Goal: Communication & Community: Answer question/provide support

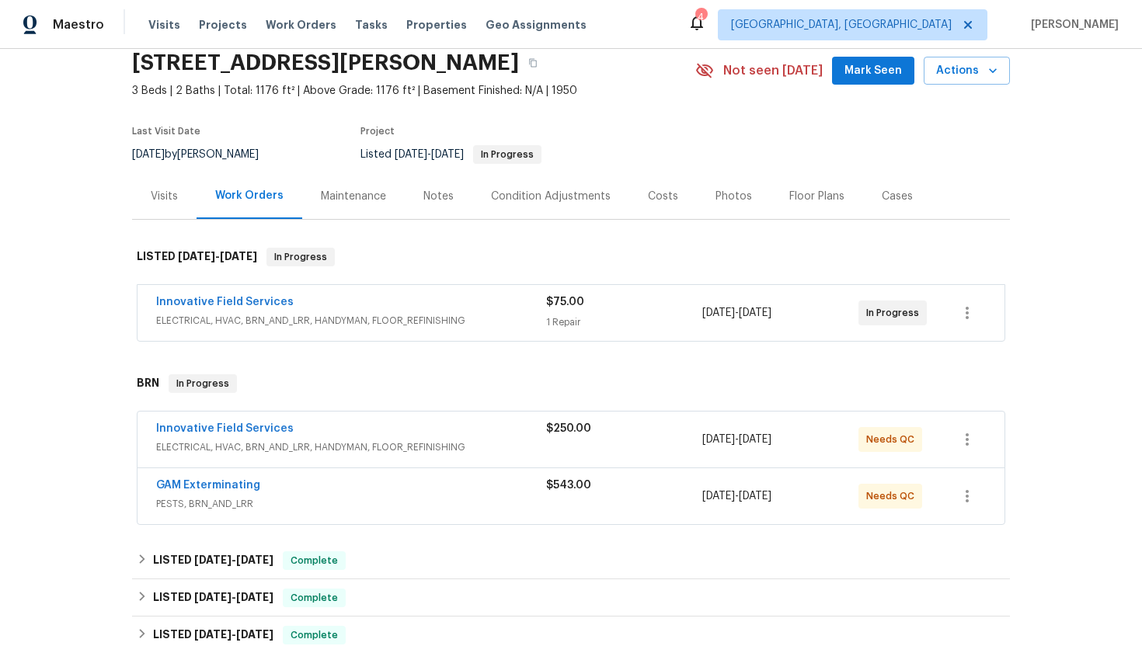
scroll to position [83, 0]
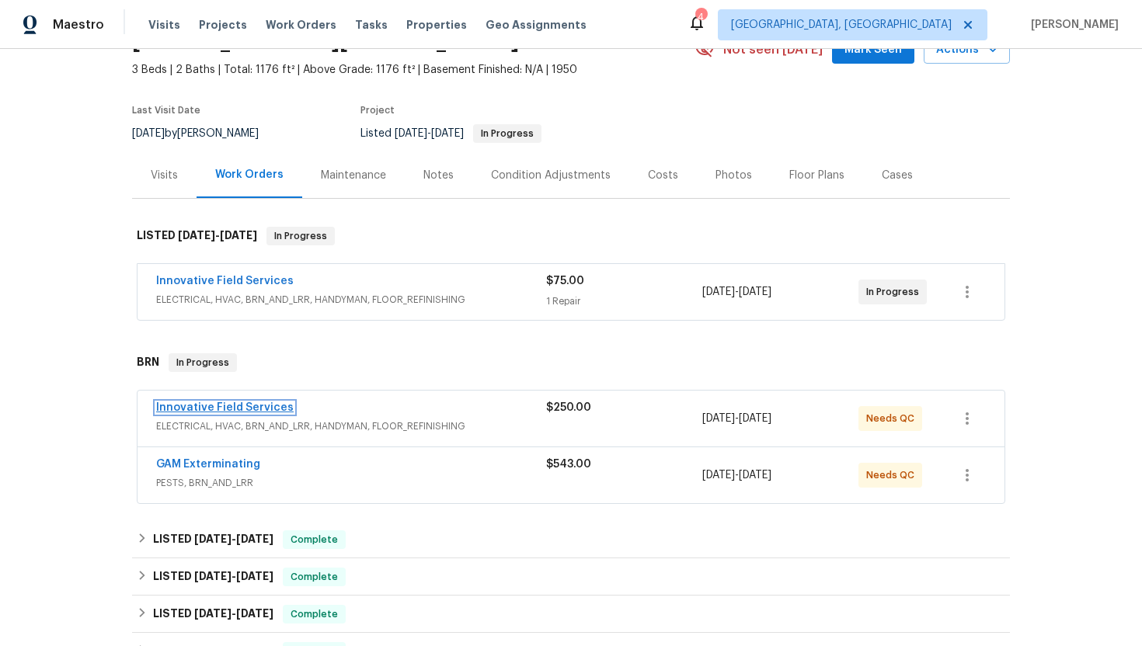
click at [238, 409] on link "Innovative Field Services" at bounding box center [225, 407] width 138 height 11
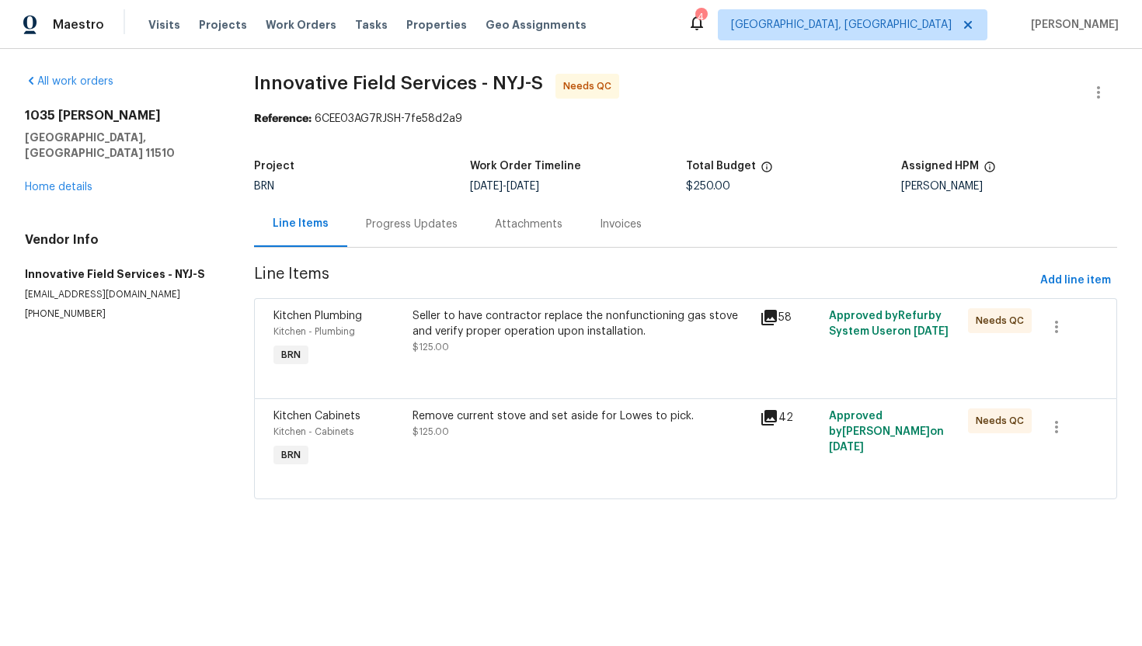
click at [471, 422] on div "Remove current stove and set aside for Lowes to pick." at bounding box center [582, 417] width 338 height 16
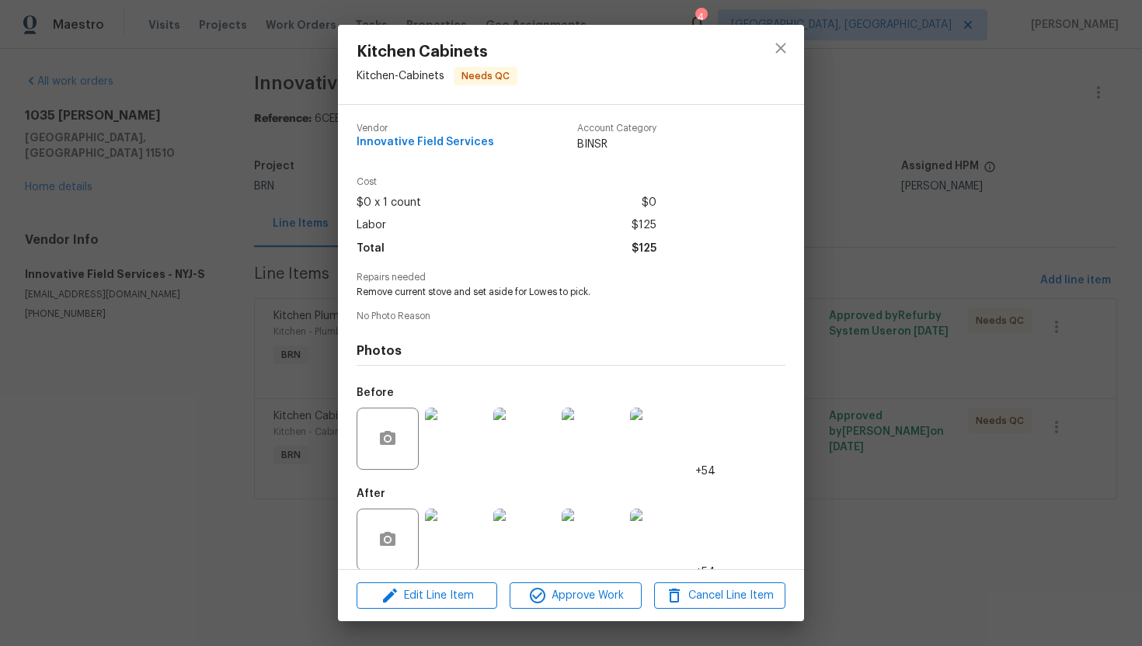
click at [239, 323] on div "Kitchen Cabinets Kitchen - Cabinets Needs QC Vendor Innovative Field Services A…" at bounding box center [571, 323] width 1142 height 646
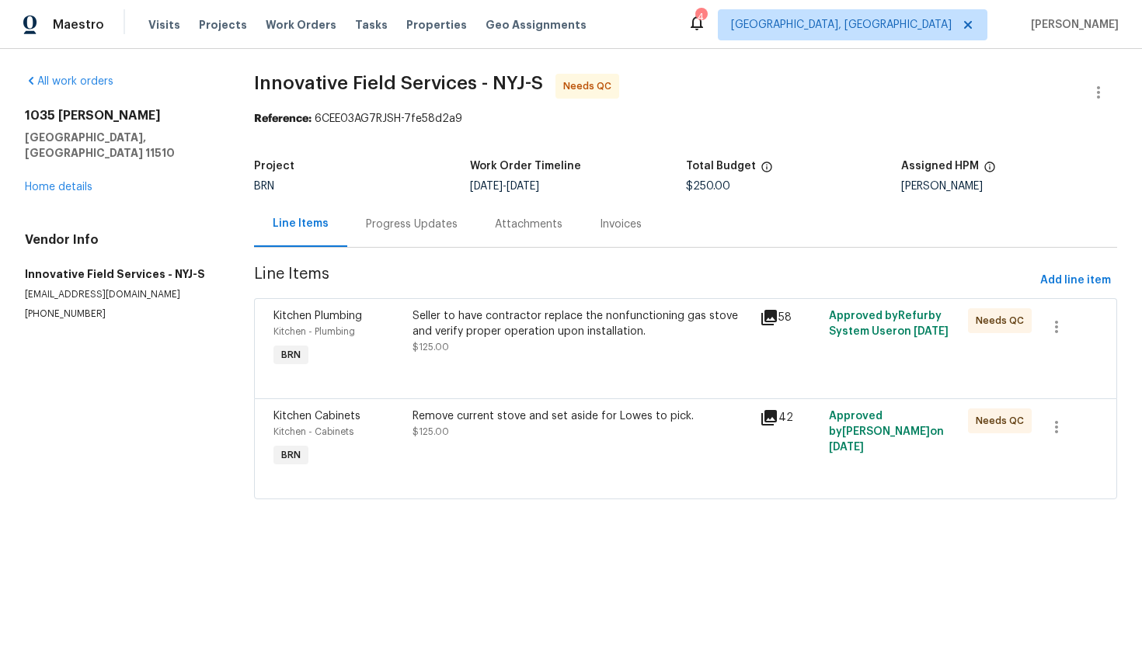
click at [403, 221] on div "Progress Updates" at bounding box center [412, 225] width 92 height 16
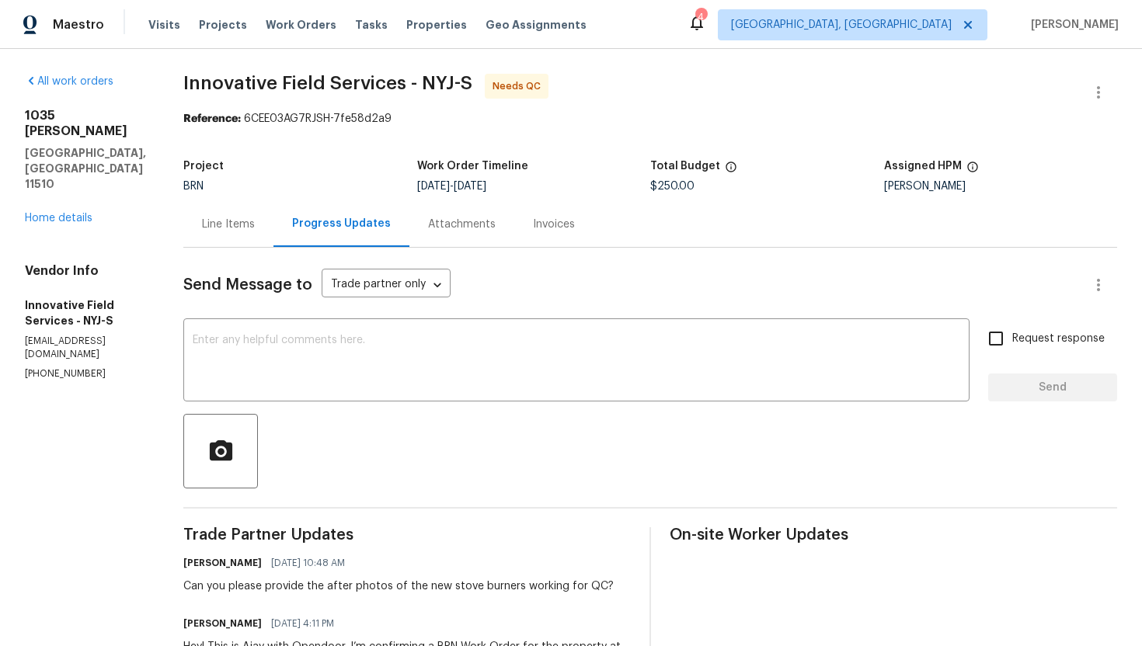
click at [232, 218] on div "Line Items" at bounding box center [228, 225] width 53 height 16
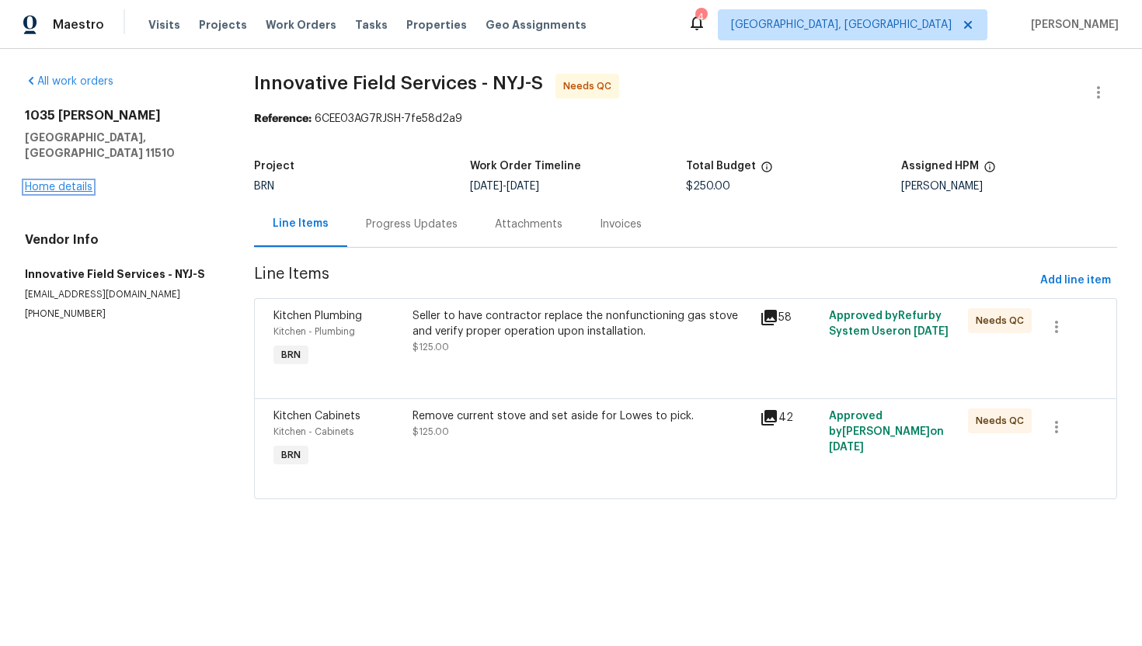
click at [81, 182] on link "Home details" at bounding box center [59, 187] width 68 height 11
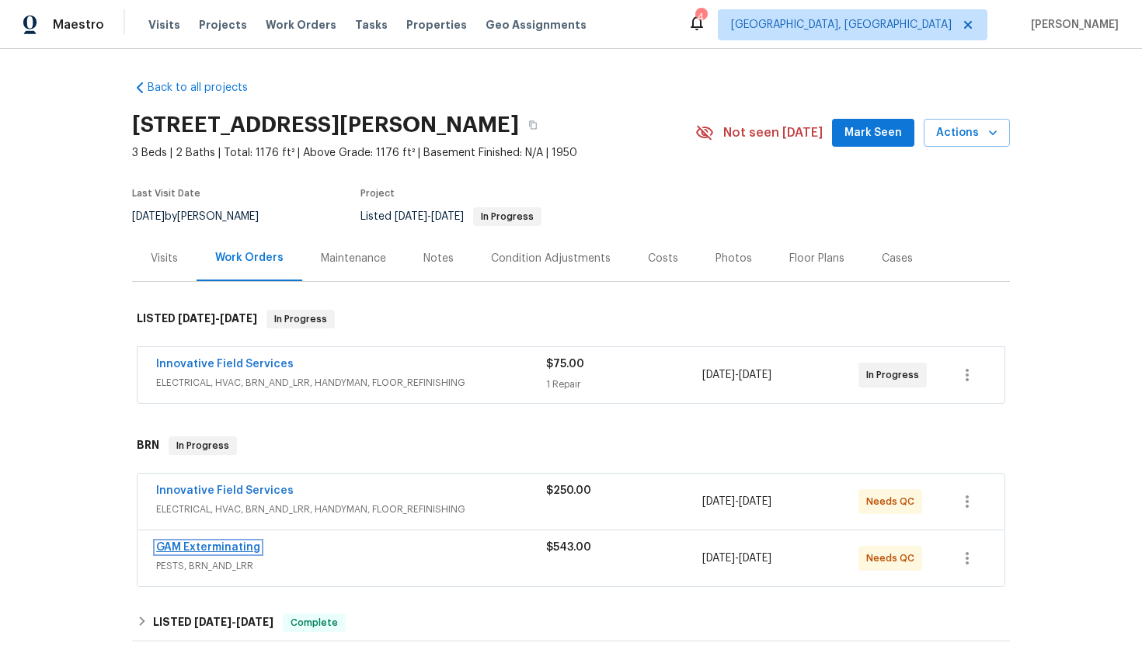
click at [202, 548] on link "GAM Exterminating" at bounding box center [208, 547] width 104 height 11
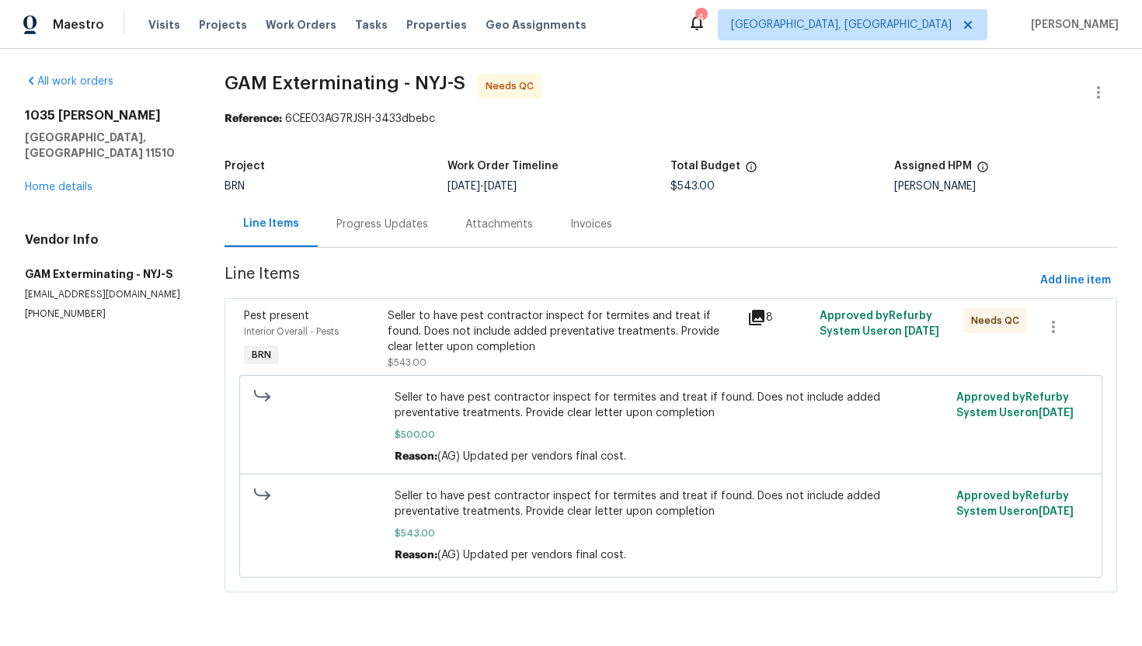
click at [492, 329] on div "Seller to have pest contractor inspect for termites and treat if found. Does no…" at bounding box center [563, 331] width 350 height 47
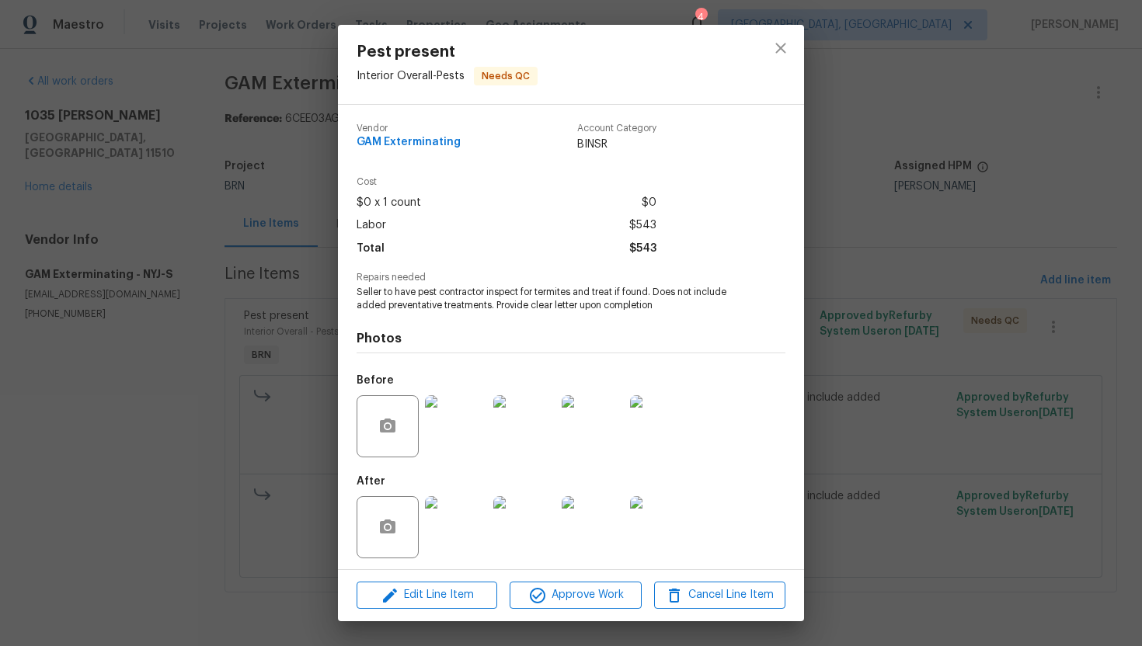
click at [926, 266] on div "Pest present Interior Overall - Pests Needs QC Vendor GAM Exterminating Account…" at bounding box center [571, 323] width 1142 height 646
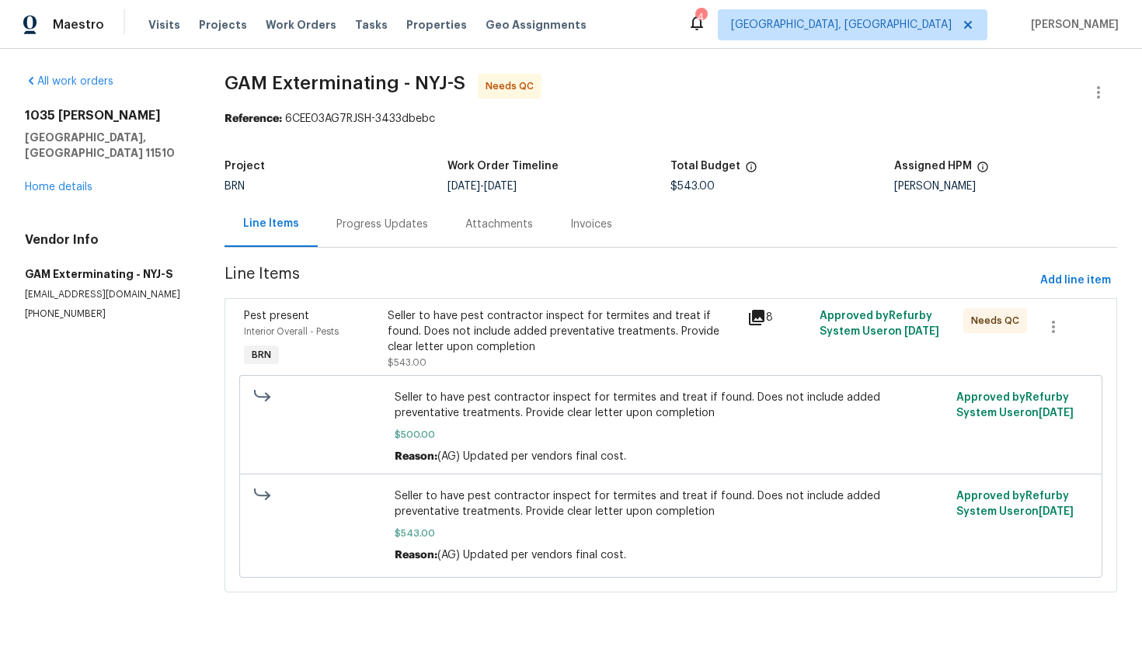
click at [367, 237] on div "Progress Updates" at bounding box center [382, 224] width 129 height 46
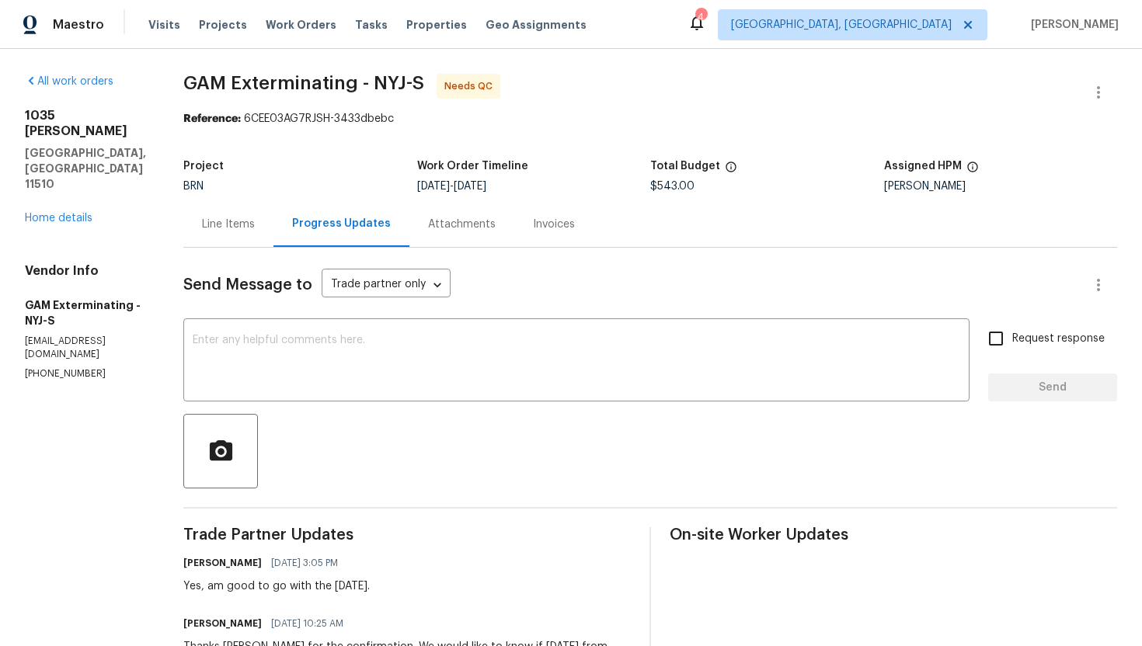
click at [225, 229] on div "Line Items" at bounding box center [228, 225] width 53 height 16
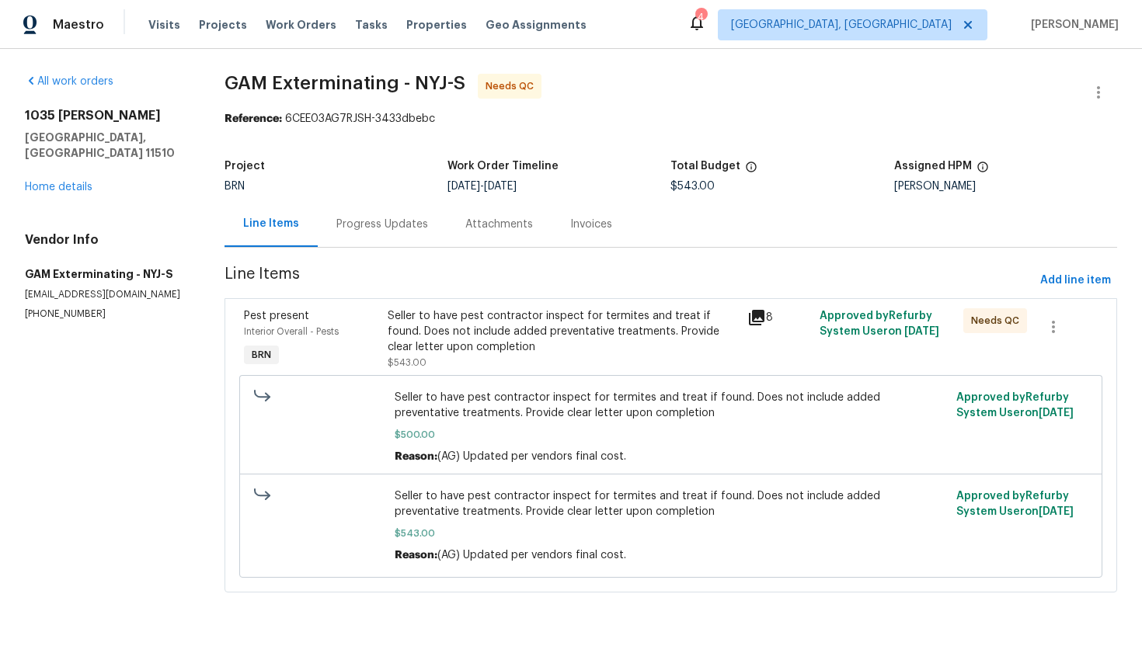
click at [322, 241] on div "Progress Updates" at bounding box center [382, 224] width 129 height 46
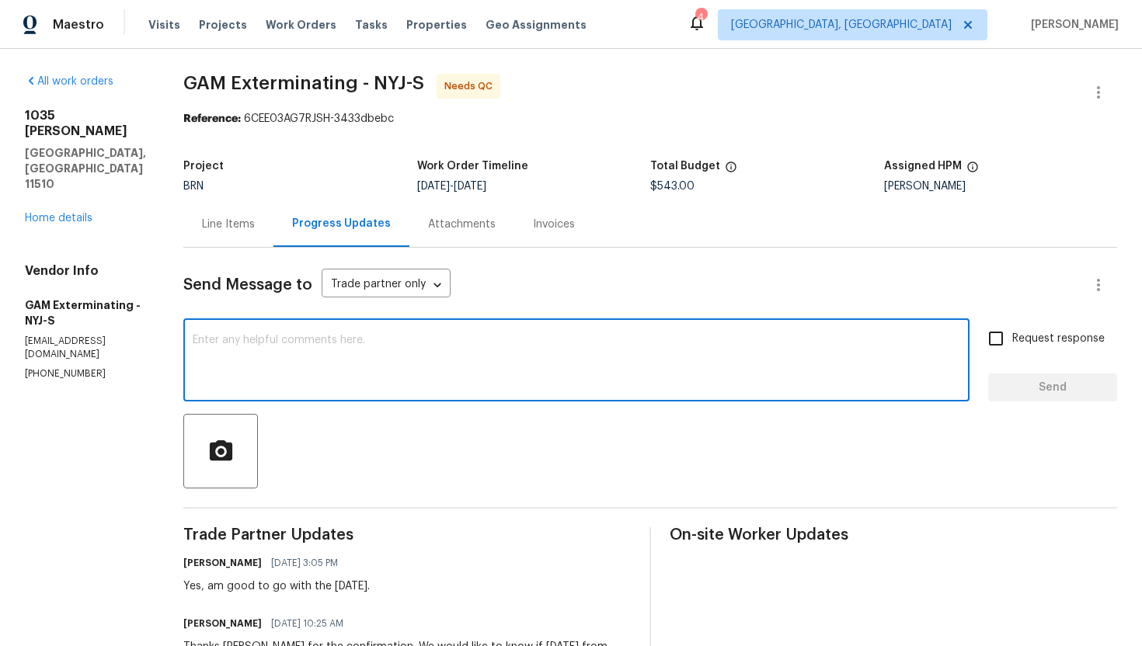
click at [319, 381] on textarea at bounding box center [577, 362] width 768 height 54
type textarea "H"
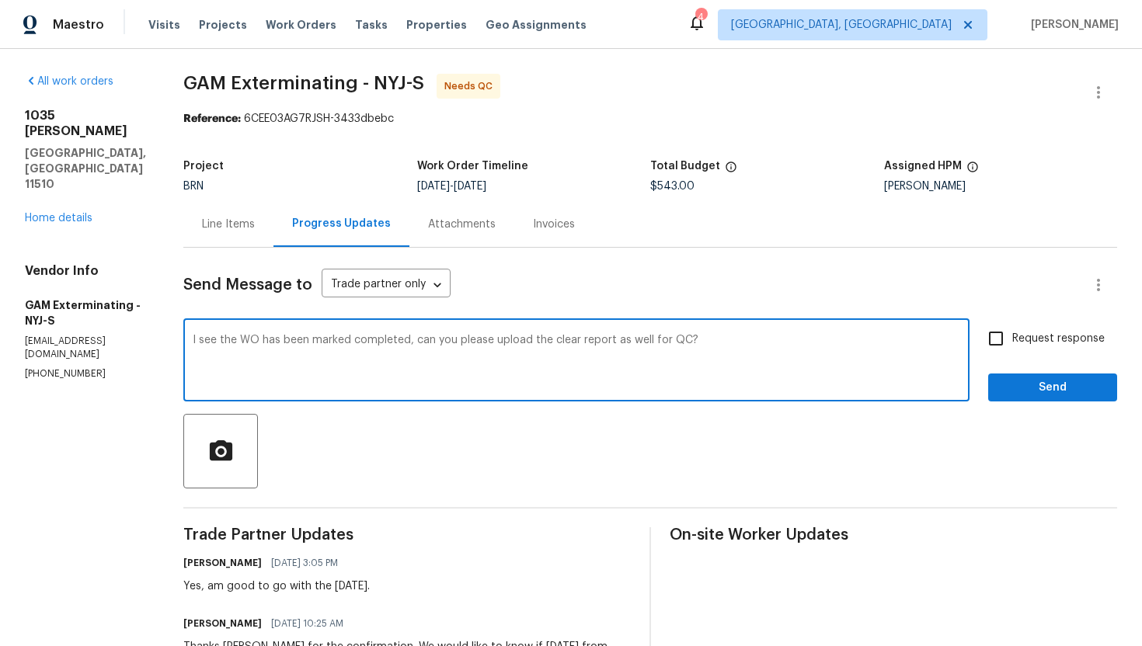
type textarea "I see the WO has been marked completed, can you please upload the clear report …"
click at [999, 340] on input "Request response" at bounding box center [996, 338] width 33 height 33
checkbox input "true"
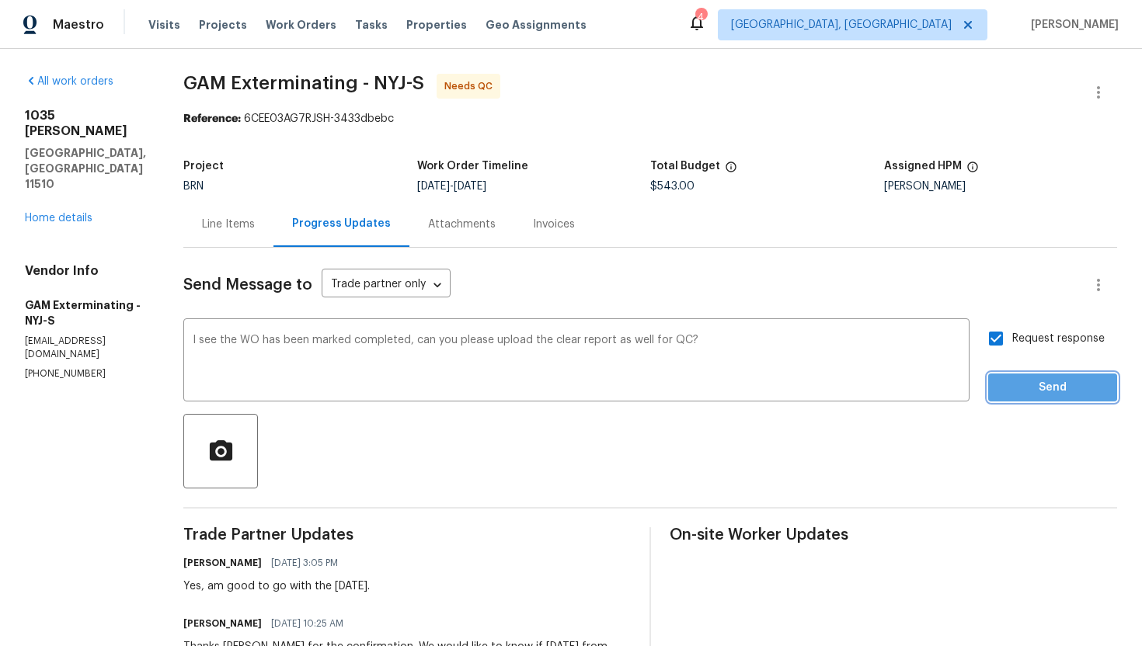
click at [1021, 381] on span "Send" at bounding box center [1053, 387] width 104 height 19
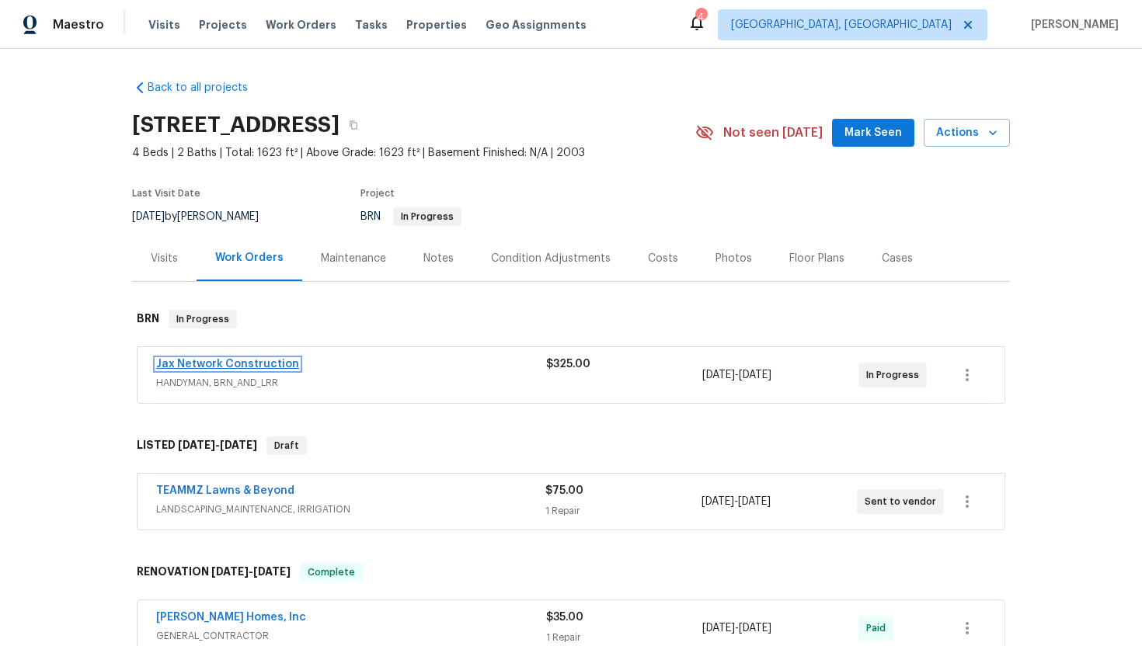
click at [211, 364] on link "Jax Network Construction" at bounding box center [227, 364] width 143 height 11
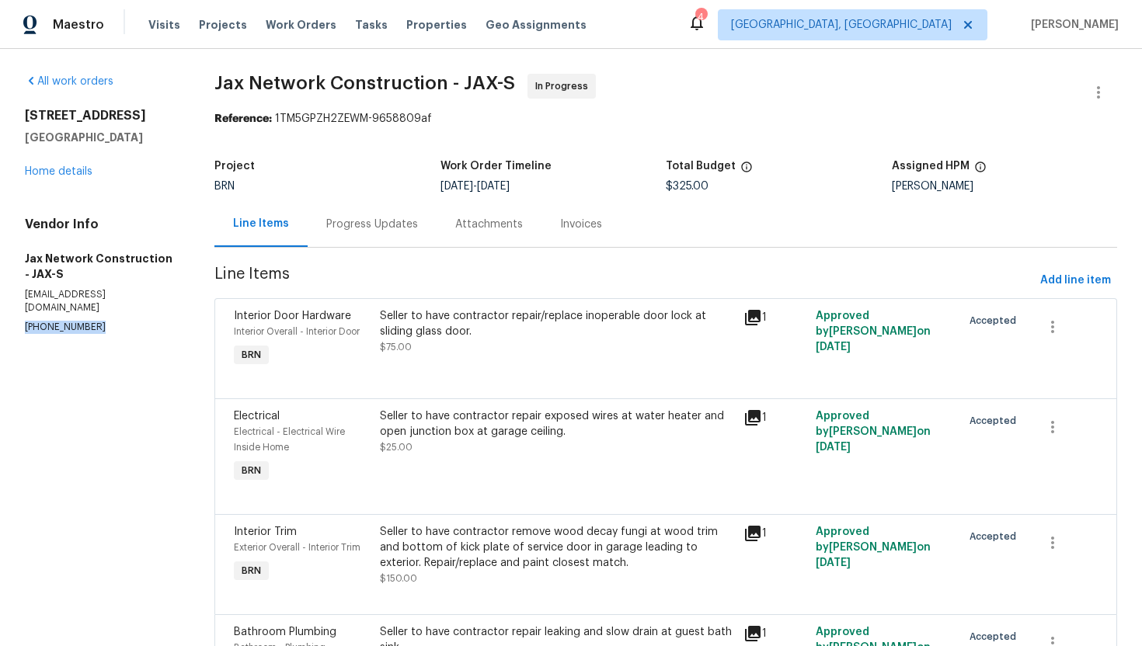
drag, startPoint x: 23, startPoint y: 315, endPoint x: 99, endPoint y: 315, distance: 76.1
click at [99, 315] on div "All work orders 8549 Star Leaf Rd N Jacksonville, FL 32210 Home details Vendor …" at bounding box center [571, 404] width 1142 height 710
copy p "(423) 557-9995"
click at [392, 217] on div "Progress Updates" at bounding box center [372, 225] width 92 height 16
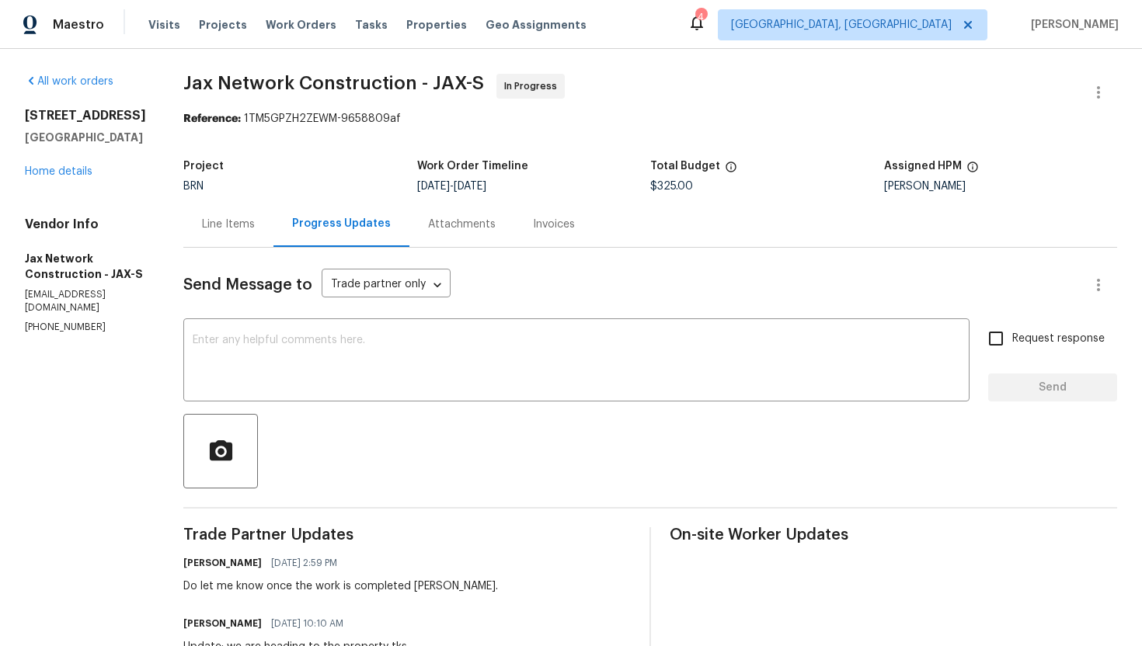
click at [255, 223] on div "Line Items" at bounding box center [228, 225] width 53 height 16
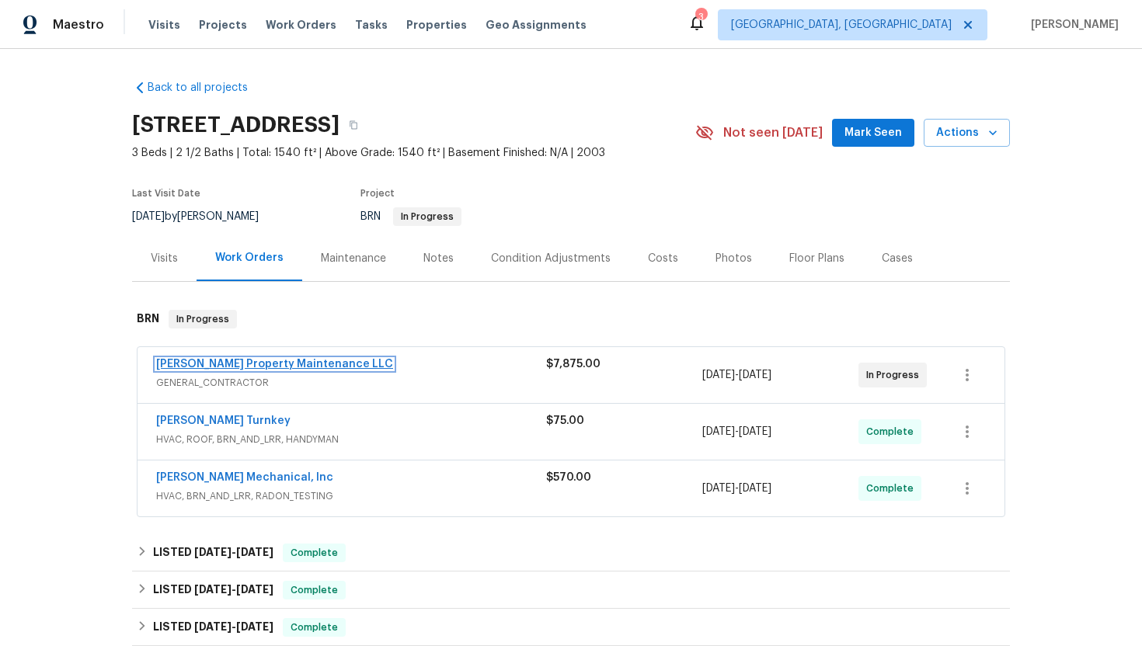
click at [239, 364] on link "[PERSON_NAME] Property Maintenance LLC" at bounding box center [274, 364] width 237 height 11
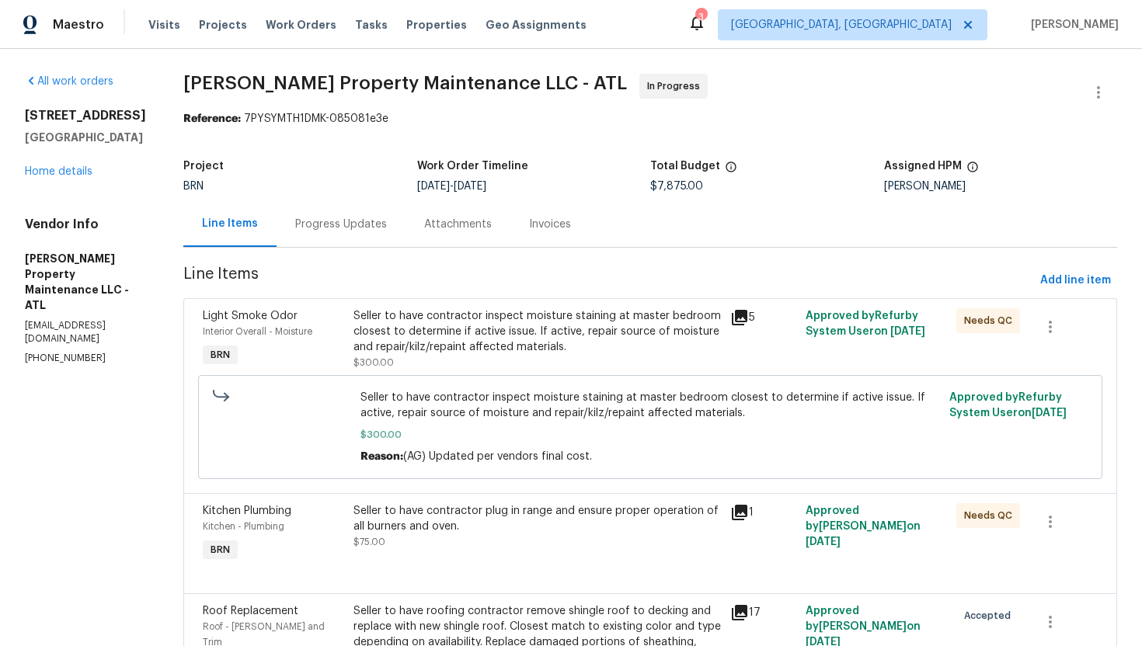
click at [82, 352] on p "[PHONE_NUMBER]" at bounding box center [85, 358] width 121 height 13
click at [82, 352] on p "(770) 235-8482" at bounding box center [85, 358] width 121 height 13
copy p "(770) 235-8482"
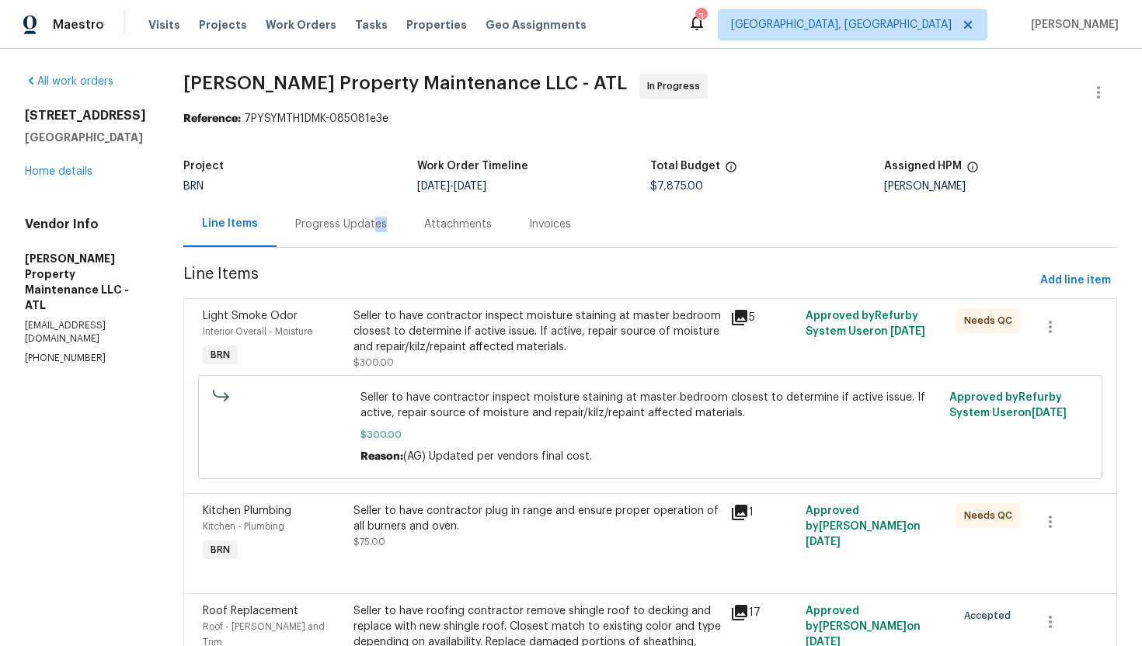
click at [372, 232] on div "Progress Updates" at bounding box center [341, 224] width 129 height 46
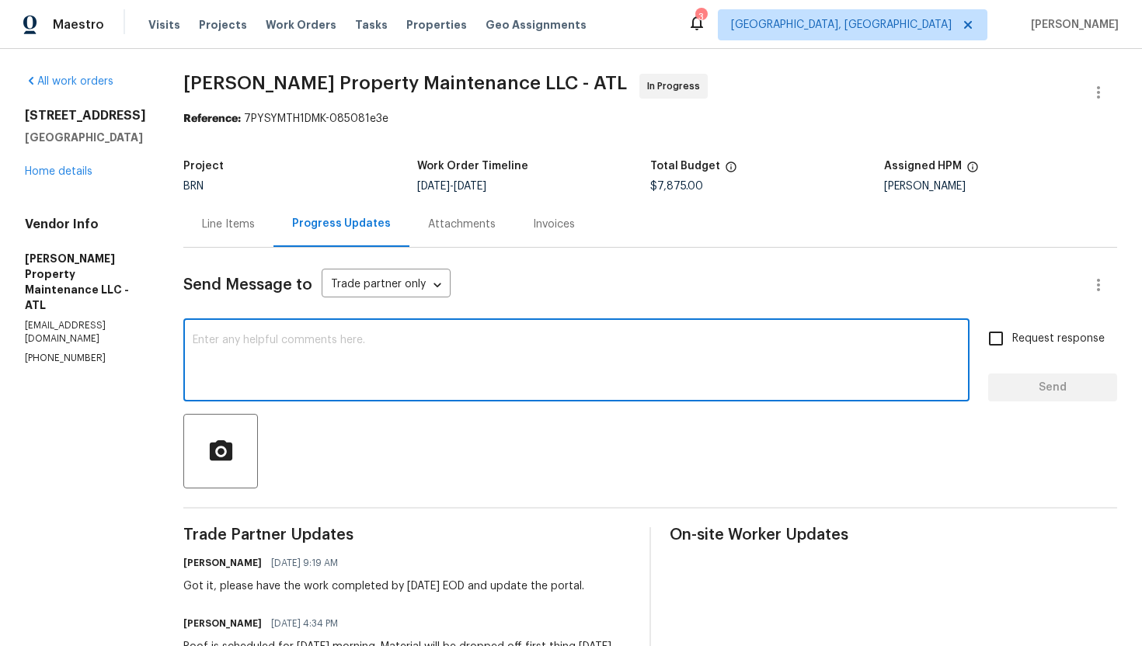
click at [431, 361] on textarea at bounding box center [577, 362] width 768 height 54
paste textarea "The agent and lender are reaching out because we'll actually need a specific da…"
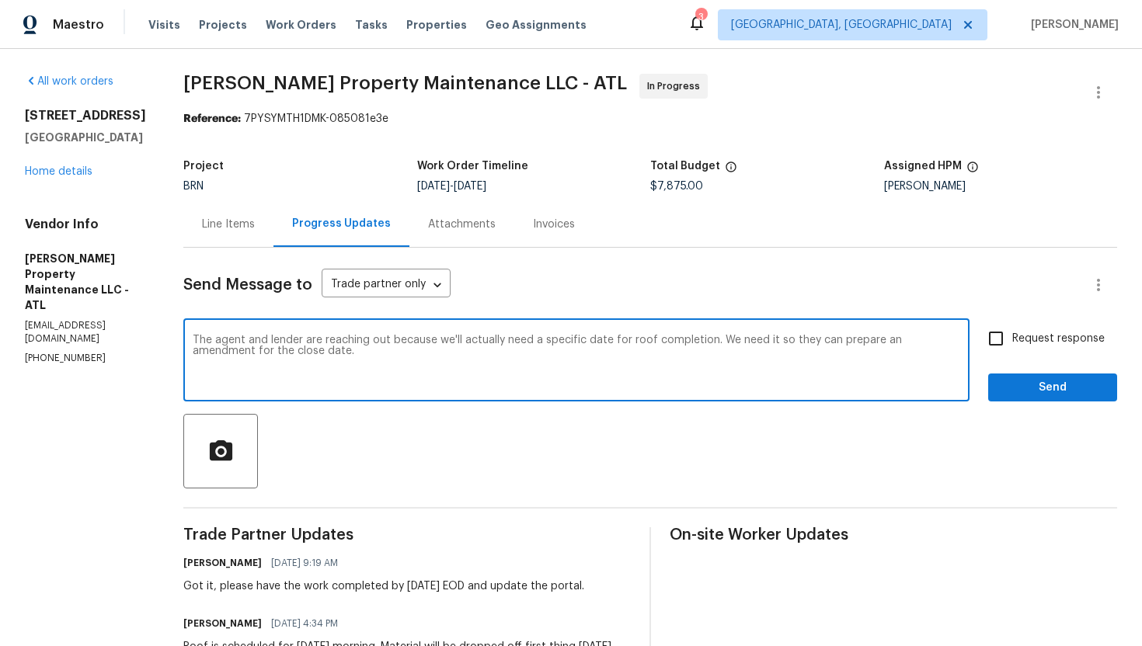
click at [197, 341] on textarea "The agent and lender are reaching out because we'll actually need a specific da…" at bounding box center [577, 362] width 768 height 54
click at [364, 358] on textarea "Hi Daniel! The agent and lender are reaching out because we'll actually need a …" at bounding box center [577, 362] width 768 height 54
type textarea "Hi Daniel! The agent and lender are reaching out because we'll actually need a …"
click at [1023, 341] on span "Request response" at bounding box center [1058, 339] width 92 height 16
click at [1012, 341] on input "Request response" at bounding box center [996, 338] width 33 height 33
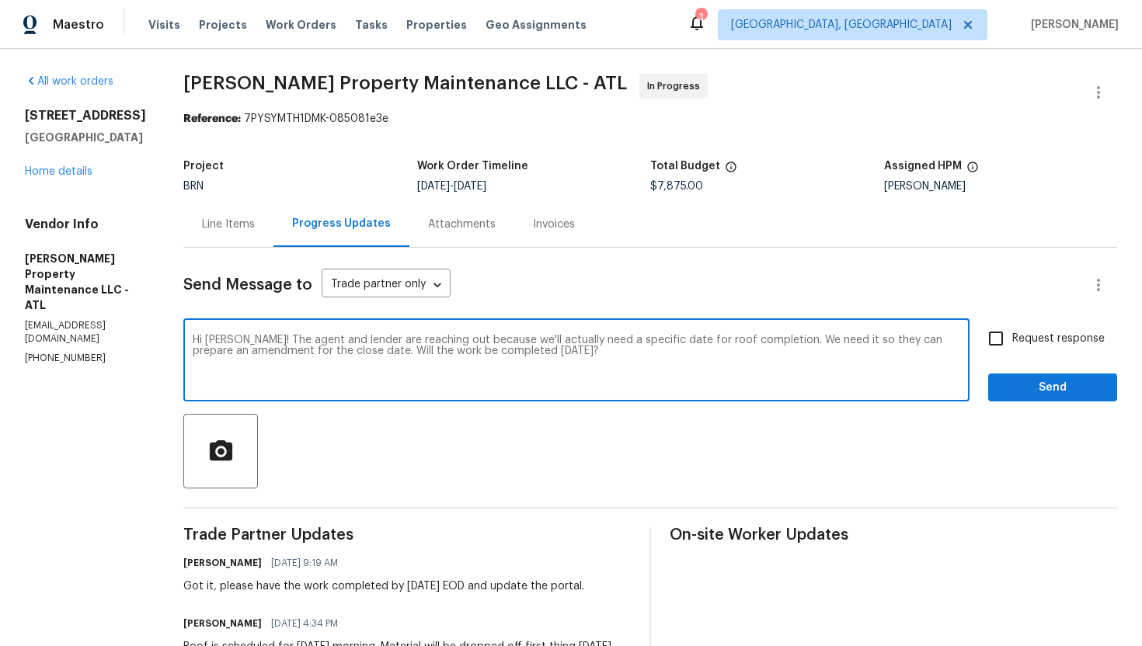
checkbox input "true"
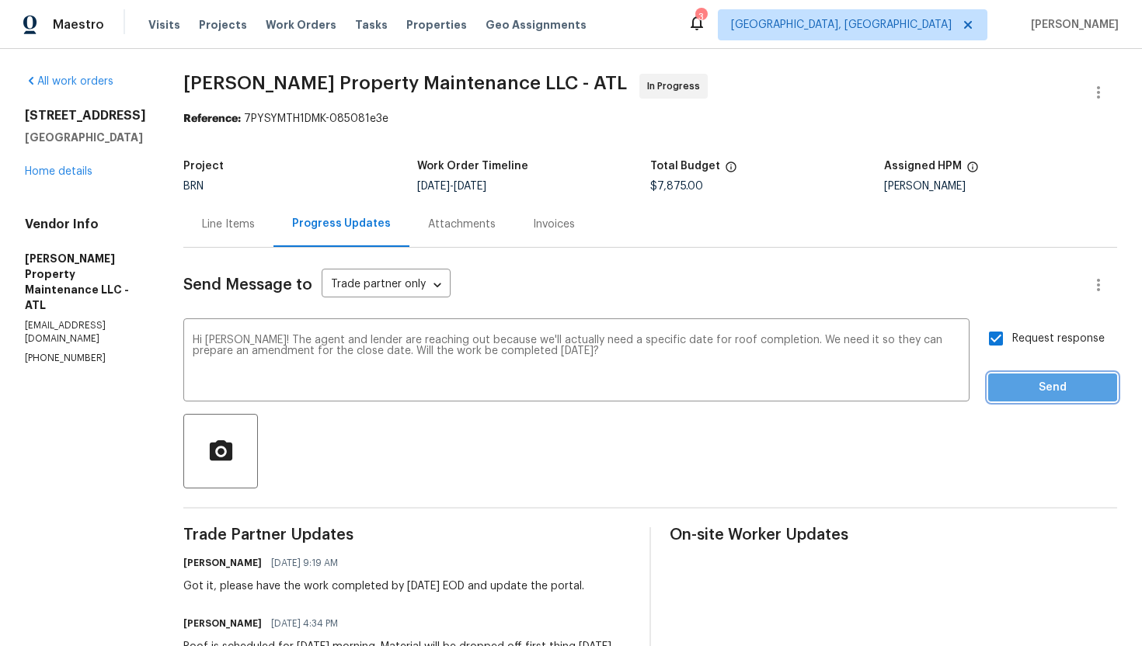
click at [1027, 381] on span "Send" at bounding box center [1053, 387] width 104 height 19
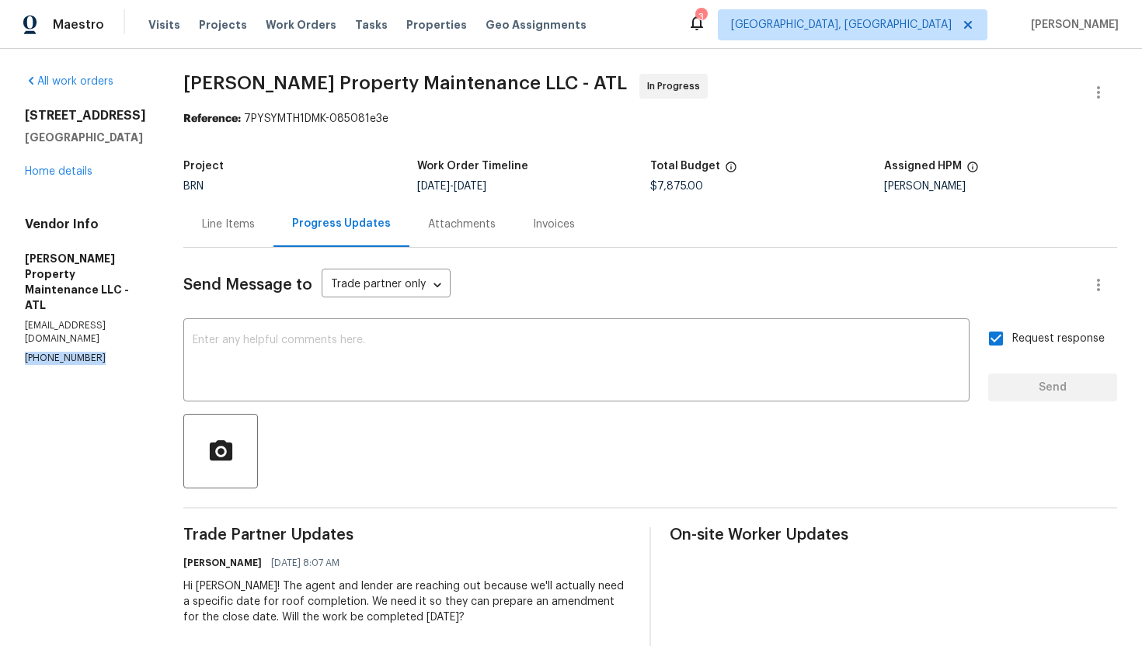
drag, startPoint x: 24, startPoint y: 329, endPoint x: 121, endPoint y: 325, distance: 97.2
click at [121, 352] on p "(770) 235-8482" at bounding box center [85, 358] width 121 height 13
copy p "(770) 235-8482"
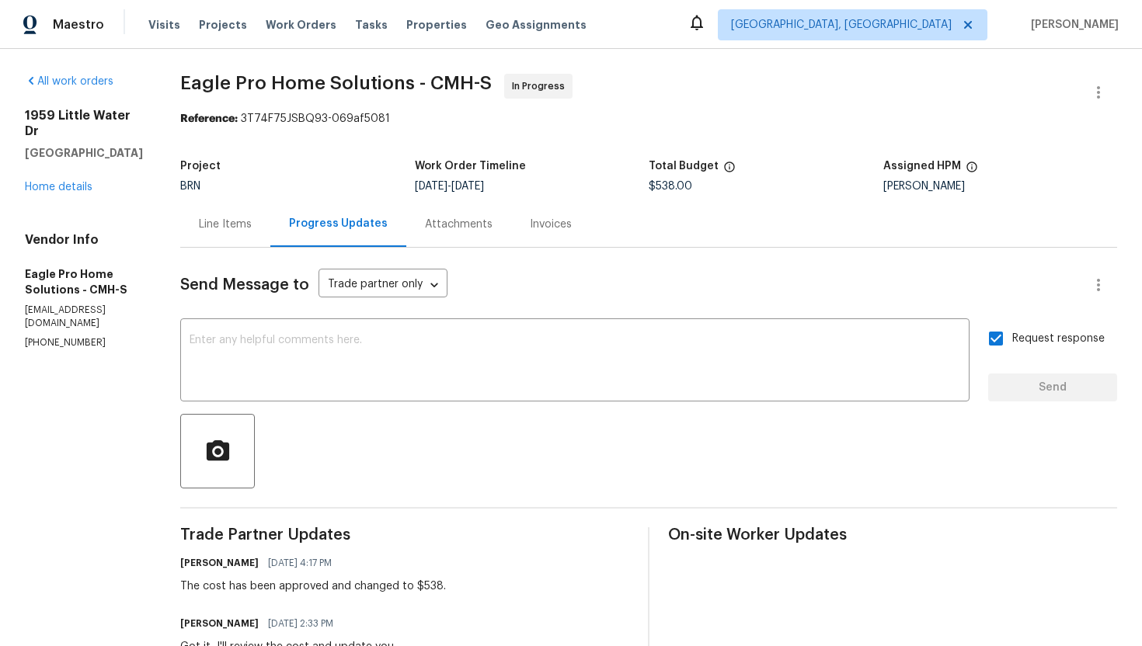
click at [252, 221] on div "Line Items" at bounding box center [225, 225] width 53 height 16
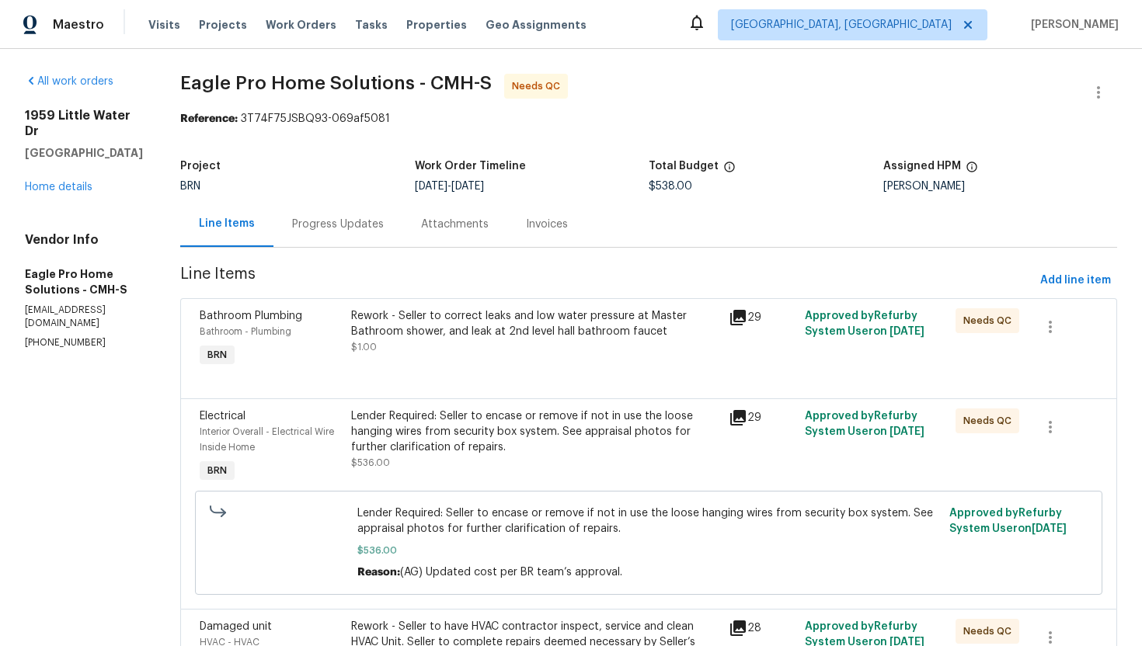
click at [365, 229] on div "Progress Updates" at bounding box center [338, 225] width 92 height 16
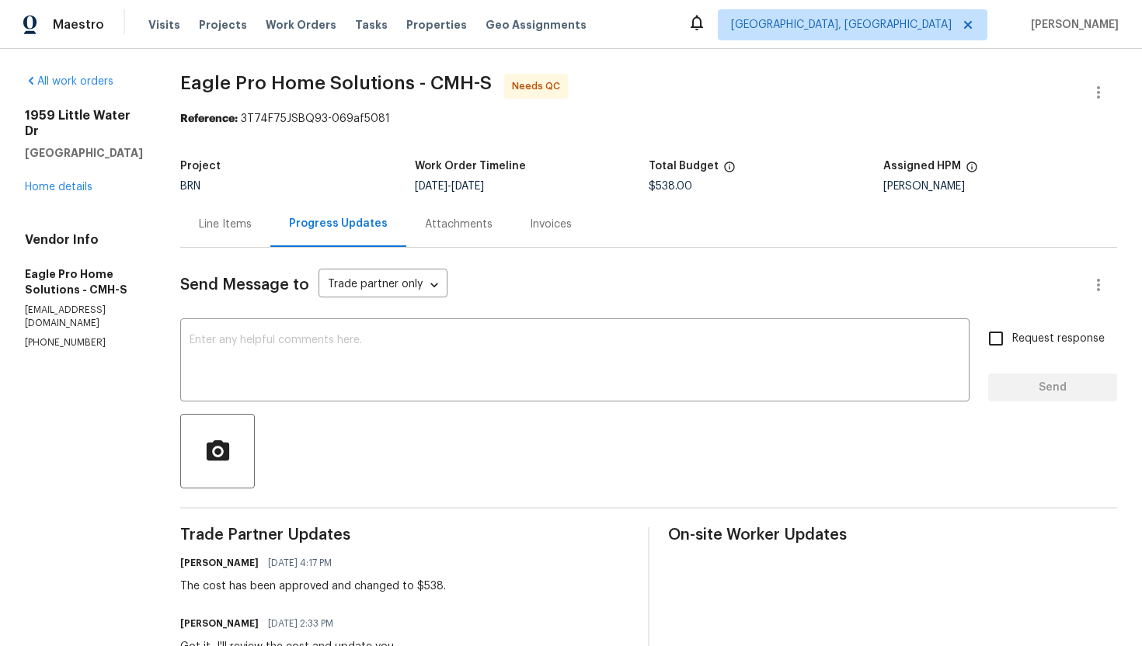
click at [252, 222] on div "Line Items" at bounding box center [225, 225] width 53 height 16
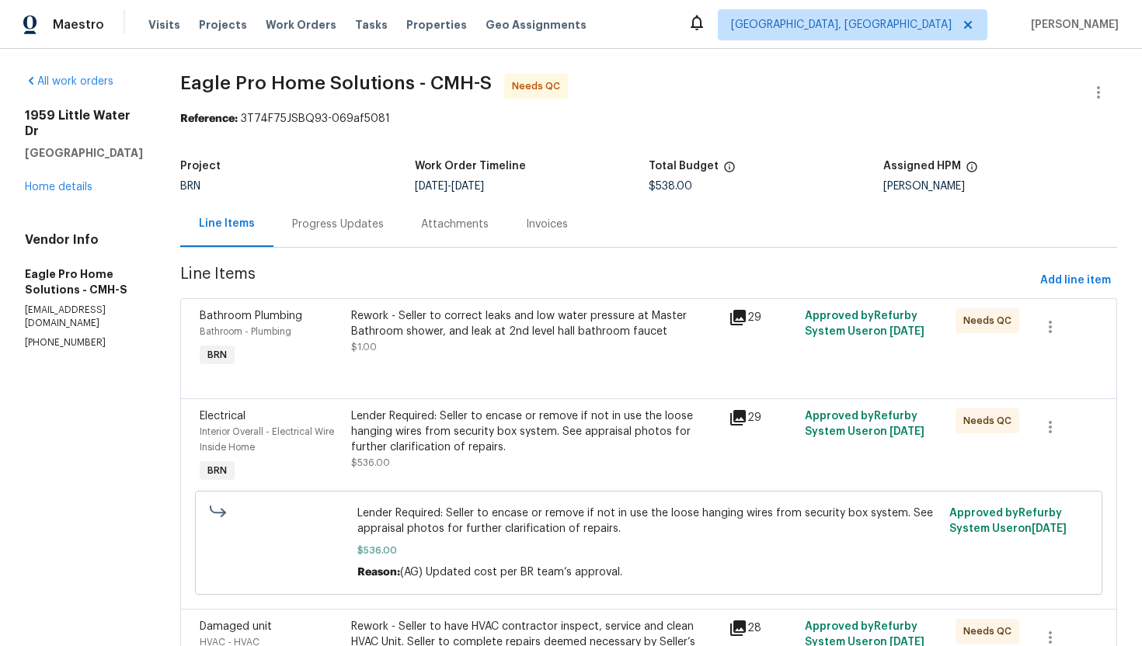
click at [538, 336] on div "Rework - Seller to correct leaks and low water pressure at Master Bathroom show…" at bounding box center [535, 323] width 369 height 31
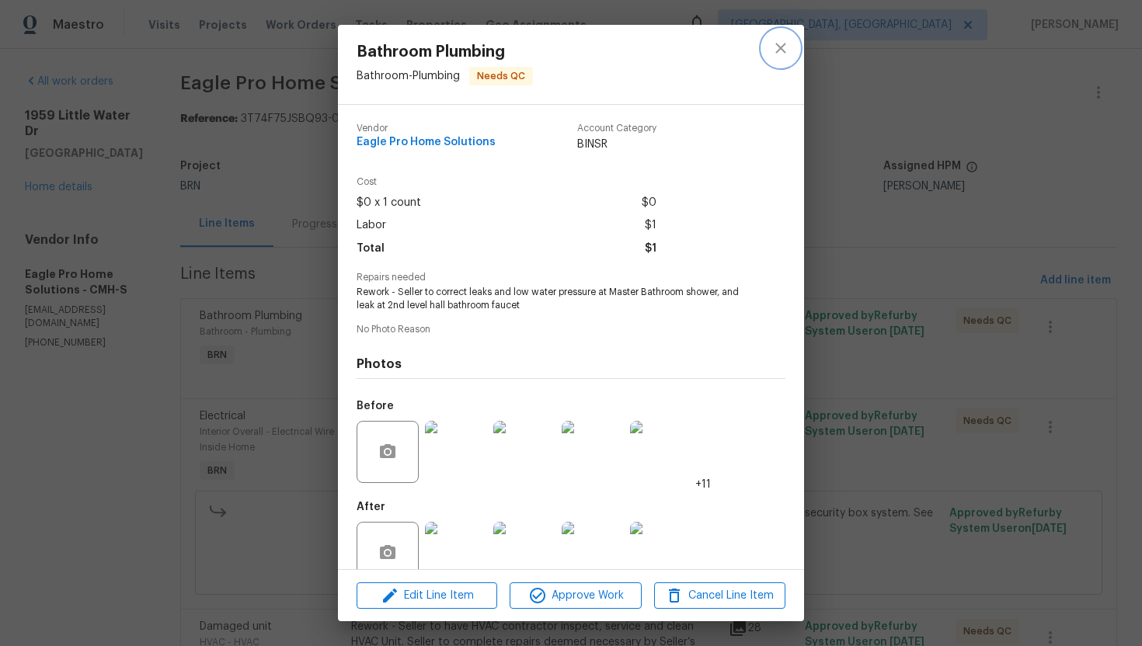
click at [785, 54] on icon "close" at bounding box center [780, 48] width 19 height 19
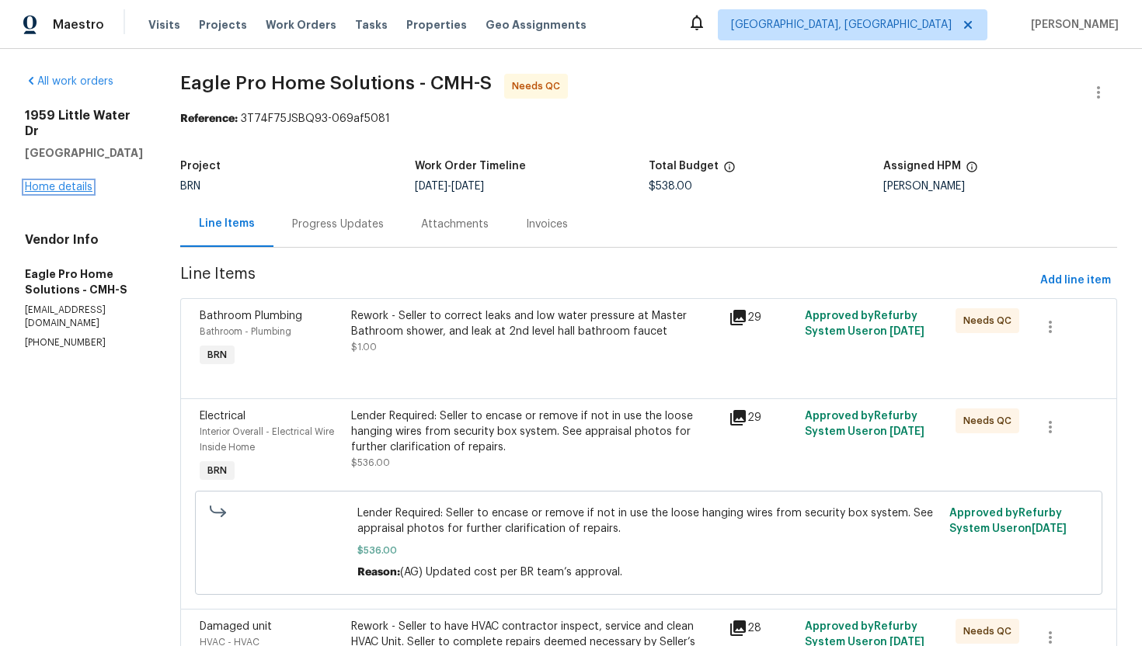
click at [53, 182] on link "Home details" at bounding box center [59, 187] width 68 height 11
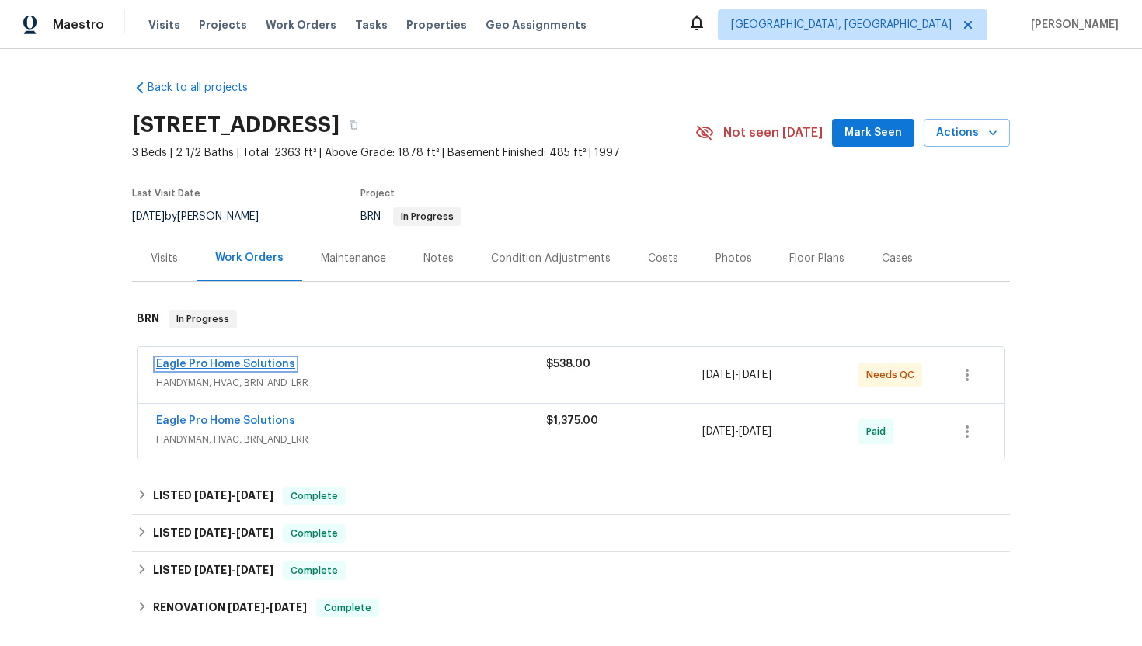
click at [270, 364] on link "Eagle Pro Home Solutions" at bounding box center [225, 364] width 139 height 11
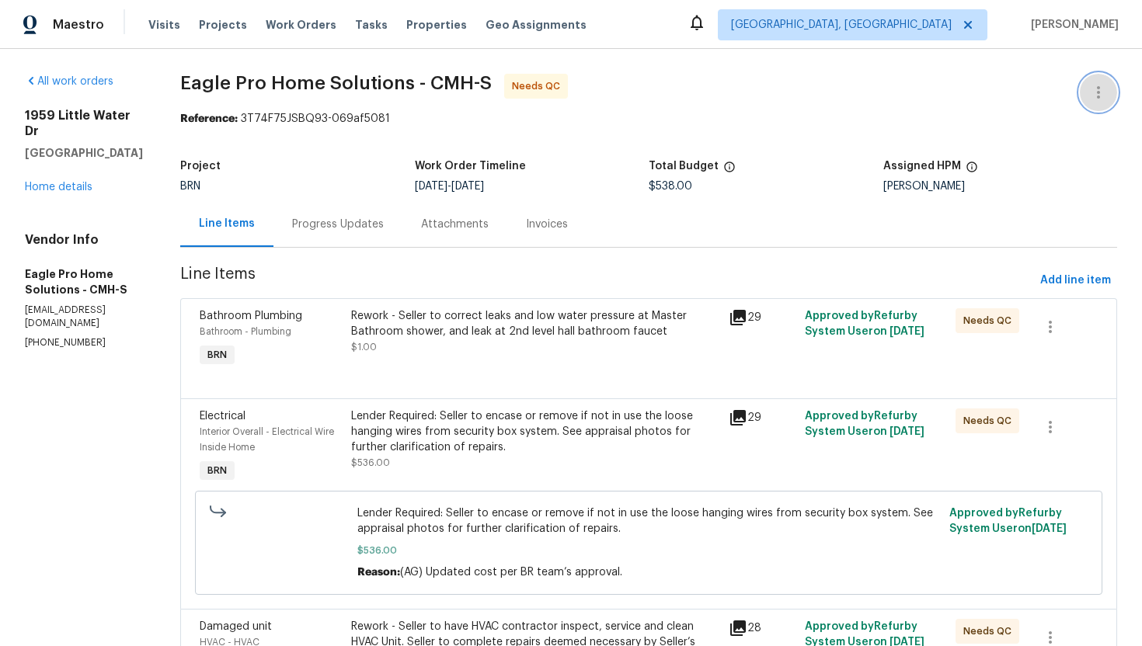
click at [1106, 96] on icon "button" at bounding box center [1098, 92] width 19 height 19
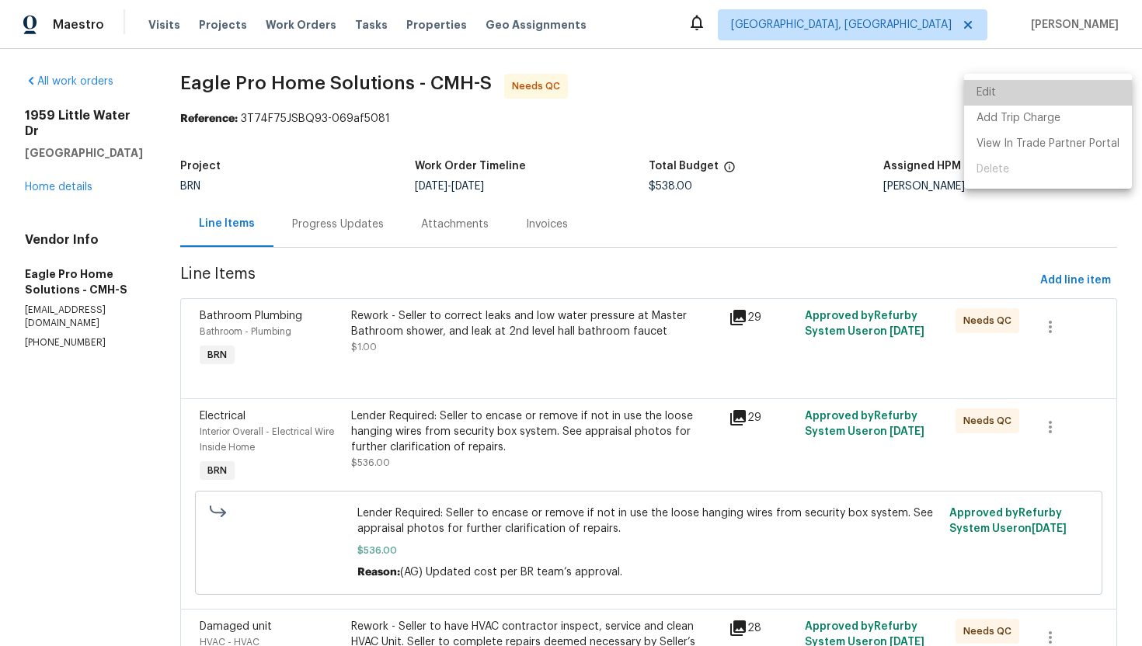
click at [1089, 97] on li "Edit" at bounding box center [1048, 93] width 168 height 26
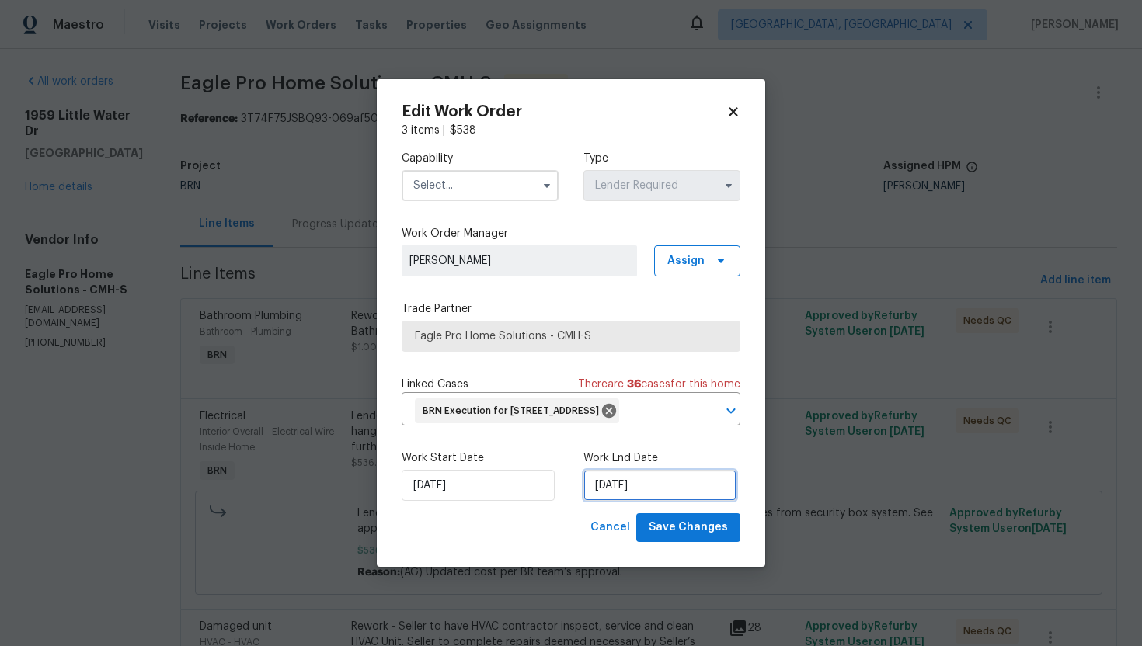
click at [625, 501] on input "[DATE]" at bounding box center [659, 485] width 153 height 31
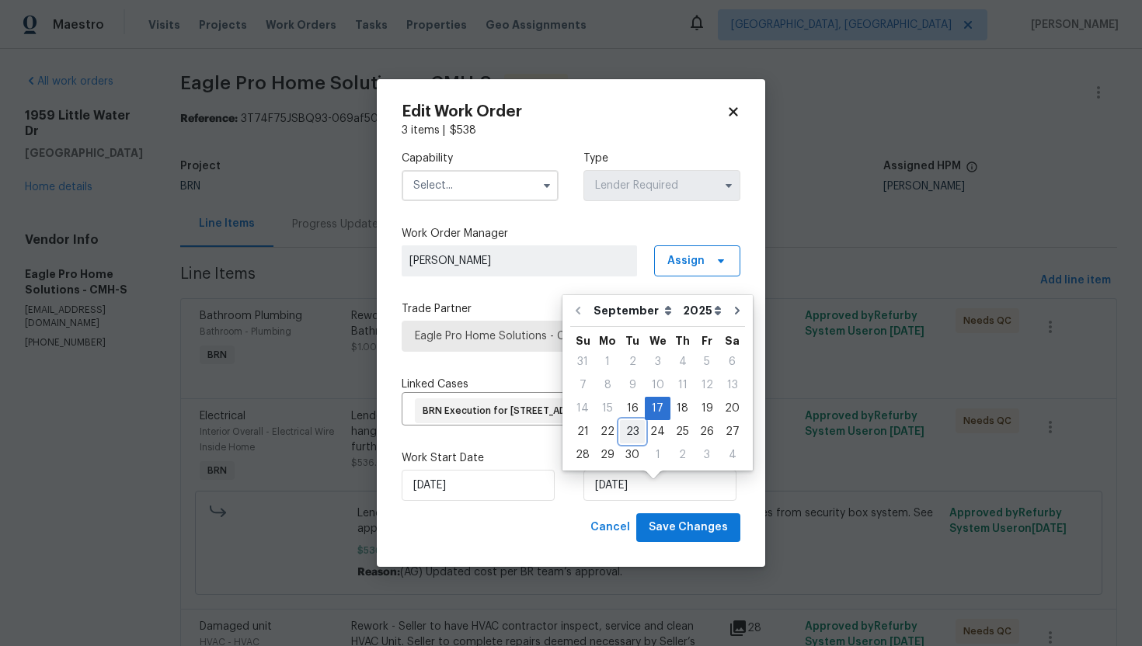
click at [622, 435] on div "23" at bounding box center [632, 432] width 25 height 22
type input "[DATE]"
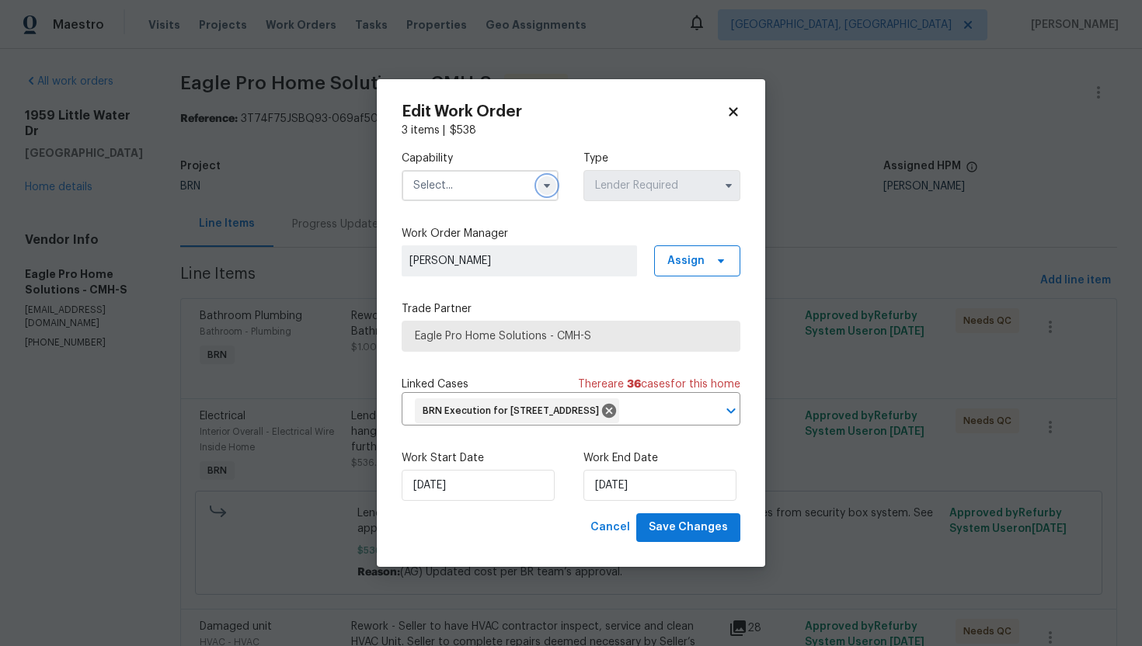
click at [548, 179] on icon "button" at bounding box center [547, 185] width 12 height 12
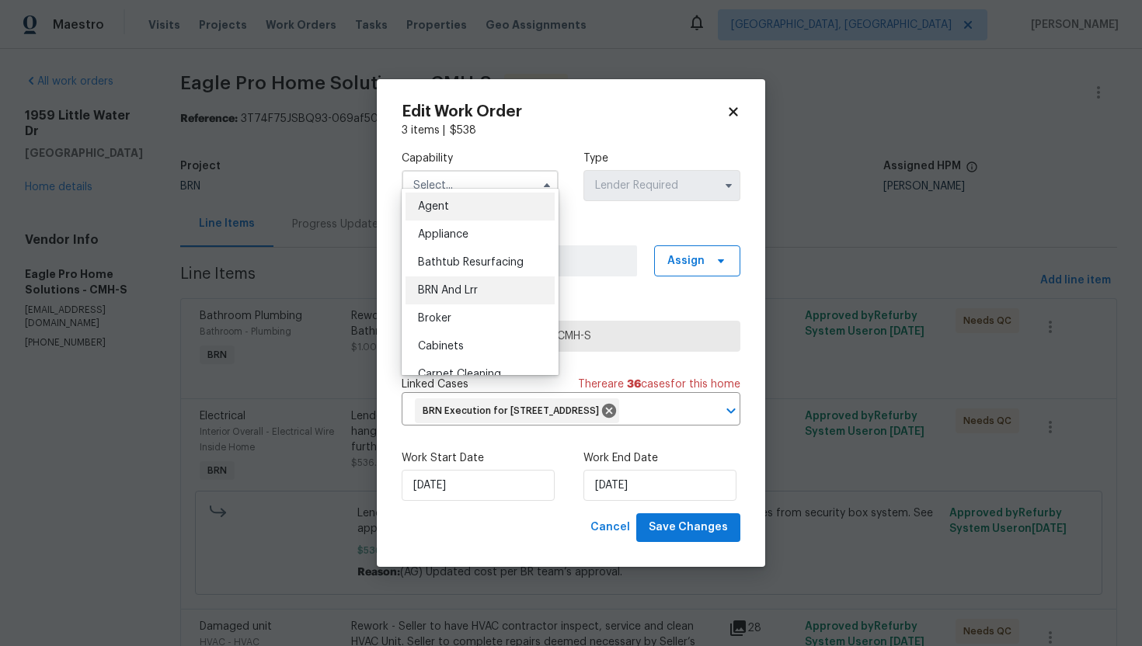
click at [487, 286] on div "BRN And Lrr" at bounding box center [480, 291] width 149 height 28
type input "BRN And Lrr"
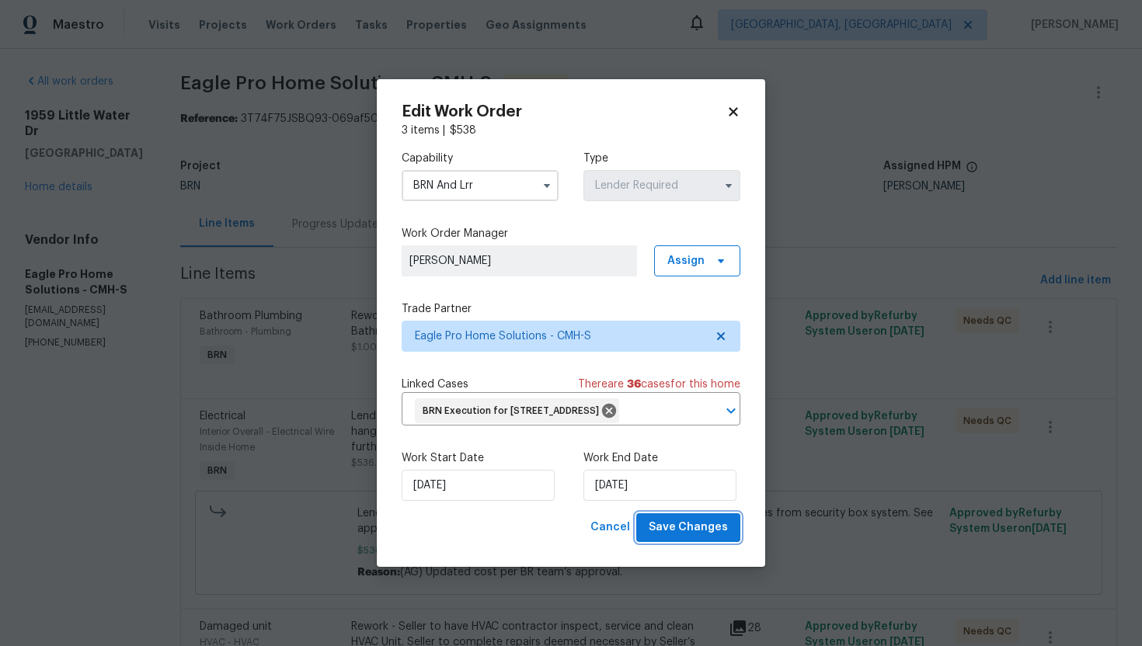
click at [692, 535] on span "Save Changes" at bounding box center [688, 527] width 79 height 19
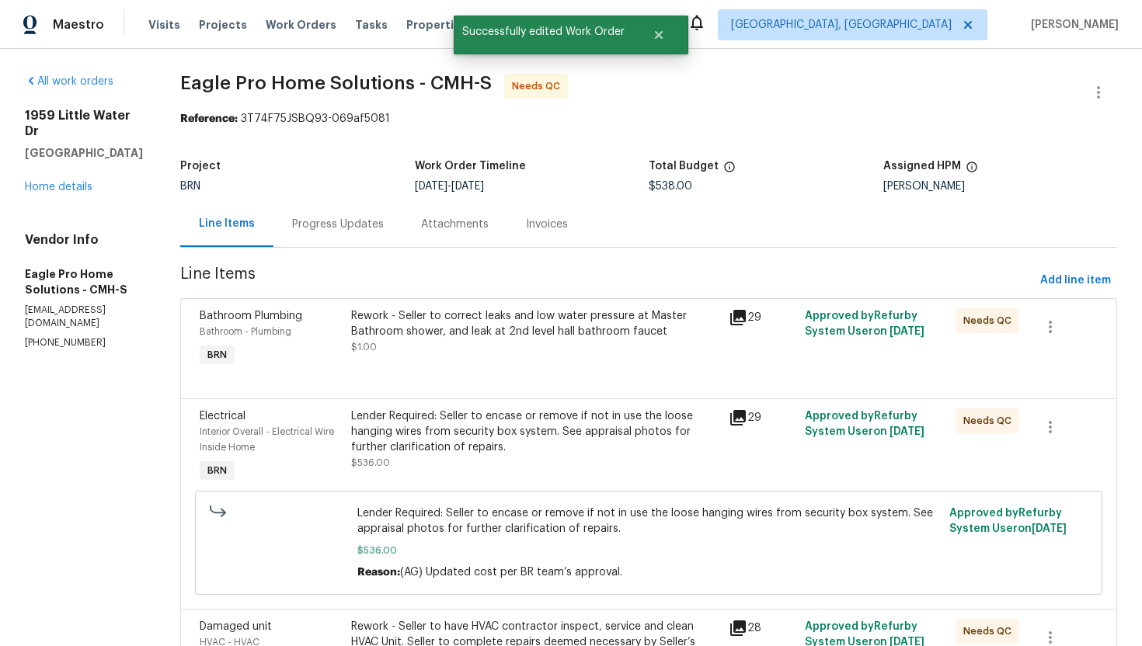
click at [366, 219] on div "Progress Updates" at bounding box center [338, 225] width 92 height 16
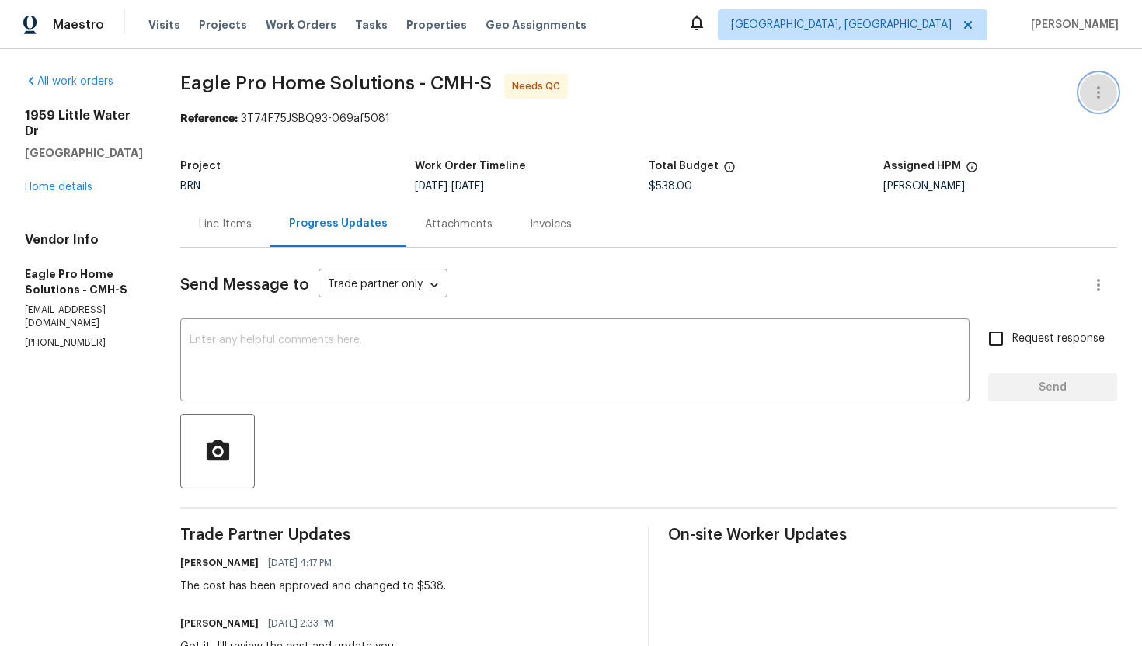
click at [1081, 85] on button "button" at bounding box center [1098, 92] width 37 height 37
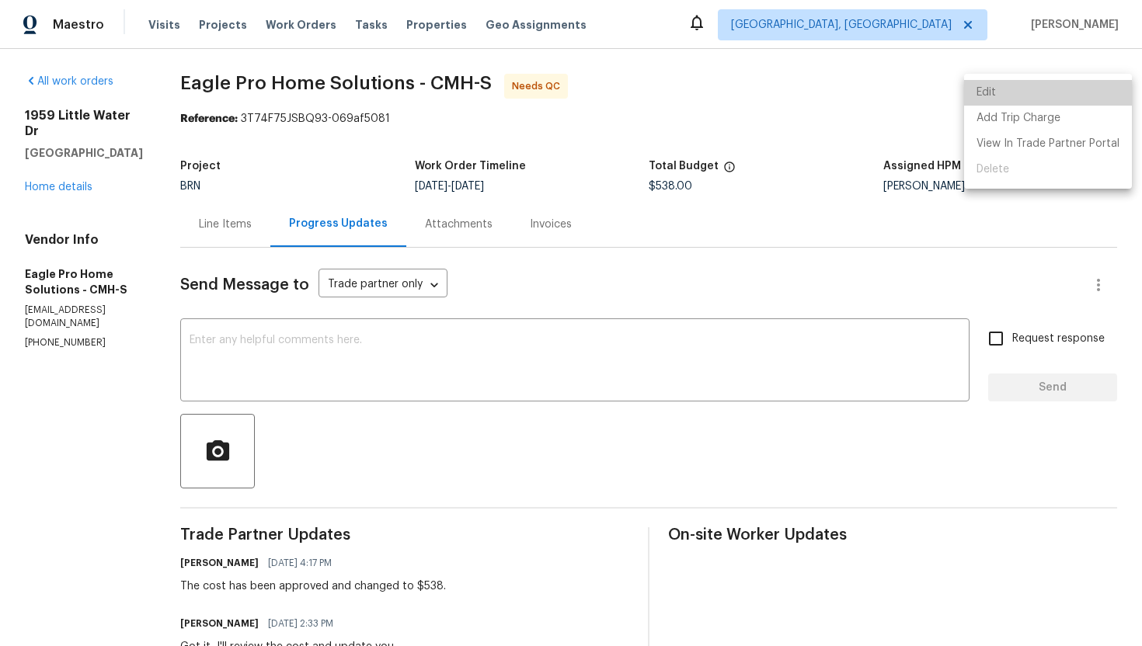
click at [1081, 85] on li "Edit" at bounding box center [1048, 93] width 168 height 26
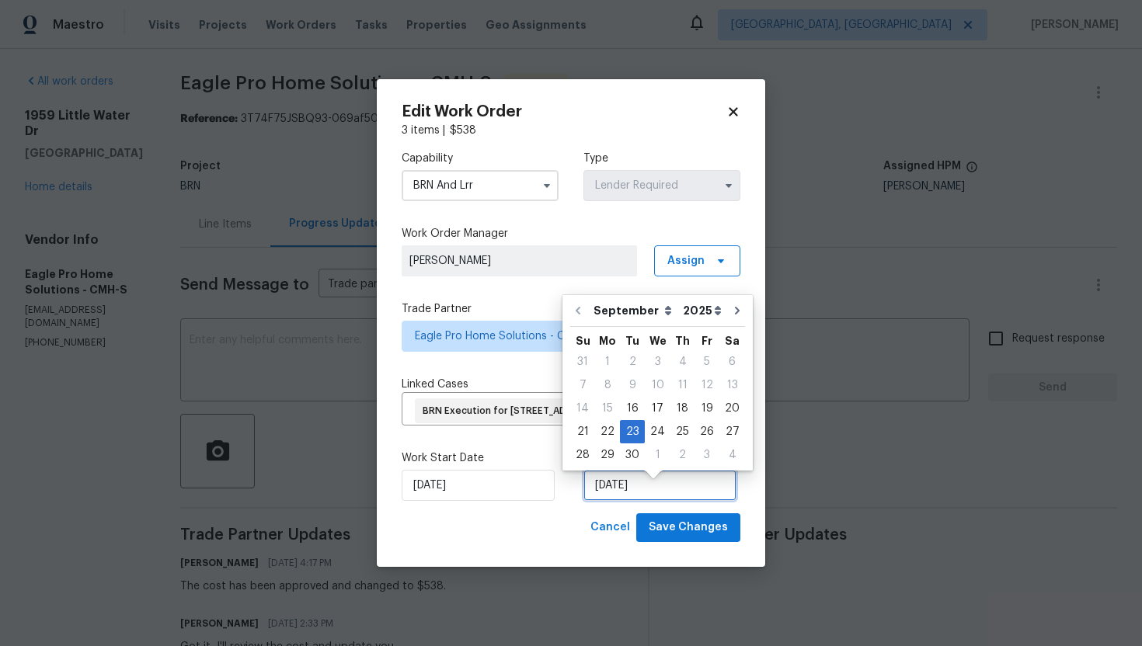
click at [604, 496] on input "[DATE]" at bounding box center [659, 485] width 153 height 31
click at [652, 437] on div "24" at bounding box center [658, 432] width 26 height 22
type input "[DATE]"
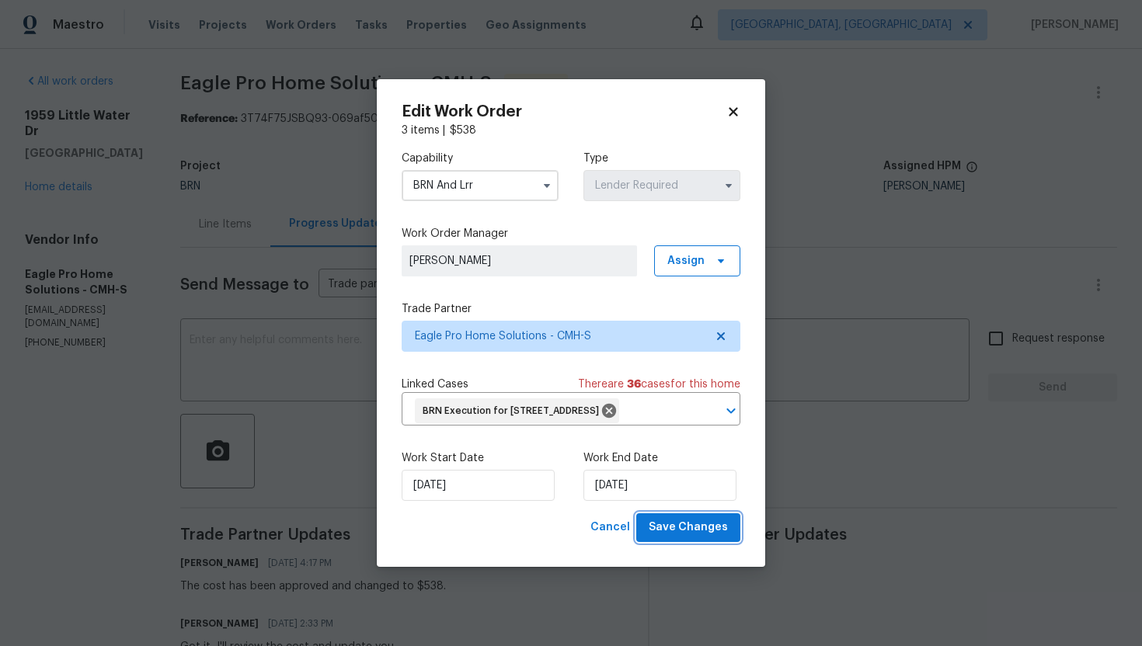
click at [675, 538] on span "Save Changes" at bounding box center [688, 527] width 79 height 19
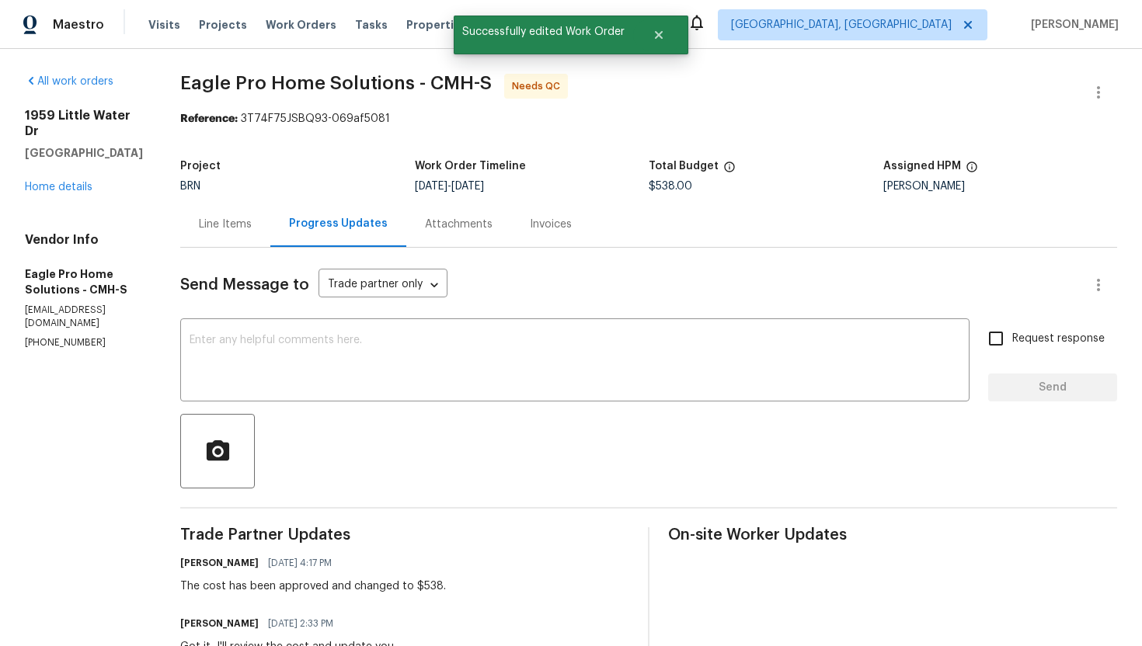
click at [252, 230] on div "Line Items" at bounding box center [225, 225] width 53 height 16
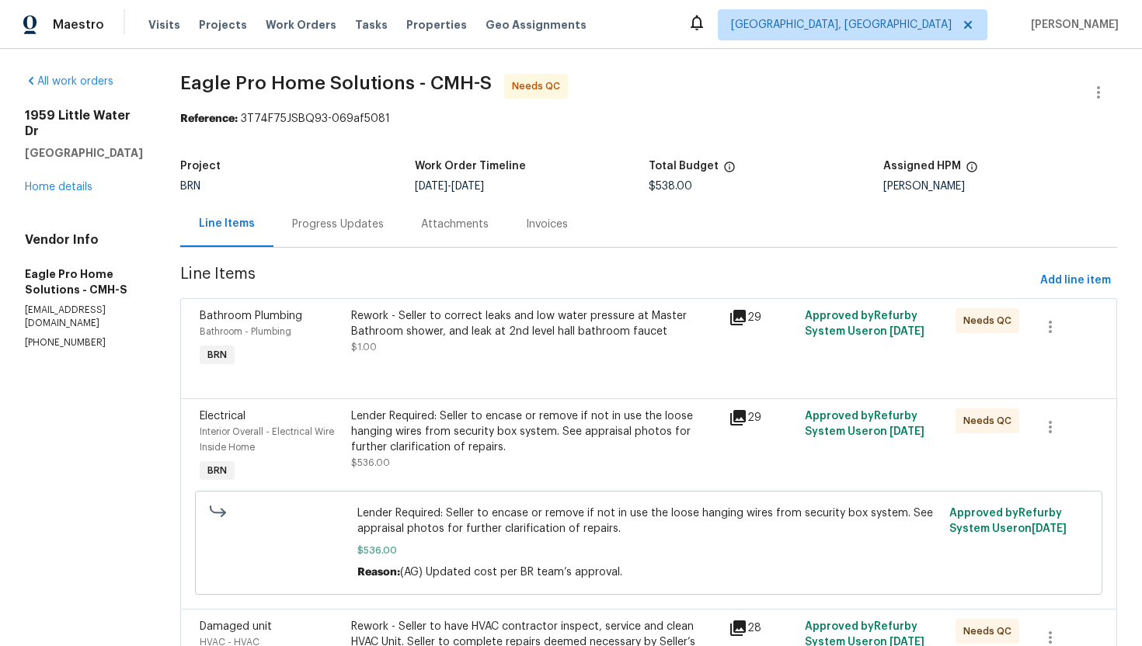
click at [352, 227] on div "Progress Updates" at bounding box center [338, 225] width 92 height 16
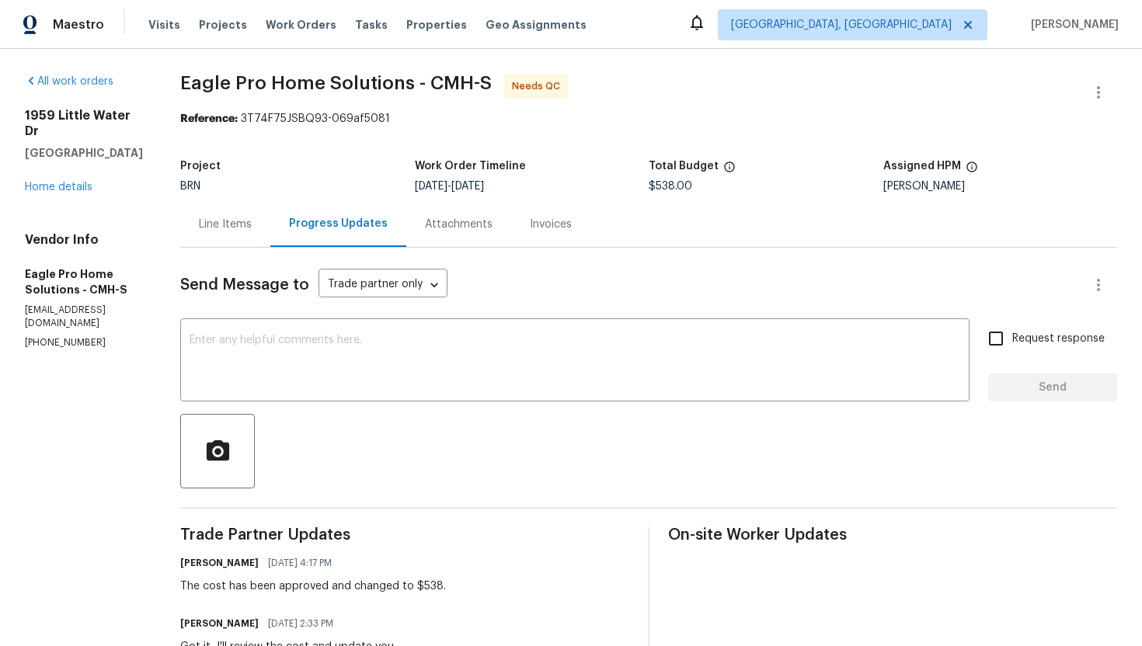
click at [270, 234] on div "Line Items" at bounding box center [225, 224] width 90 height 46
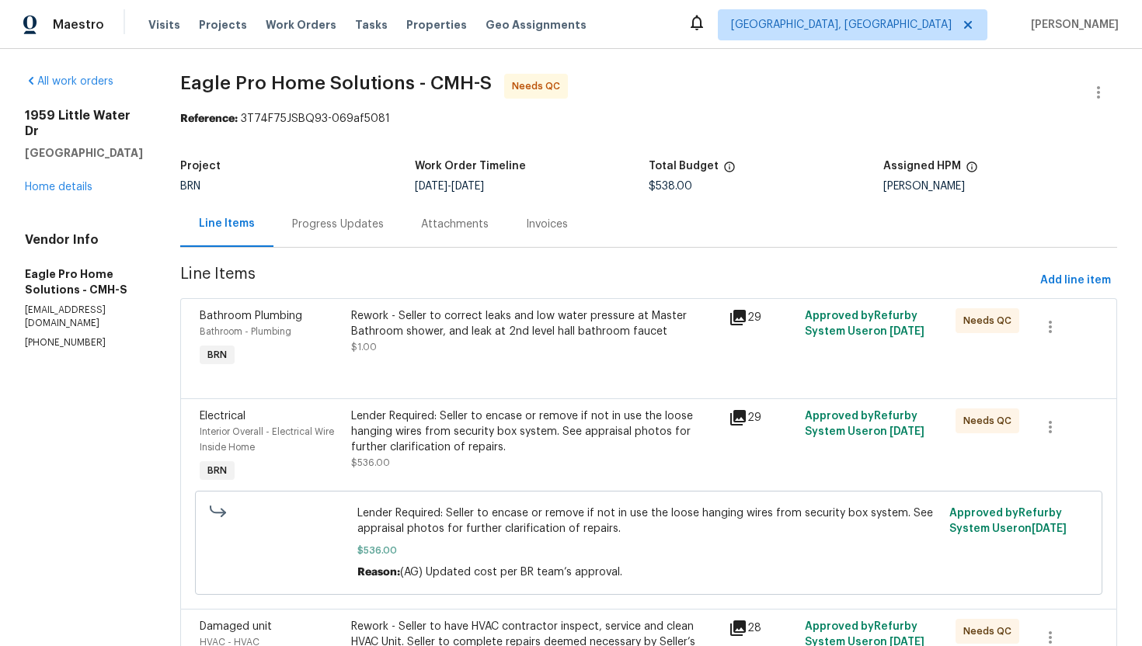
click at [503, 337] on div "Rework - Seller to correct leaks and low water pressure at Master Bathroom show…" at bounding box center [535, 323] width 369 height 31
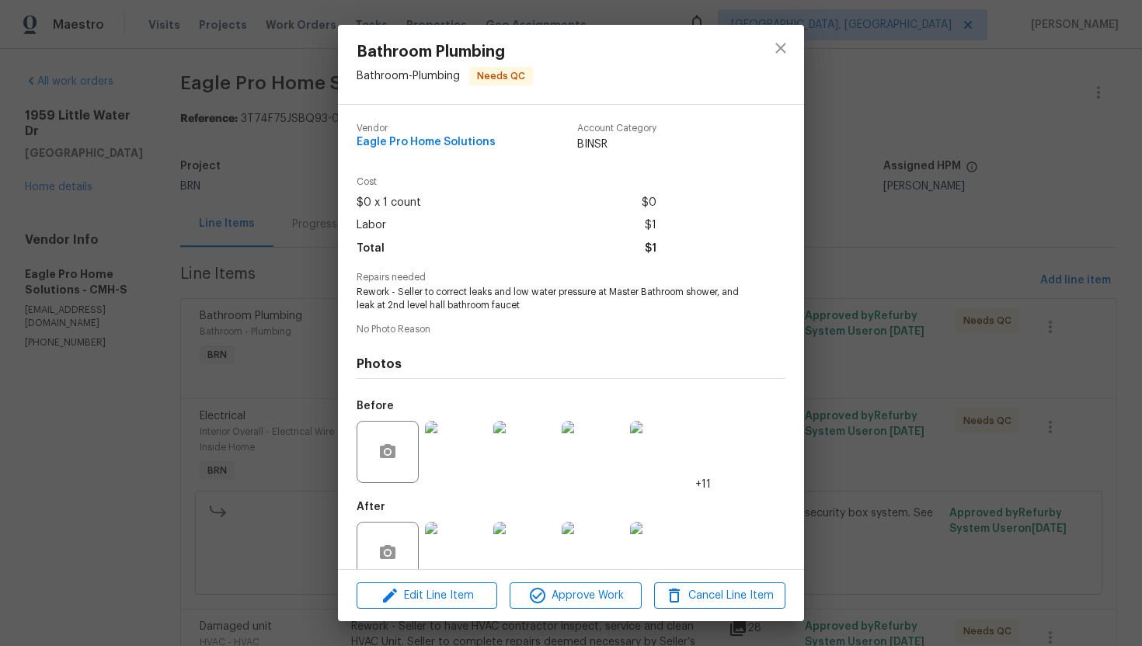
scroll to position [30, 0]
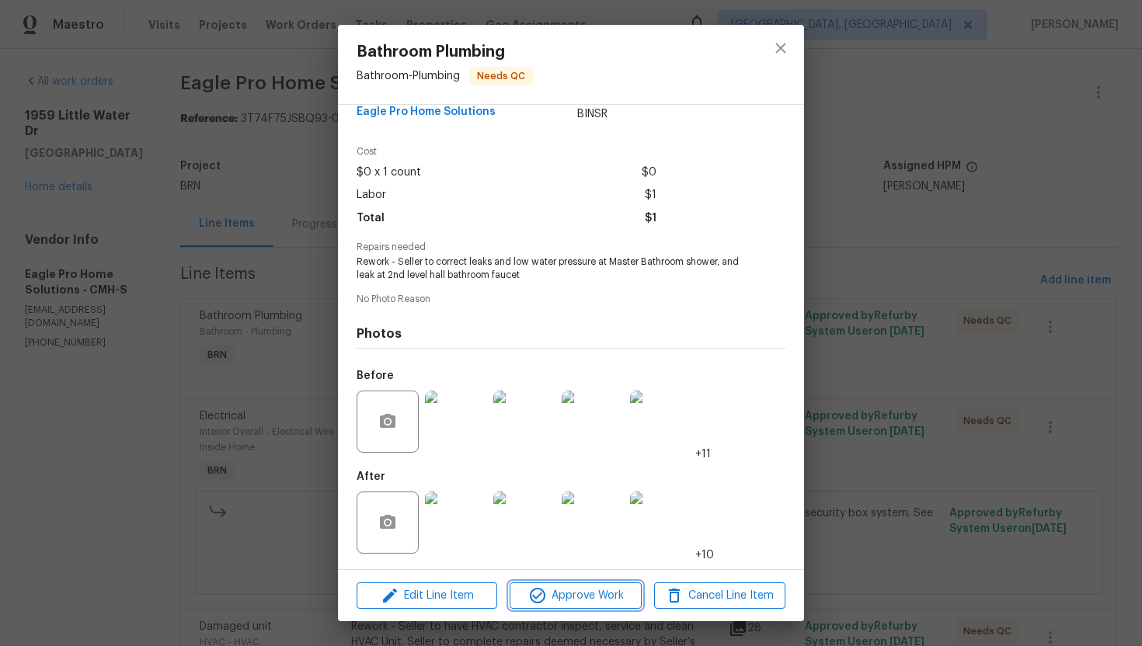
click at [545, 597] on icon "button" at bounding box center [537, 596] width 19 height 19
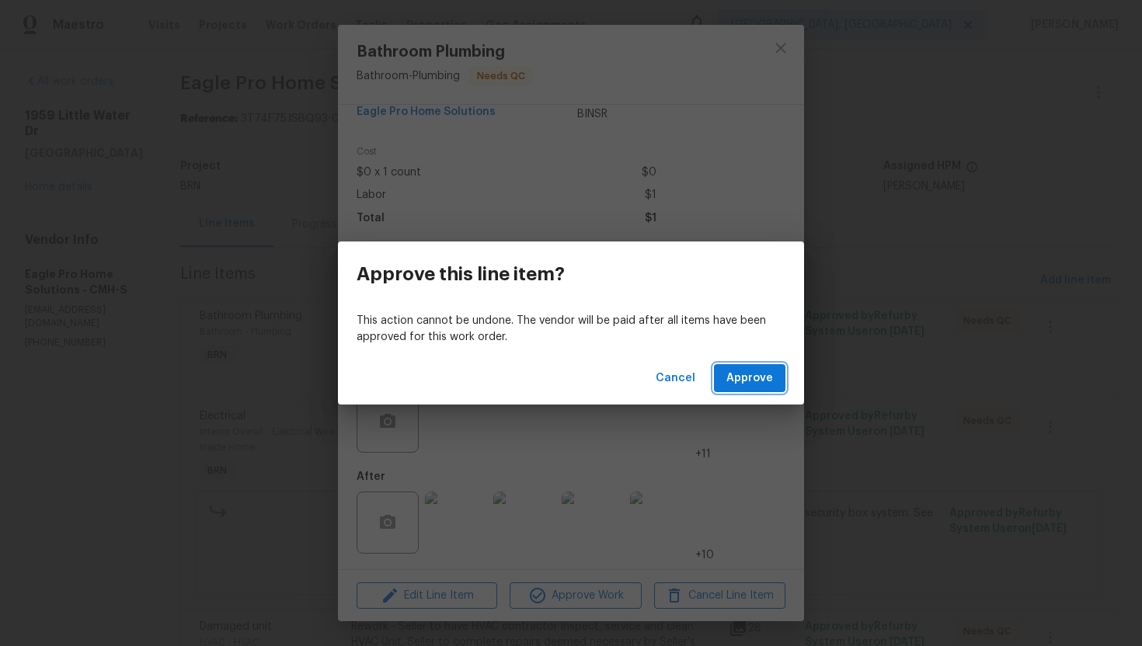
click at [752, 379] on span "Approve" at bounding box center [749, 378] width 47 height 19
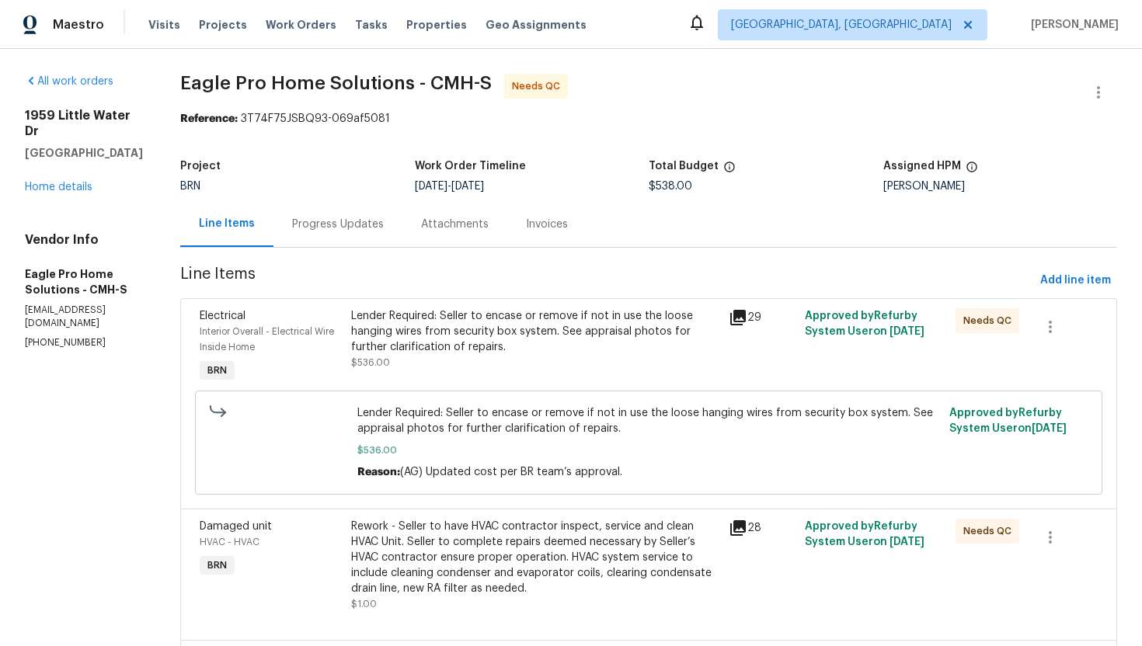
click at [513, 351] on div "Lender Required: Seller to encase or remove if not in use the loose hanging wir…" at bounding box center [535, 331] width 369 height 47
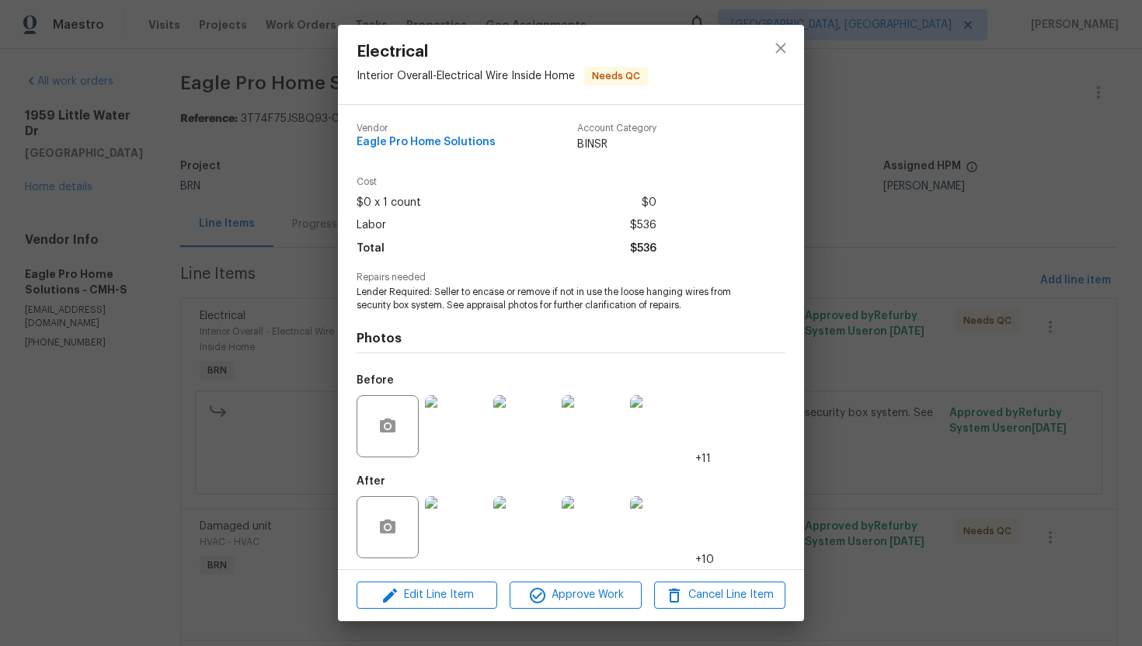
scroll to position [5, 0]
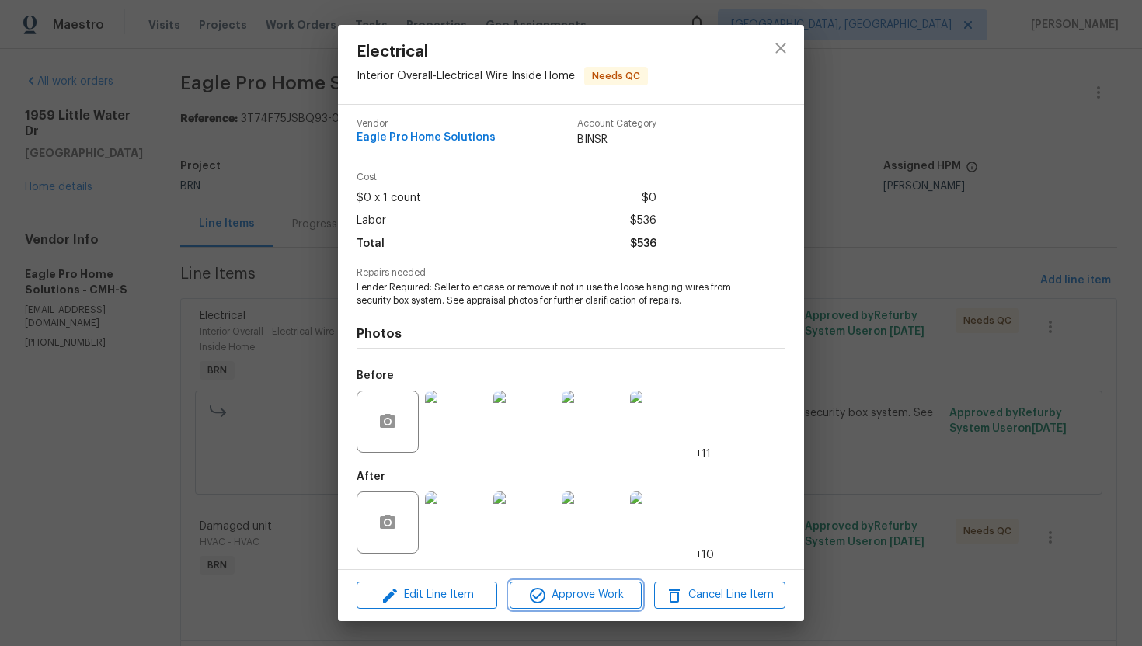
click at [580, 555] on span "Approve Work" at bounding box center [575, 595] width 122 height 19
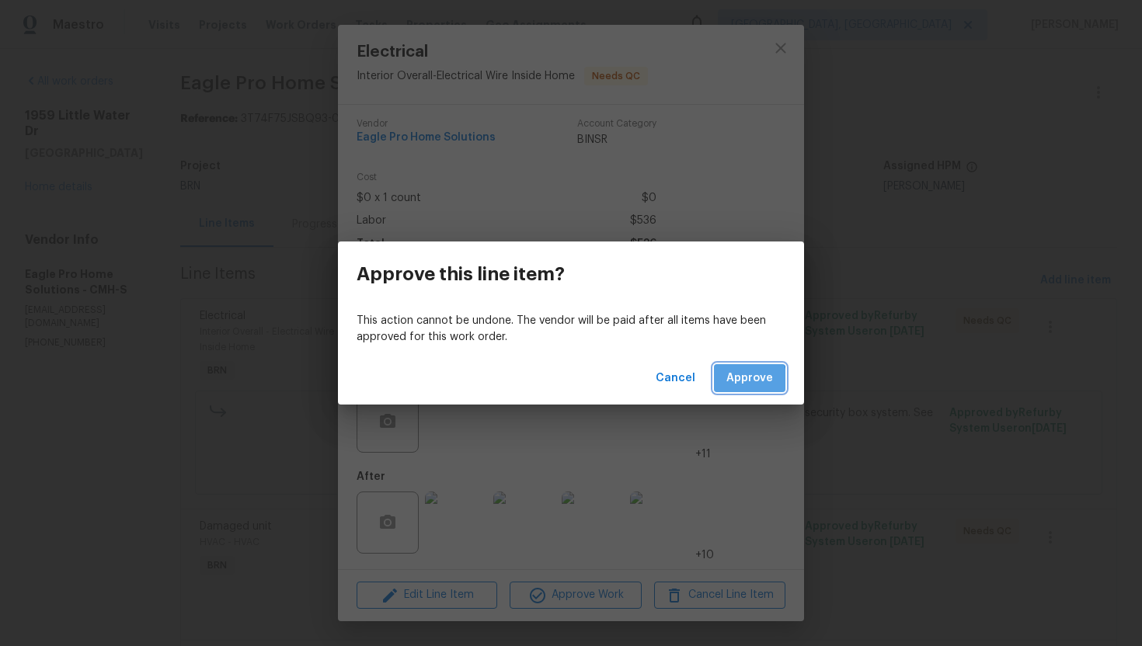
click at [733, 383] on span "Approve" at bounding box center [749, 378] width 47 height 19
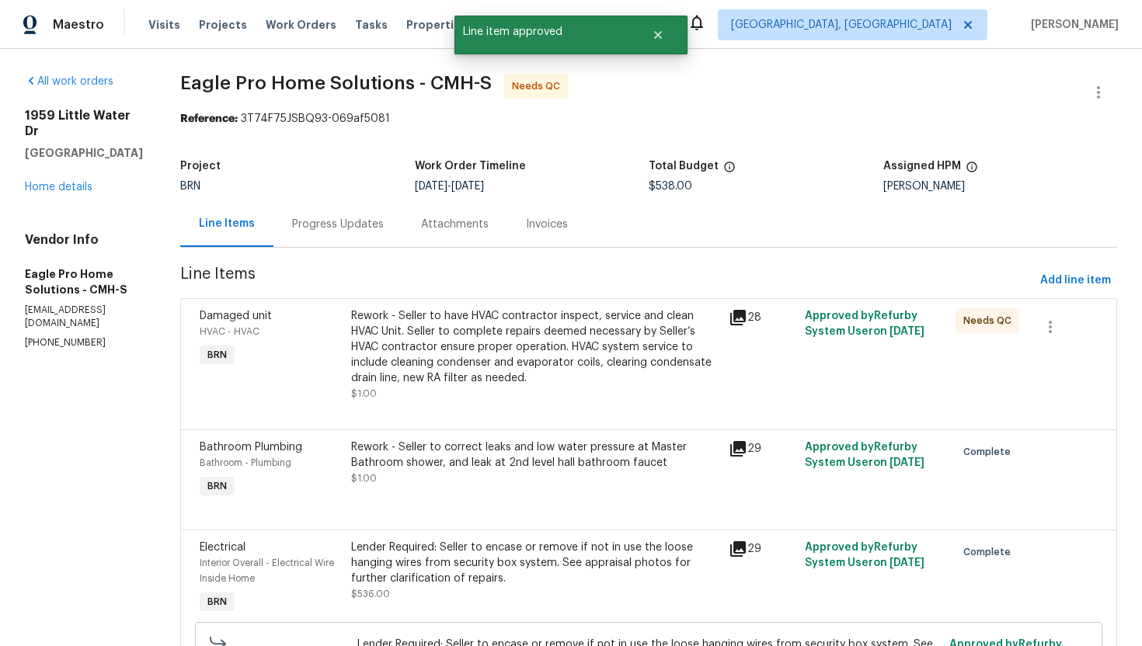
click at [569, 353] on div "Rework - Seller to have HVAC contractor inspect, service and clean HVAC Unit. S…" at bounding box center [535, 347] width 369 height 78
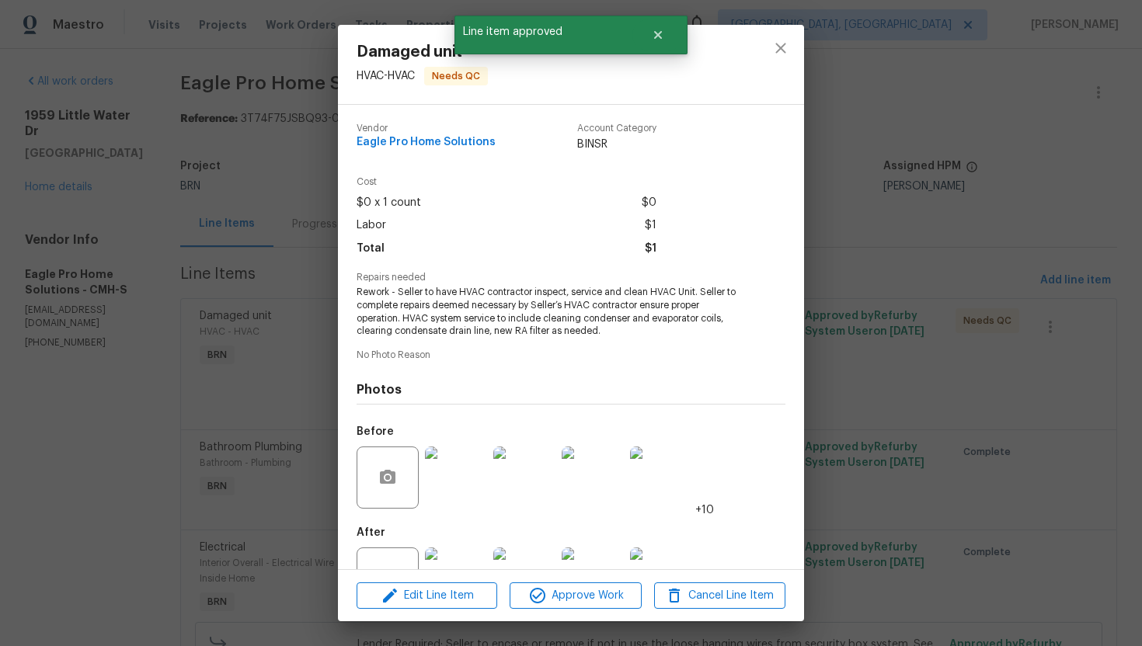
scroll to position [57, 0]
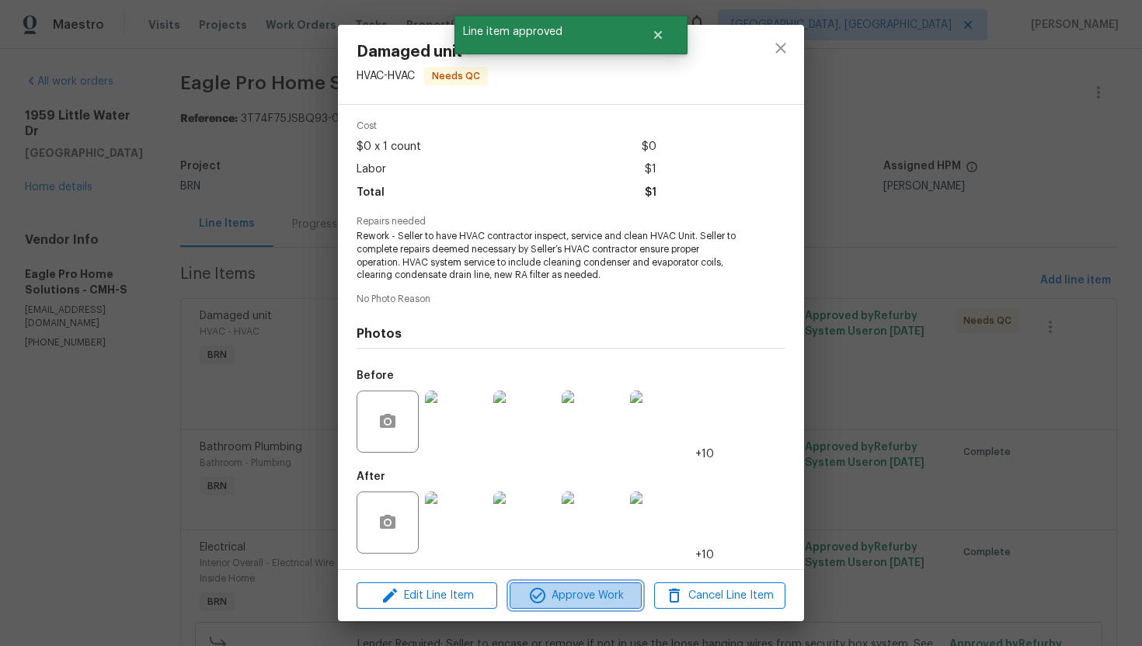
click at [583, 555] on span "Approve Work" at bounding box center [575, 596] width 122 height 19
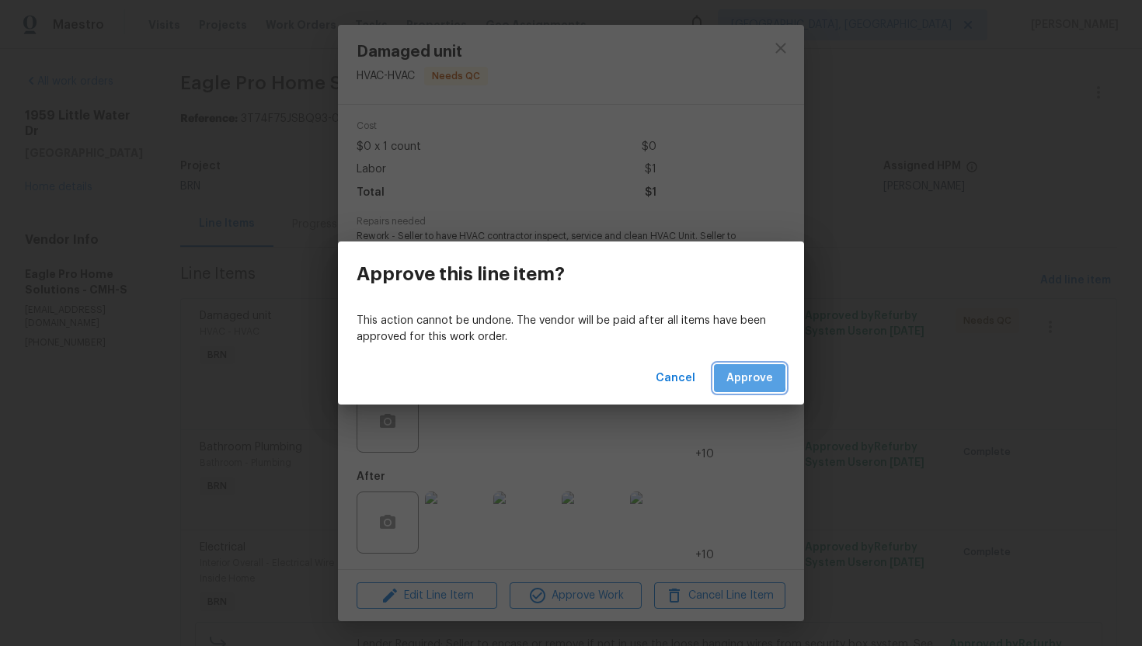
click at [736, 378] on span "Approve" at bounding box center [749, 378] width 47 height 19
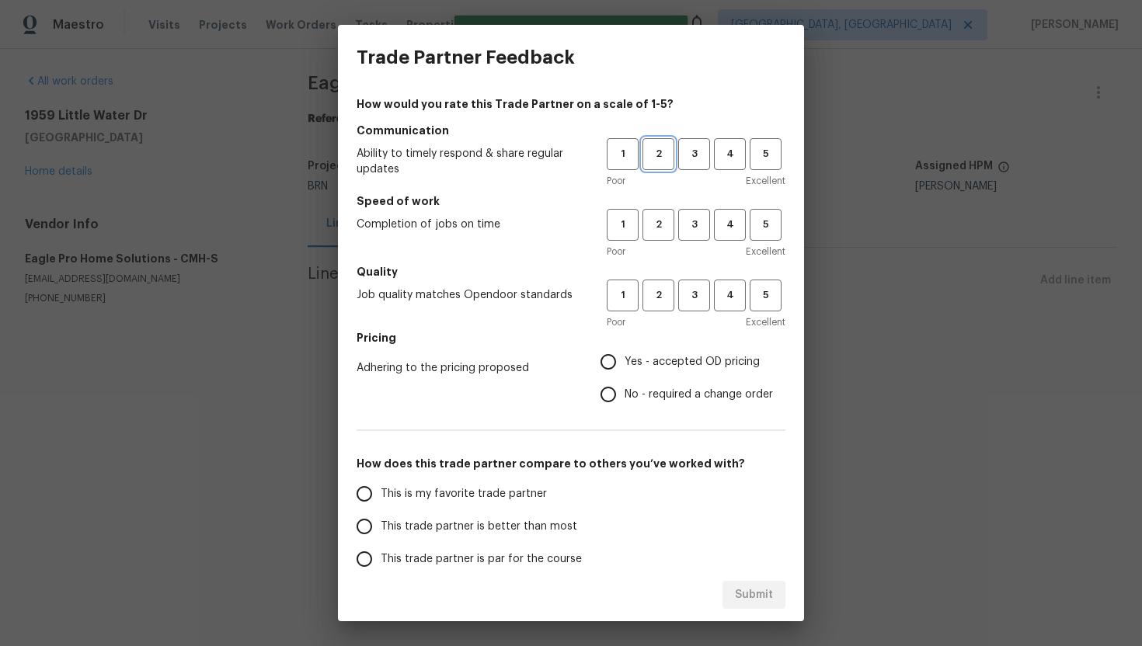
click at [666, 167] on button "2" at bounding box center [659, 154] width 32 height 32
click at [658, 229] on span "2" at bounding box center [658, 225] width 29 height 18
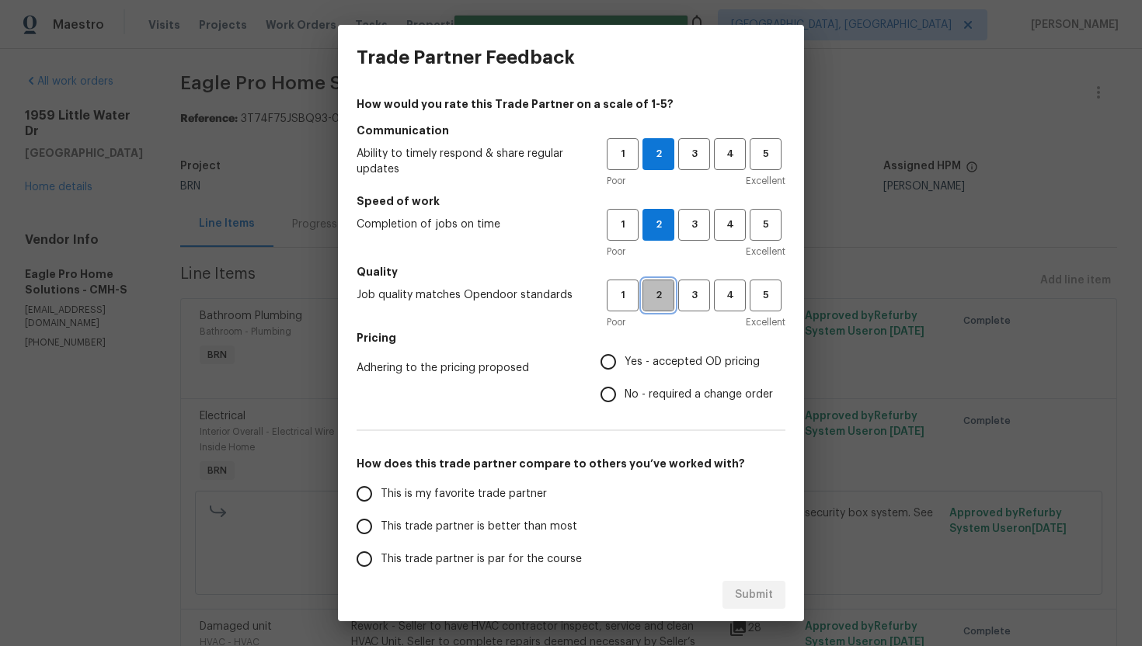
click at [647, 304] on span "2" at bounding box center [658, 296] width 29 height 18
click at [623, 305] on button "1" at bounding box center [623, 296] width 32 height 32
click at [622, 159] on span "1" at bounding box center [622, 154] width 29 height 18
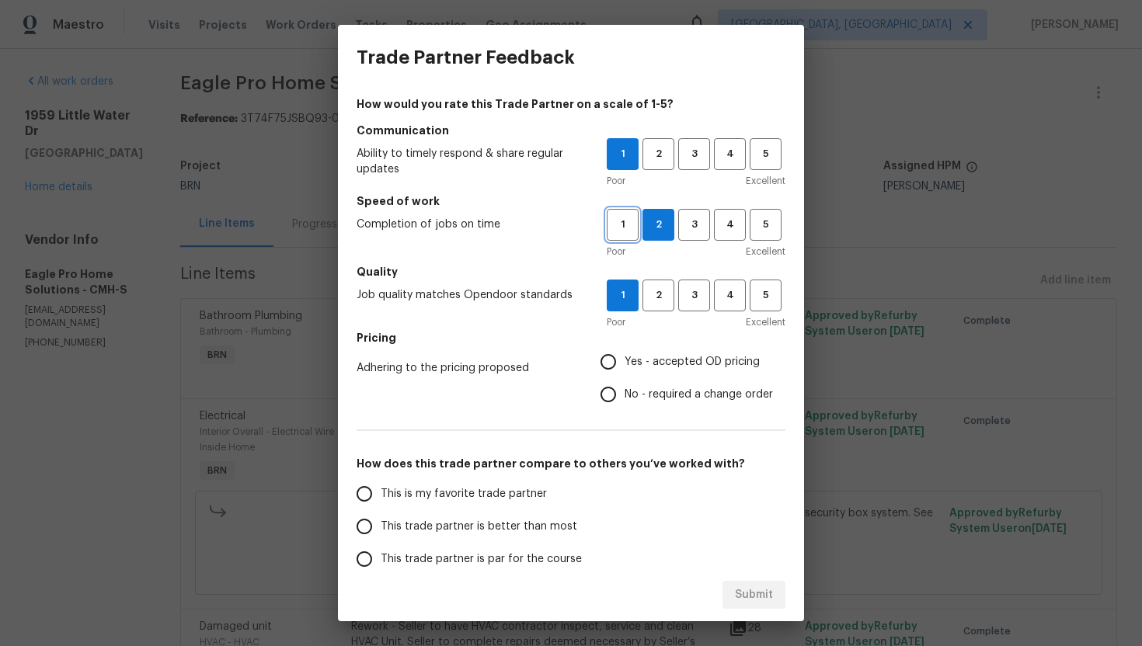
click at [627, 230] on span "1" at bounding box center [622, 225] width 29 height 18
click at [611, 392] on input "No - required a change order" at bounding box center [608, 394] width 33 height 33
radio input "true"
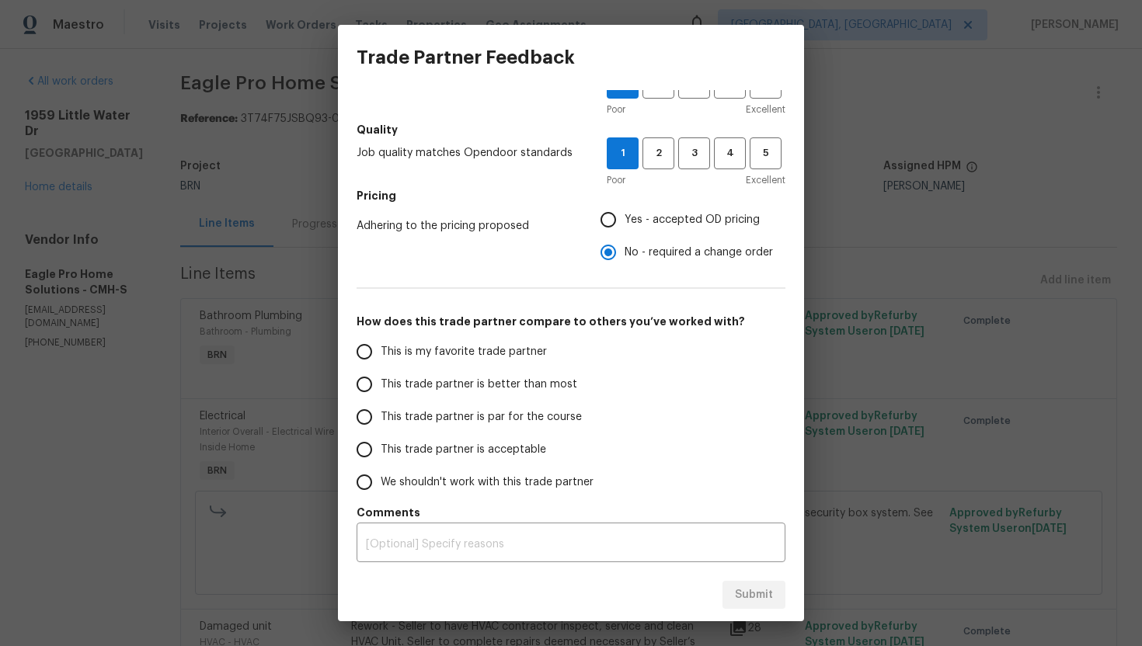
click at [450, 486] on span "We shouldn't work with this trade partner" at bounding box center [487, 483] width 213 height 16
click at [381, 486] on input "We shouldn't work with this trade partner" at bounding box center [364, 482] width 33 height 33
click at [748, 555] on span "Submit" at bounding box center [754, 595] width 38 height 19
radio input "true"
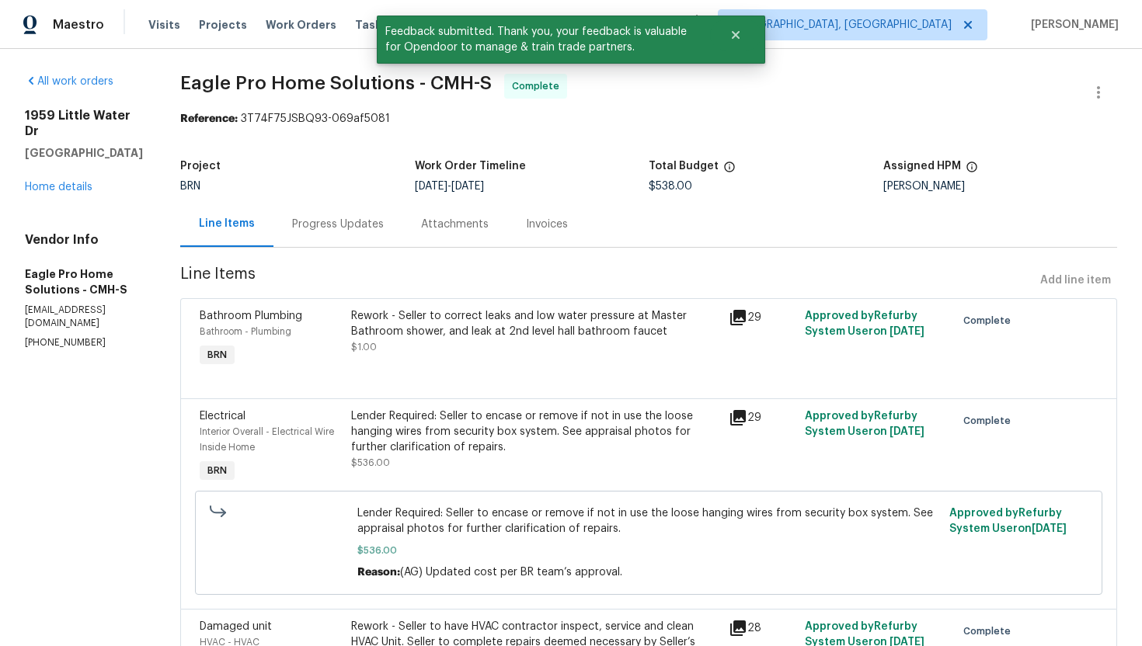
click at [552, 371] on div at bounding box center [649, 380] width 898 height 19
click at [509, 327] on div "Rework - Seller to correct leaks and low water pressure at Master Bathroom show…" at bounding box center [535, 323] width 369 height 31
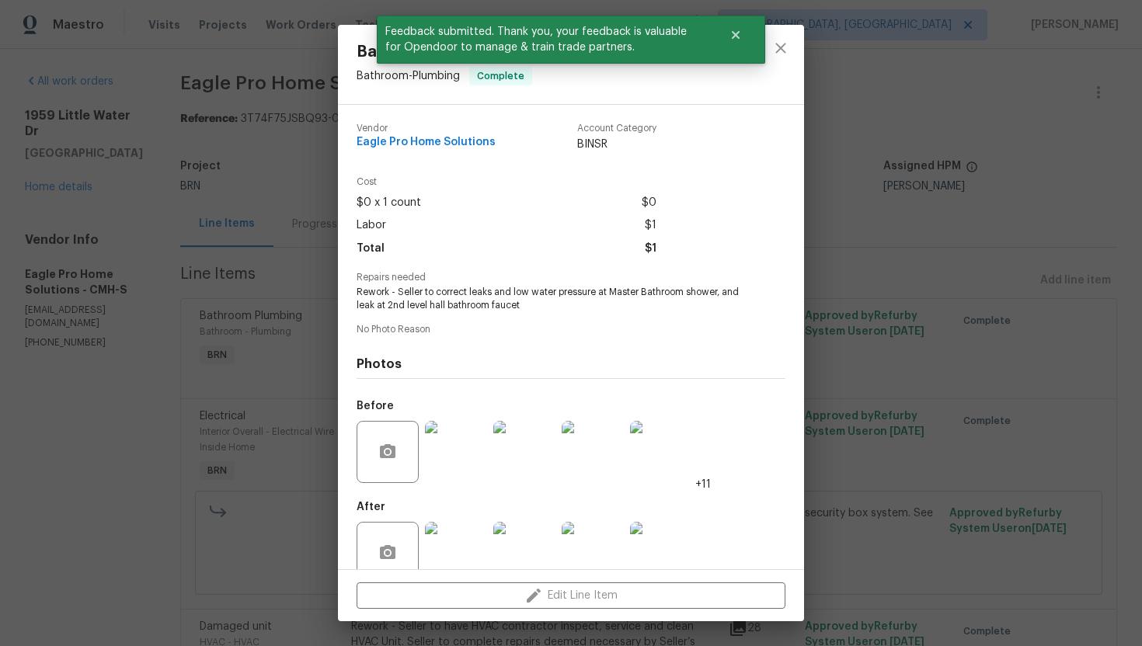
click at [440, 141] on span "Eagle Pro Home Solutions" at bounding box center [426, 143] width 139 height 12
copy span "Eagle Pro Home Solutions"
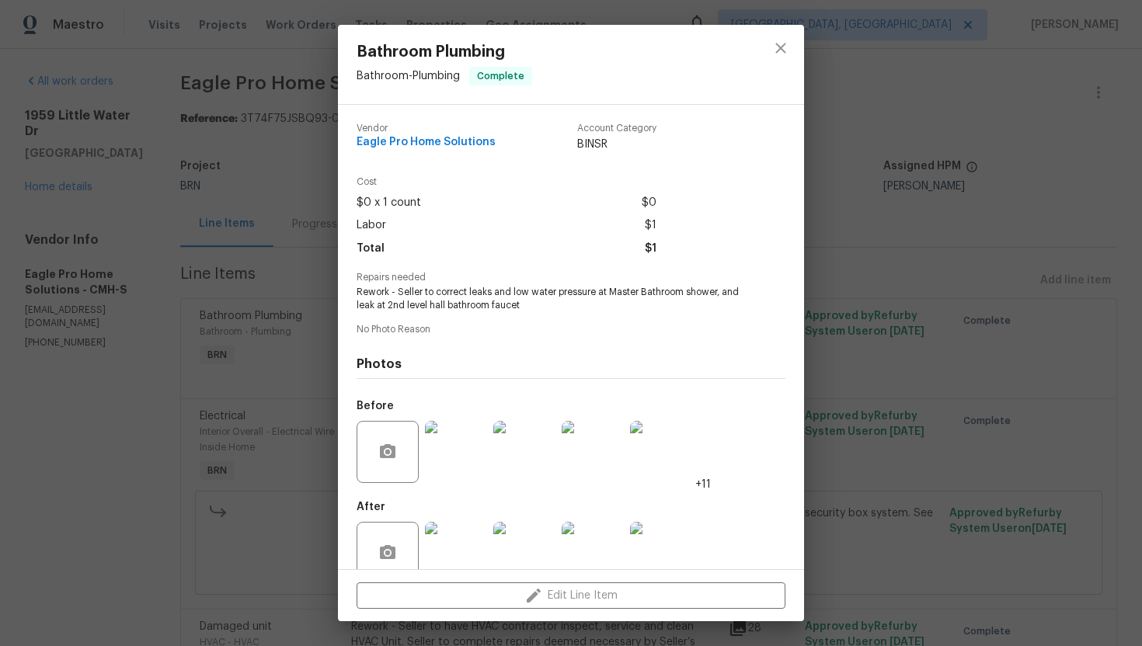
click at [564, 186] on span "Cost" at bounding box center [507, 182] width 300 height 10
drag, startPoint x: 356, startPoint y: 144, endPoint x: 489, endPoint y: 141, distance: 133.7
click at [489, 141] on div "Vendor Eagle Pro Home Solutions Account Category BINSR Cost $0 x 1 count $0 Lab…" at bounding box center [571, 337] width 466 height 465
copy span "Eagle Pro Home Solutions"
click at [542, 294] on span "Rework - Seller to correct leaks and low water pressure at Master Bathroom show…" at bounding box center [550, 299] width 386 height 26
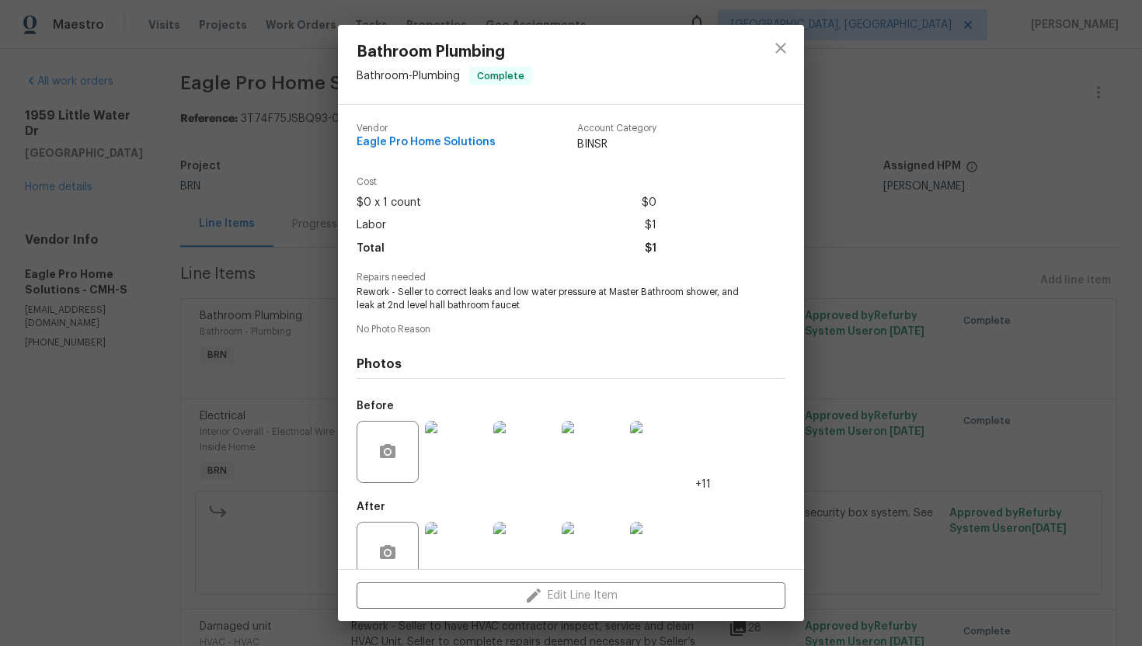
click at [542, 294] on span "Rework - Seller to correct leaks and low water pressure at Master Bathroom show…" at bounding box center [550, 299] width 386 height 26
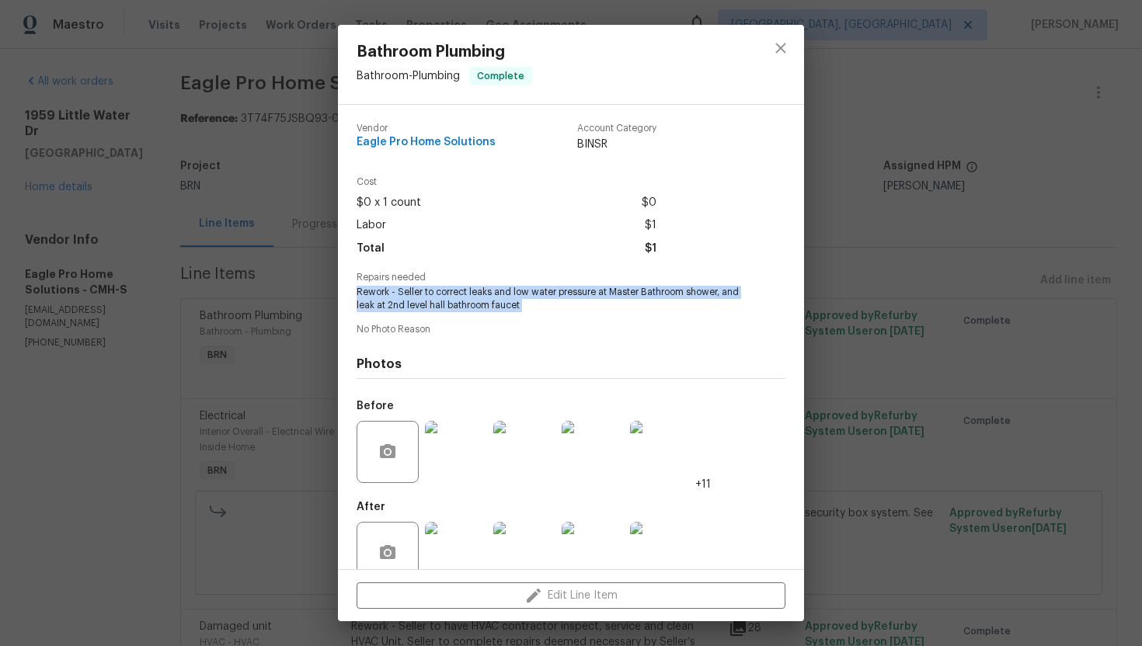
copy span "Rework - Seller to correct leaks and low water pressure at Master Bathroom show…"
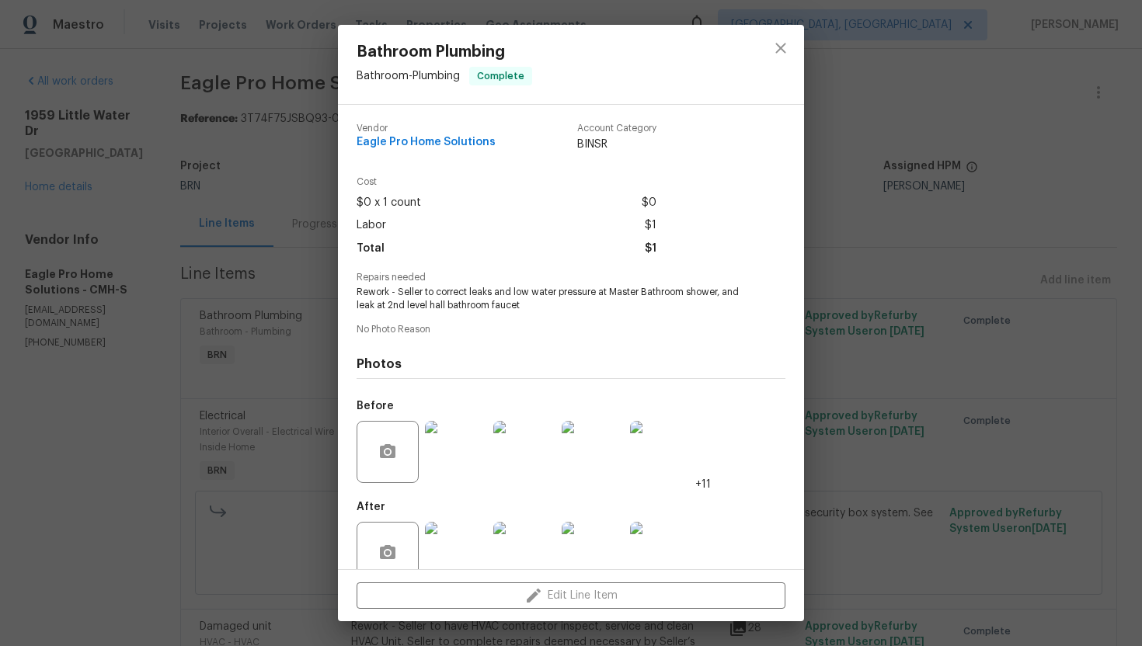
click at [297, 270] on div "Bathroom Plumbing Bathroom - Plumbing Complete Vendor Eagle Pro Home Solutions …" at bounding box center [571, 323] width 1142 height 646
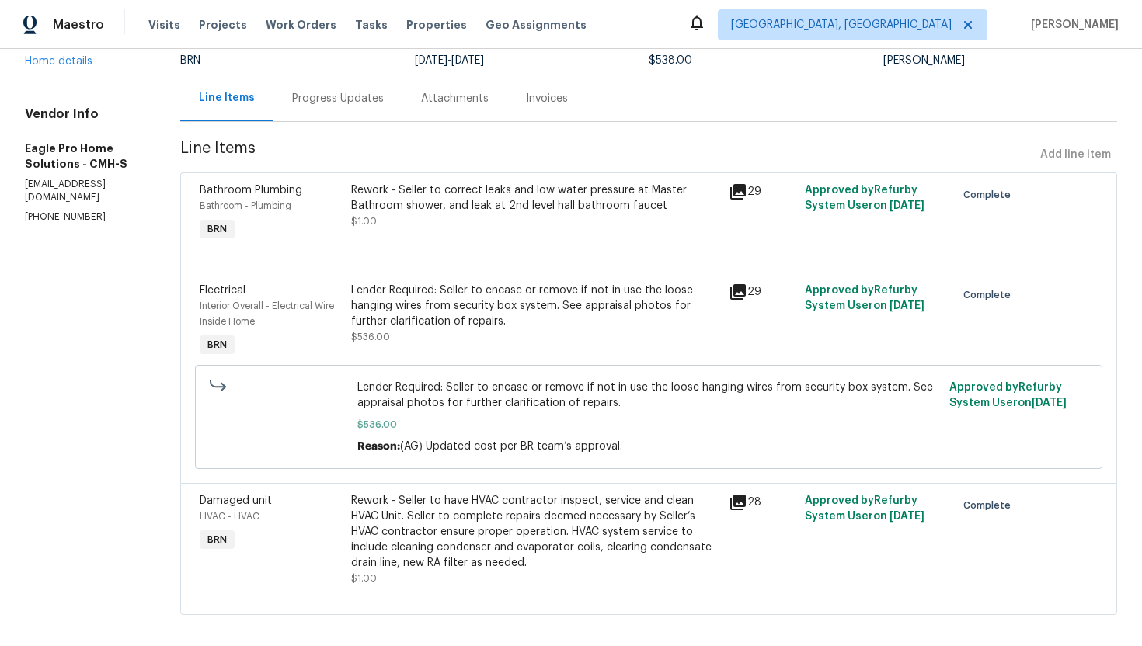
scroll to position [137, 0]
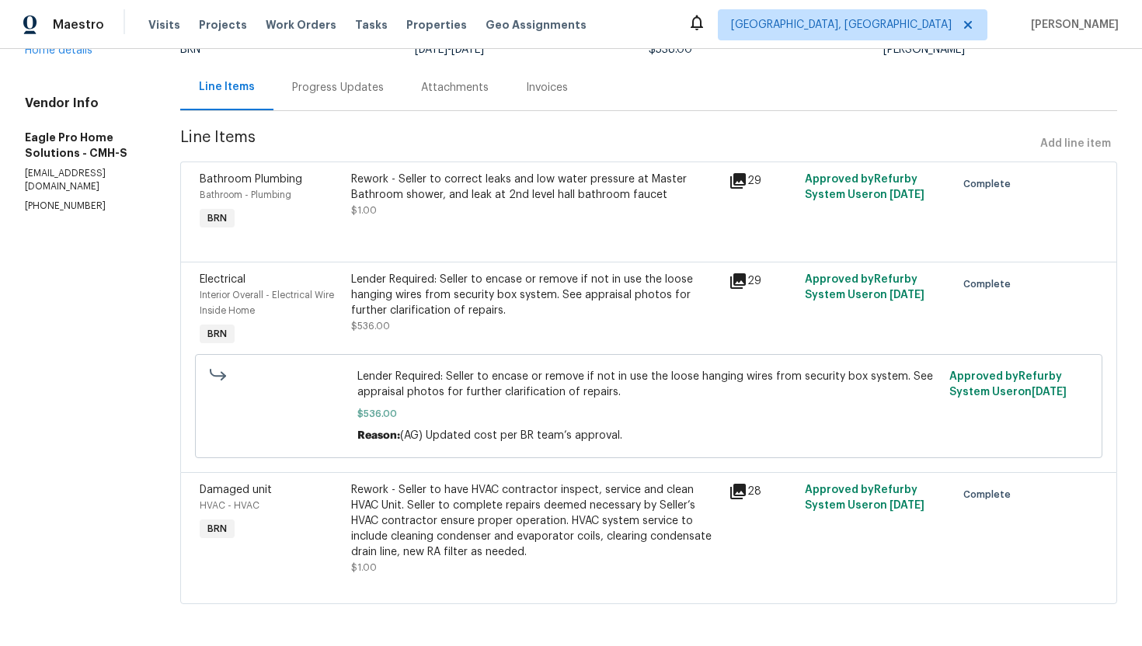
click at [444, 308] on div "Lender Required: Seller to encase or remove if not in use the loose hanging wir…" at bounding box center [535, 295] width 369 height 47
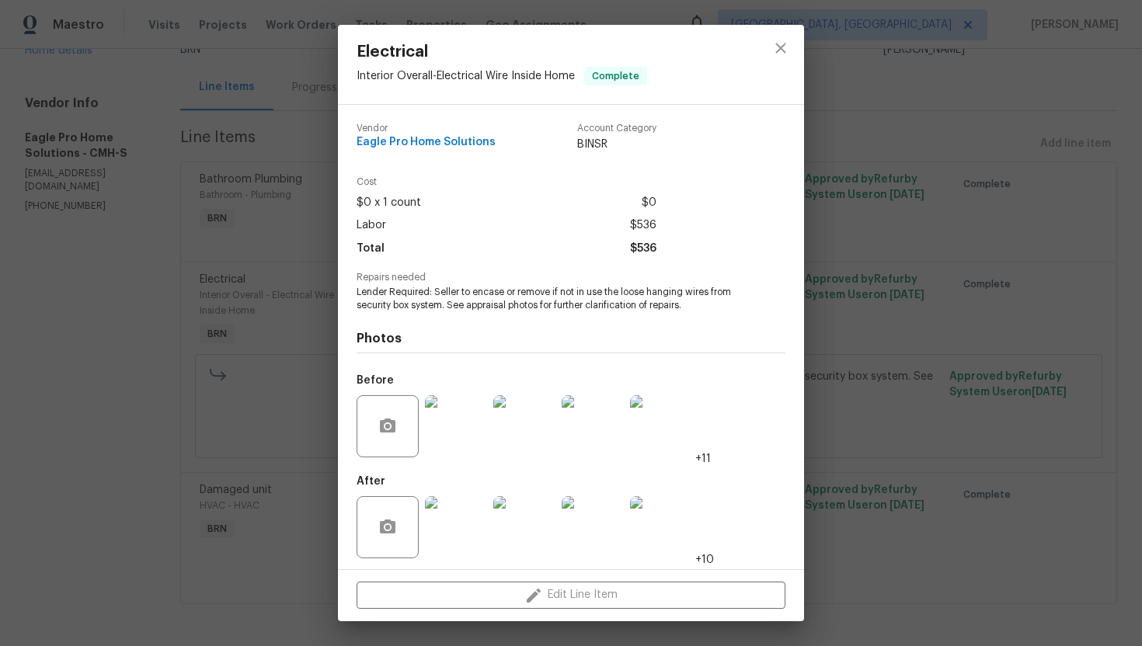
click at [444, 308] on span "Lender Required: Seller to encase or remove if not in use the loose hanging wir…" at bounding box center [550, 299] width 386 height 26
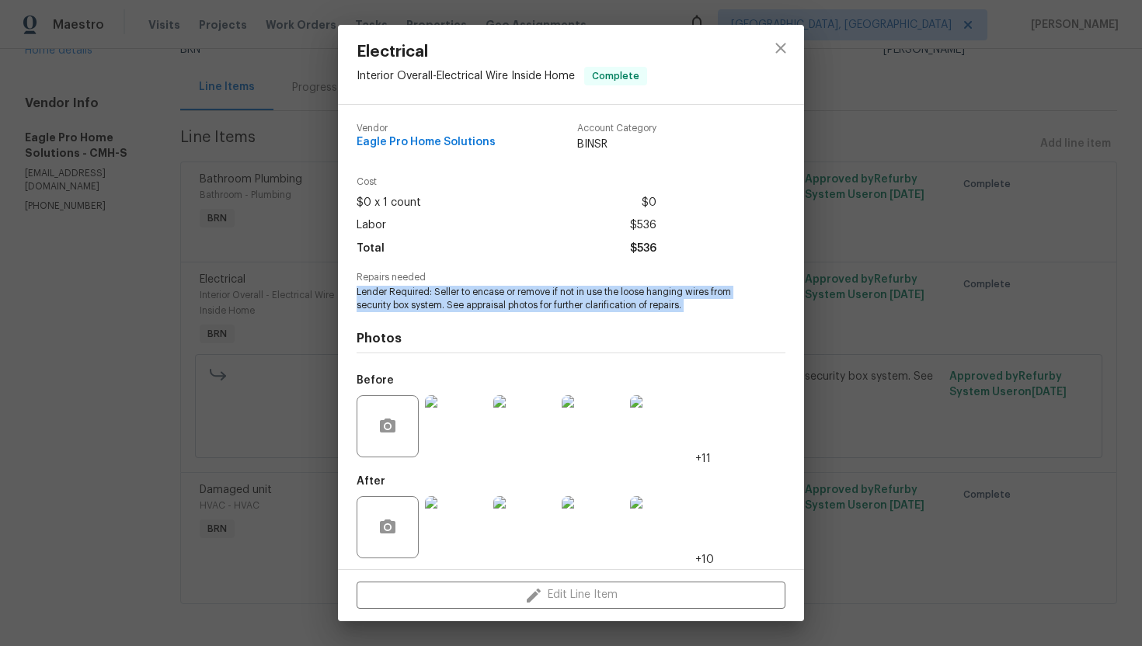
copy span "Lender Required: Seller to encase or remove if not in use the loose hanging wir…"
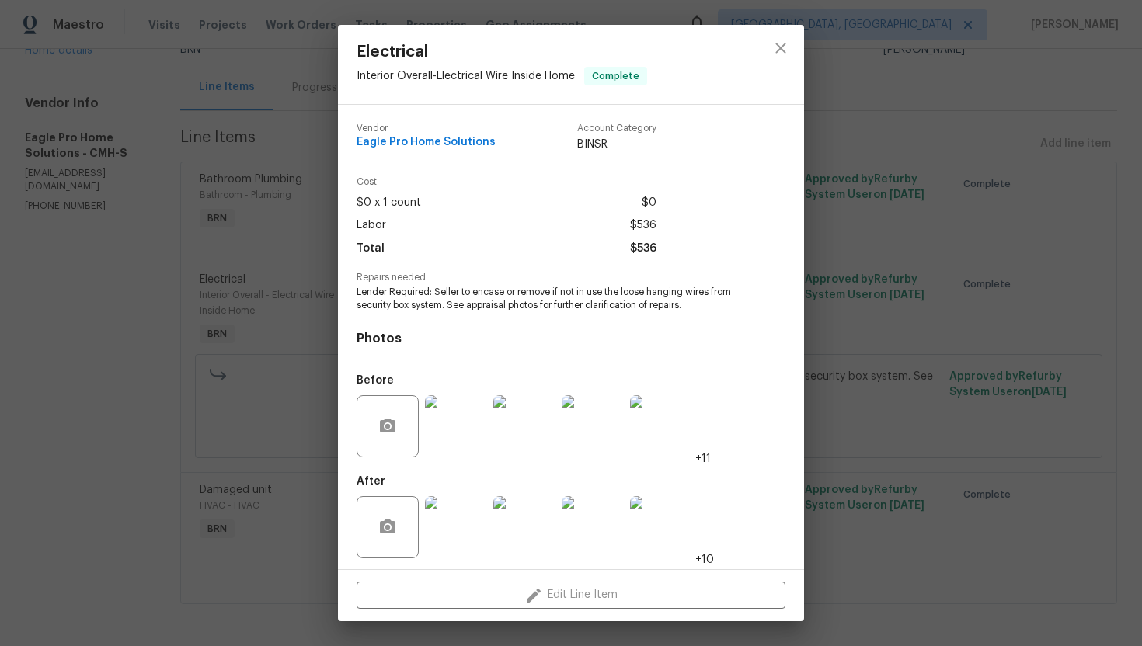
click at [900, 257] on div "Electrical Interior Overall - Electrical Wire Inside Home Complete Vendor Eagle…" at bounding box center [571, 323] width 1142 height 646
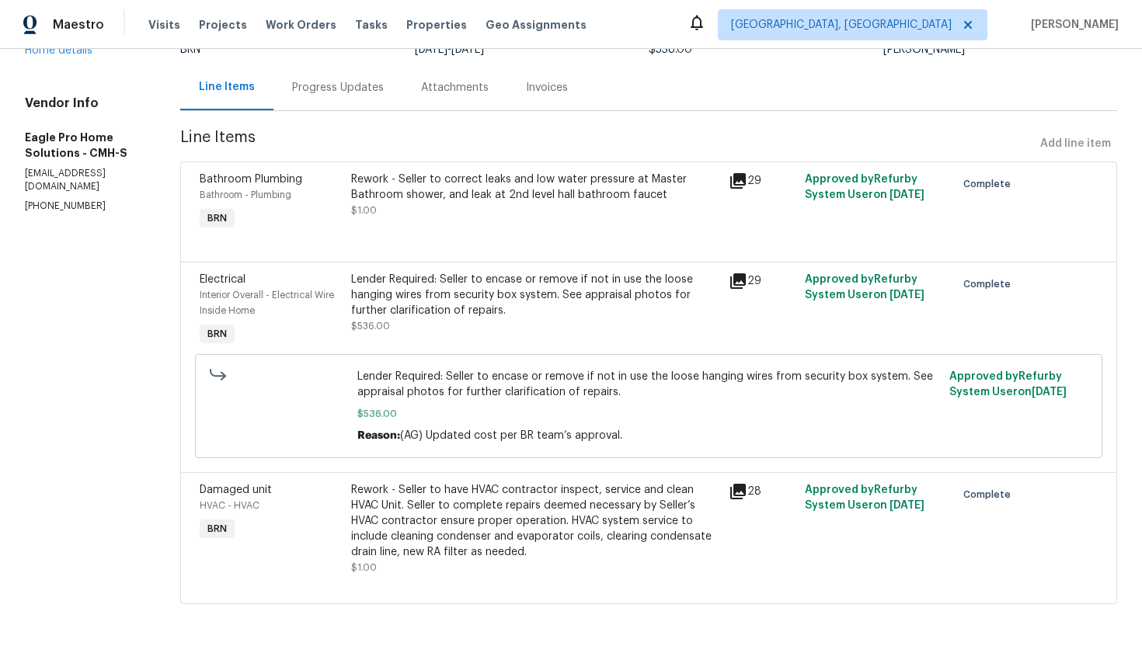
scroll to position [140, 0]
click at [492, 500] on div "Rework - Seller to have HVAC contractor inspect, service and clean HVAC Unit. S…" at bounding box center [535, 520] width 369 height 78
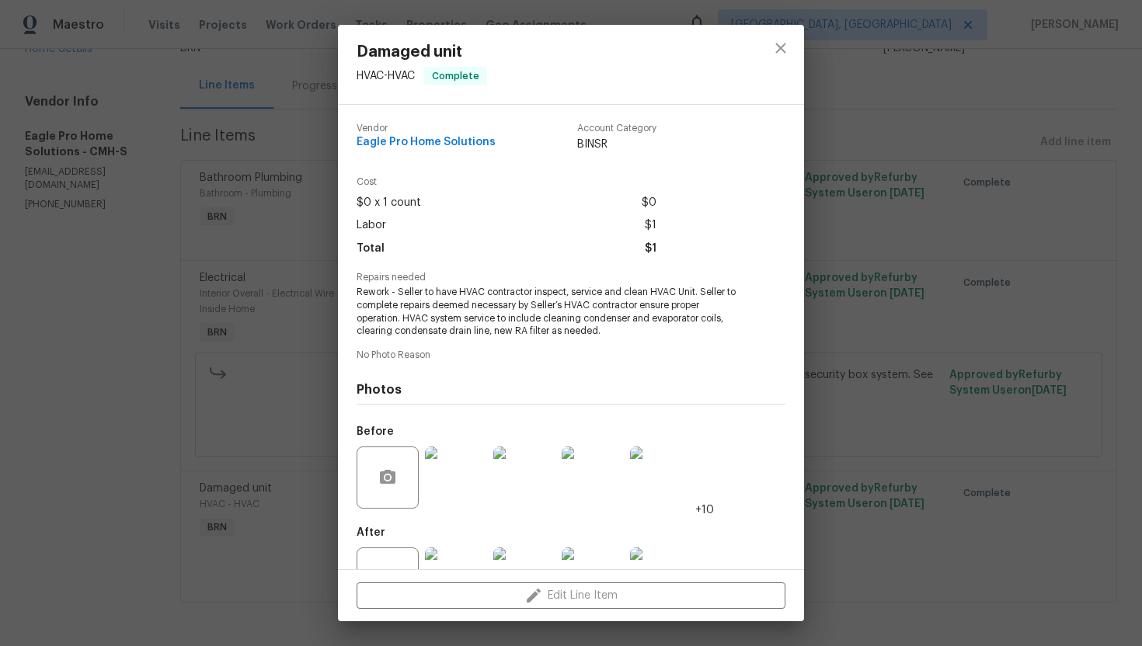
click at [441, 307] on span "Rework - Seller to have HVAC contractor inspect, service and clean HVAC Unit. S…" at bounding box center [550, 312] width 386 height 52
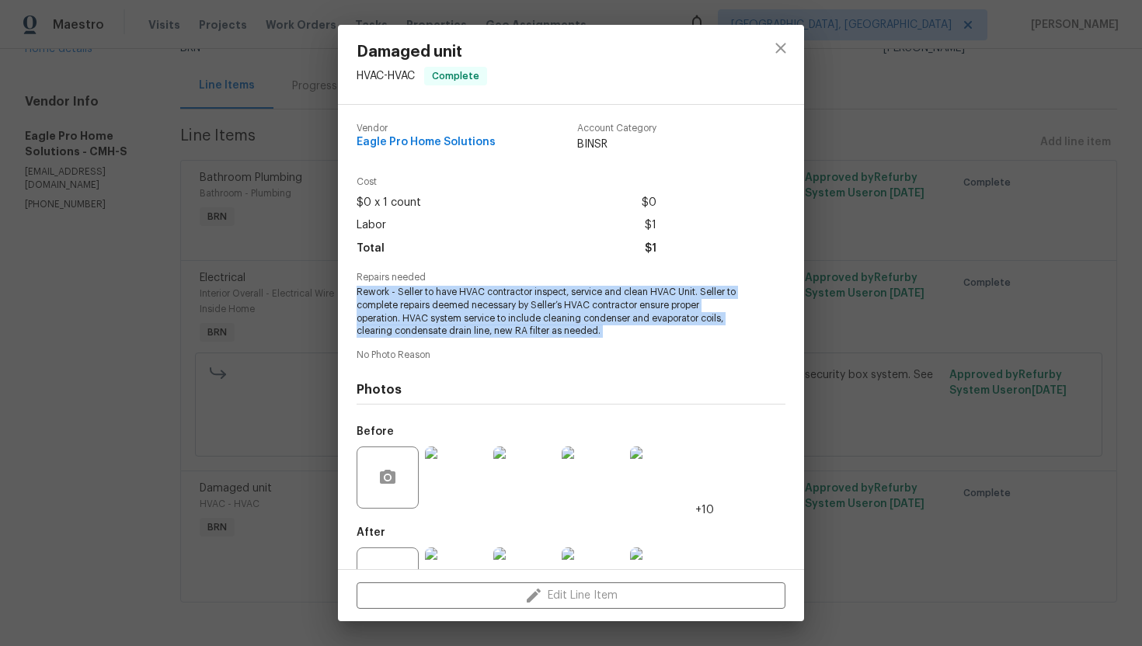
click at [441, 307] on span "Rework - Seller to have HVAC contractor inspect, service and clean HVAC Unit. S…" at bounding box center [550, 312] width 386 height 52
copy span "Rework - Seller to have HVAC contractor inspect, service and clean HVAC Unit. S…"
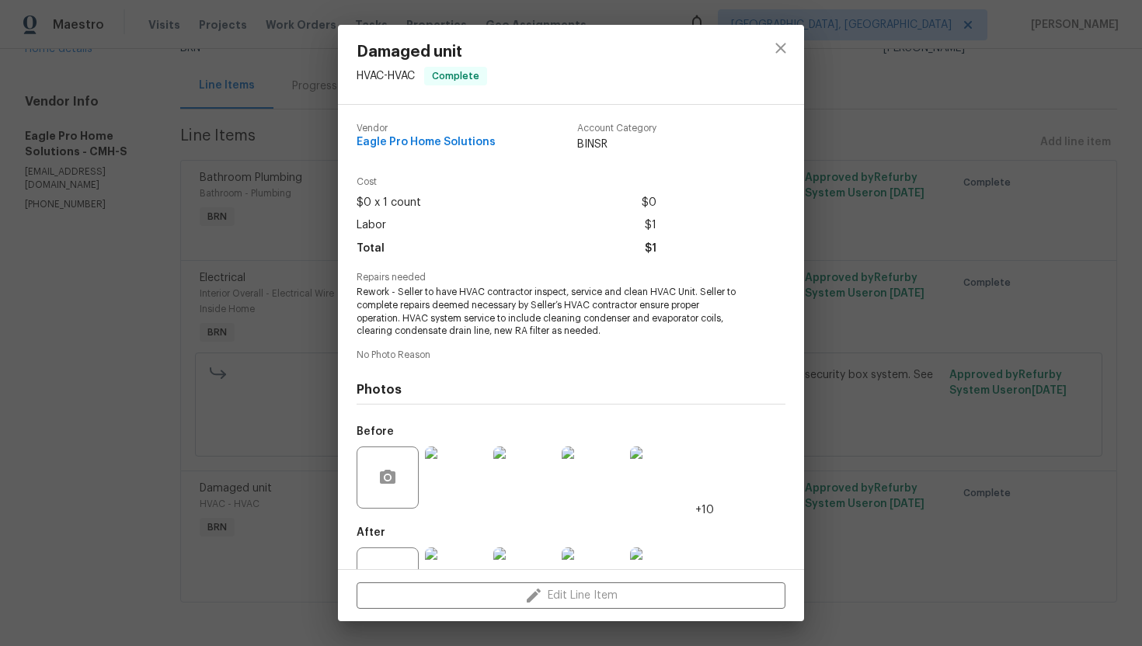
click at [916, 141] on div "Damaged unit HVAC - HVAC Complete Vendor Eagle Pro Home Solutions Account Categ…" at bounding box center [571, 323] width 1142 height 646
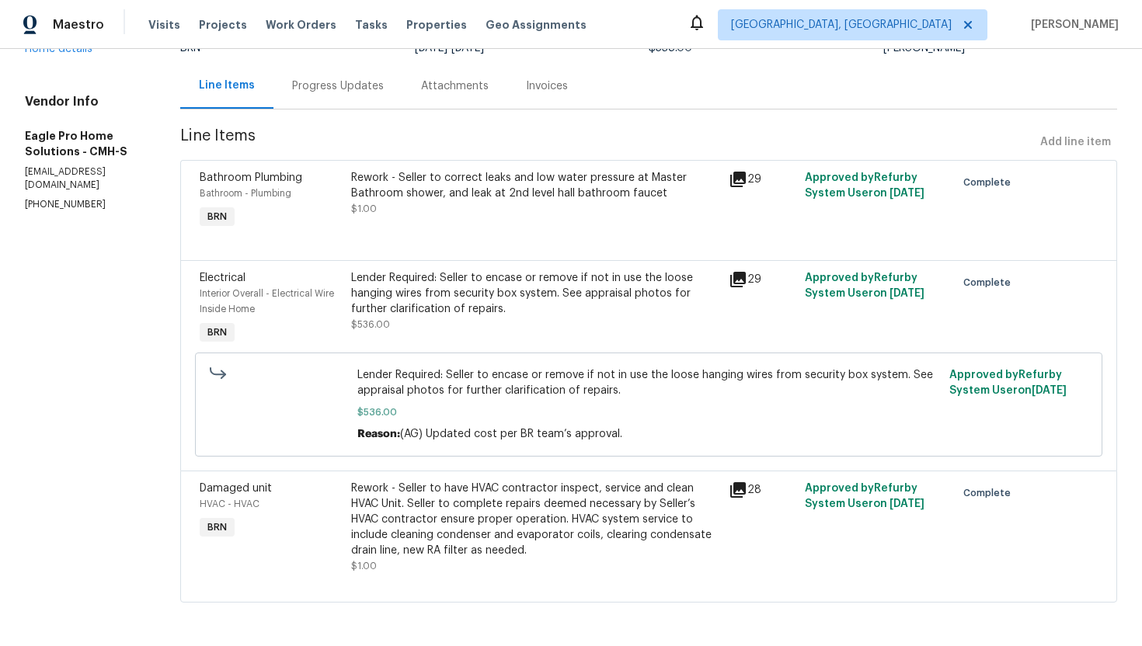
scroll to position [0, 0]
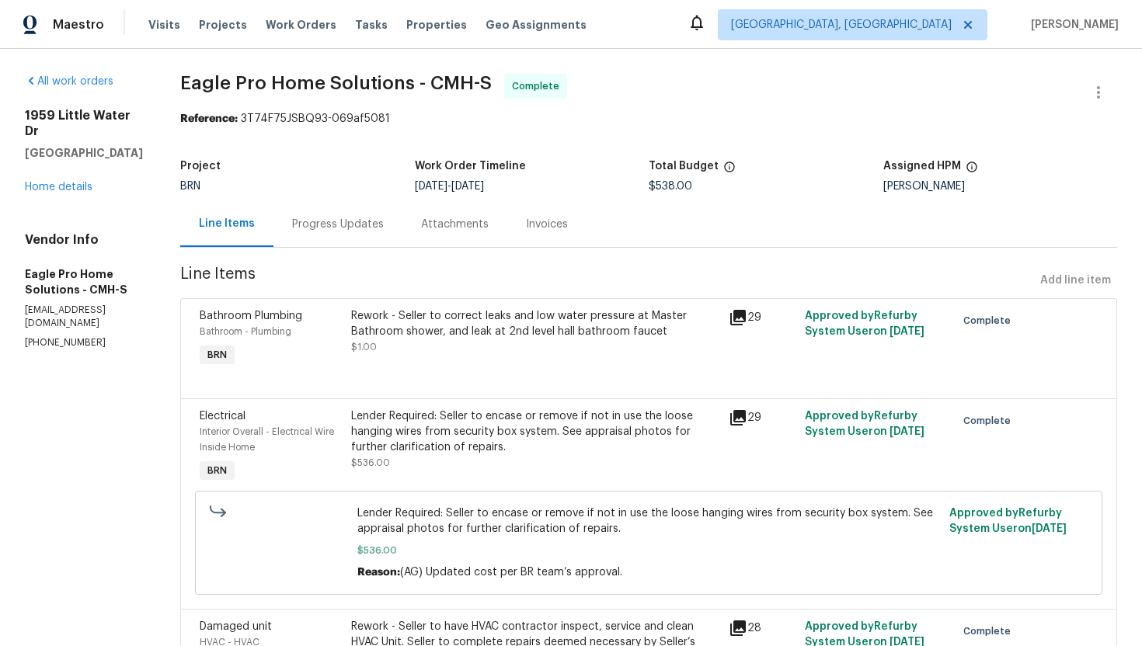
click at [471, 328] on div "Rework - Seller to correct leaks and low water pressure at Master Bathroom show…" at bounding box center [535, 323] width 369 height 31
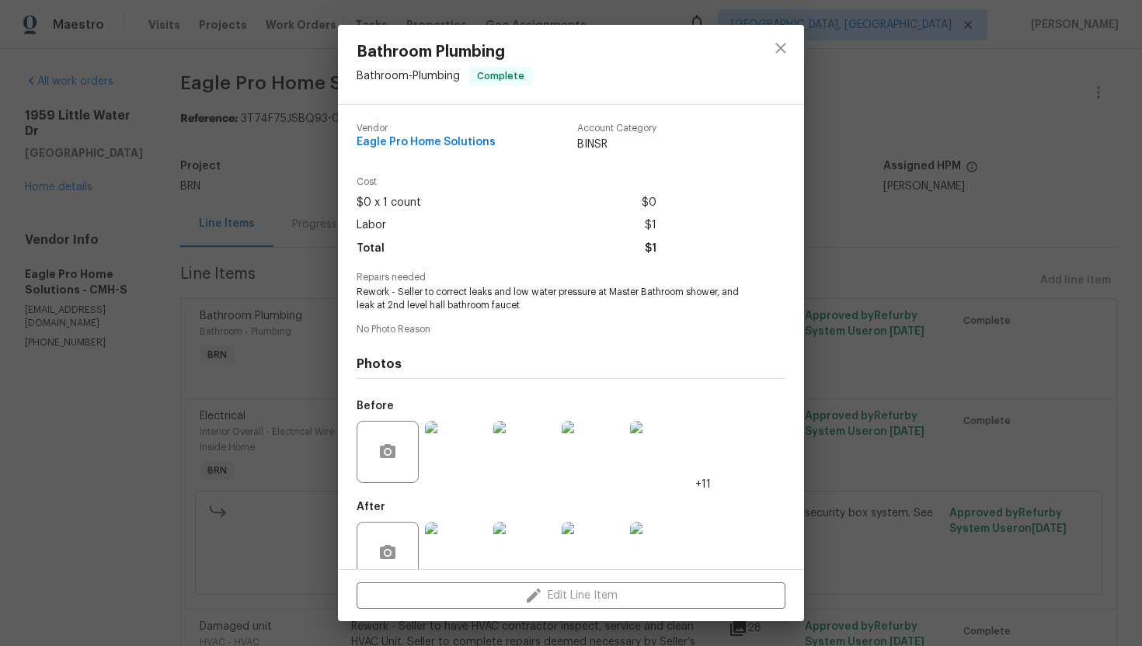
click at [447, 298] on span "Rework - Seller to correct leaks and low water pressure at Master Bathroom show…" at bounding box center [550, 299] width 386 height 26
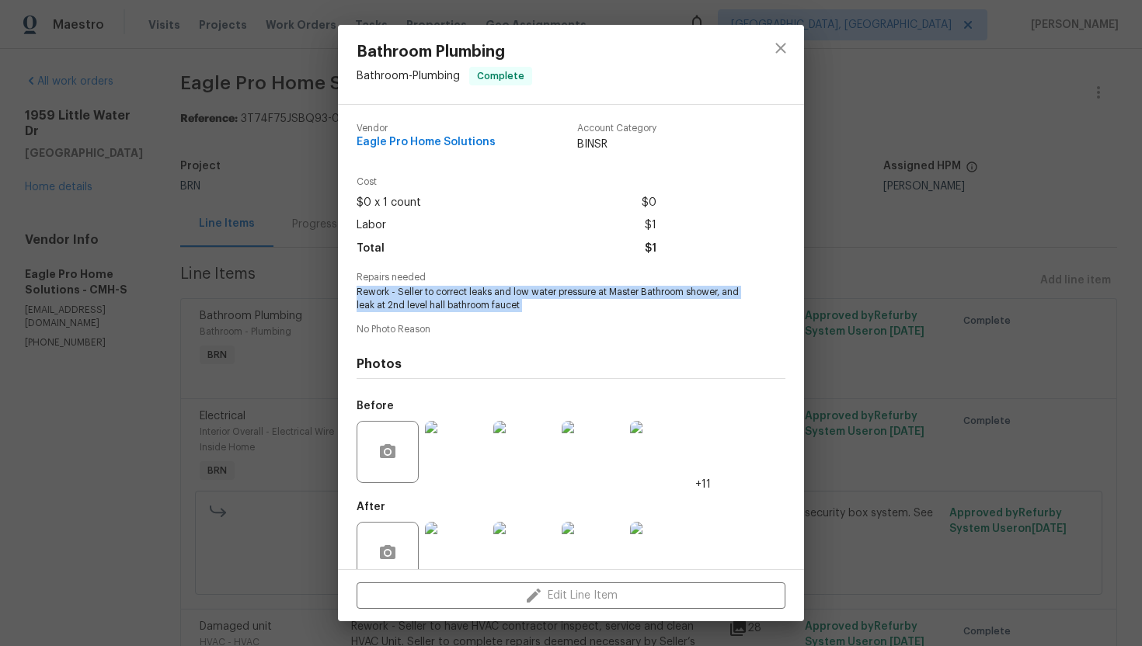
click at [447, 298] on span "Rework - Seller to correct leaks and low water pressure at Master Bathroom show…" at bounding box center [550, 299] width 386 height 26
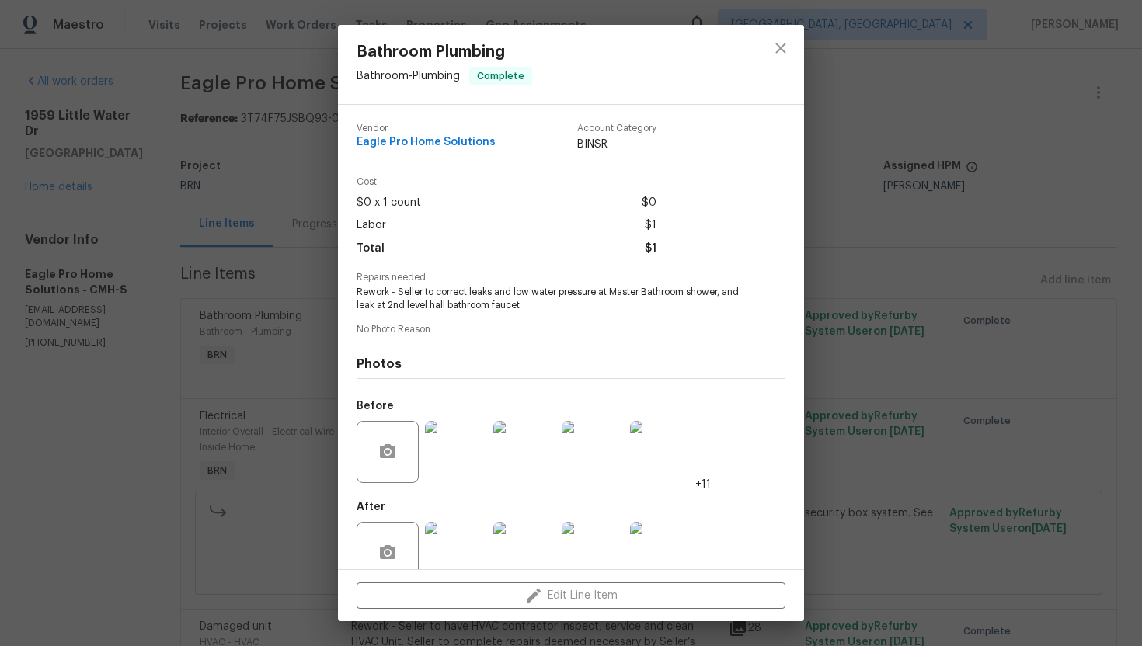
click at [602, 325] on span "No Photo Reason" at bounding box center [571, 330] width 429 height 10
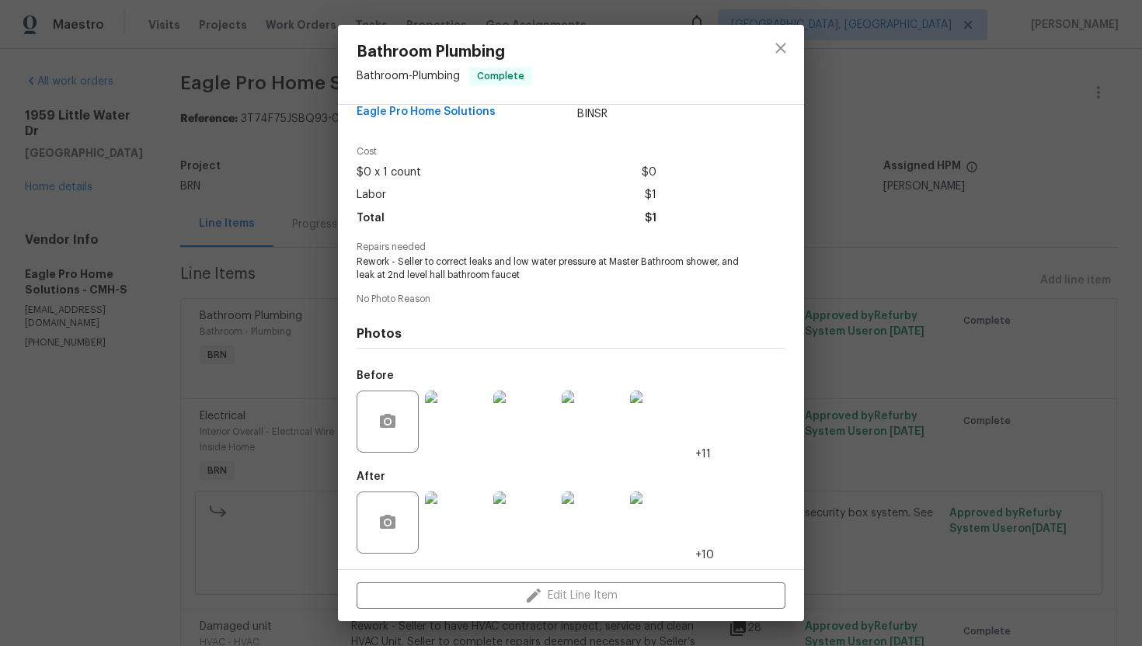
click at [456, 414] on img at bounding box center [456, 422] width 62 height 62
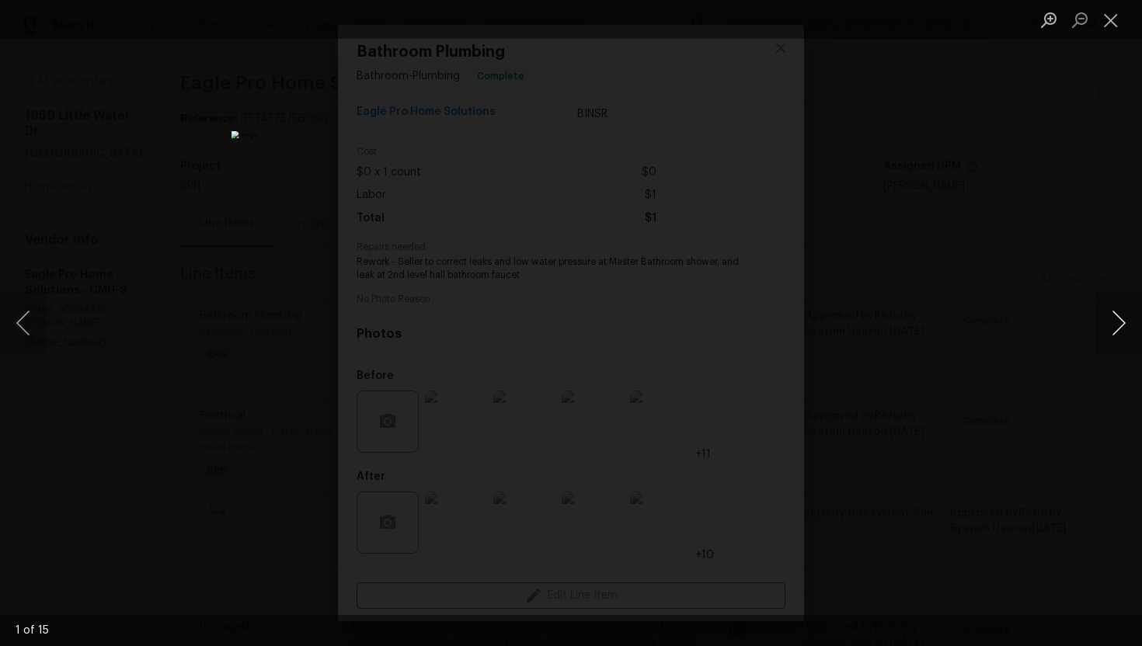
click at [932, 322] on button "Next image" at bounding box center [1118, 323] width 47 height 62
click at [932, 323] on button "Next image" at bounding box center [1118, 323] width 47 height 62
click at [932, 315] on button "Next image" at bounding box center [1118, 323] width 47 height 62
click at [932, 317] on button "Next image" at bounding box center [1118, 323] width 47 height 62
click at [932, 322] on button "Next image" at bounding box center [1118, 323] width 47 height 62
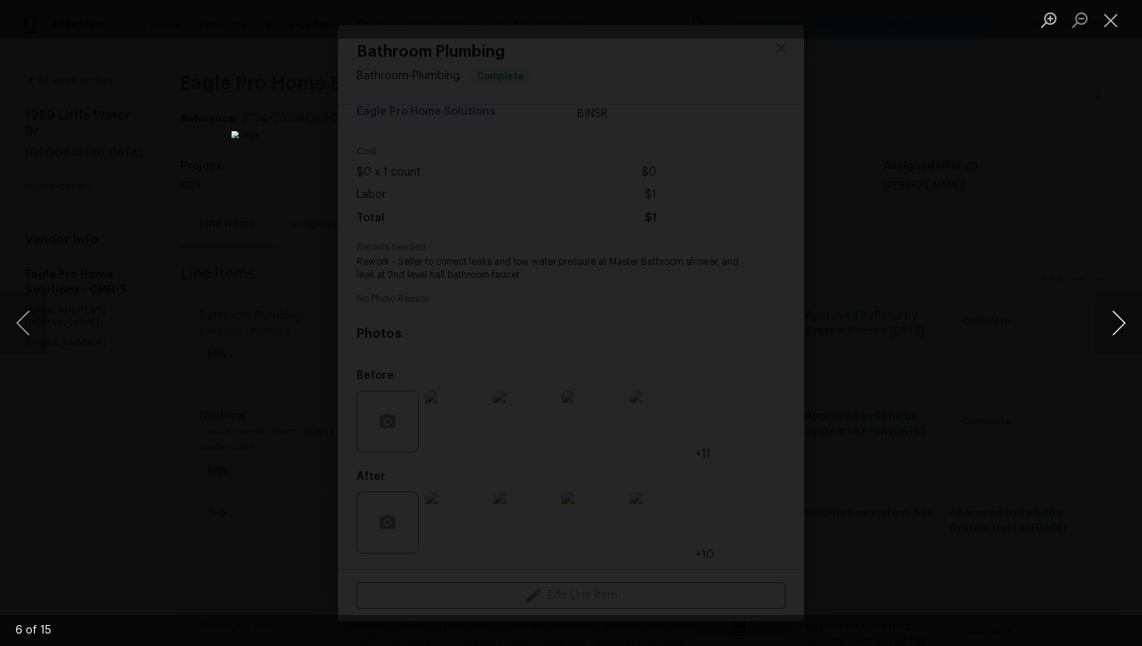
click at [932, 318] on button "Next image" at bounding box center [1118, 323] width 47 height 62
click at [932, 333] on button "Next image" at bounding box center [1118, 323] width 47 height 62
click at [932, 330] on button "Next image" at bounding box center [1118, 323] width 47 height 62
click at [932, 326] on button "Next image" at bounding box center [1118, 323] width 47 height 62
click at [932, 315] on button "Next image" at bounding box center [1118, 323] width 47 height 62
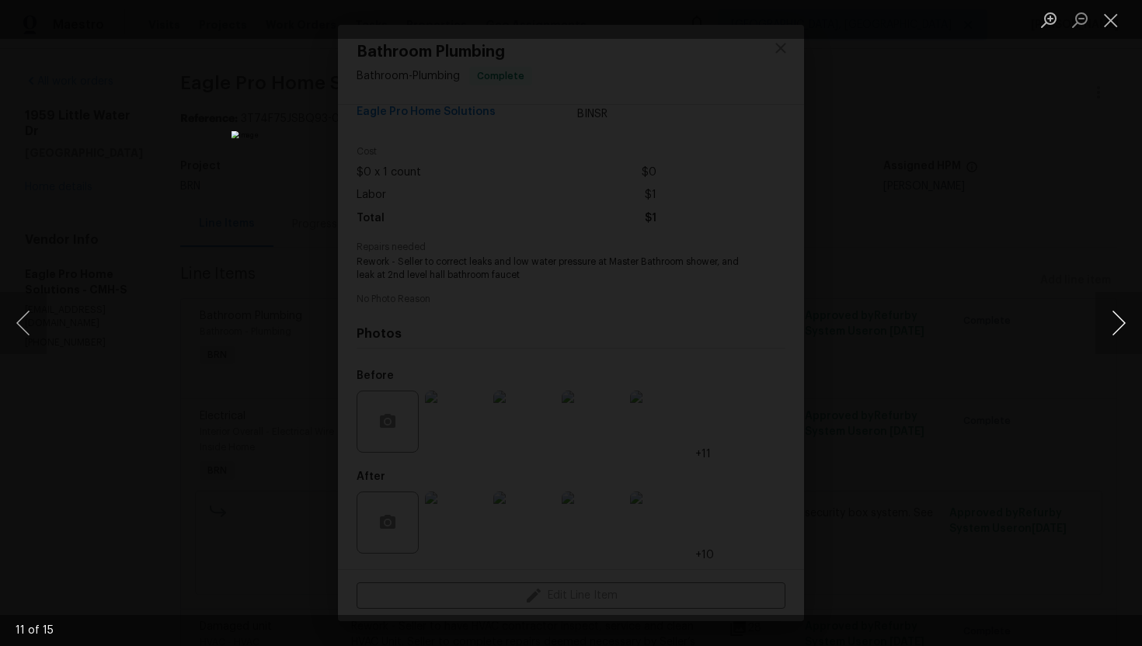
click at [932, 322] on button "Next image" at bounding box center [1118, 323] width 47 height 62
click at [932, 336] on button "Next image" at bounding box center [1118, 323] width 47 height 62
click at [932, 320] on button "Next image" at bounding box center [1118, 323] width 47 height 62
click at [932, 328] on button "Next image" at bounding box center [1118, 323] width 47 height 62
click at [932, 27] on button "Close lightbox" at bounding box center [1110, 19] width 31 height 27
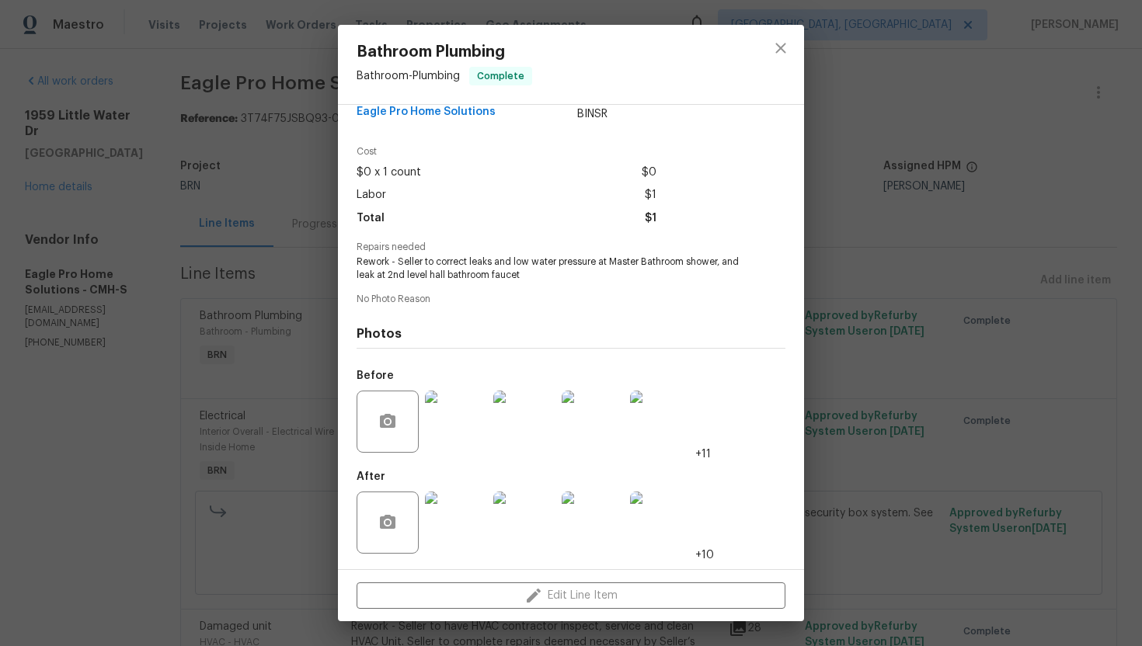
click at [471, 500] on img at bounding box center [456, 523] width 62 height 62
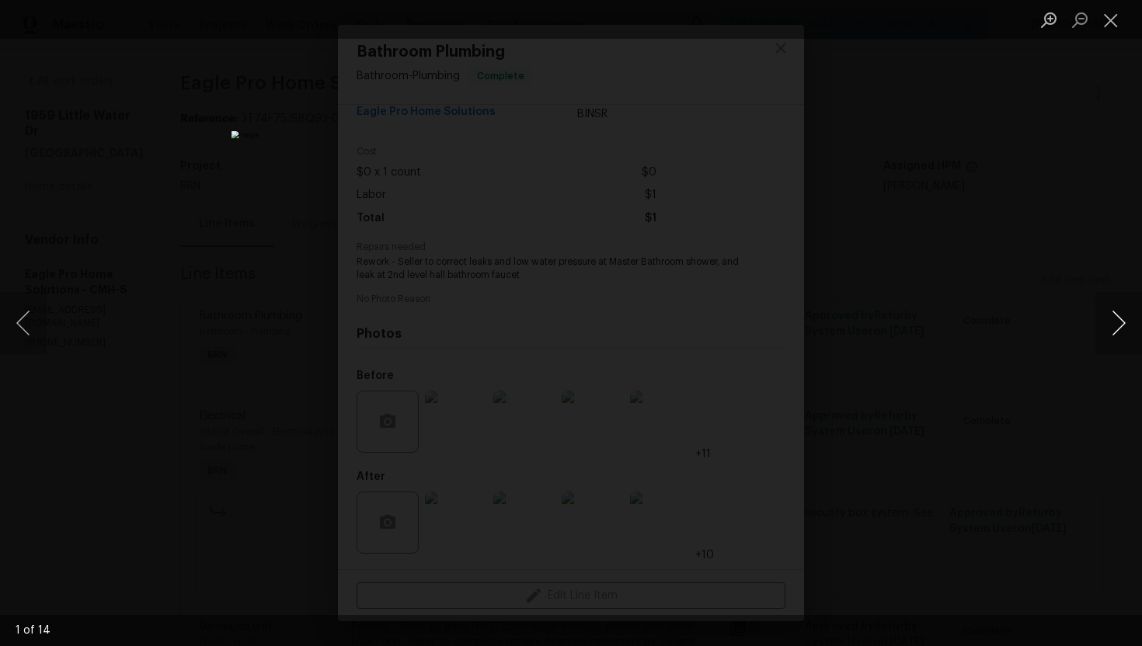
click at [932, 333] on button "Next image" at bounding box center [1118, 323] width 47 height 62
click at [932, 320] on button "Next image" at bounding box center [1118, 323] width 47 height 62
click at [932, 328] on button "Next image" at bounding box center [1118, 323] width 47 height 62
click at [932, 323] on button "Next image" at bounding box center [1118, 323] width 47 height 62
click at [932, 328] on button "Next image" at bounding box center [1118, 323] width 47 height 62
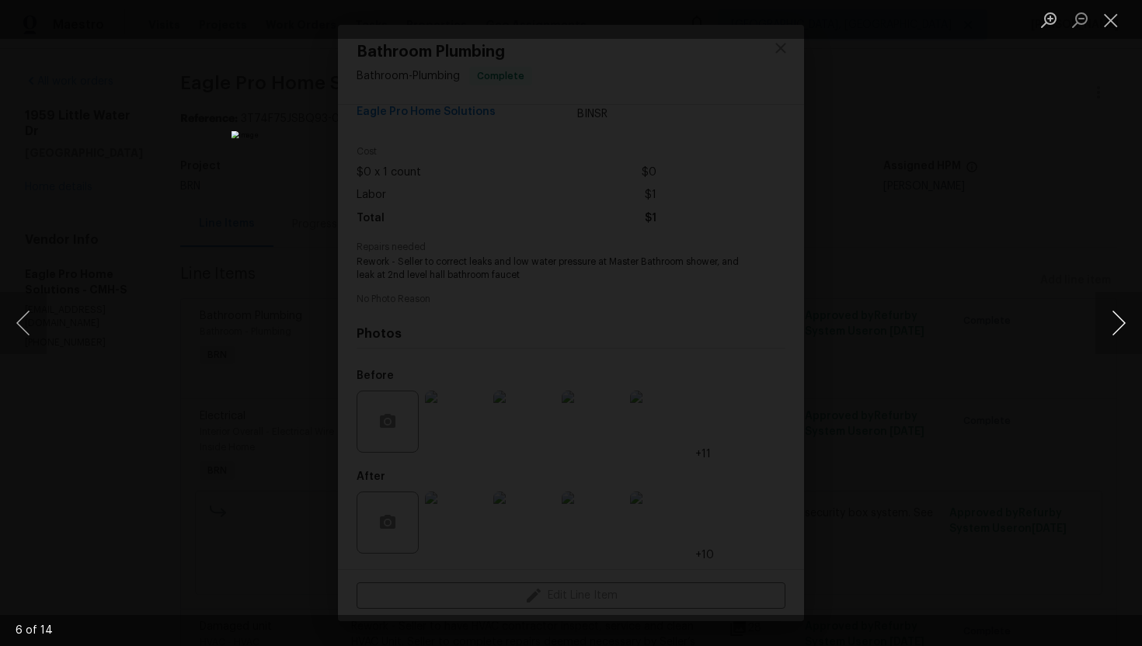
click at [932, 328] on button "Next image" at bounding box center [1118, 323] width 47 height 62
click at [932, 333] on button "Next image" at bounding box center [1118, 323] width 47 height 62
click at [932, 330] on button "Next image" at bounding box center [1118, 323] width 47 height 62
click at [932, 314] on button "Next image" at bounding box center [1118, 323] width 47 height 62
click at [932, 319] on button "Next image" at bounding box center [1118, 323] width 47 height 62
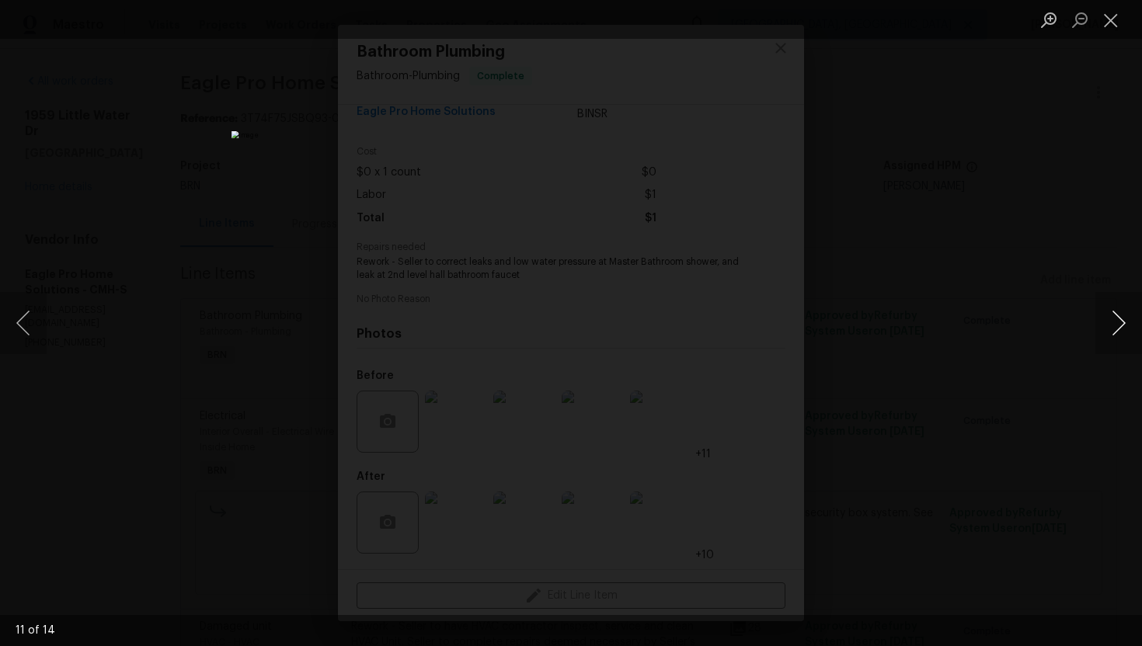
click at [932, 319] on button "Next image" at bounding box center [1118, 323] width 47 height 62
click at [932, 335] on button "Next image" at bounding box center [1118, 323] width 47 height 62
click at [932, 319] on button "Next image" at bounding box center [1118, 323] width 47 height 62
click at [932, 22] on button "Close lightbox" at bounding box center [1110, 19] width 31 height 27
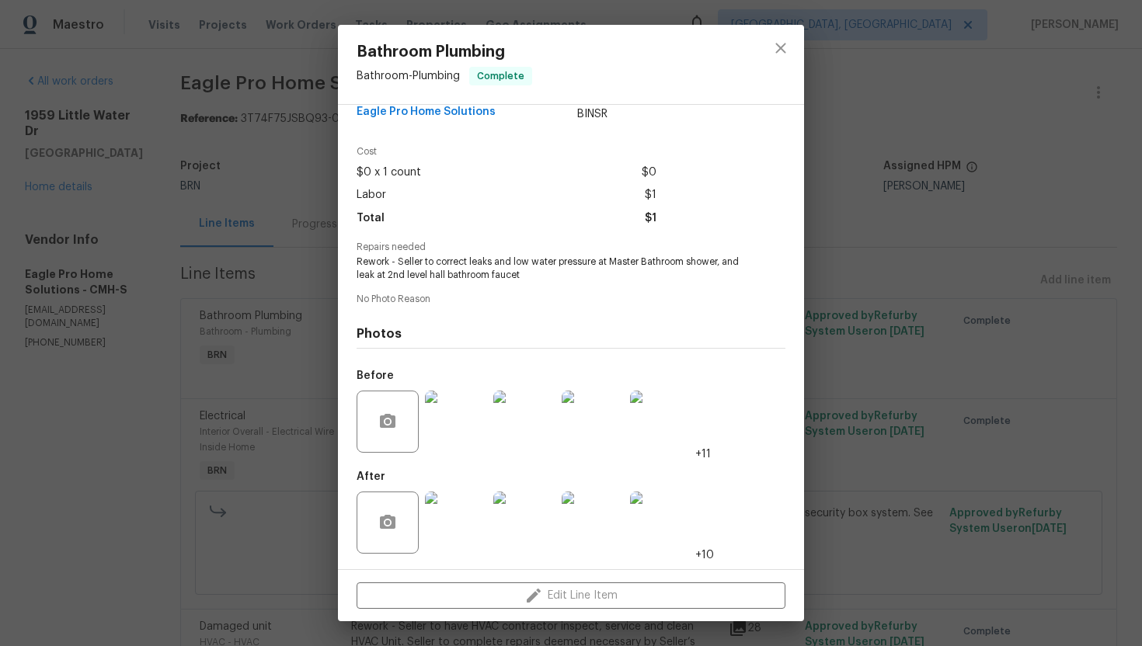
click at [883, 169] on div "Bathroom Plumbing Bathroom - Plumbing Complete Vendor Eagle Pro Home Solutions …" at bounding box center [571, 323] width 1142 height 646
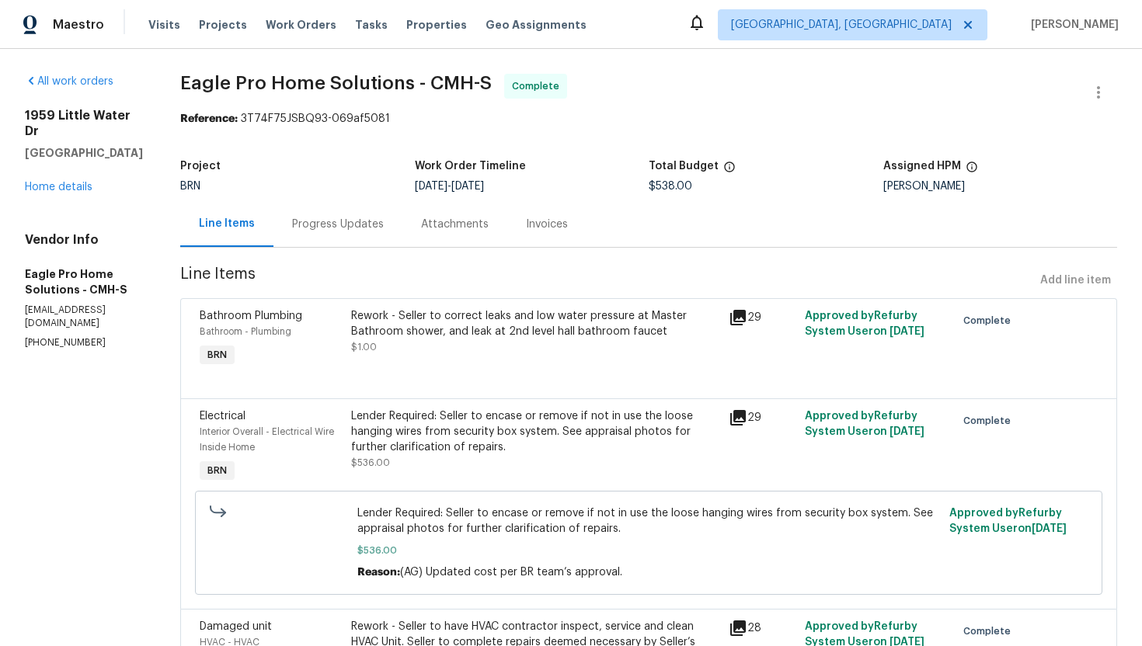
click at [566, 430] on div "Lender Required: Seller to encase or remove if not in use the loose hanging wir…" at bounding box center [535, 432] width 369 height 47
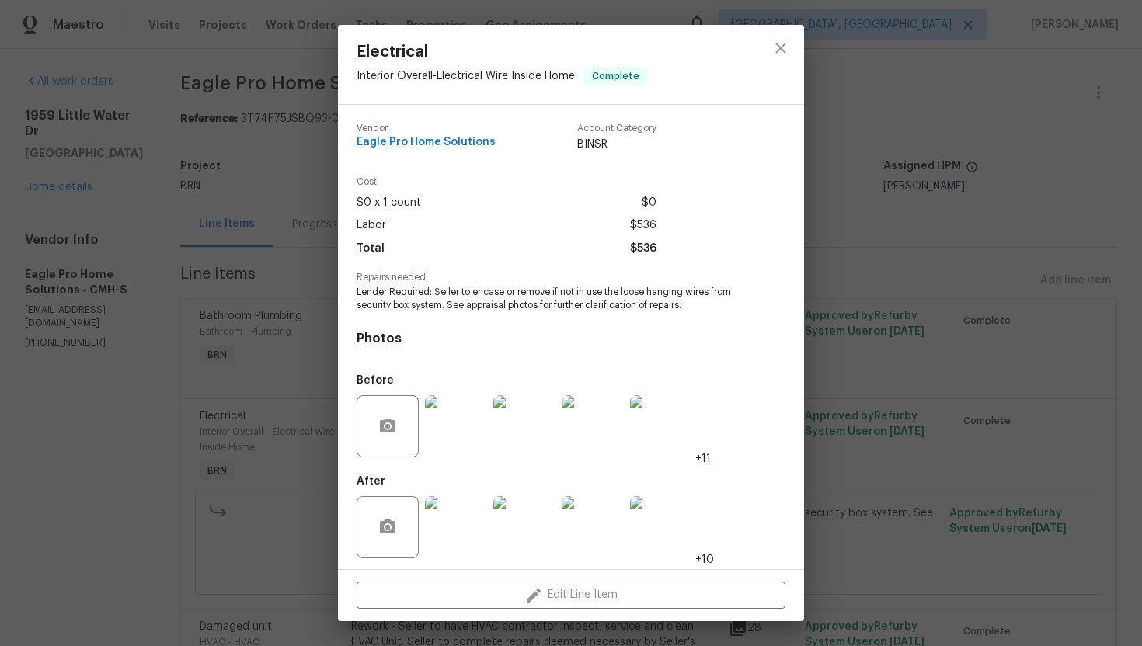
scroll to position [5, 0]
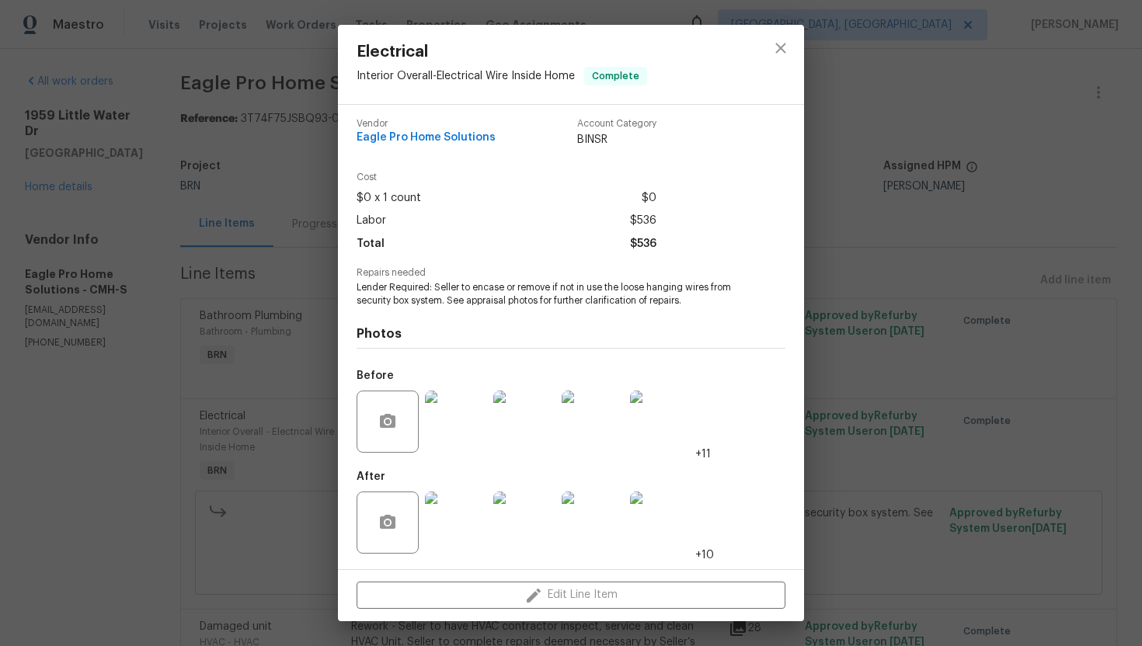
click at [464, 412] on img at bounding box center [456, 422] width 62 height 62
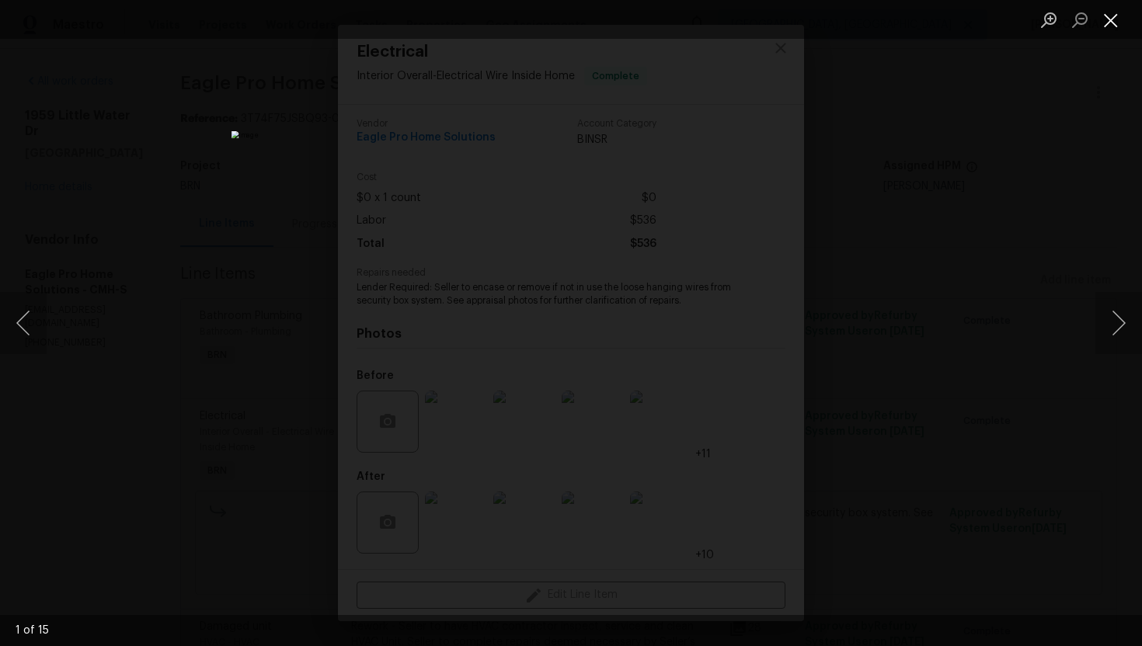
click at [932, 24] on button "Close lightbox" at bounding box center [1110, 19] width 31 height 27
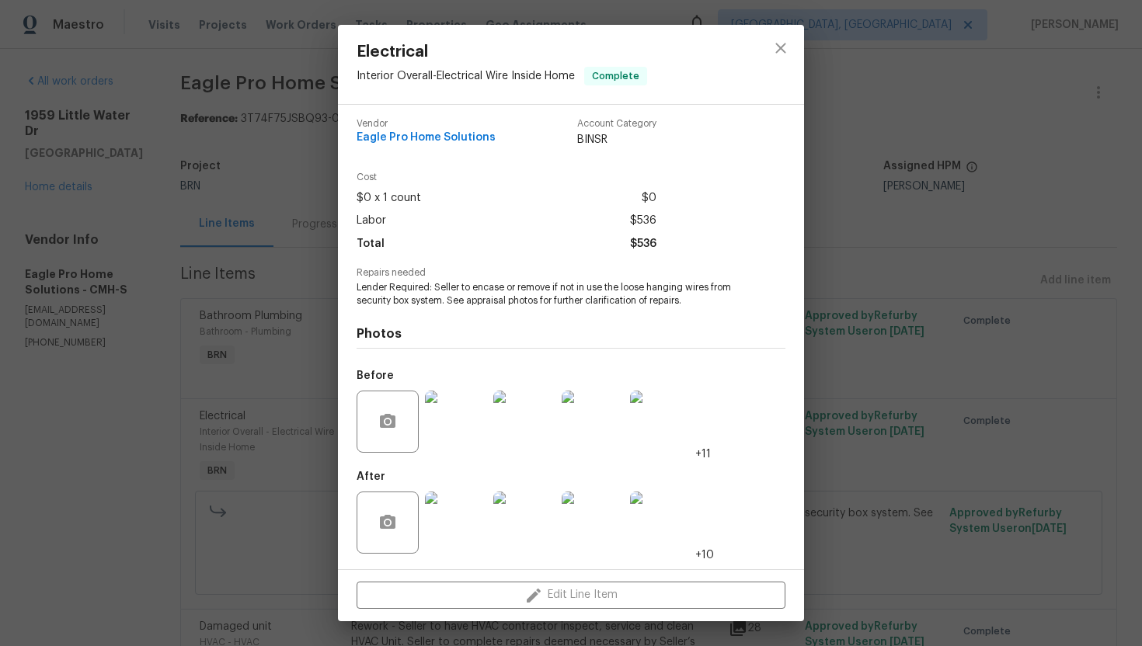
click at [918, 176] on div "Electrical Interior Overall - Electrical Wire Inside Home Complete Vendor Eagle…" at bounding box center [571, 323] width 1142 height 646
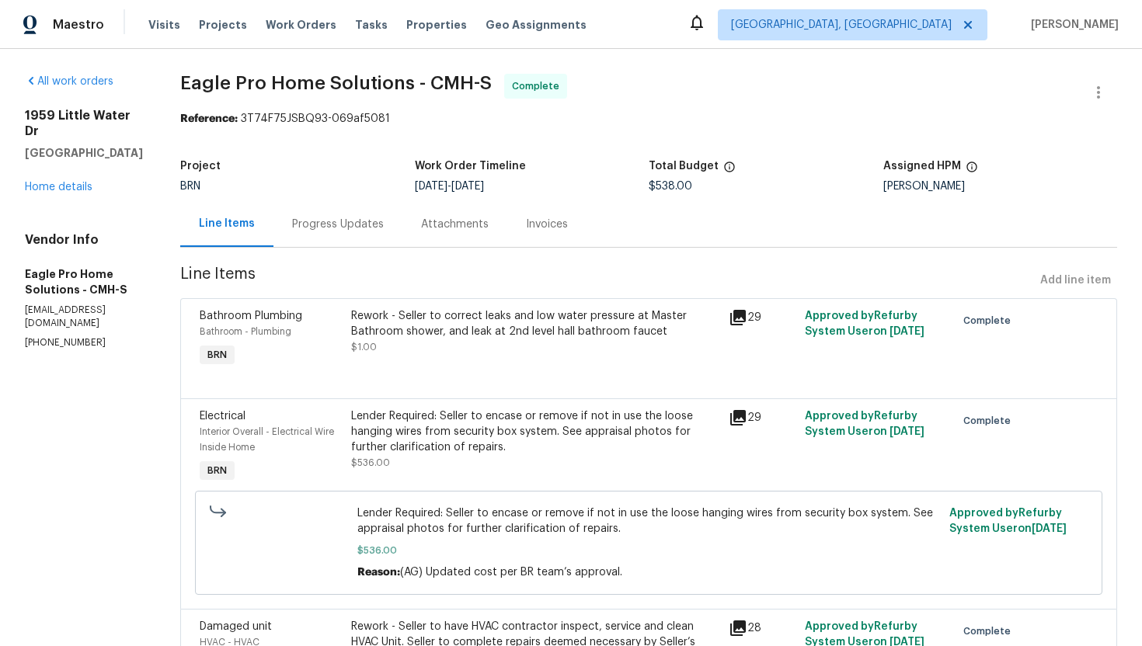
scroll to position [140, 0]
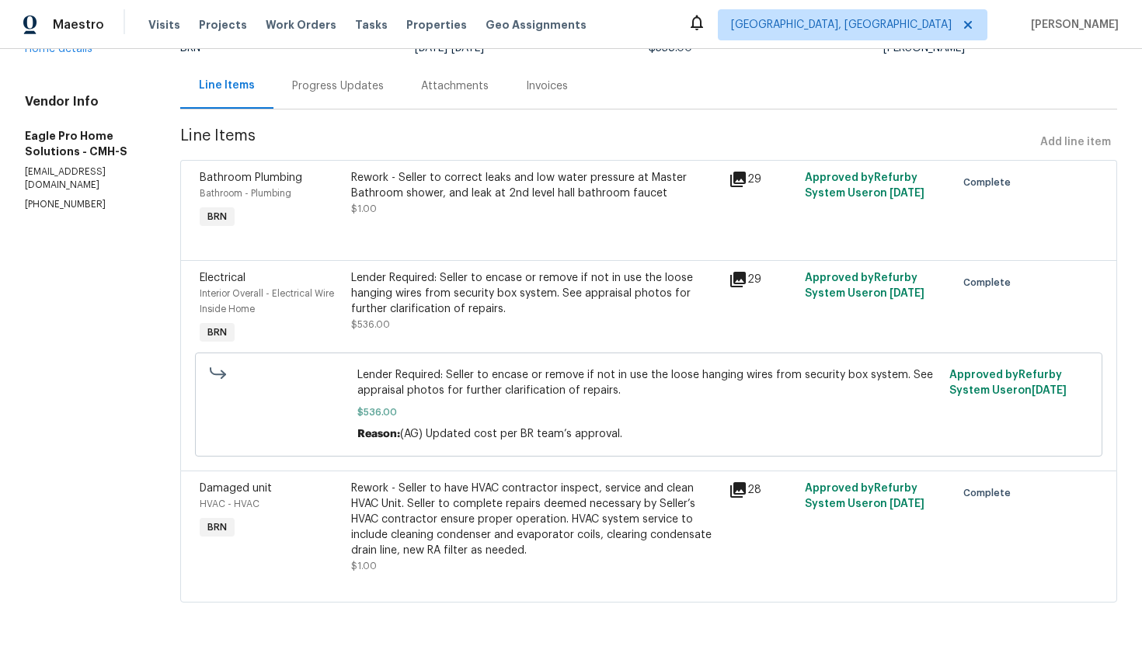
click at [542, 493] on div "Rework - Seller to have HVAC contractor inspect, service and clean HVAC Unit. S…" at bounding box center [535, 520] width 369 height 78
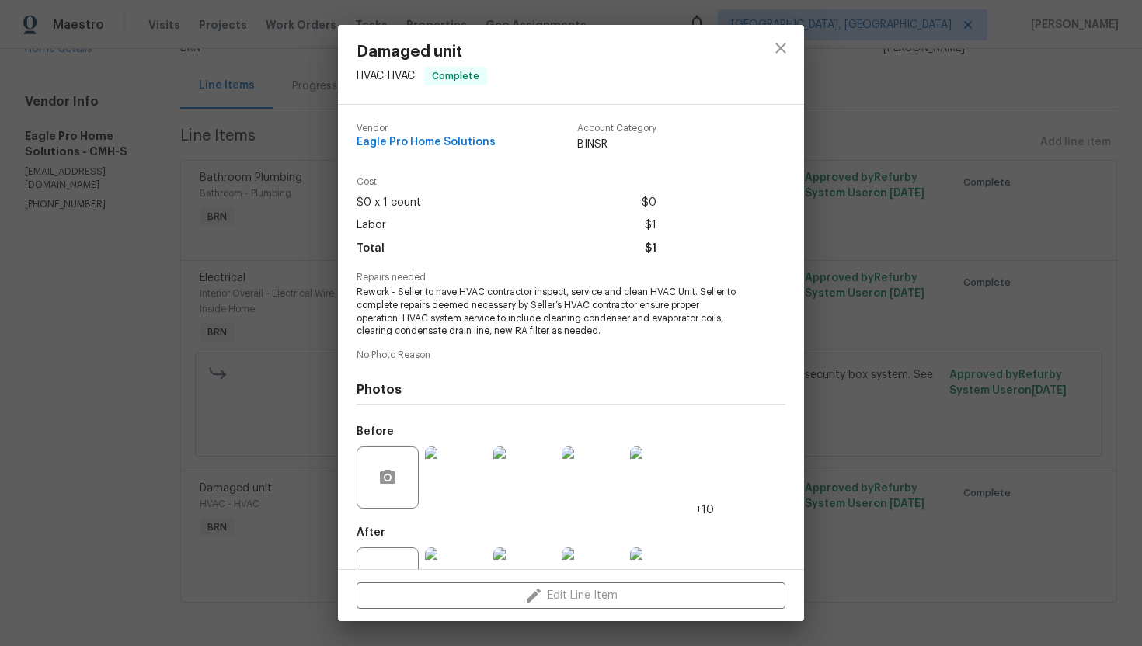
scroll to position [57, 0]
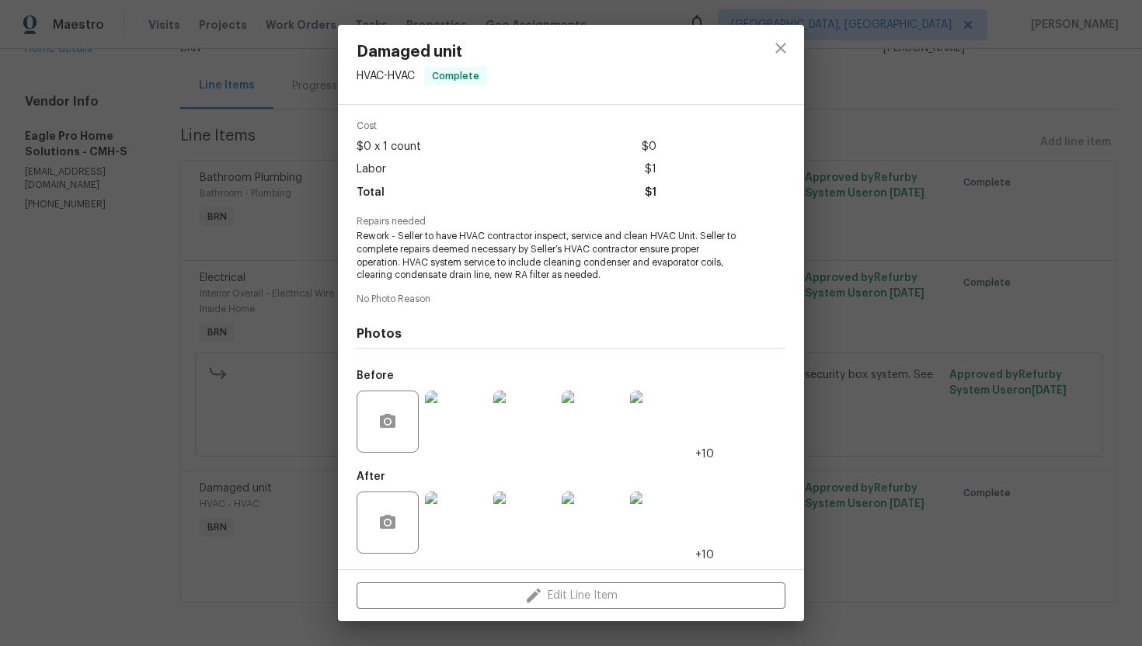
click at [917, 381] on div "Damaged unit HVAC - HVAC Complete Vendor Eagle Pro Home Solutions Account Categ…" at bounding box center [571, 323] width 1142 height 646
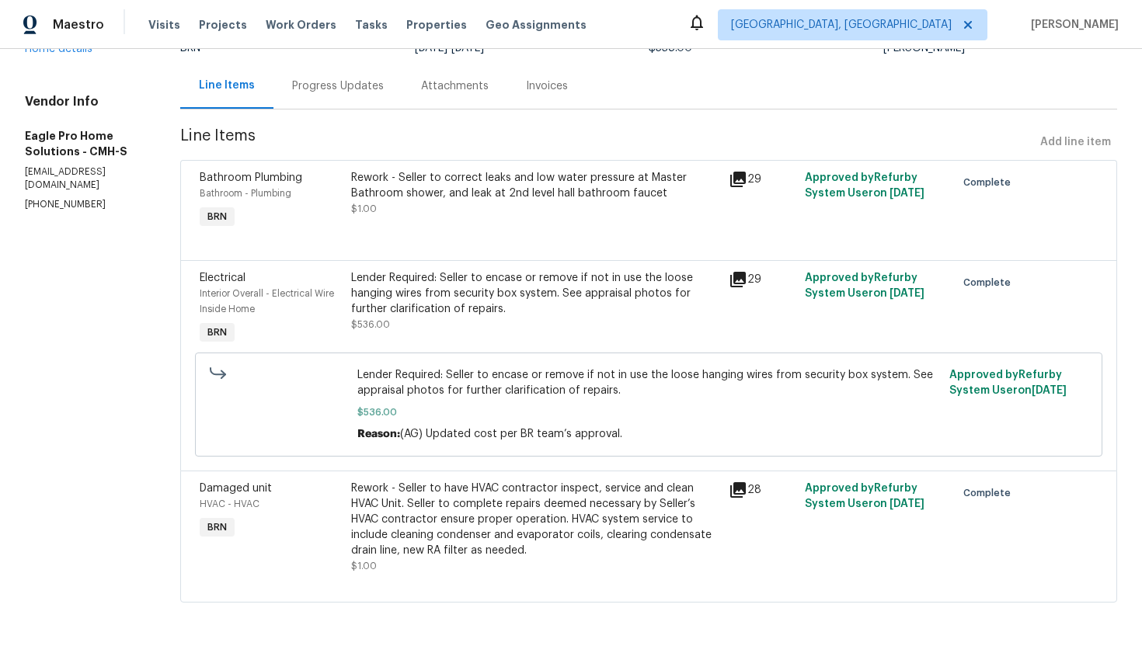
click at [550, 308] on div "Lender Required: Seller to encase or remove if not in use the loose hanging wir…" at bounding box center [535, 293] width 369 height 47
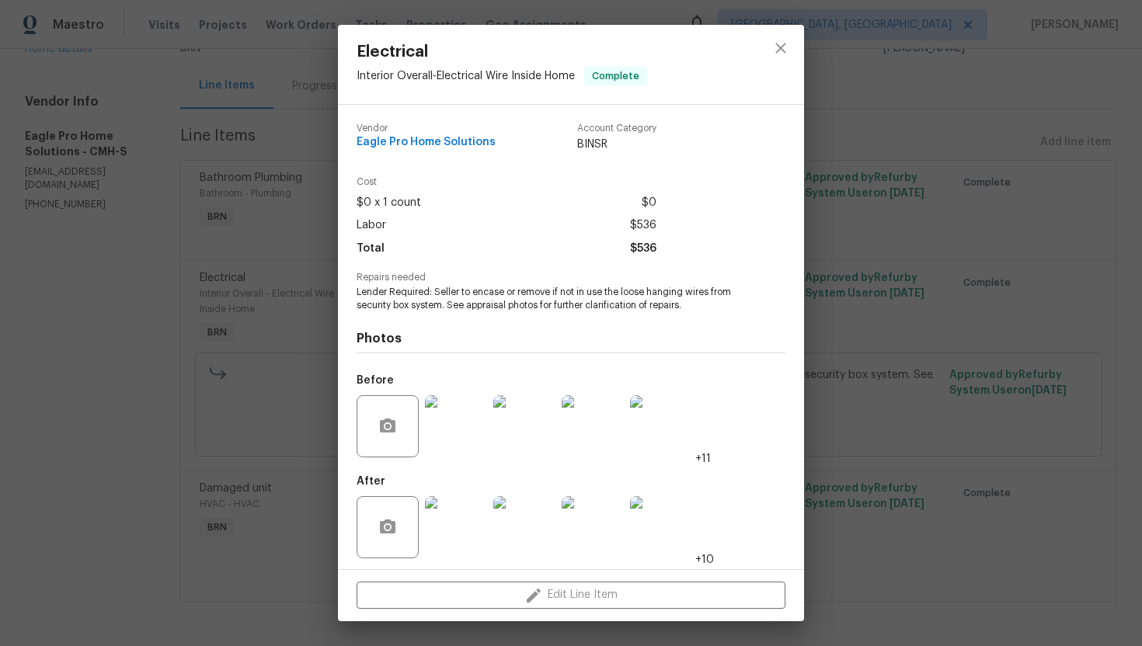
click at [447, 419] on img at bounding box center [456, 426] width 62 height 62
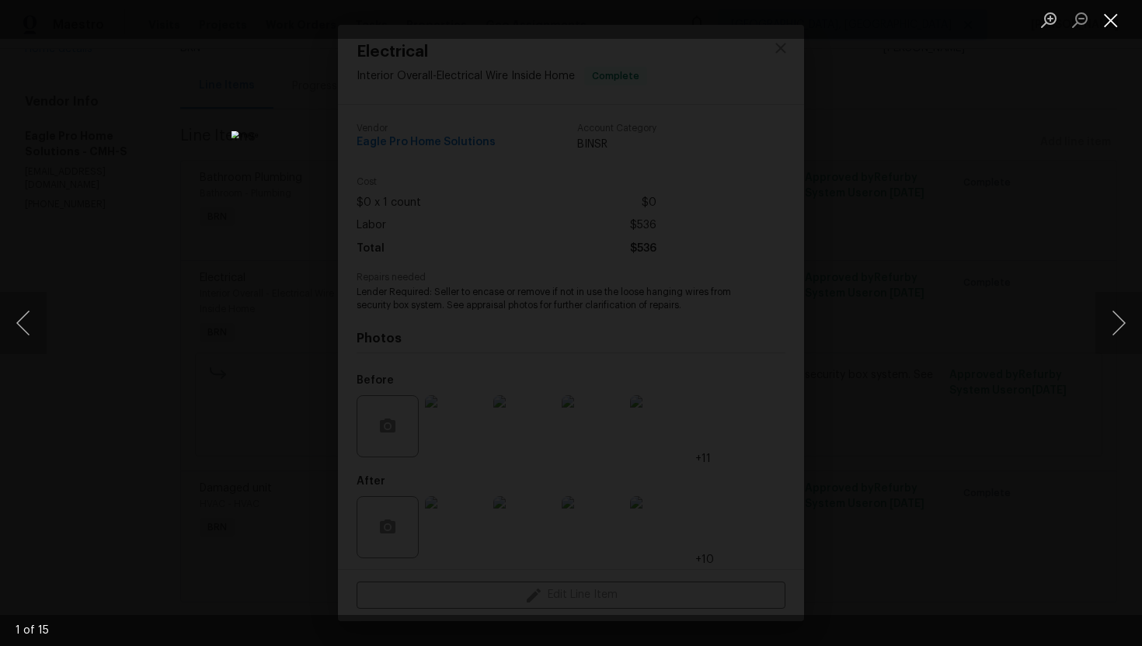
click at [932, 25] on button "Close lightbox" at bounding box center [1110, 19] width 31 height 27
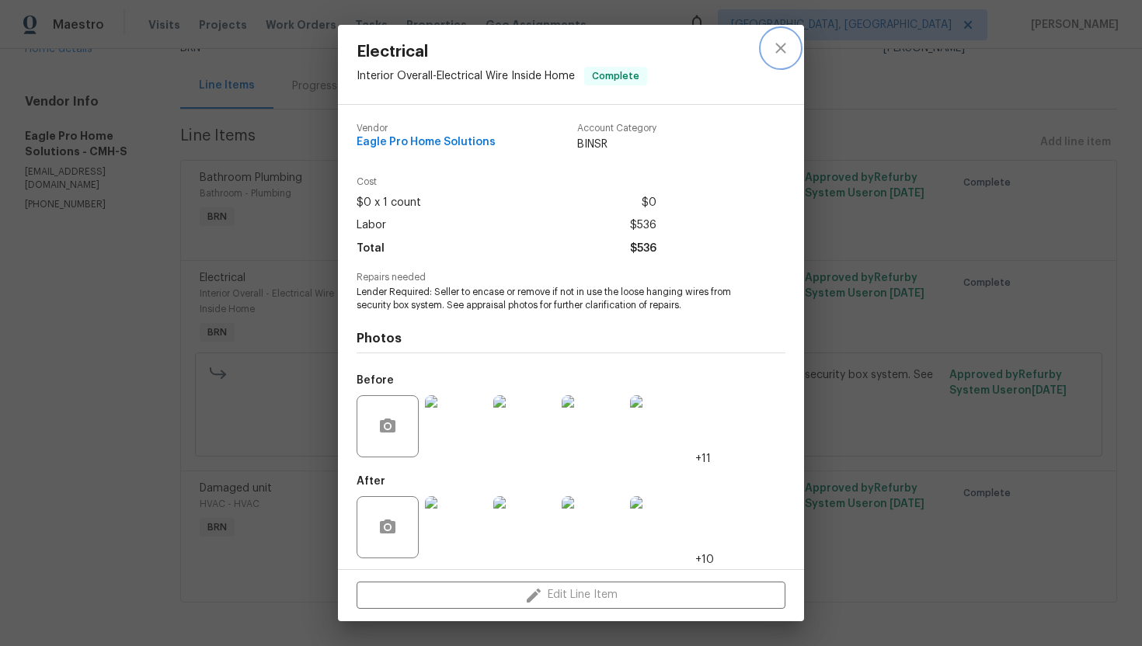
click at [785, 46] on icon "close" at bounding box center [780, 48] width 19 height 19
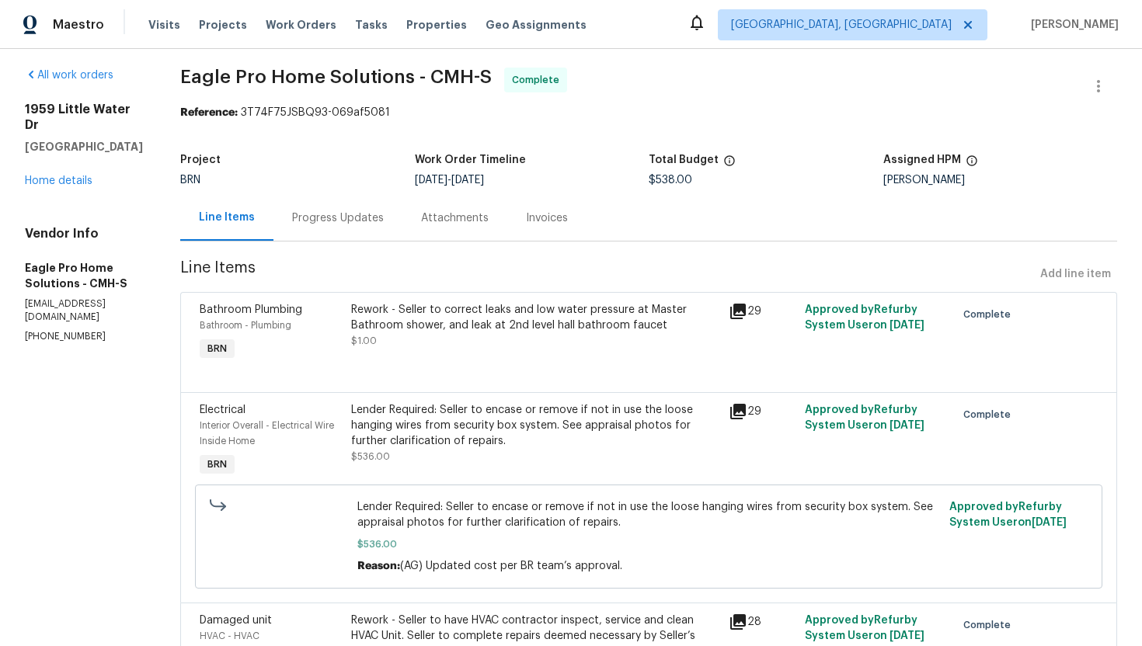
scroll to position [0, 0]
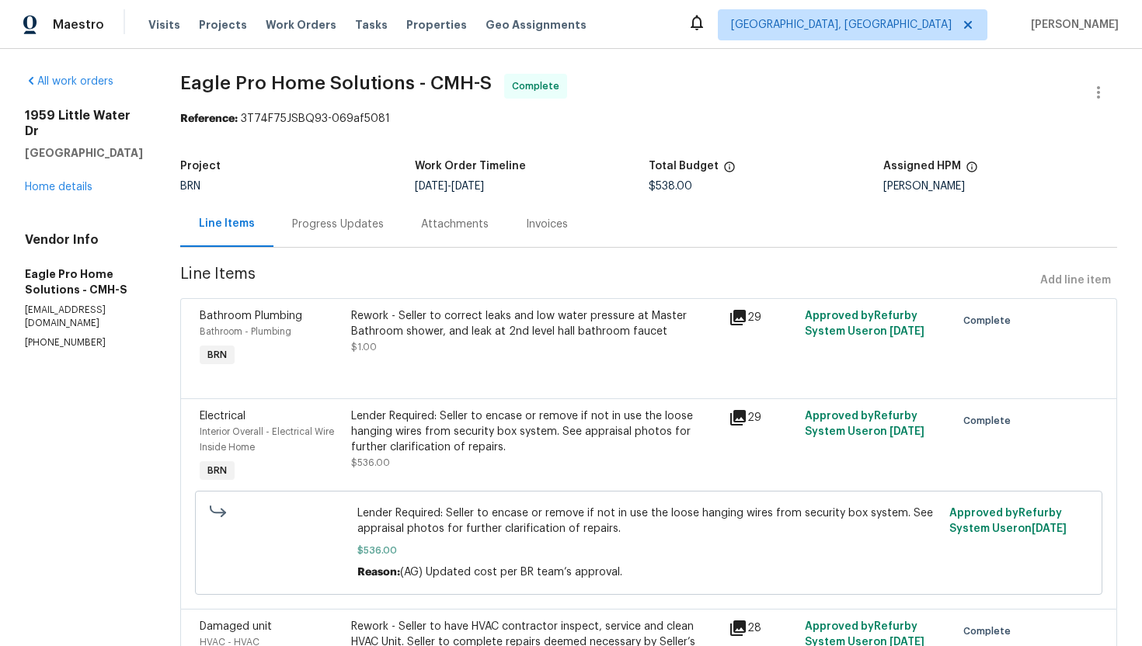
click at [568, 228] on div "Invoices" at bounding box center [547, 225] width 42 height 16
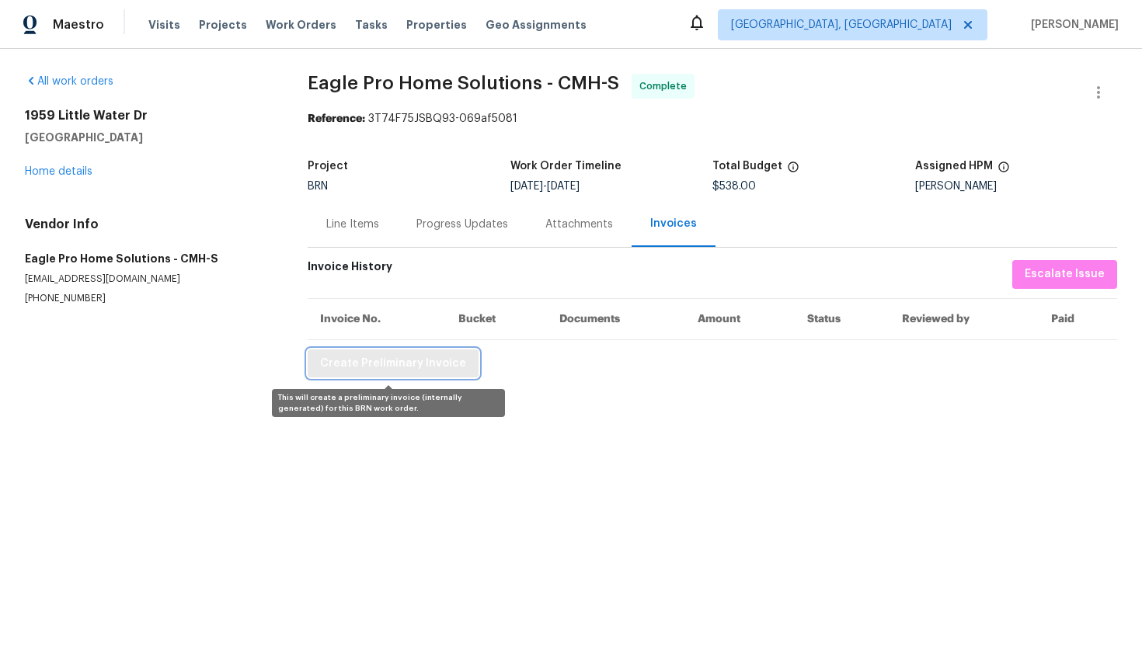
click at [431, 363] on span "Create Preliminary Invoice" at bounding box center [393, 363] width 146 height 19
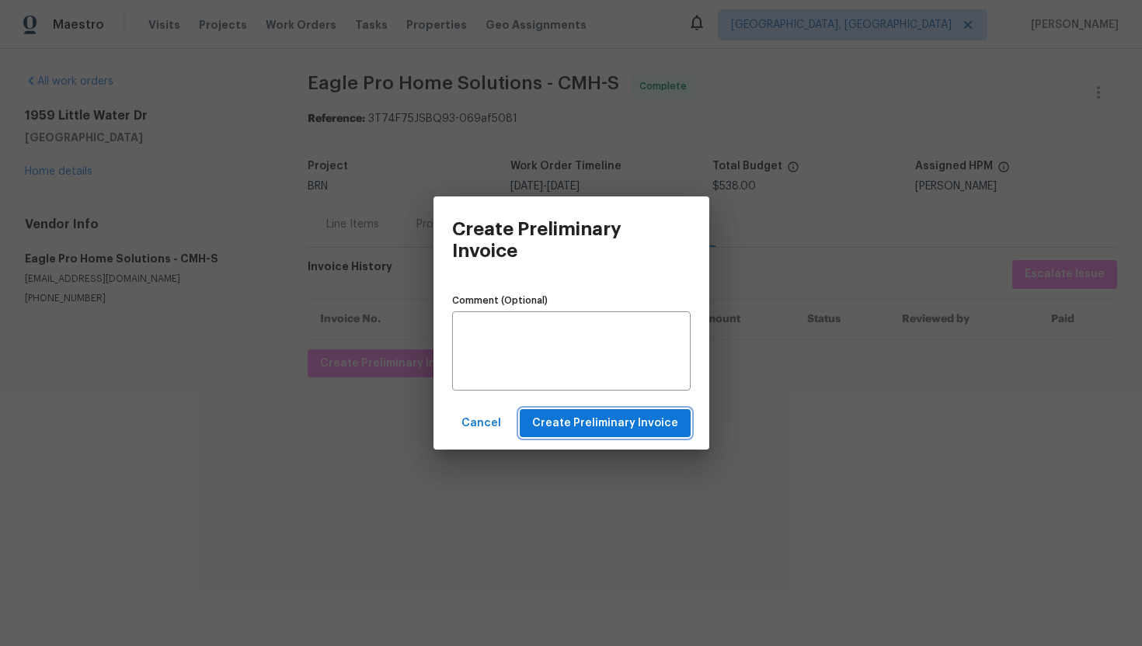
click at [596, 420] on span "Create Preliminary Invoice" at bounding box center [605, 423] width 146 height 19
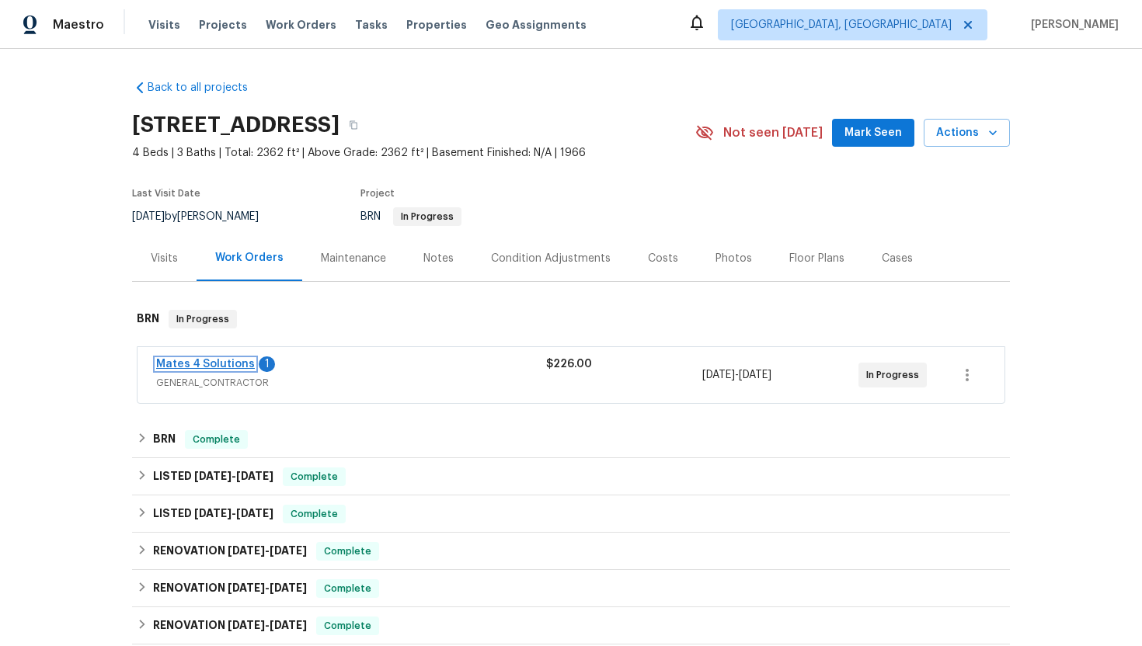
click at [217, 362] on link "Mates 4 Solutions" at bounding box center [205, 364] width 99 height 11
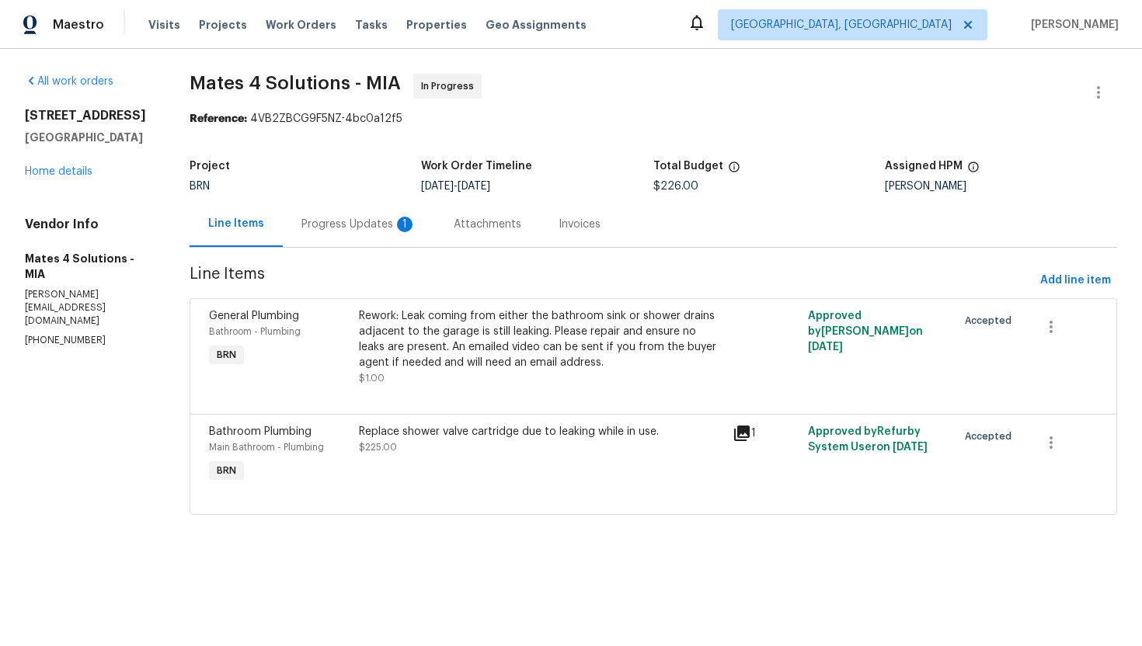
click at [397, 231] on div "Progress Updates 1" at bounding box center [358, 225] width 115 height 16
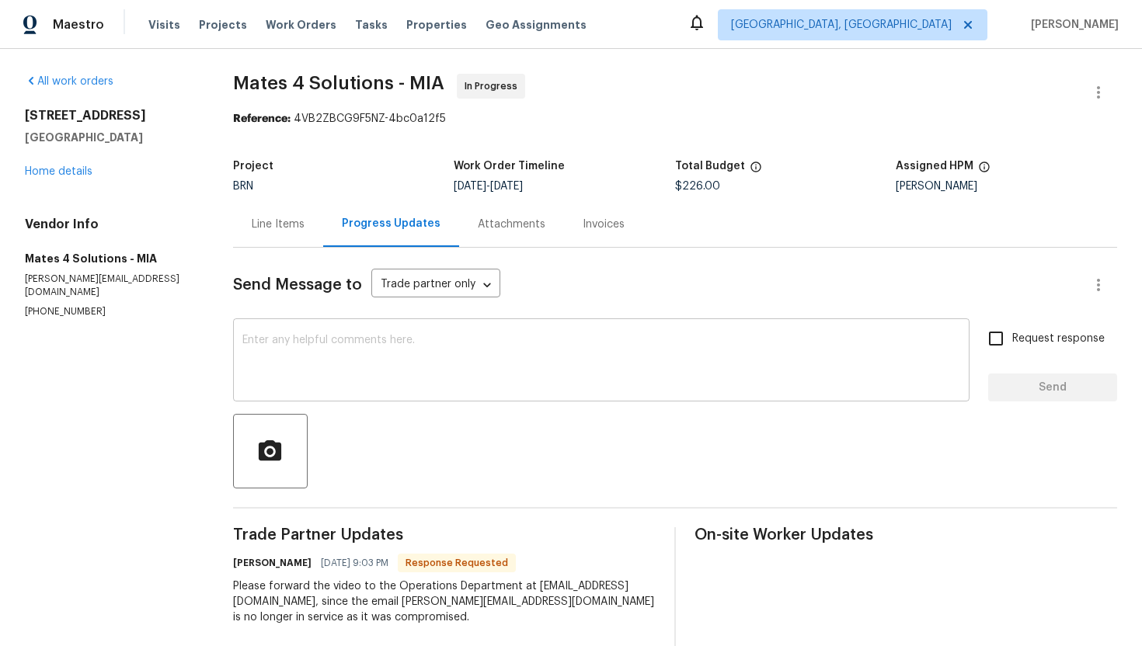
click at [409, 371] on textarea at bounding box center [601, 362] width 719 height 54
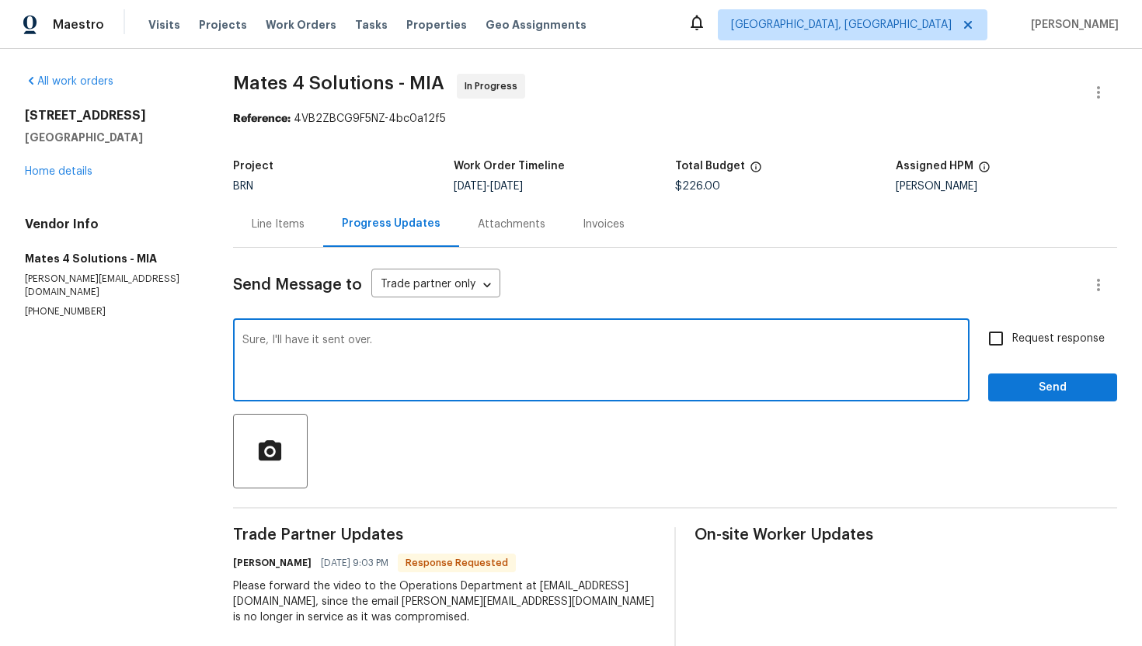
type textarea "Sure, I'll have it sent over."
click at [996, 344] on input "Request response" at bounding box center [996, 338] width 33 height 33
checkbox input "true"
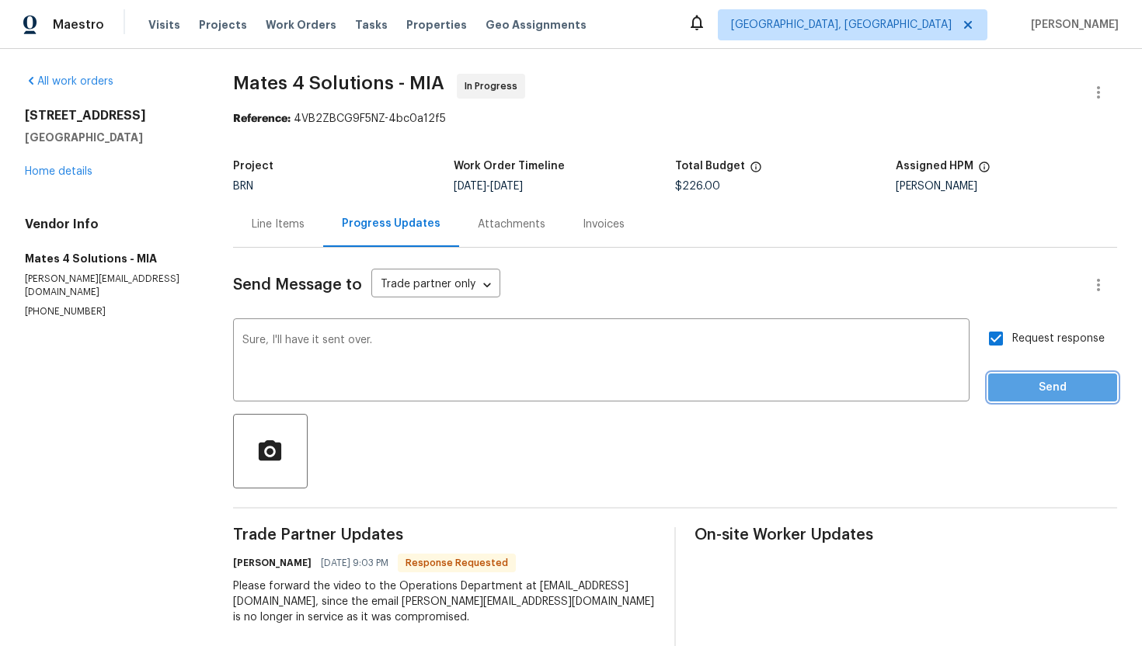
click at [1024, 398] on button "Send" at bounding box center [1052, 388] width 129 height 29
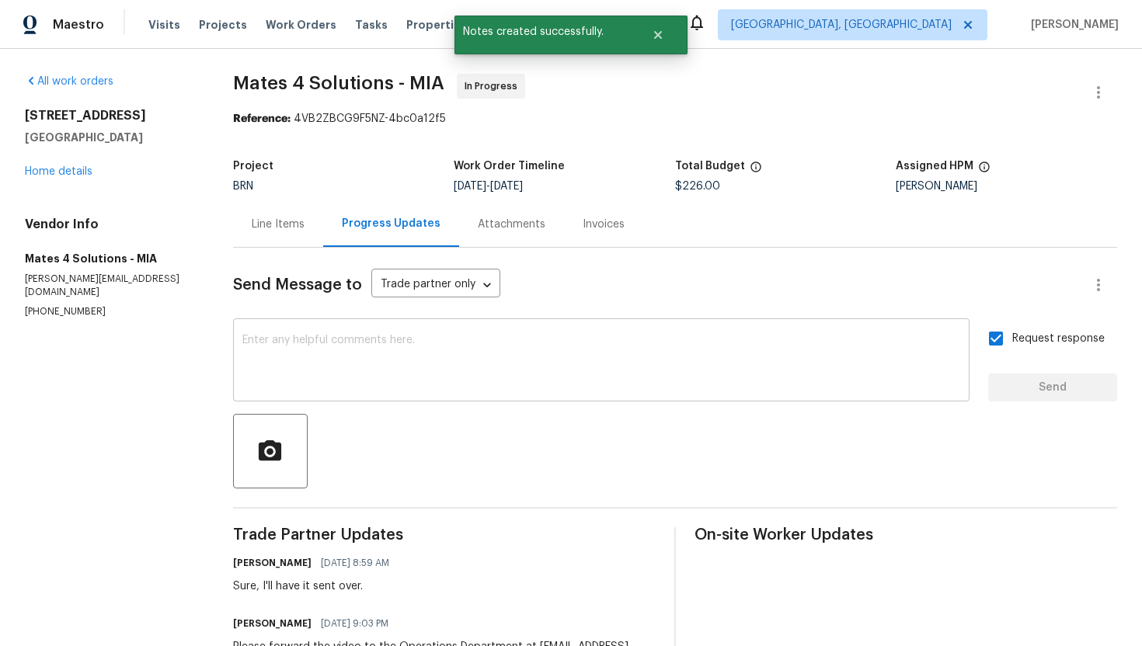
click at [618, 355] on textarea at bounding box center [601, 362] width 719 height 54
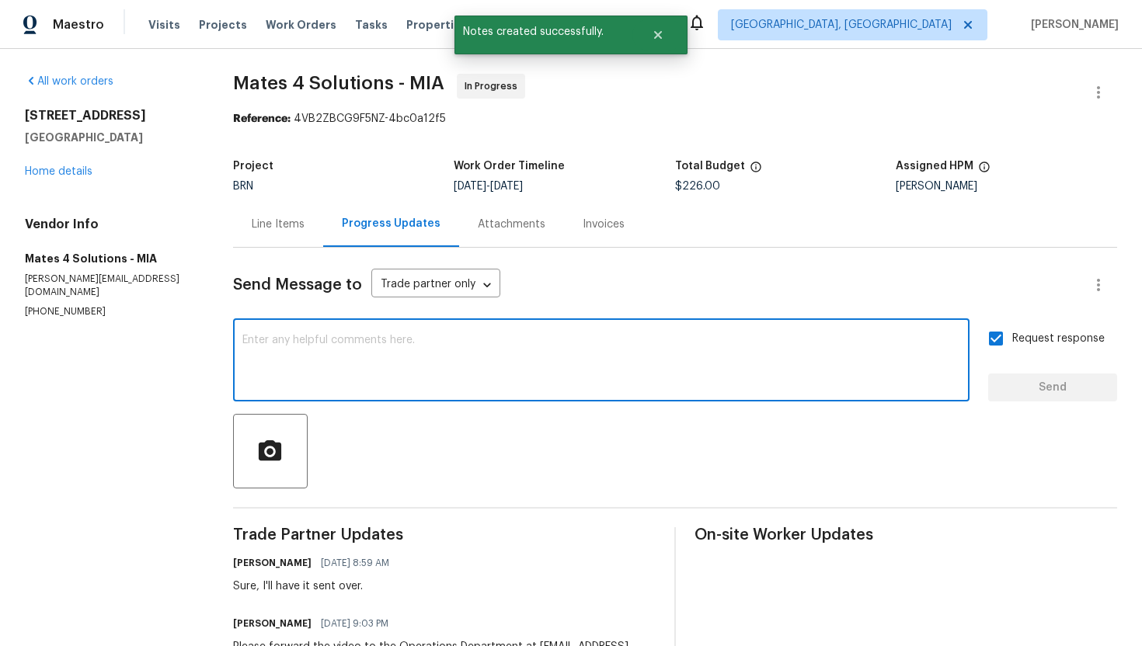
paste textarea "for clarity Shower handle is in single sink bathroom and leak is near double si…"
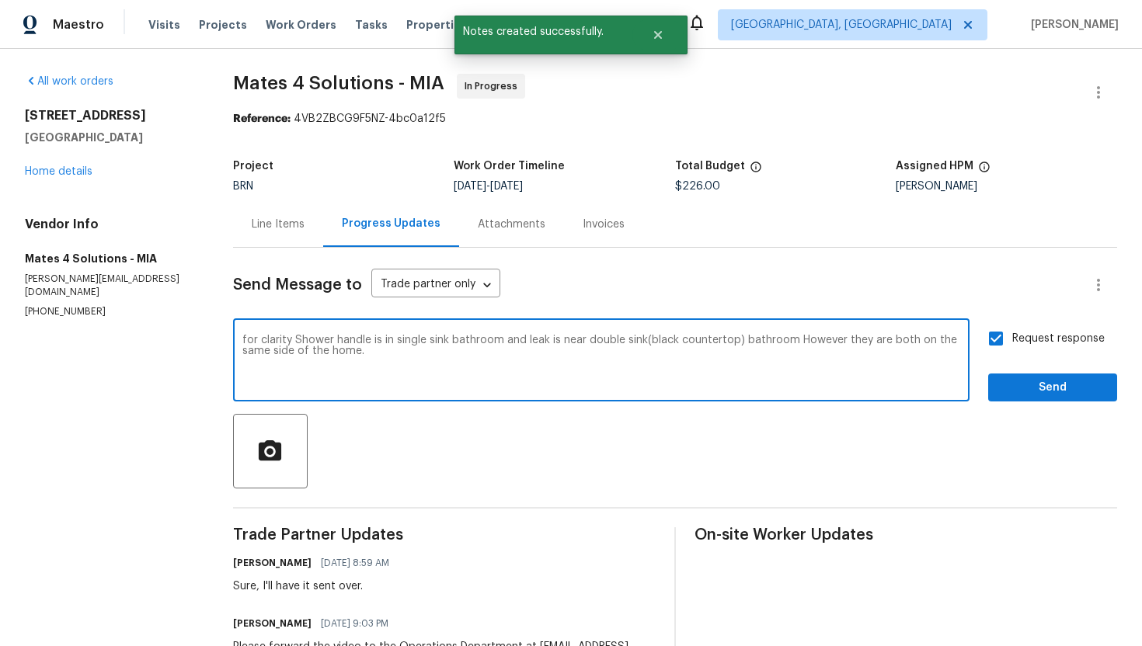
click at [262, 343] on textarea "for clarity Shower handle is in single sink bathroom and leak is near double si…" at bounding box center [601, 362] width 719 height 54
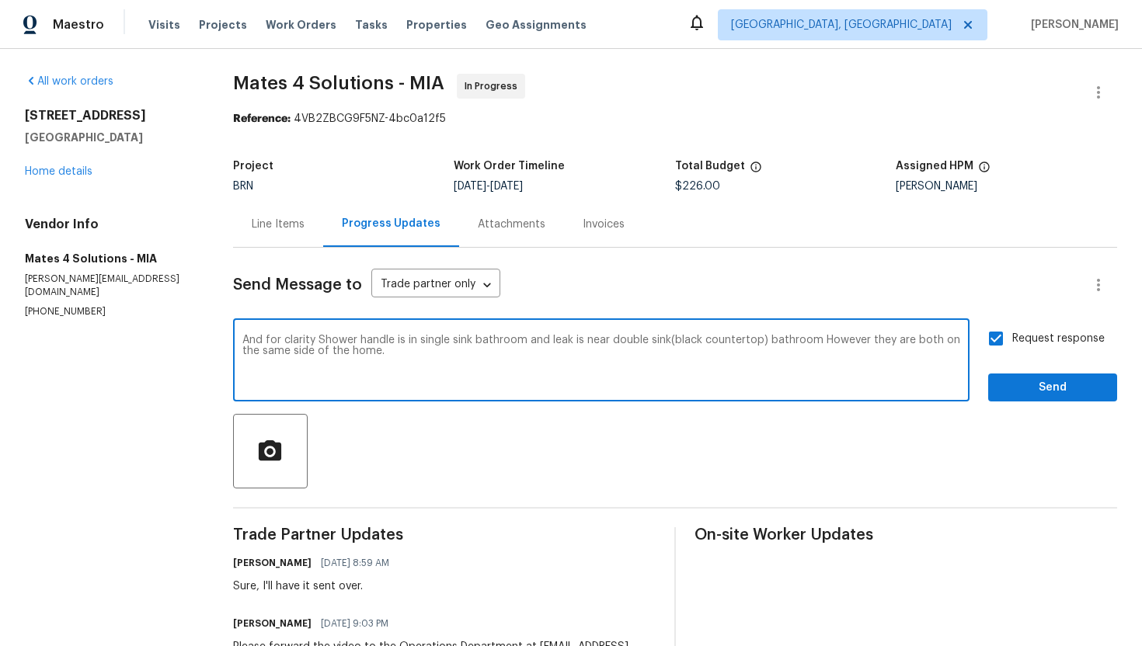
click at [336, 342] on textarea "And for clarity Shower handle is in single sink bathroom and leak is near doubl…" at bounding box center [601, 362] width 719 height 54
click at [342, 340] on textarea "And for clarity, Shower handle is in single sink bathroom and leak is near doub…" at bounding box center [601, 362] width 719 height 54
type textarea "And for clarity, shower handle is in single sink bathroom and leak is near doub…"
click at [1032, 387] on span "Send" at bounding box center [1053, 387] width 104 height 19
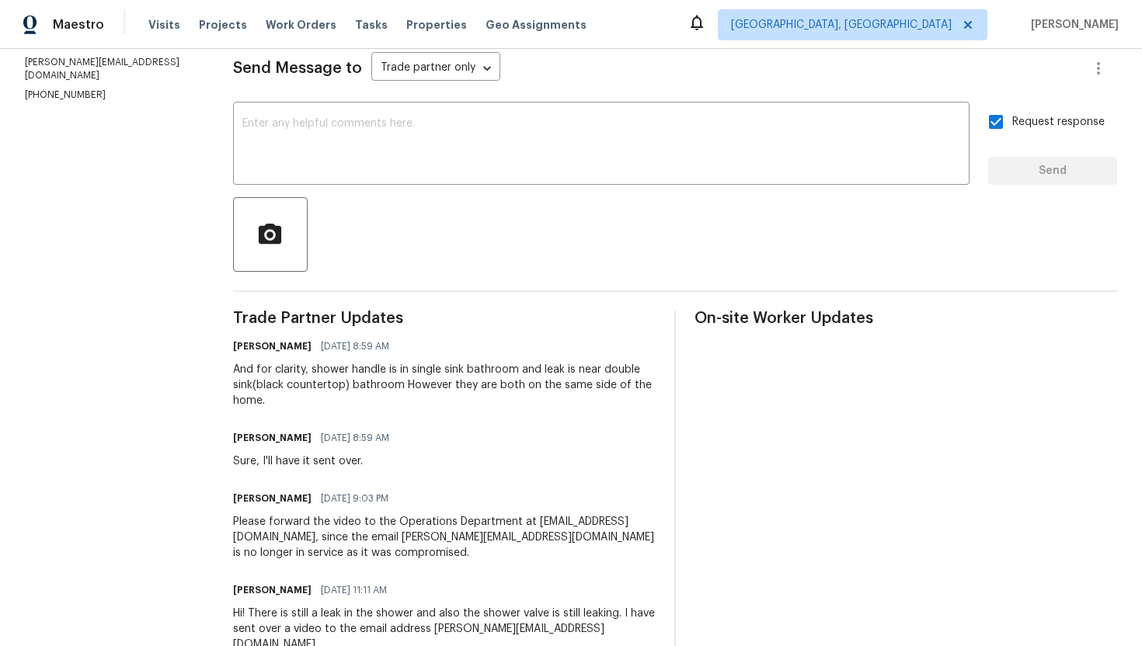
scroll to position [251, 0]
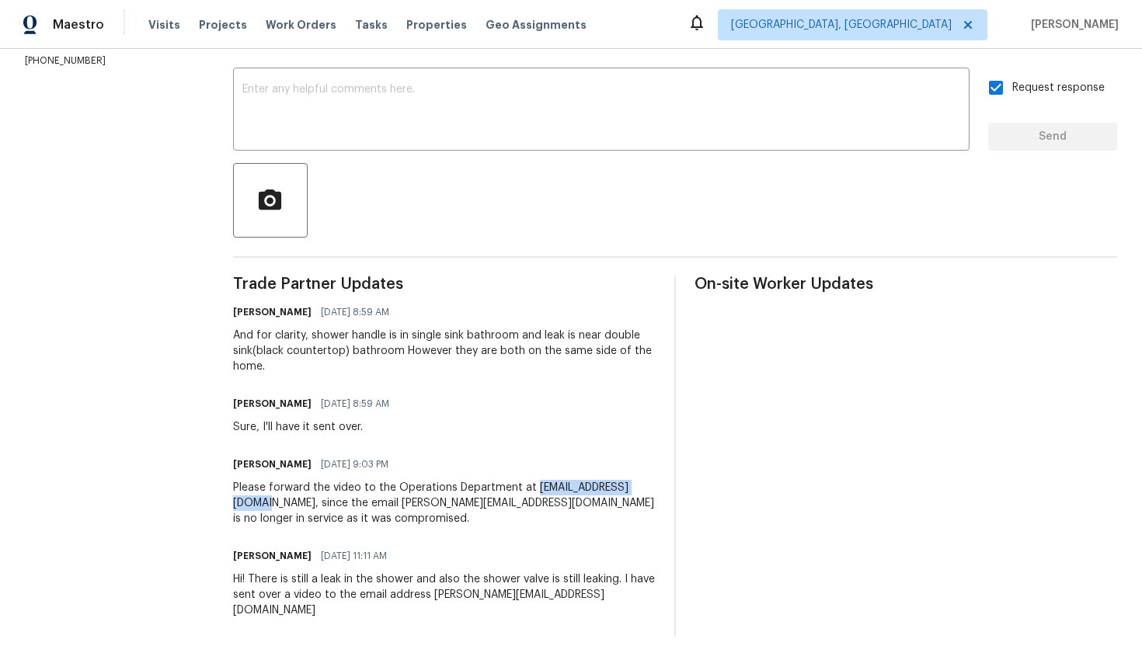
drag, startPoint x: 375, startPoint y: 507, endPoint x: 252, endPoint y: 497, distance: 123.9
click at [252, 497] on div "All work orders 4406 Daffodil Cir S Palm Beach Gardens, FL 33410 Home details V…" at bounding box center [571, 230] width 1142 height 864
copy div "rlopez_02@hotmail.com"
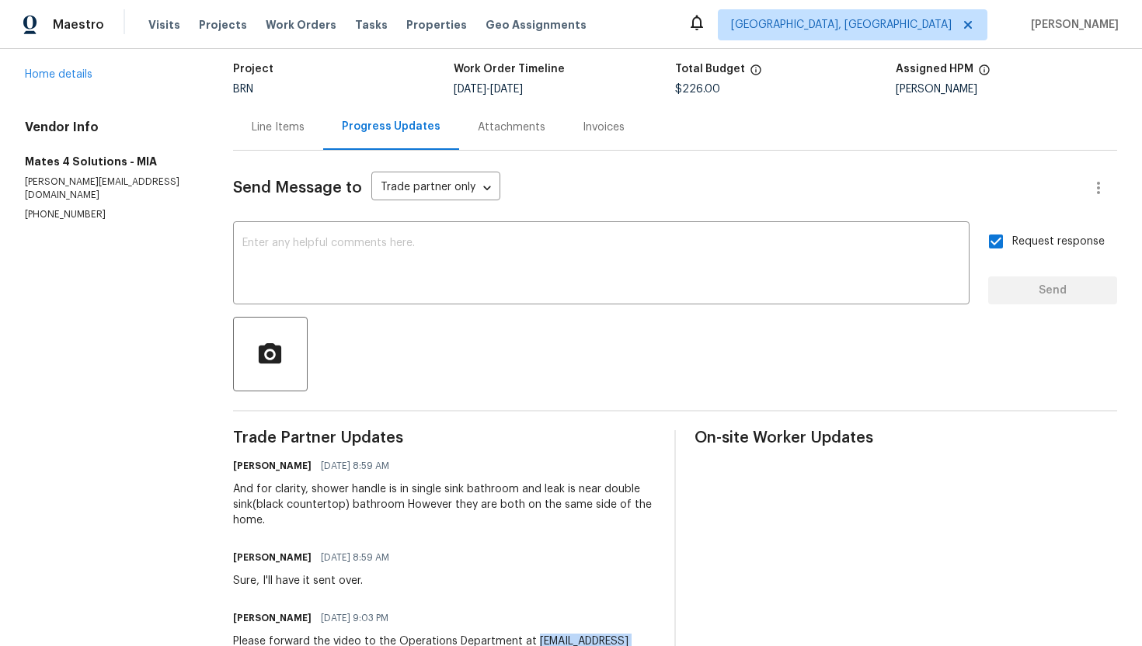
scroll to position [0, 0]
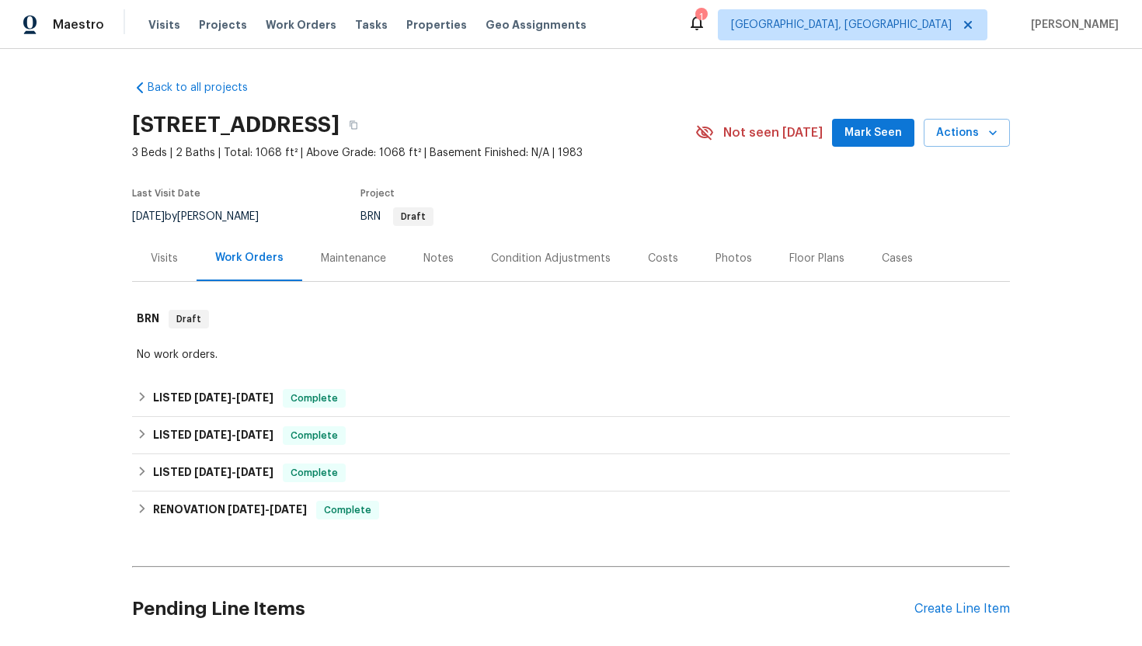
scroll to position [225, 0]
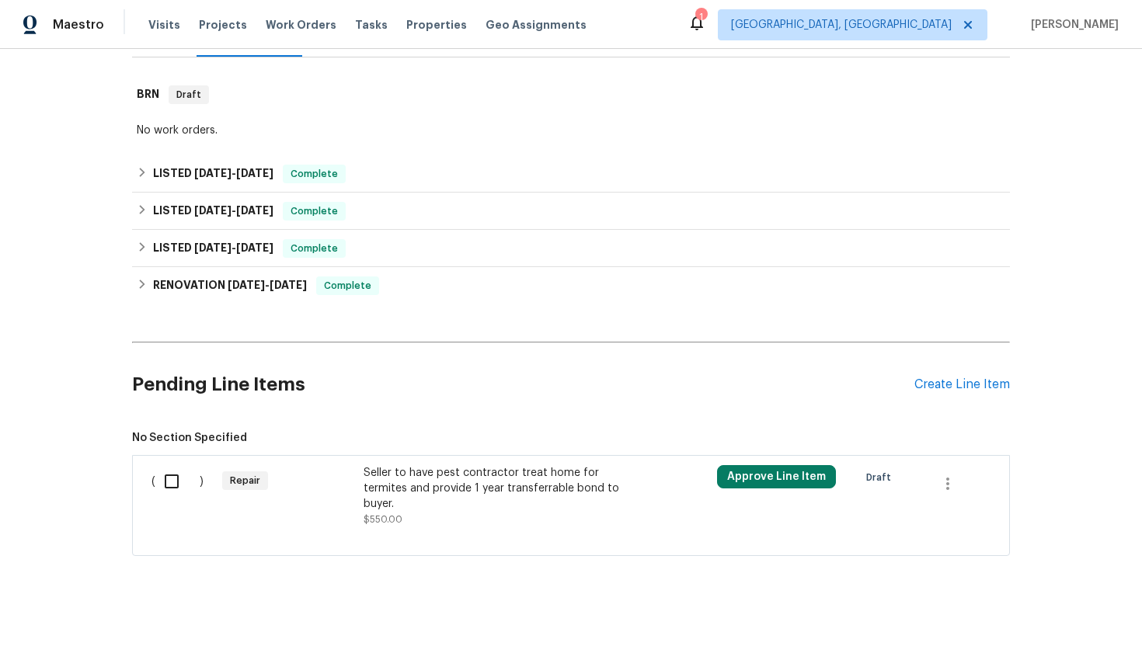
click at [516, 492] on div "Seller to have pest contractor treat home for termites and provide 1 year trans…" at bounding box center [500, 488] width 273 height 47
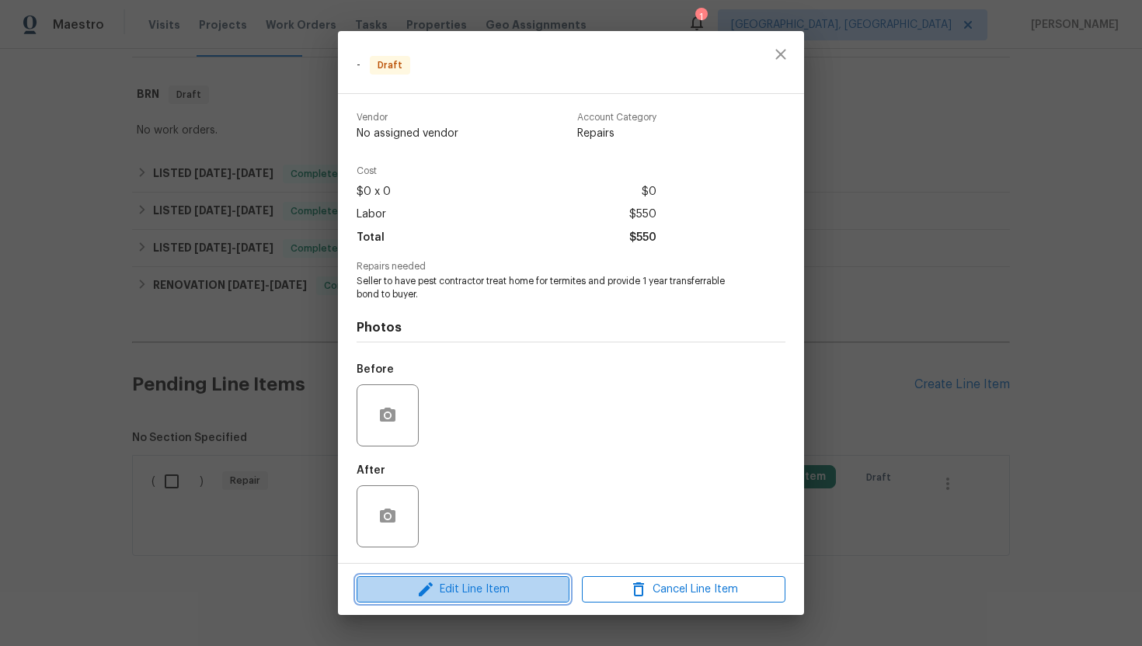
click at [477, 580] on button "Edit Line Item" at bounding box center [463, 589] width 213 height 27
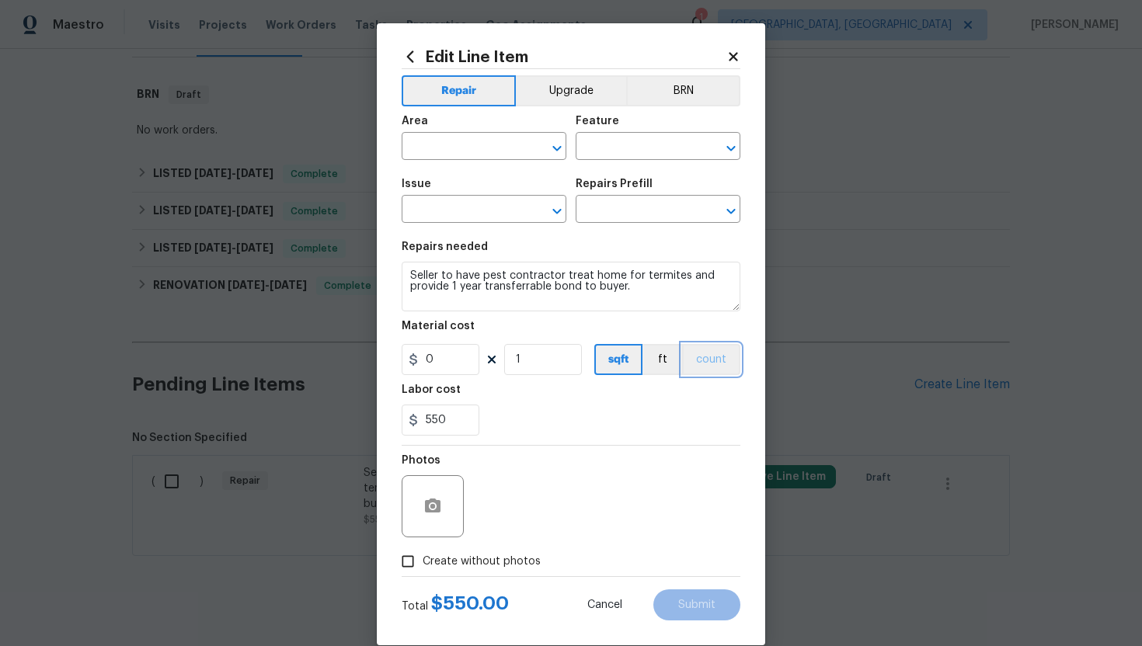
click at [699, 374] on button "count" at bounding box center [711, 359] width 58 height 31
click at [685, 95] on button "BRN" at bounding box center [683, 90] width 114 height 31
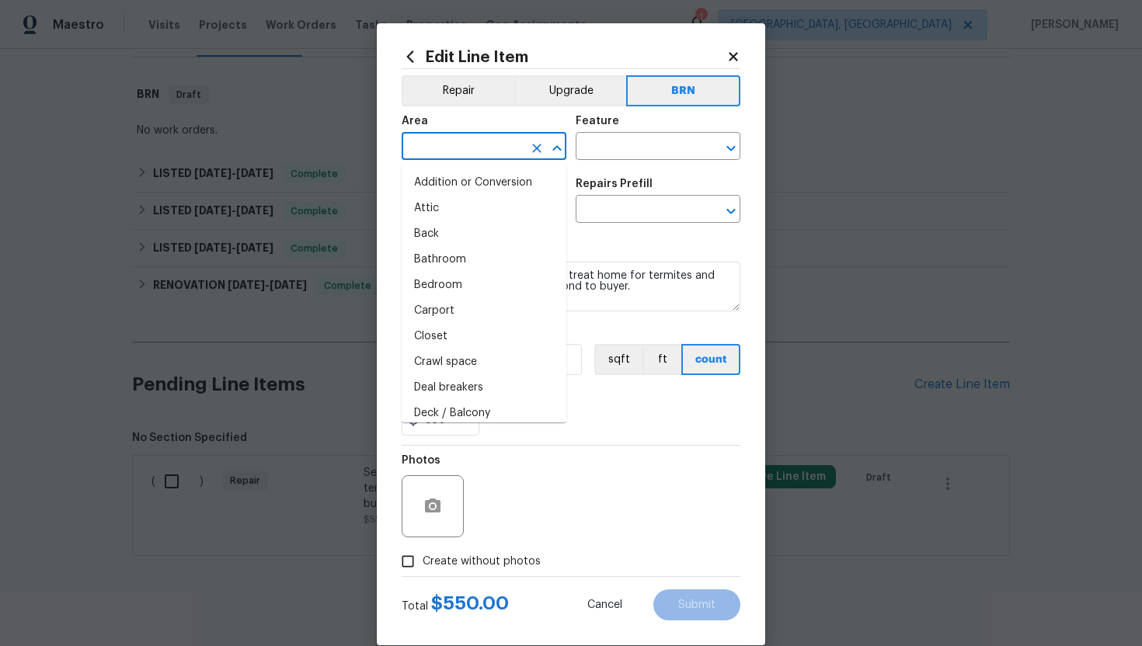
click at [469, 151] on input "text" at bounding box center [462, 148] width 121 height 24
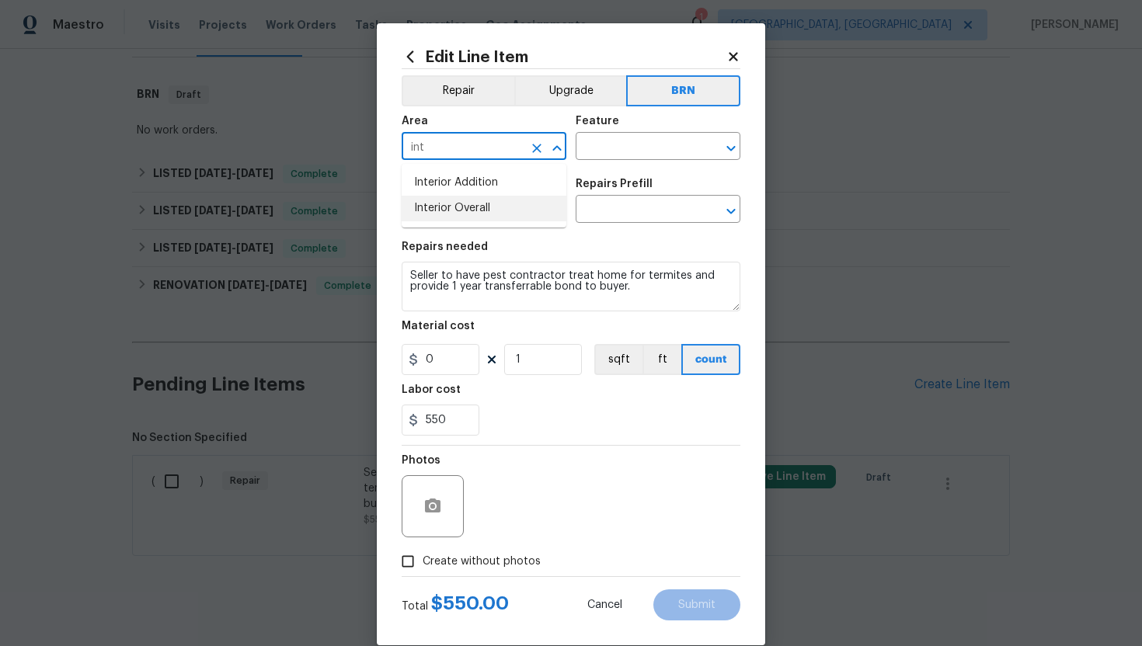
click at [452, 206] on li "Interior Overall" at bounding box center [484, 209] width 165 height 26
type input "Interior Overall"
click at [603, 151] on input "text" at bounding box center [636, 148] width 121 height 24
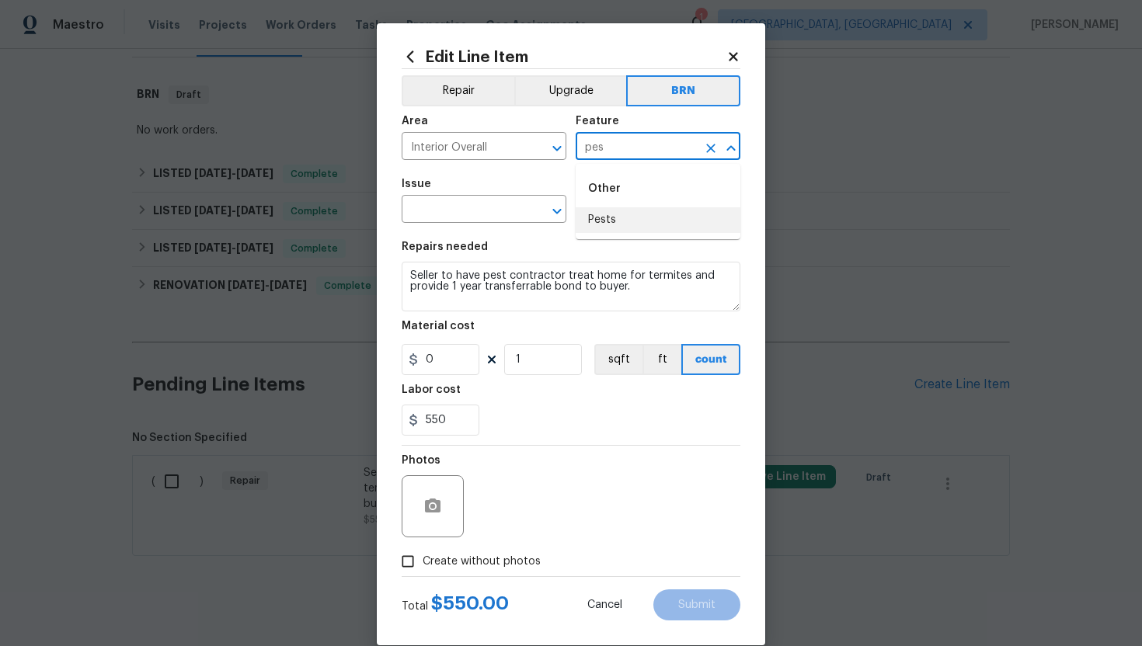
click at [596, 218] on li "Pests" at bounding box center [658, 220] width 165 height 26
type input "Pests"
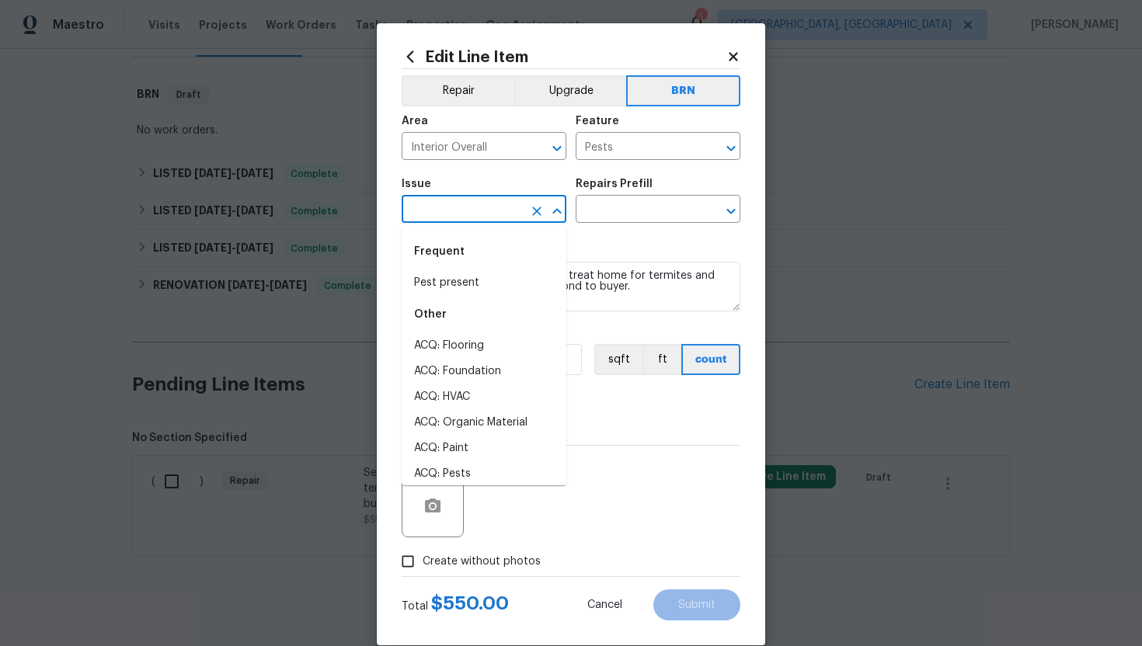
click at [469, 214] on input "text" at bounding box center [462, 211] width 121 height 24
click at [444, 281] on li "Pest present" at bounding box center [484, 283] width 165 height 26
type input "Pest present"
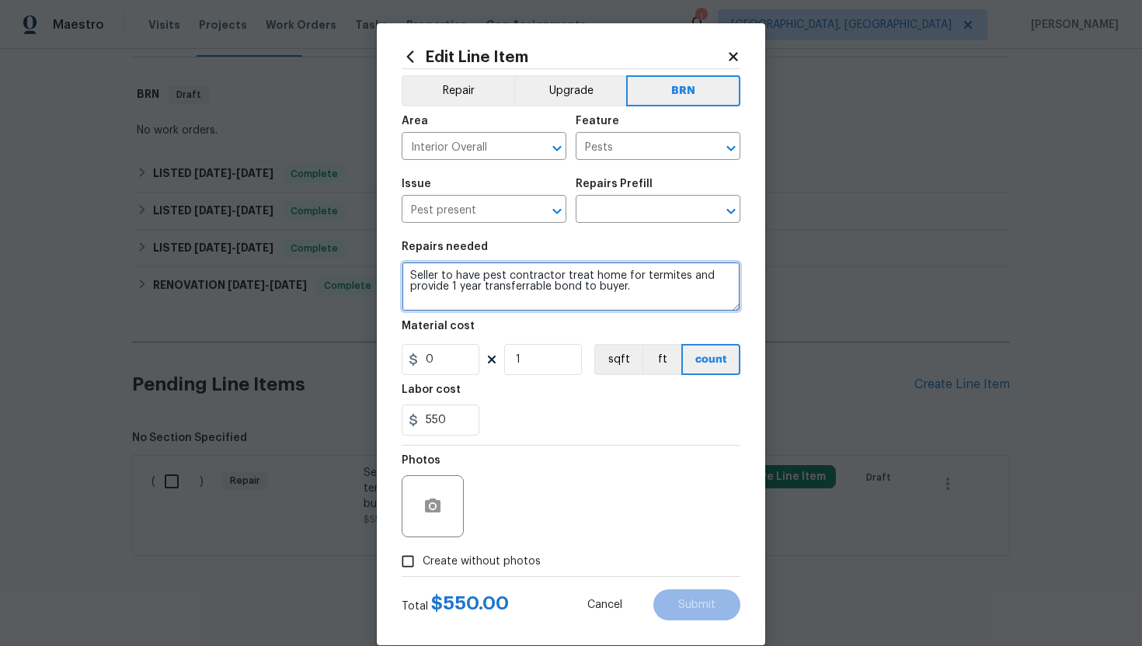
drag, startPoint x: 407, startPoint y: 276, endPoint x: 598, endPoint y: 328, distance: 198.1
click at [598, 328] on section "Repairs needed Seller to have pest contractor treat home for termites and provi…" at bounding box center [571, 338] width 339 height 213
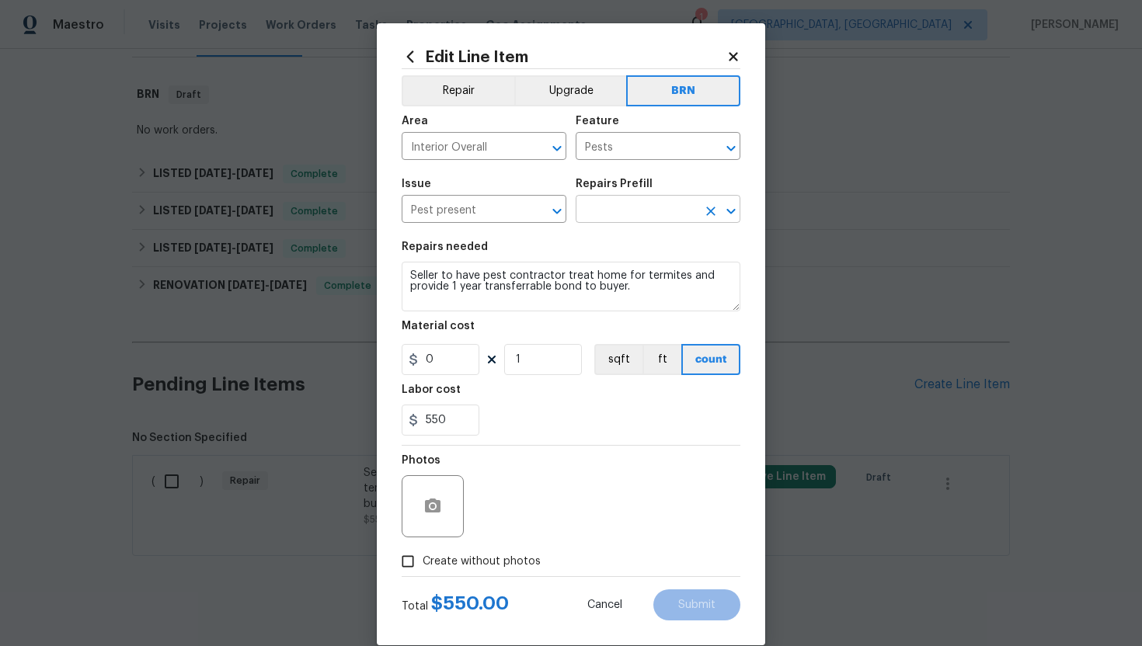
click at [617, 213] on input "text" at bounding box center [636, 211] width 121 height 24
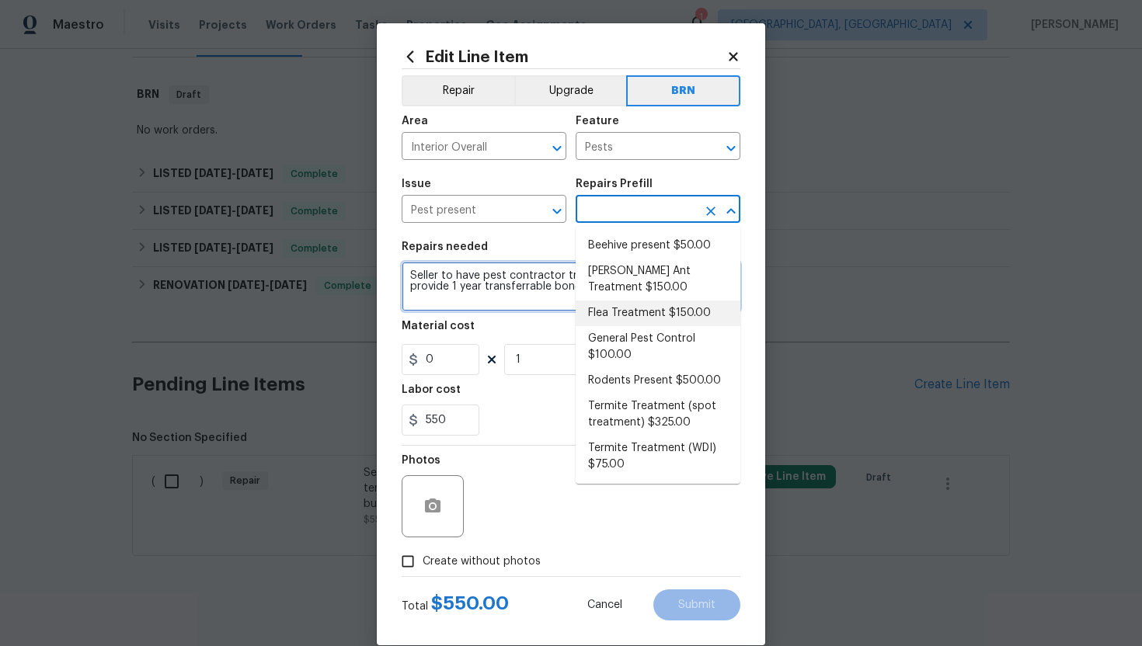
click at [546, 296] on textarea "Seller to have pest contractor treat home for termites and provide 1 year trans…" at bounding box center [571, 287] width 339 height 50
click at [647, 213] on input "text" at bounding box center [636, 211] width 121 height 24
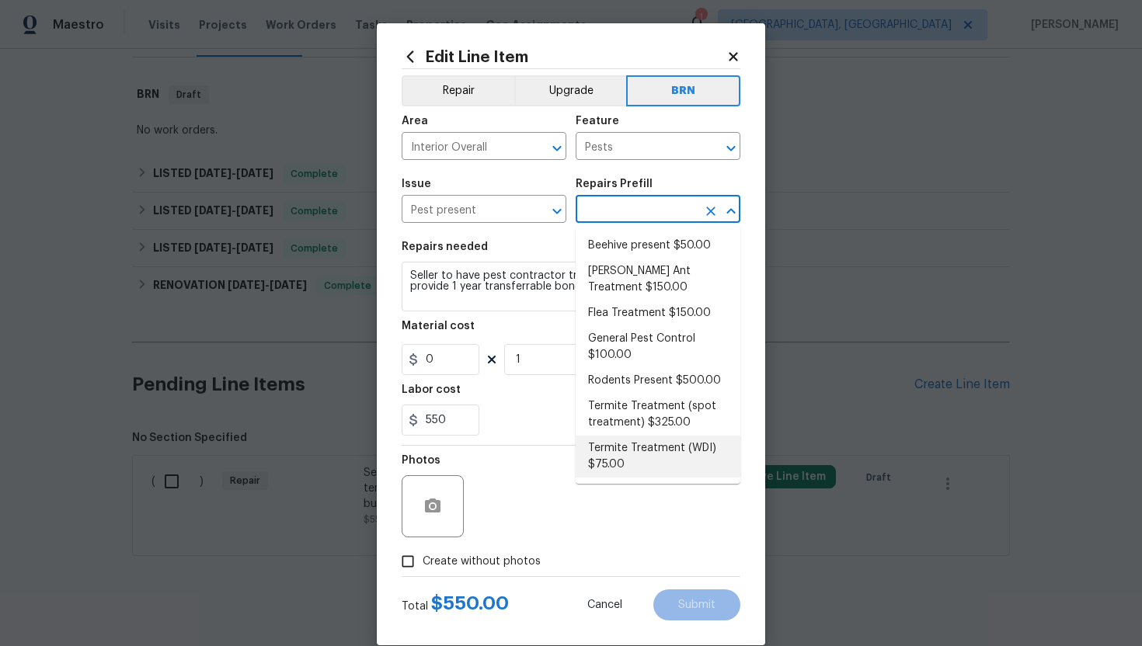
click at [631, 462] on li "Termite Treatment (WDI) $75.00" at bounding box center [658, 457] width 165 height 42
type input "Termite Treatment (WDI) $75.00"
type textarea "Pre-treat for areas conducive to WDI infestation and provide a clean WDI report."
type input "75"
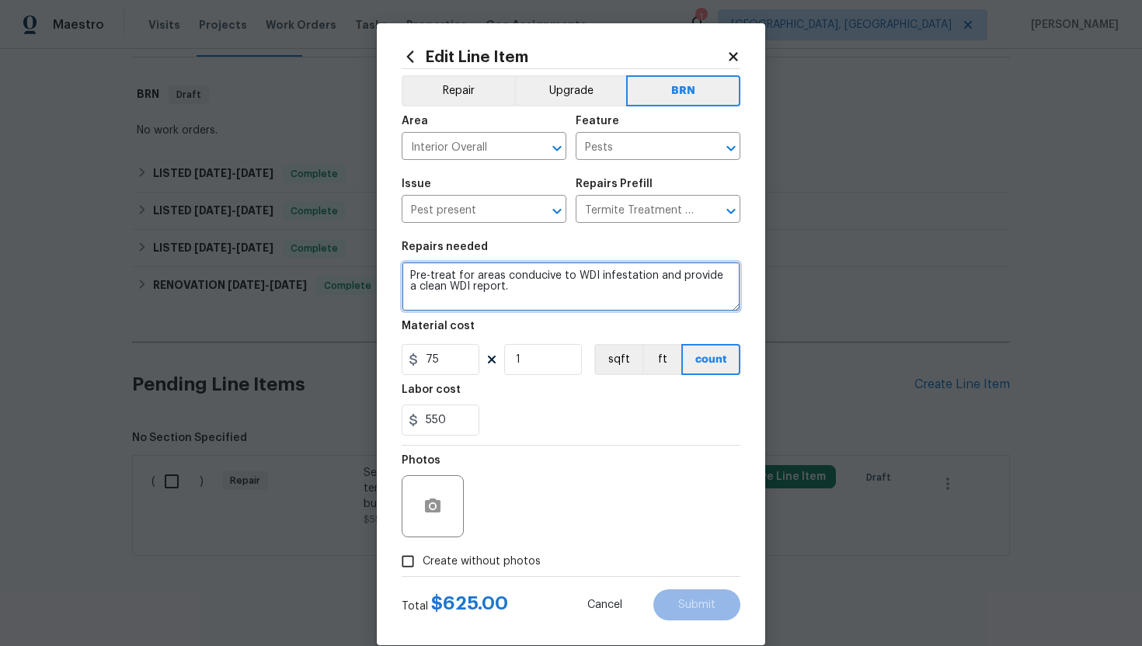
drag, startPoint x: 408, startPoint y: 277, endPoint x: 535, endPoint y: 322, distance: 134.4
click at [535, 323] on section "Repairs needed Pre-treat for areas conducive to WDI infestation and provide a c…" at bounding box center [571, 338] width 339 height 213
paste textarea "Seller to have pest contractor treat home for termites and provide 1 year trans…"
type textarea "Seller to have pest contractor treat home for termites and provide 1 year trans…"
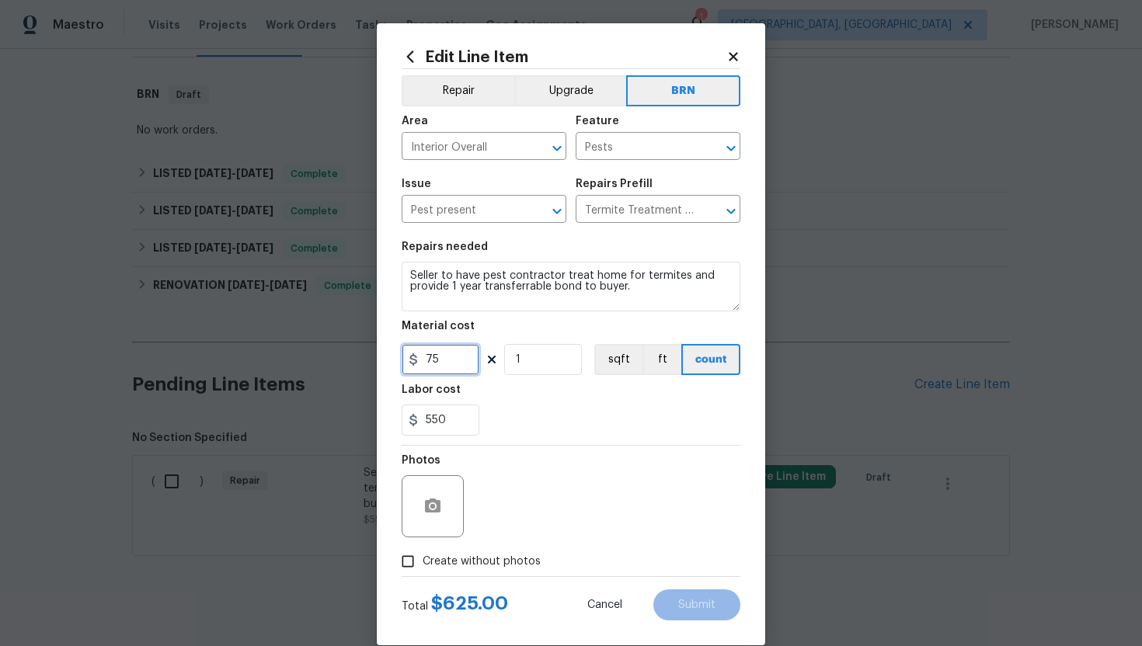
drag, startPoint x: 464, startPoint y: 361, endPoint x: 411, endPoint y: 359, distance: 52.9
click at [410, 359] on div "75" at bounding box center [441, 359] width 78 height 31
type input "0"
click at [574, 456] on div "Photos" at bounding box center [571, 496] width 339 height 101
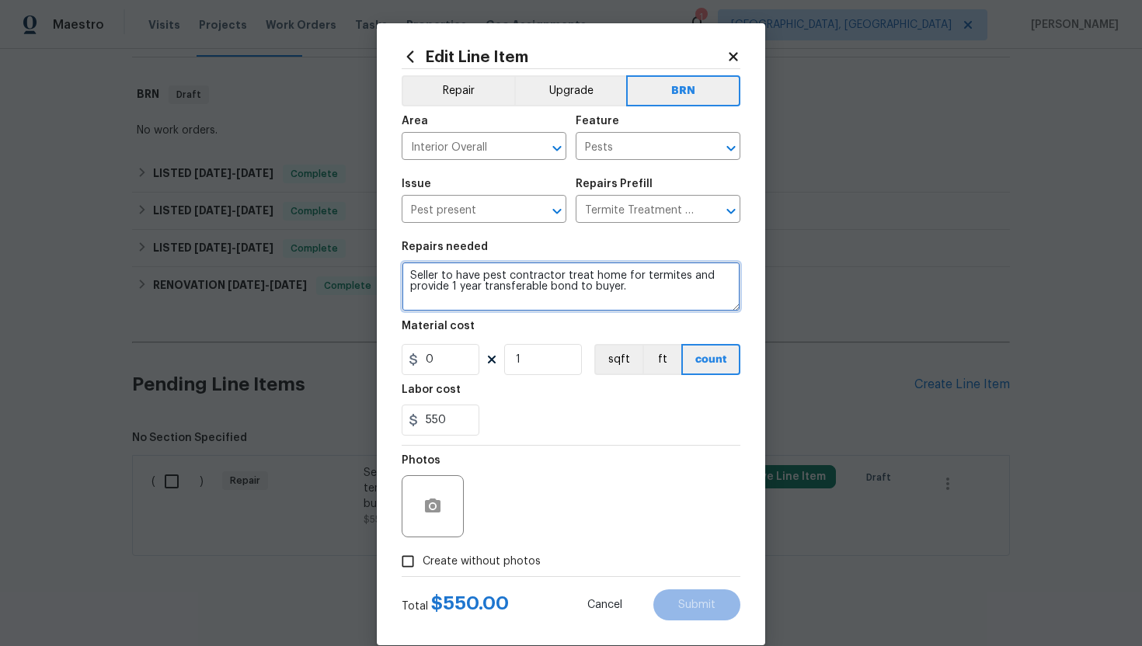
scroll to position [23, 0]
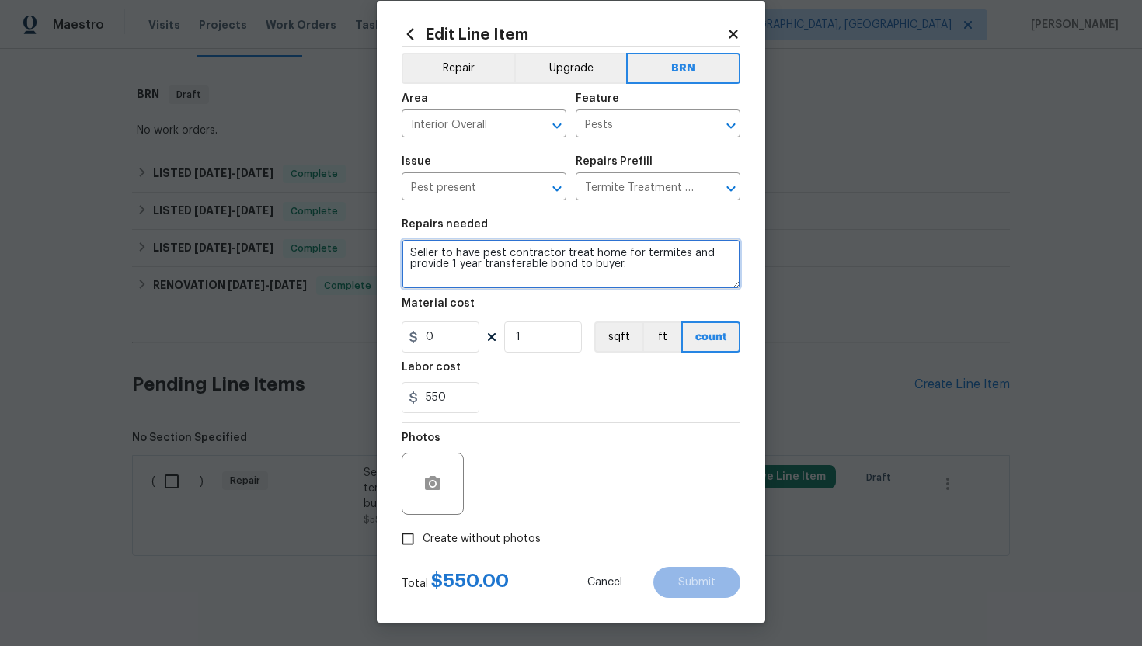
type textarea "Seller to have pest contractor treat home for termites and provide 1 year trans…"
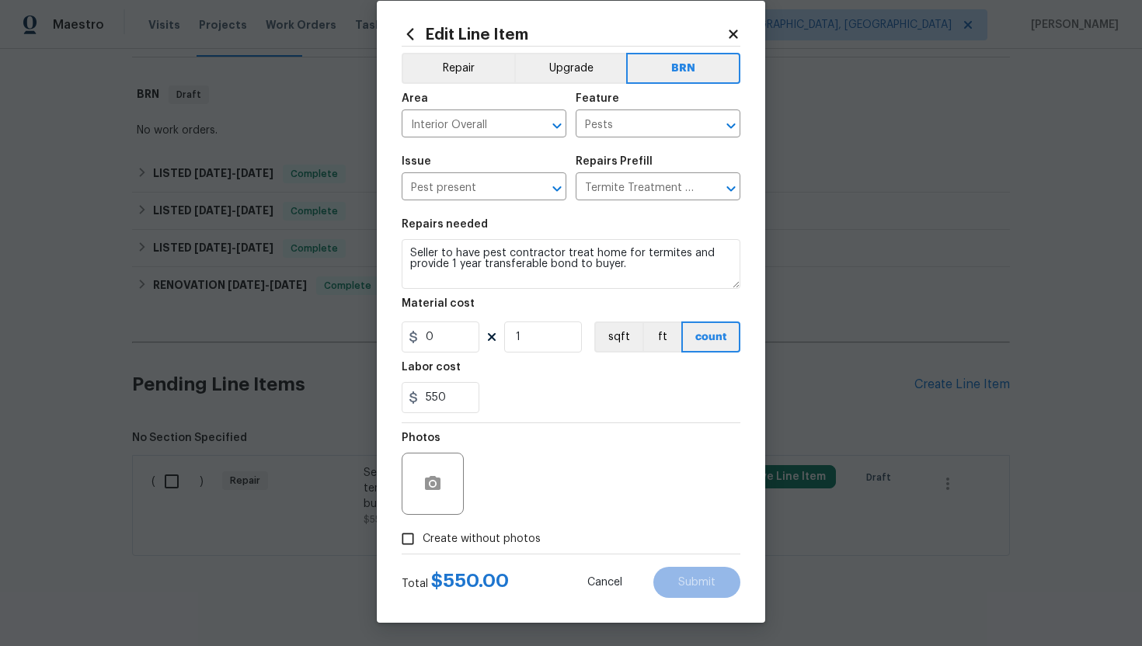
click at [503, 537] on span "Create without photos" at bounding box center [482, 539] width 118 height 16
click at [423, 537] on input "Create without photos" at bounding box center [408, 539] width 30 height 30
checkbox input "true"
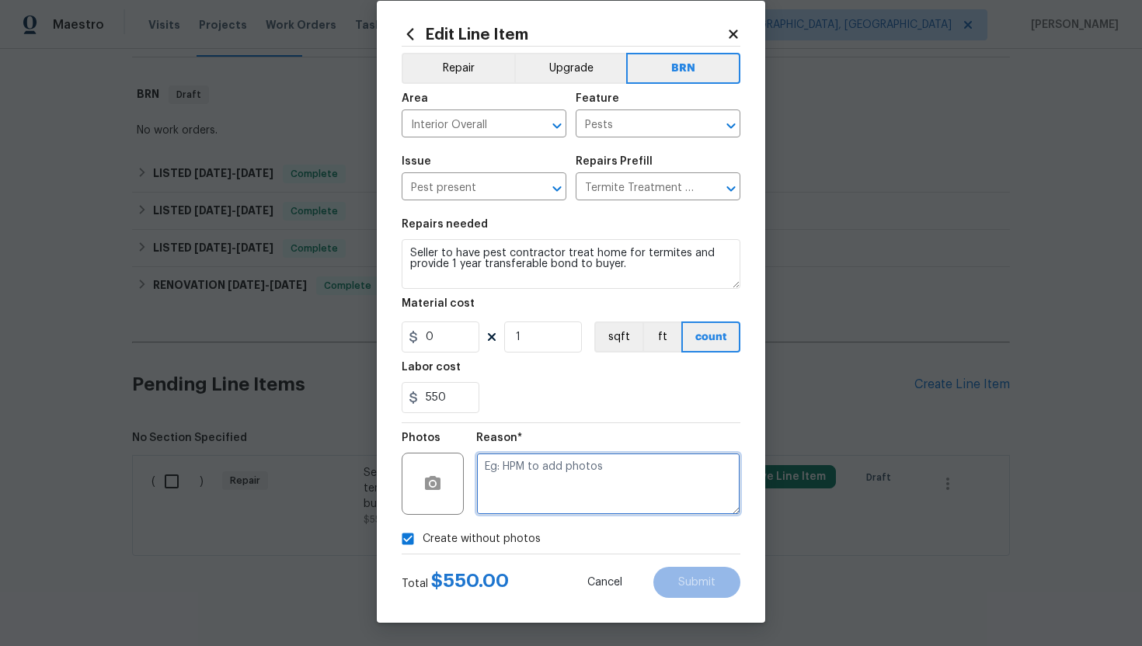
click at [547, 479] on textarea at bounding box center [608, 484] width 264 height 62
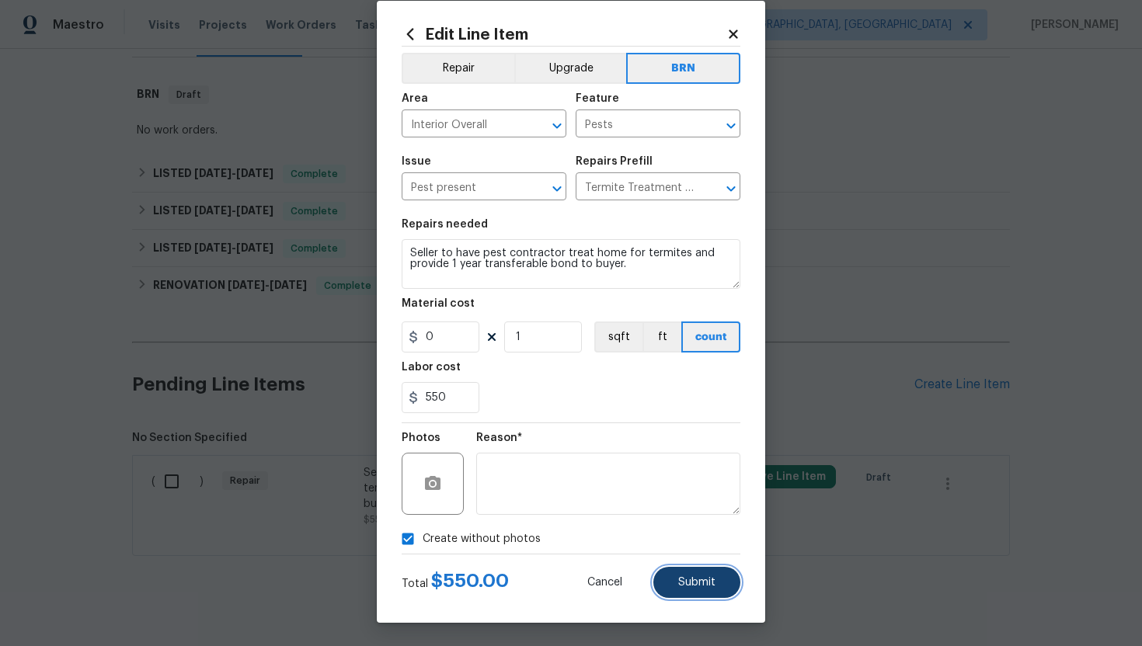
click at [687, 591] on button "Submit" at bounding box center [696, 582] width 87 height 31
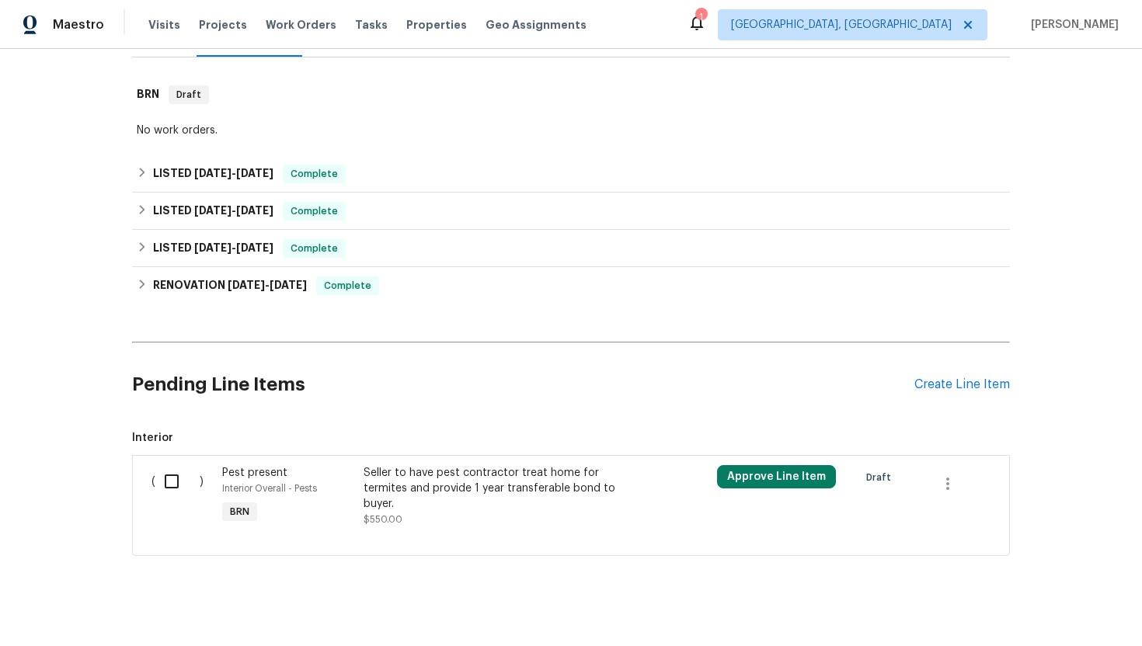
click at [179, 488] on input "checkbox" at bounding box center [177, 481] width 44 height 33
checkbox input "true"
click at [1021, 605] on span "Create Work Order" at bounding box center [1052, 607] width 103 height 19
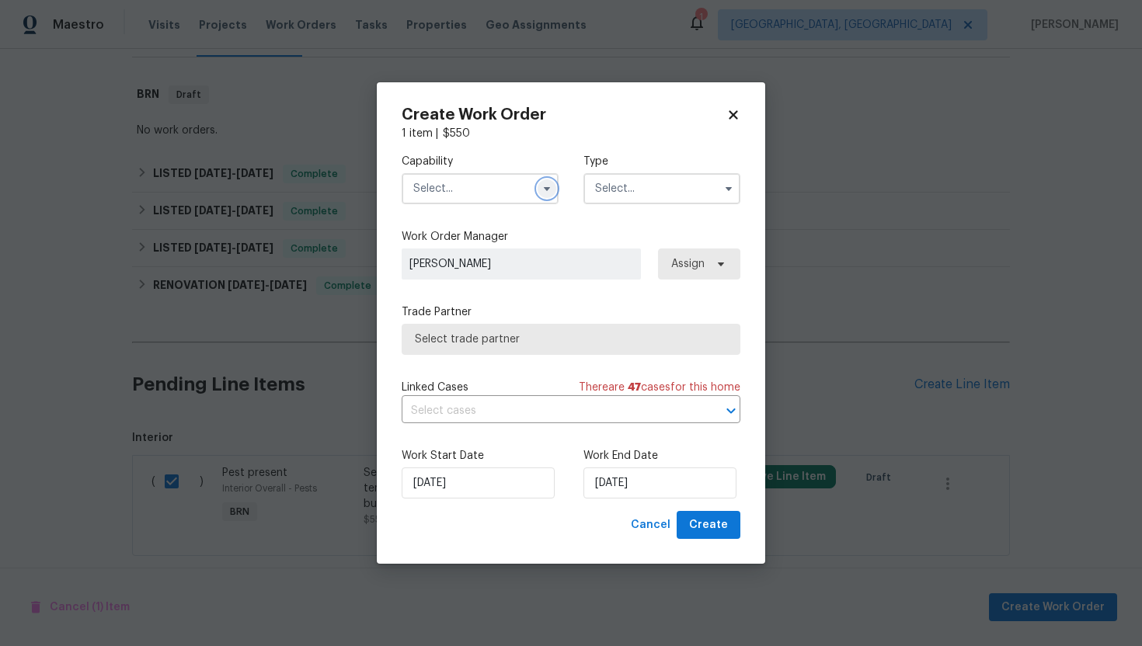
click at [545, 186] on icon "button" at bounding box center [547, 189] width 12 height 12
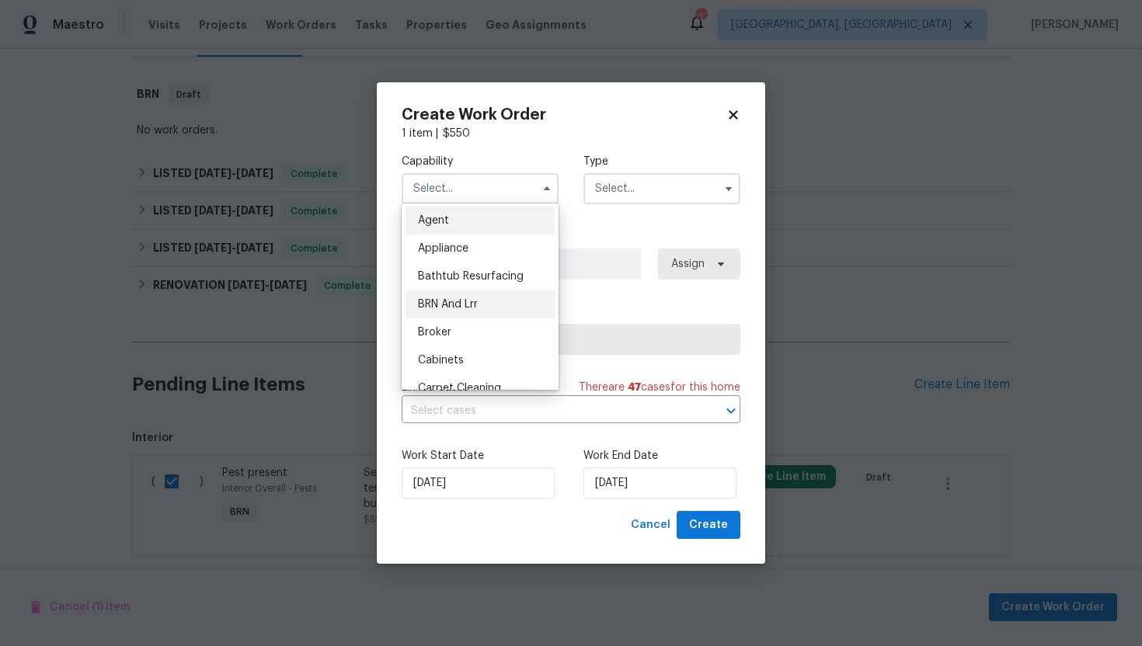
scroll to position [0, 0]
click at [495, 308] on div "BRN And Lrr" at bounding box center [480, 305] width 149 height 28
type input "BRN And Lrr"
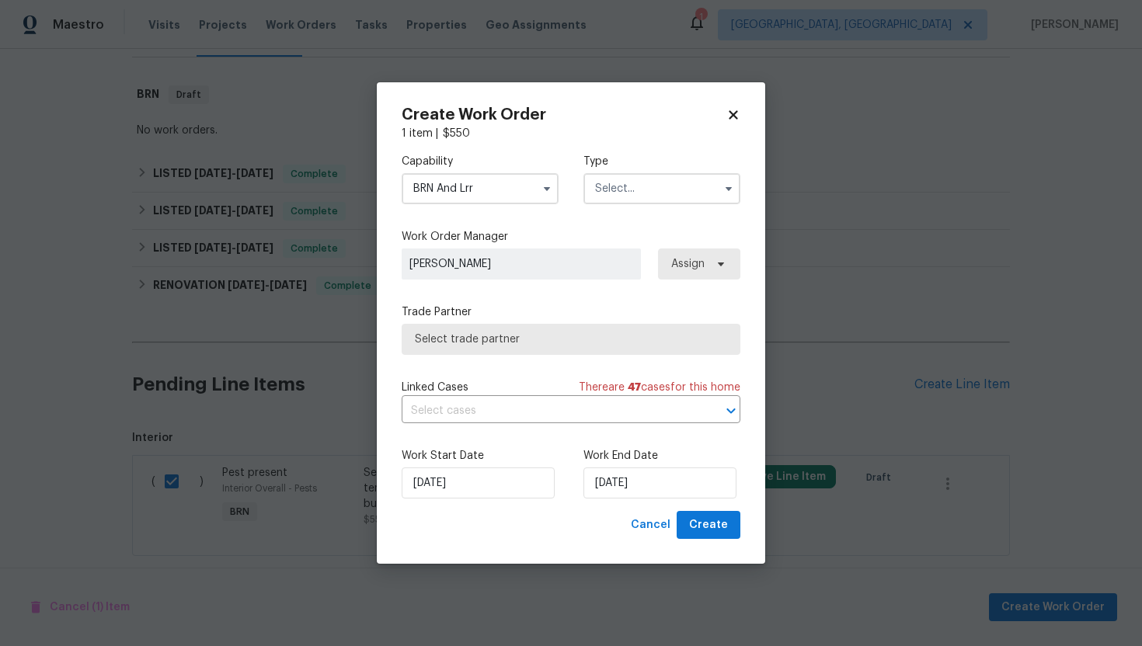
click at [623, 193] on input "text" at bounding box center [661, 188] width 157 height 31
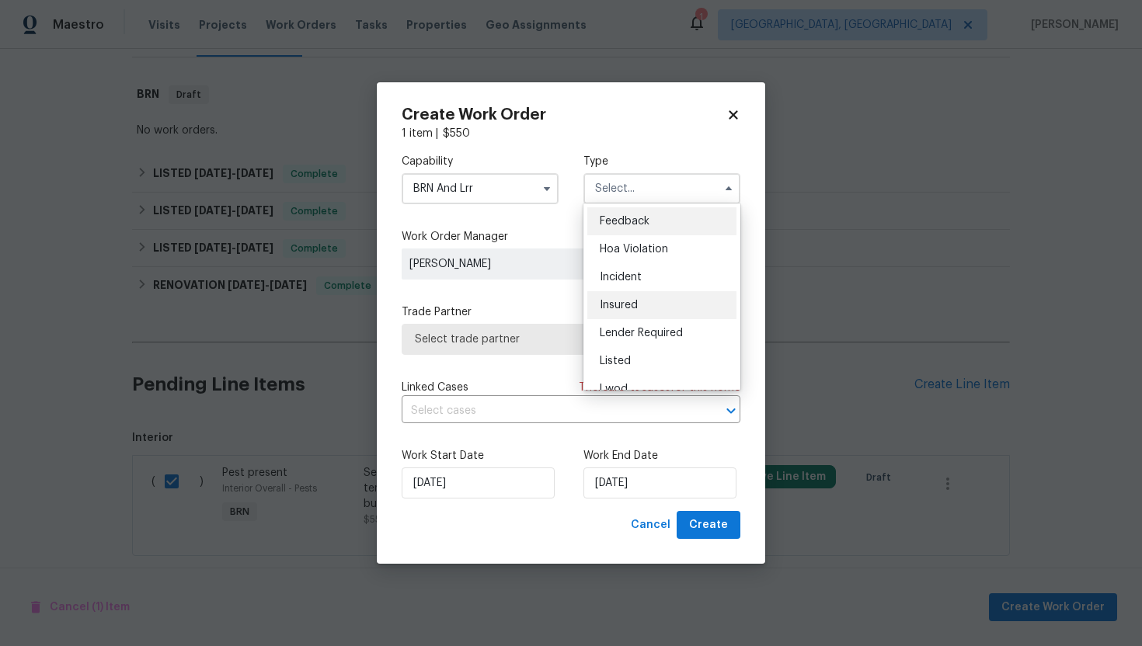
scroll to position [185, 0]
click at [652, 310] on div "Resale" at bounding box center [661, 316] width 149 height 28
type input "Resale"
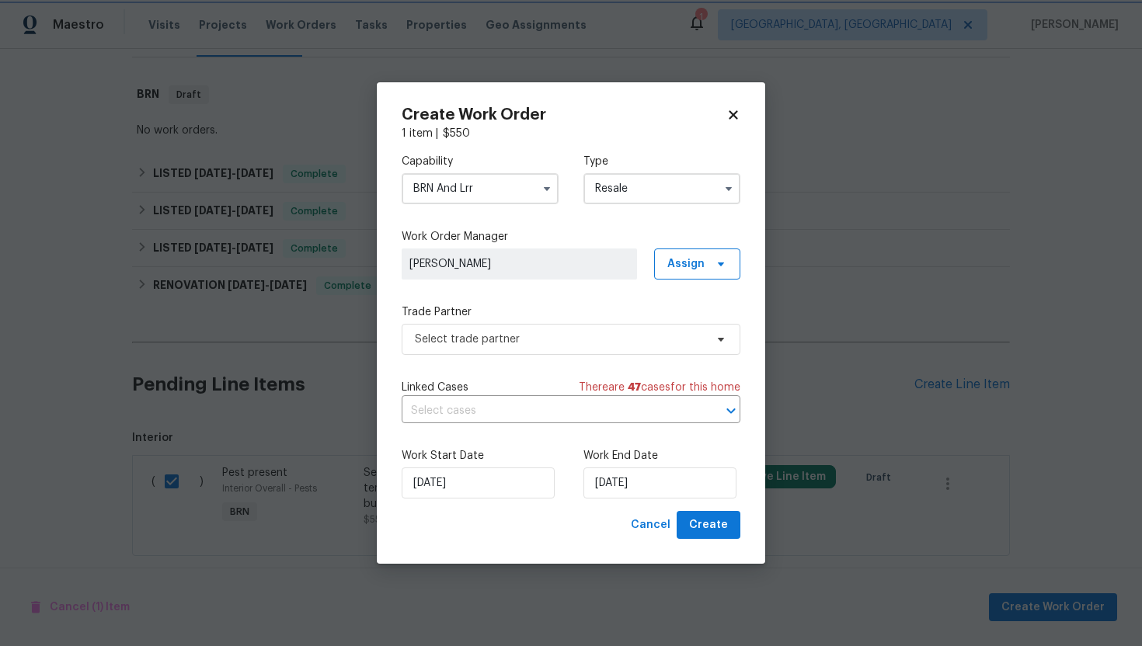
scroll to position [0, 0]
click at [531, 407] on input "text" at bounding box center [549, 411] width 295 height 24
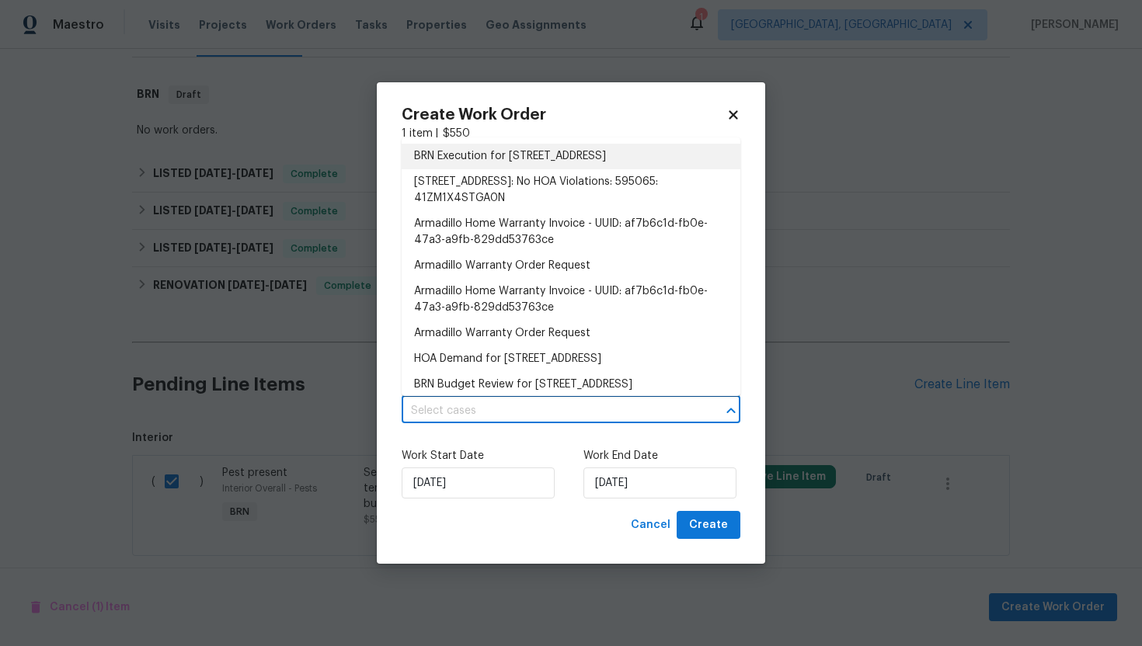
click at [560, 169] on li "BRN Execution for 3444 Excalibur Way E, Jacksonville, FL 32223" at bounding box center [571, 157] width 339 height 26
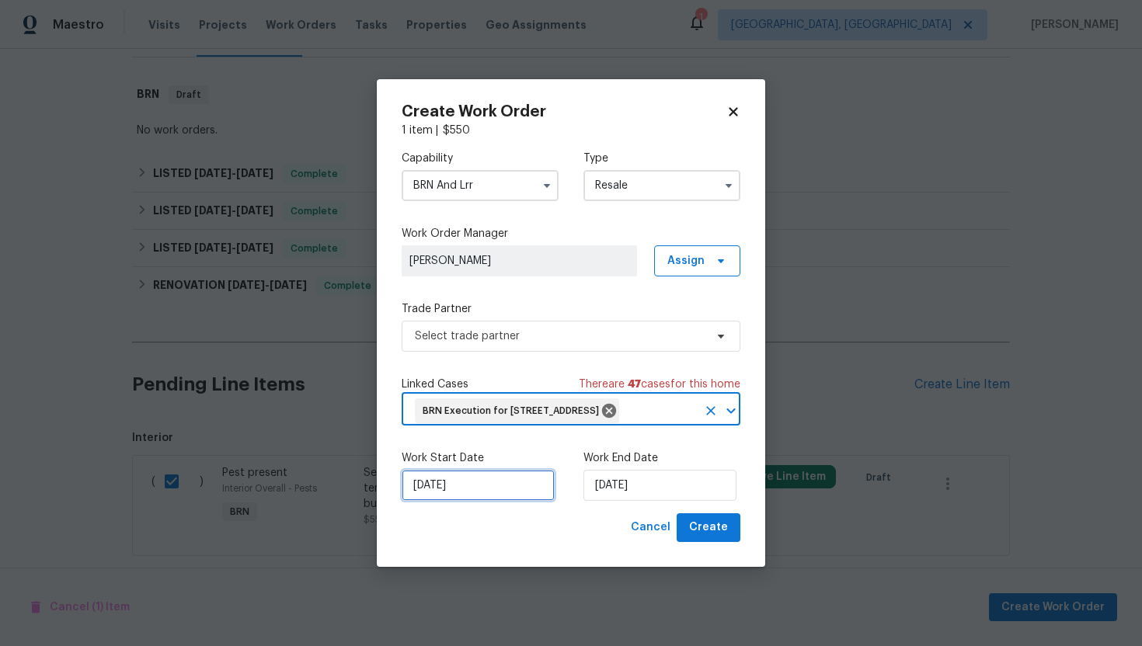
click at [430, 495] on input "[DATE]" at bounding box center [478, 485] width 153 height 31
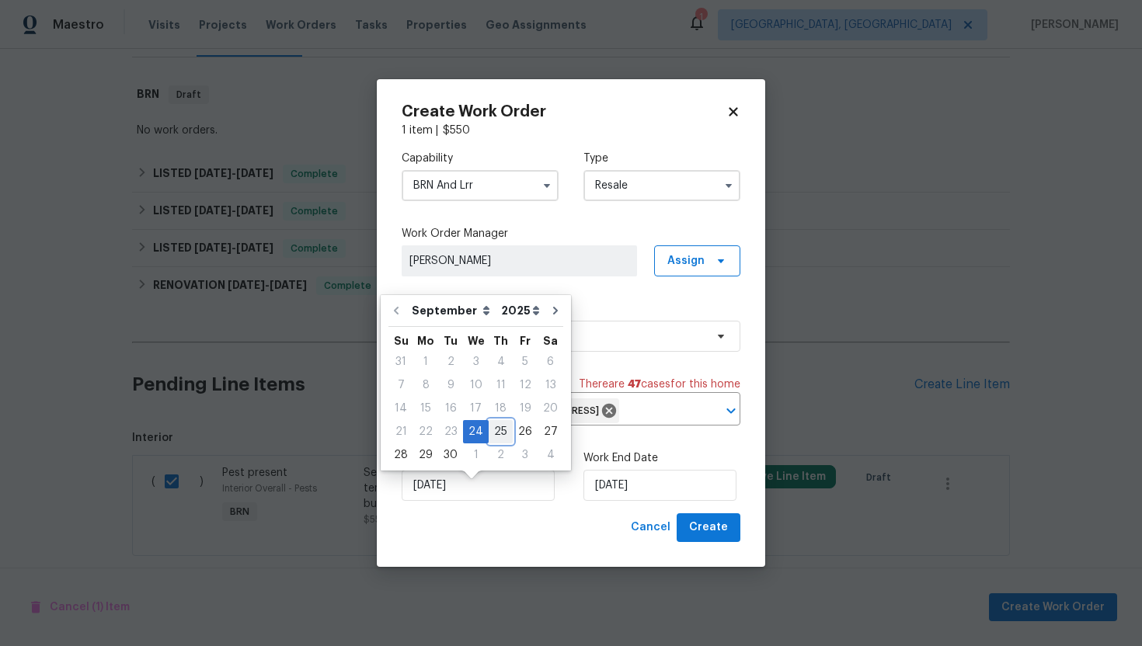
click at [491, 428] on div "25" at bounding box center [501, 432] width 24 height 22
type input "9/25/2025"
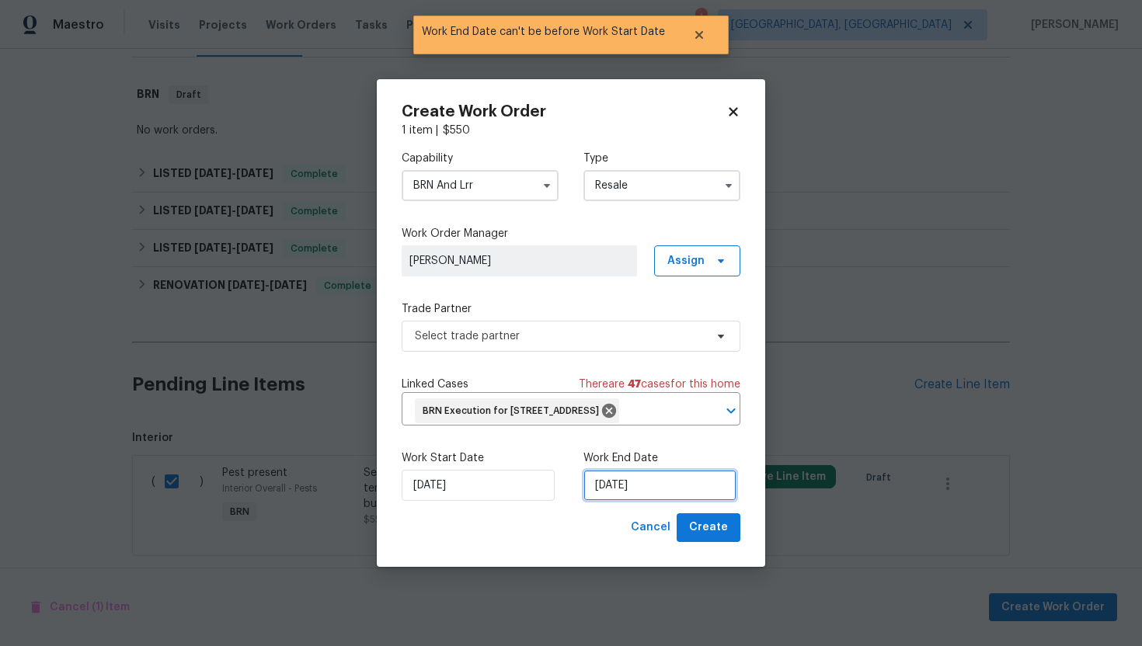
click at [622, 501] on input "9/25/2025" at bounding box center [659, 485] width 153 height 31
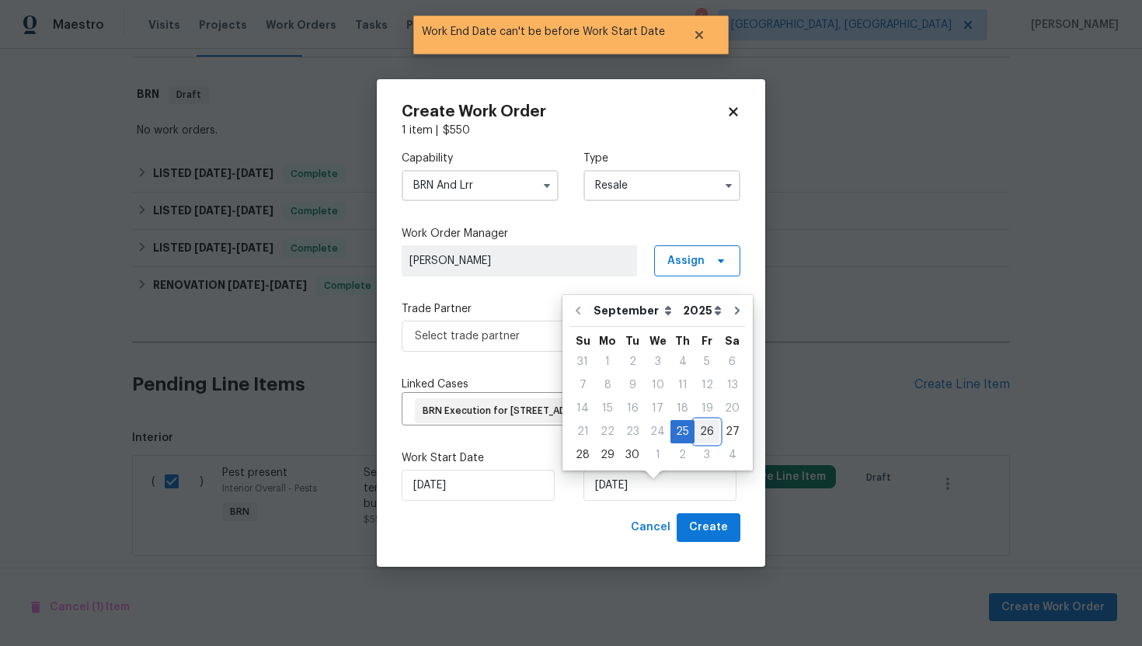
click at [708, 433] on div "26" at bounding box center [707, 432] width 25 height 22
type input "[DATE]"
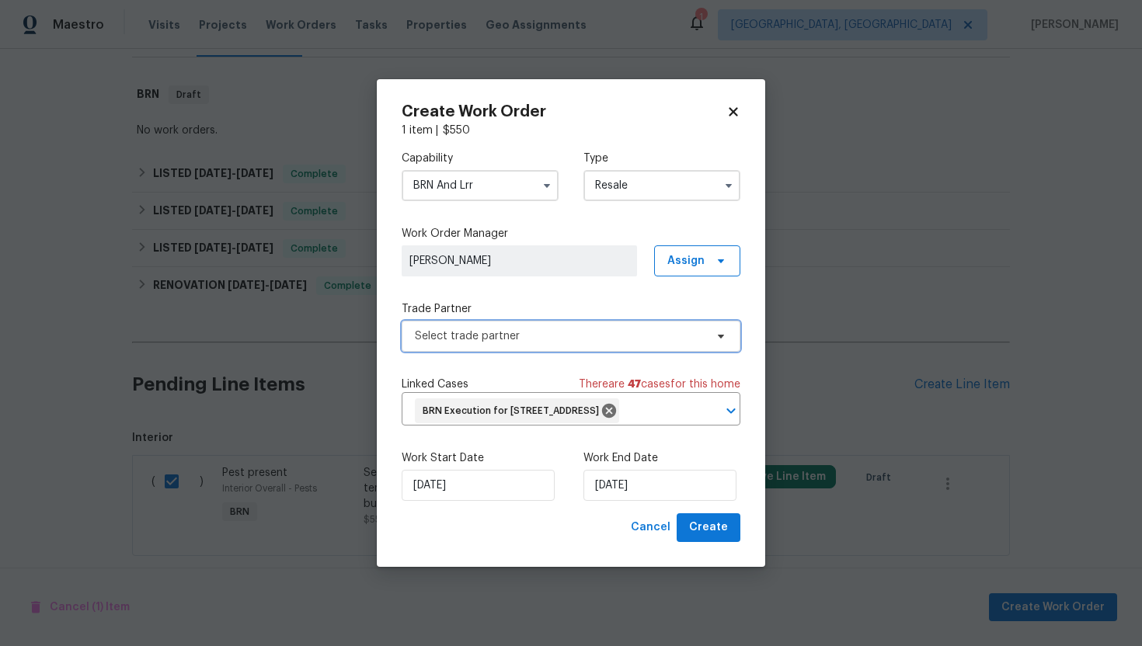
click at [656, 329] on span "Select trade partner" at bounding box center [560, 337] width 290 height 16
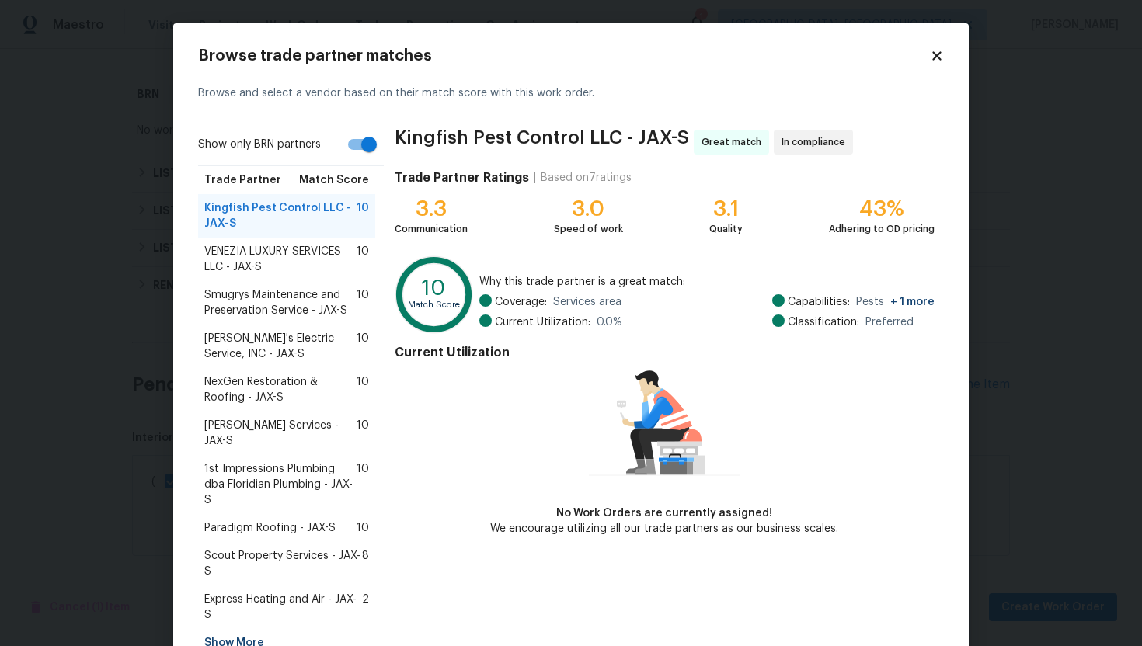
scroll to position [65, 0]
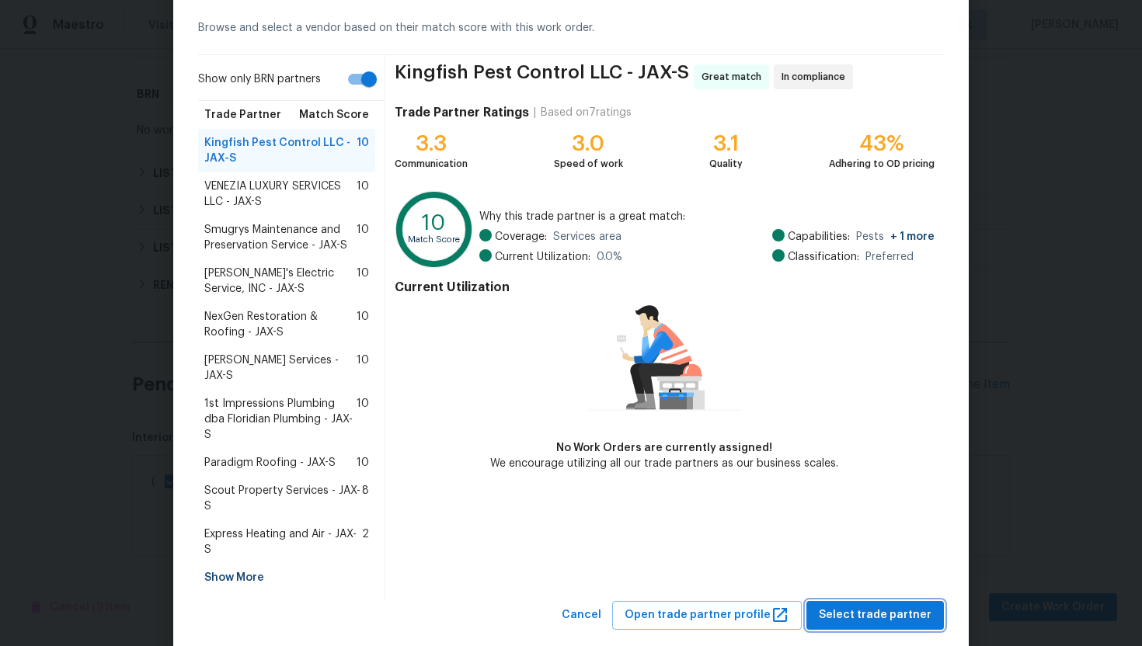
click at [869, 606] on span "Select trade partner" at bounding box center [875, 615] width 113 height 19
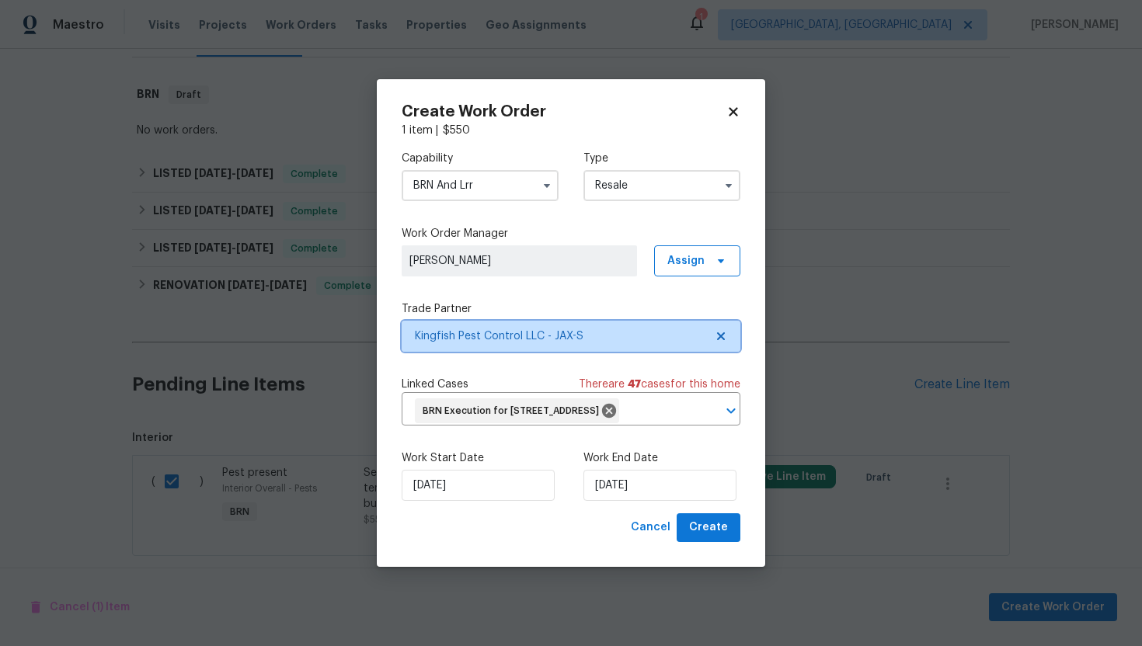
scroll to position [0, 0]
click at [716, 538] on span "Create" at bounding box center [708, 527] width 39 height 19
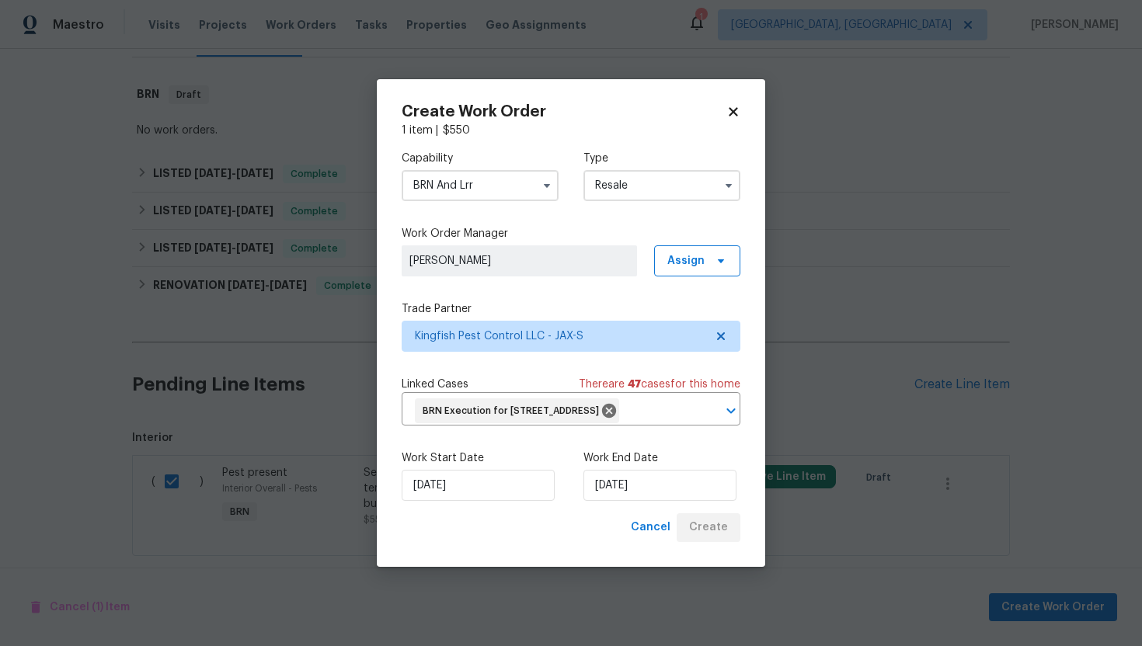
checkbox input "false"
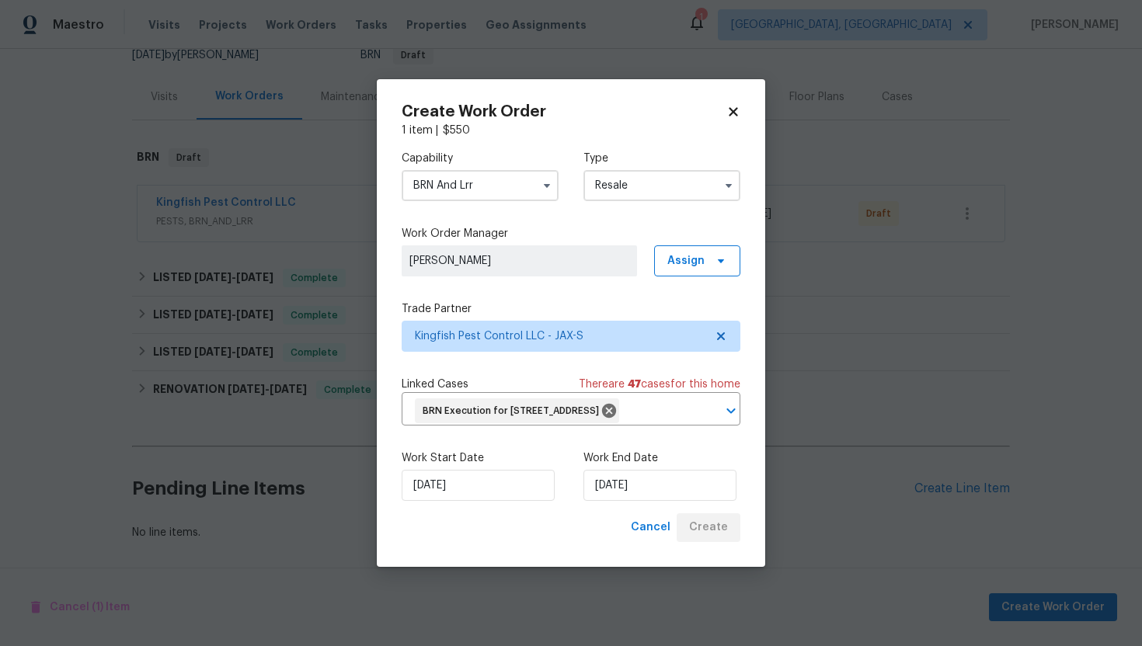
scroll to position [162, 0]
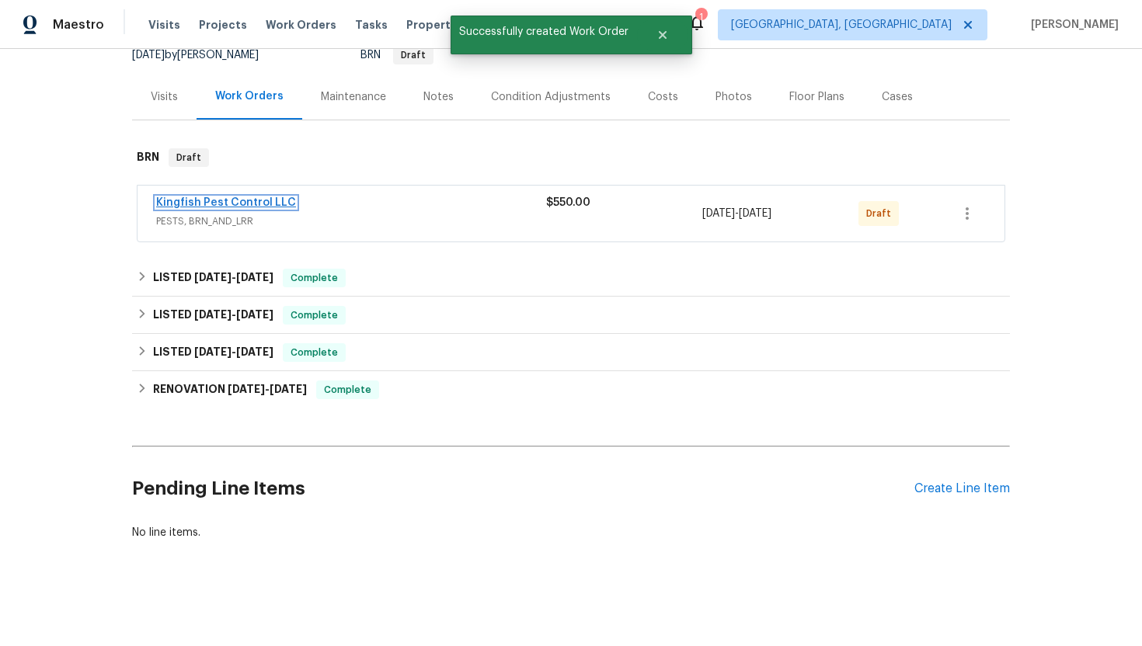
click at [265, 207] on link "Kingfish Pest Control LLC" at bounding box center [226, 202] width 140 height 11
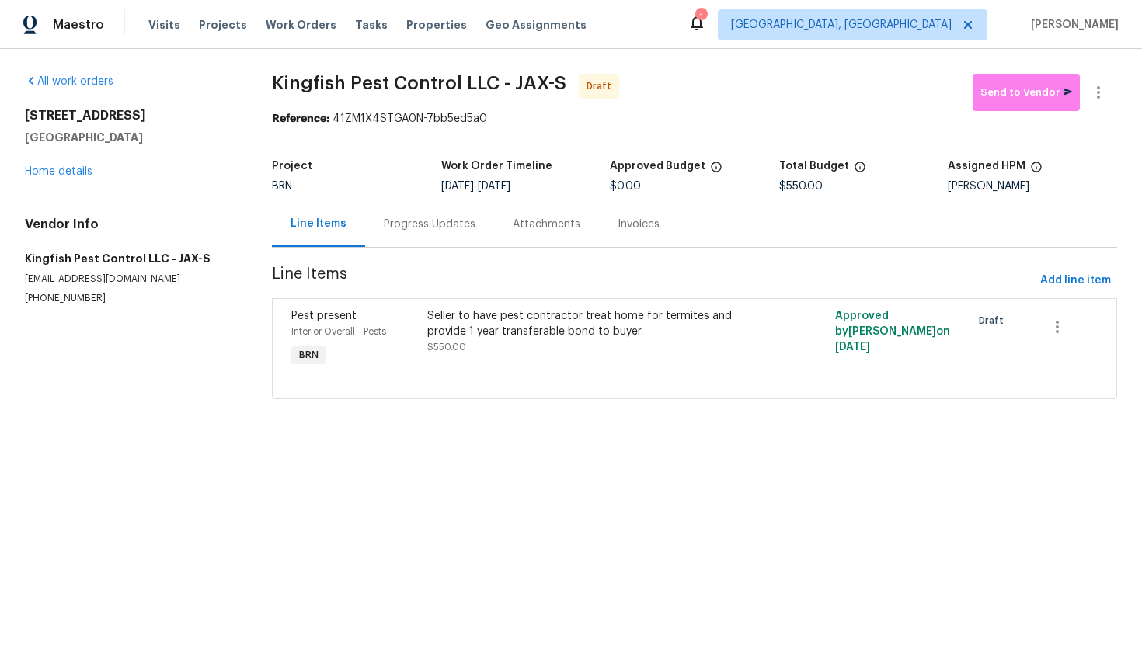
click at [434, 234] on div "Progress Updates" at bounding box center [429, 224] width 129 height 46
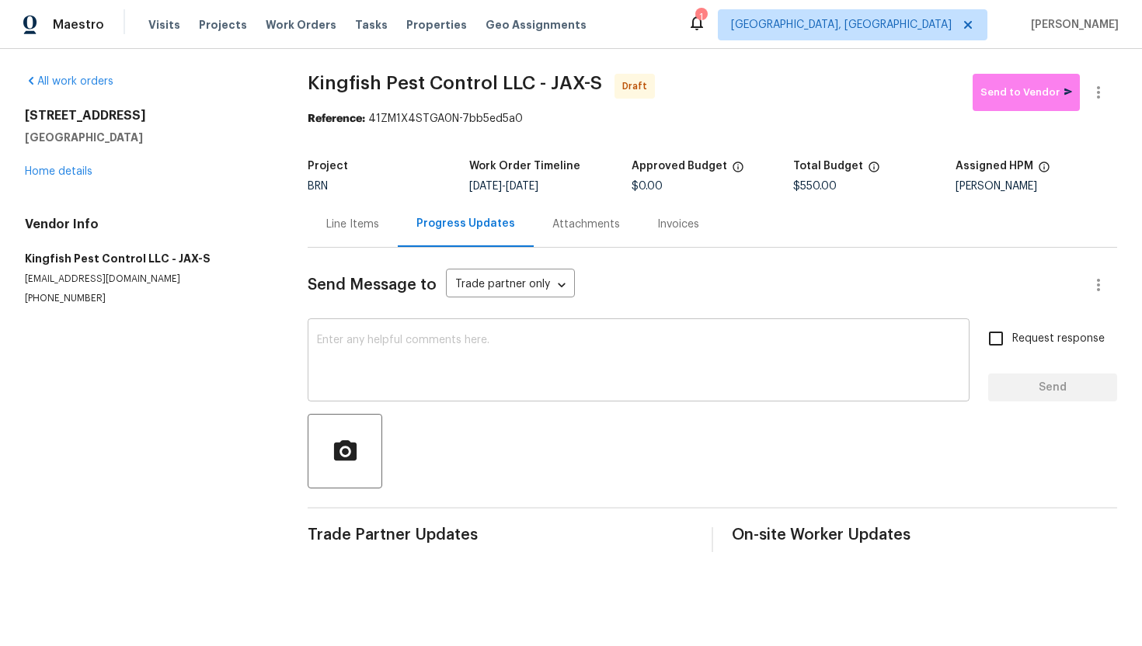
click at [448, 366] on textarea at bounding box center [638, 362] width 643 height 54
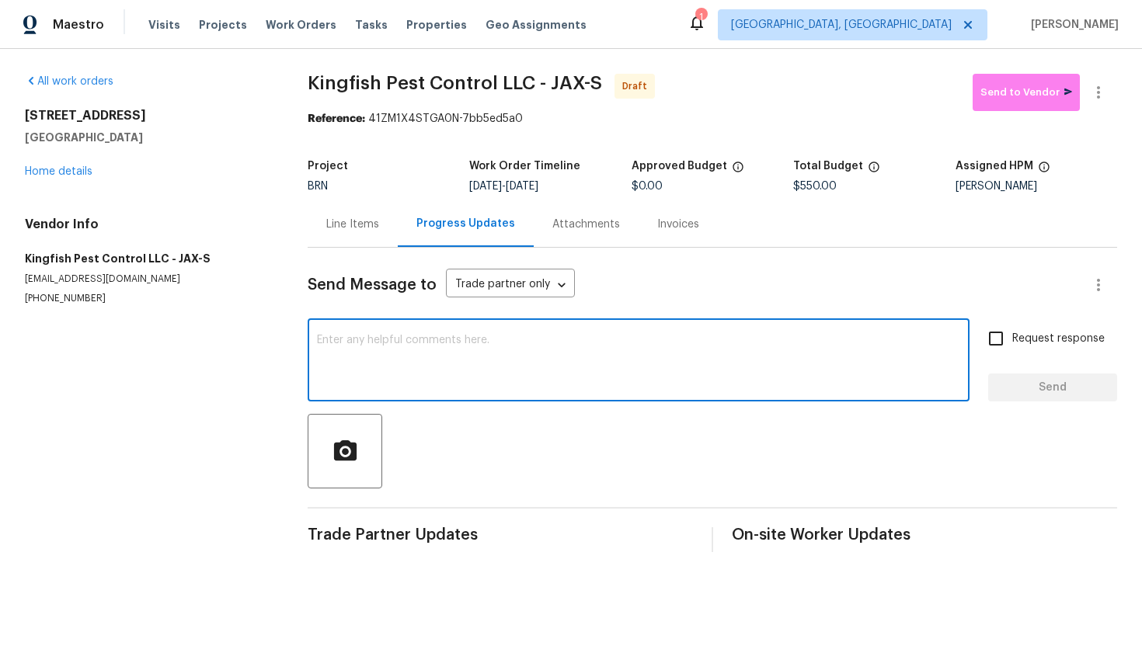
paste textarea "Hey! This is Ajay with Opendoor. I’m confirming a BRN Work Order for the proper…"
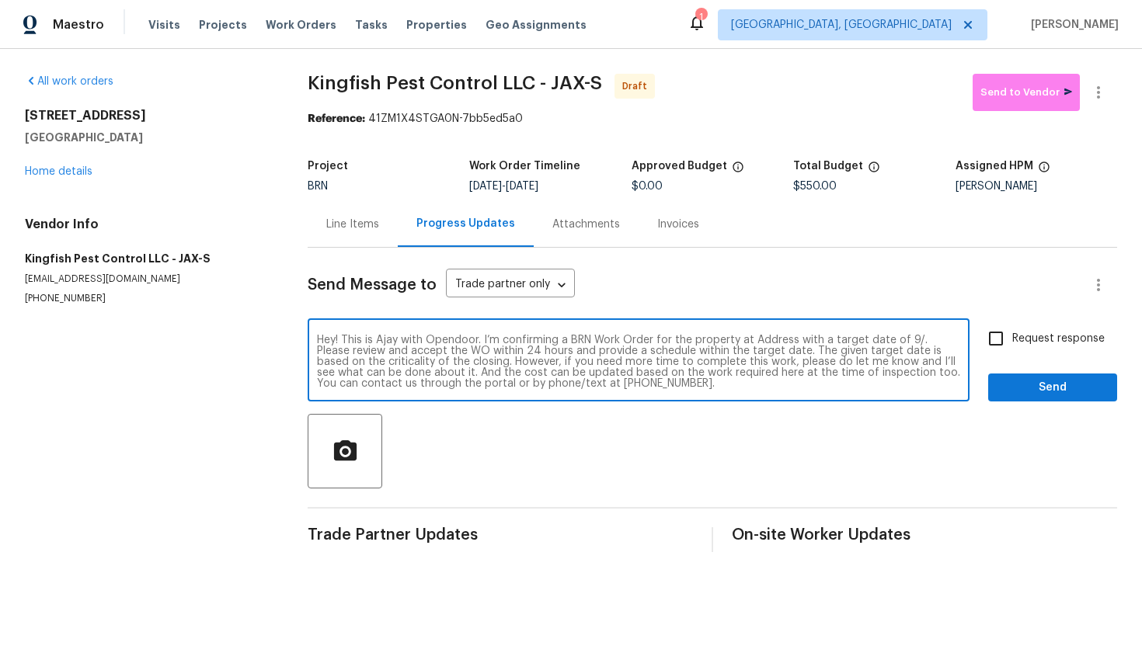
click at [761, 338] on textarea "Hey! This is Ajay with Opendoor. I’m confirming a BRN Work Order for the proper…" at bounding box center [638, 362] width 643 height 54
paste textarea "3444 Excalibur Way E, Jacksonville, FL 32223"
click at [467, 355] on textarea "Hey! This is Ajay with Opendoor. I’m confirming a BRN Work Order for the proper…" at bounding box center [638, 362] width 643 height 54
type textarea "Hey! This is Ajay with Opendoor. I’m confirming a BRN Work Order for the proper…"
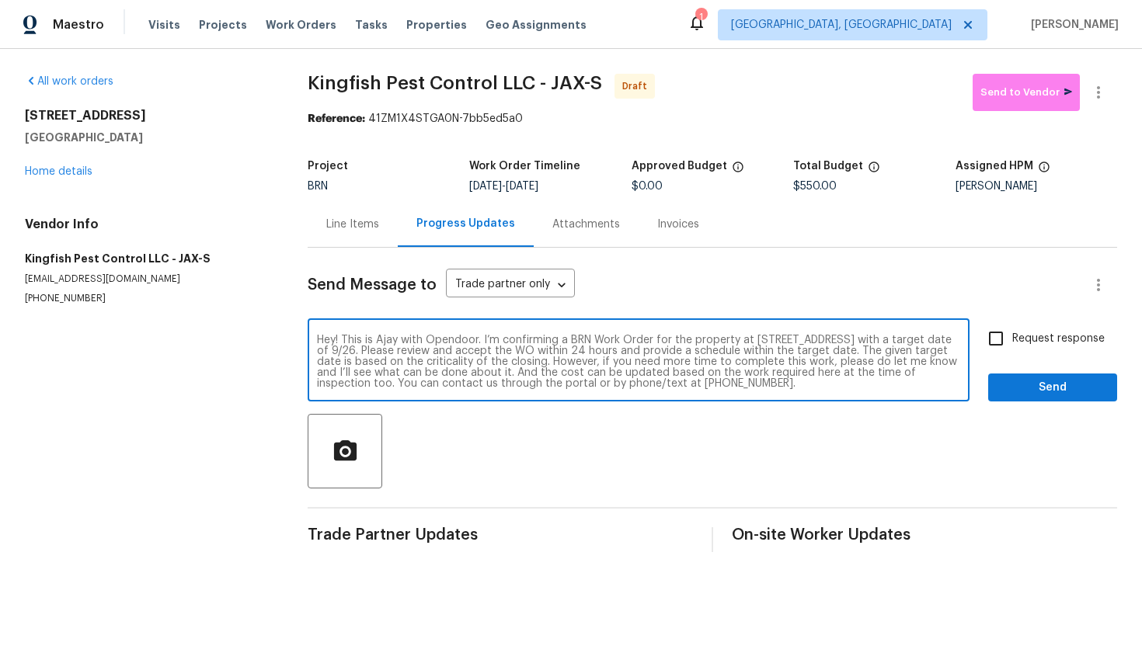
click at [1001, 339] on input "Request response" at bounding box center [996, 338] width 33 height 33
checkbox input "true"
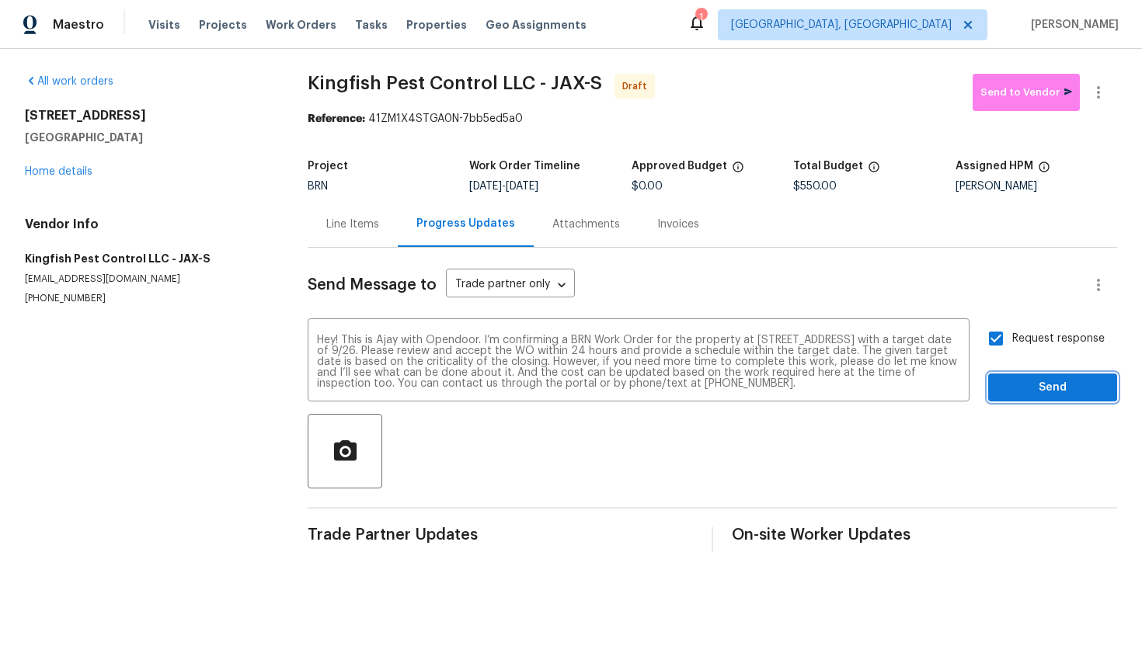
click at [1019, 388] on span "Send" at bounding box center [1053, 387] width 104 height 19
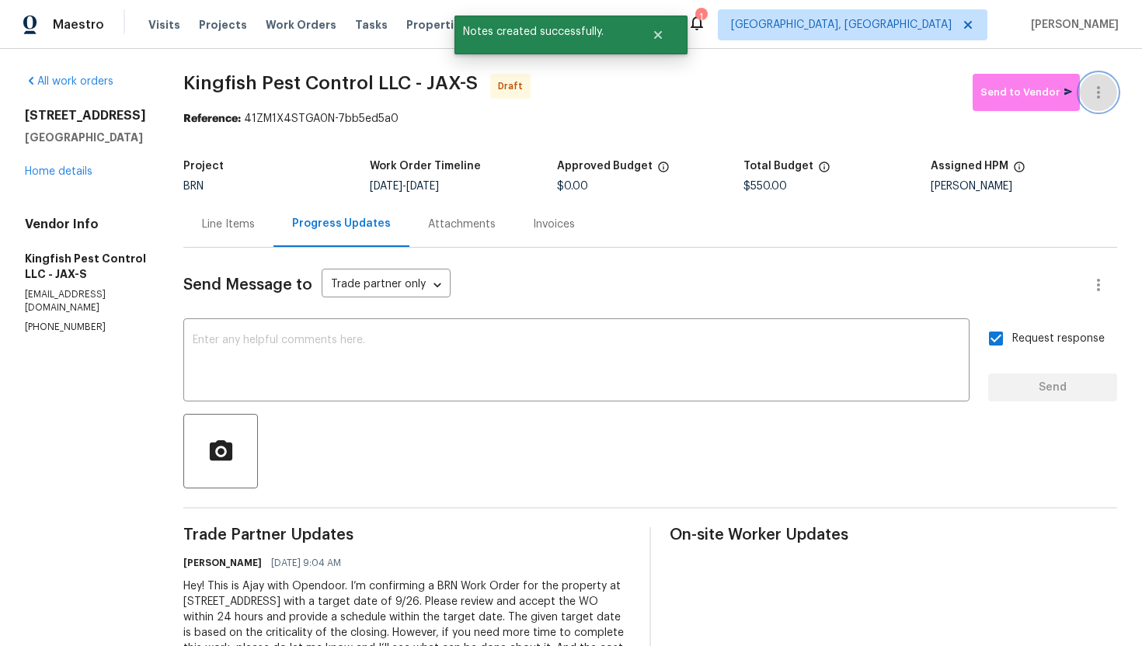
click at [1107, 104] on button "button" at bounding box center [1098, 92] width 37 height 37
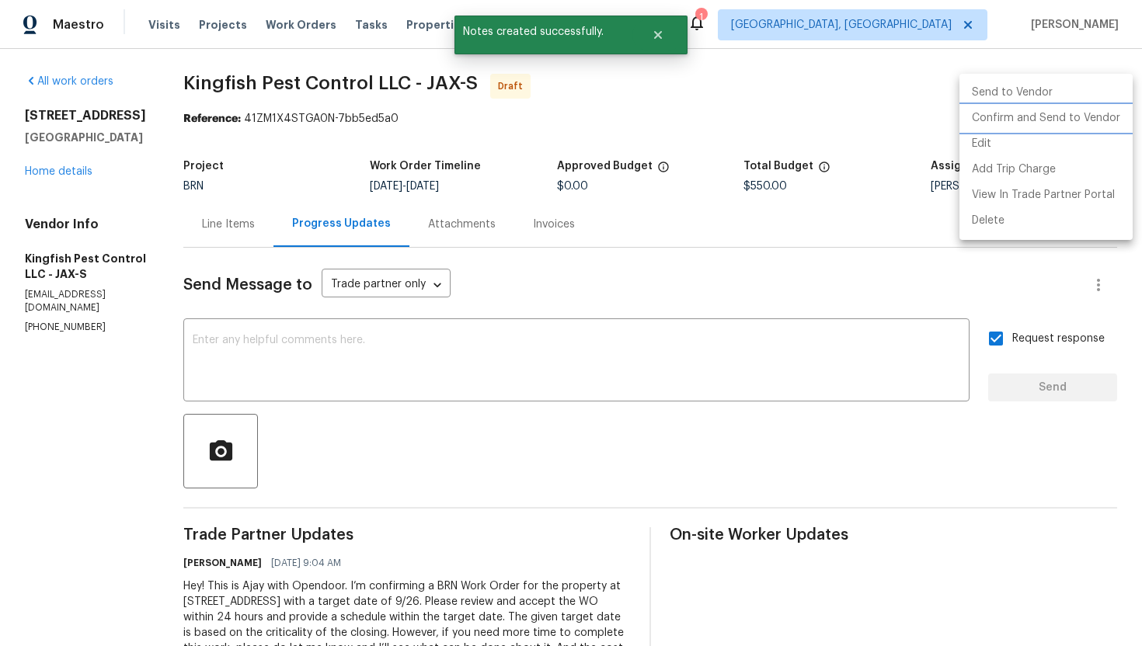
click at [1091, 126] on li "Confirm and Send to Vendor" at bounding box center [1045, 119] width 173 height 26
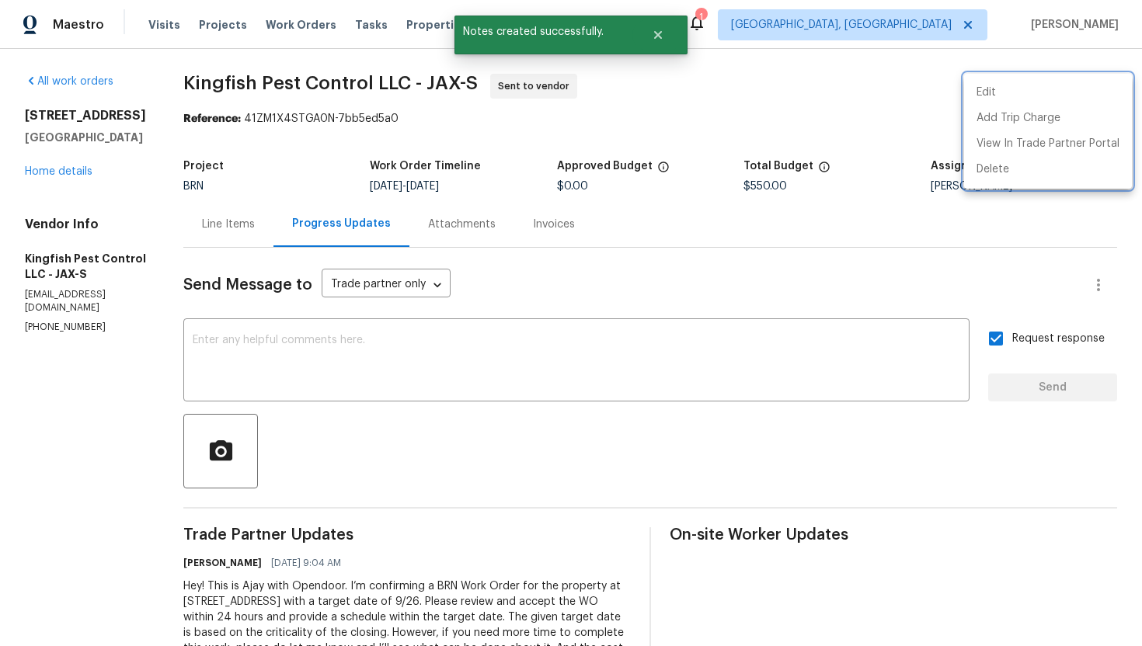
click at [775, 284] on div at bounding box center [571, 323] width 1142 height 646
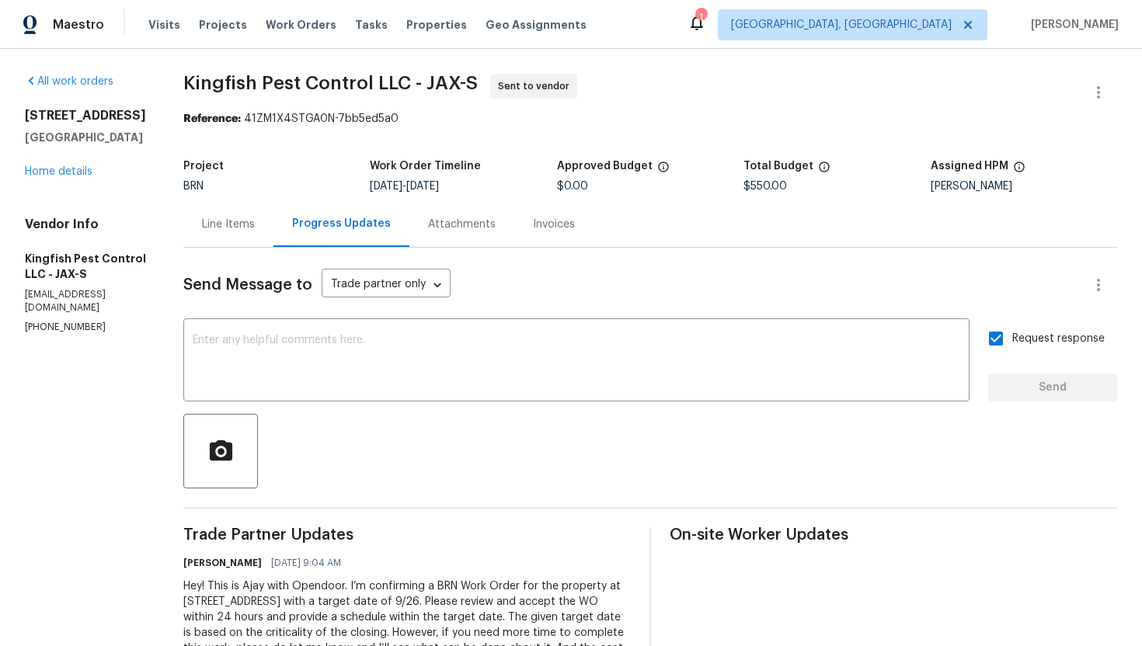
click at [226, 238] on div "Line Items" at bounding box center [228, 224] width 90 height 46
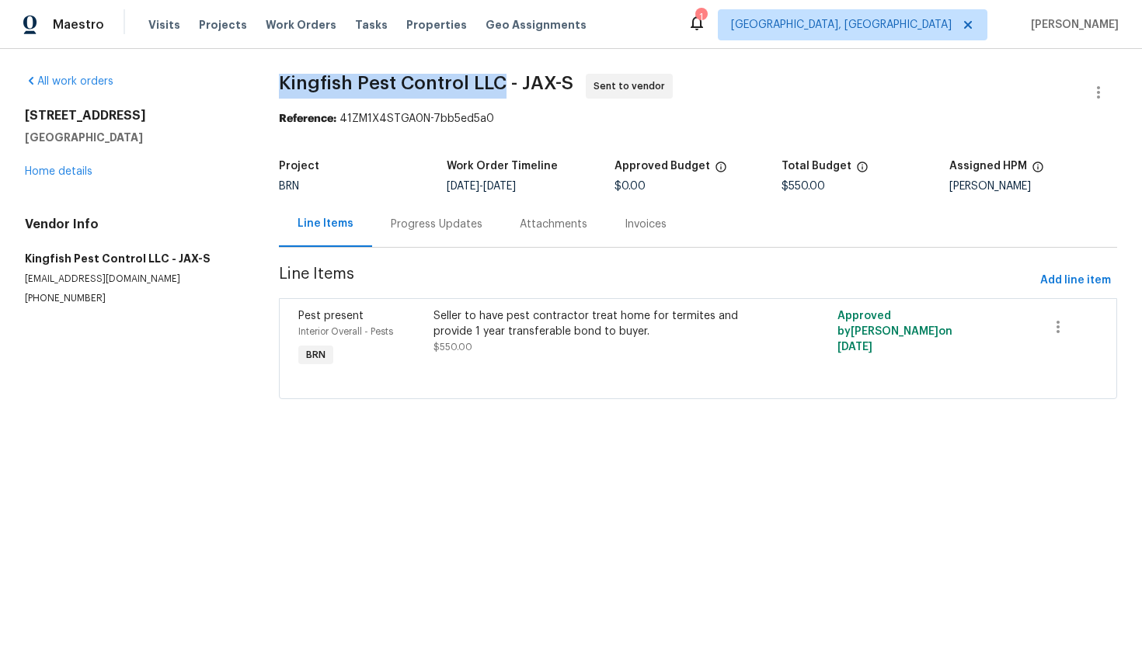
drag, startPoint x: 277, startPoint y: 83, endPoint x: 501, endPoint y: 76, distance: 224.6
click at [502, 76] on div "All work orders 3444 Excalibur Way E Jacksonville, FL 32223 Home details Vendor…" at bounding box center [571, 246] width 1142 height 394
copy span "Kingfish Pest Control LLC"
click at [629, 133] on section "Kingfish Pest Control LLC - JAX-S Sent to vendor Reference: 41ZM1X4STGA0N-7bb5e…" at bounding box center [698, 246] width 838 height 344
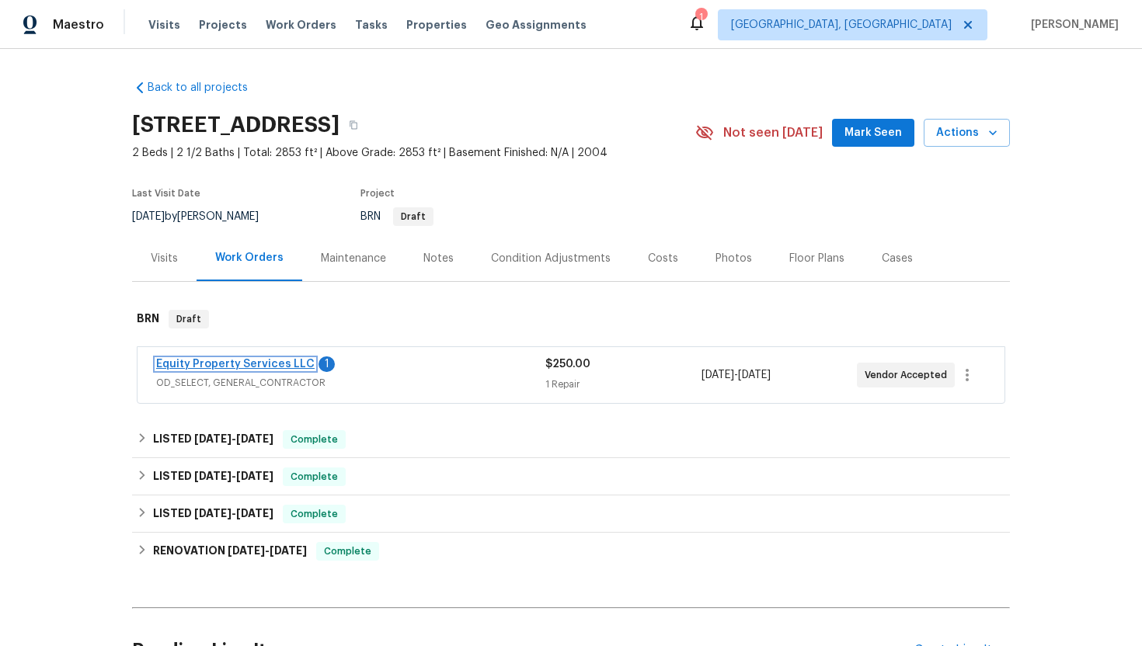
click at [279, 365] on link "Equity Property Services LLC" at bounding box center [235, 364] width 158 height 11
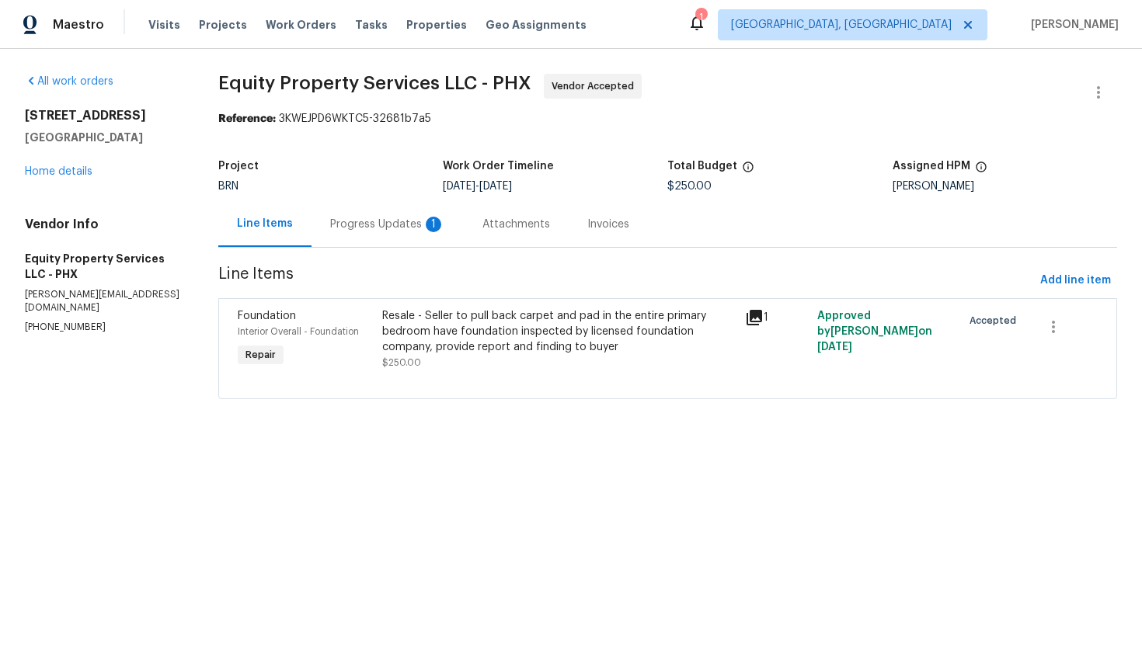
click at [403, 236] on div "Progress Updates 1" at bounding box center [388, 224] width 152 height 46
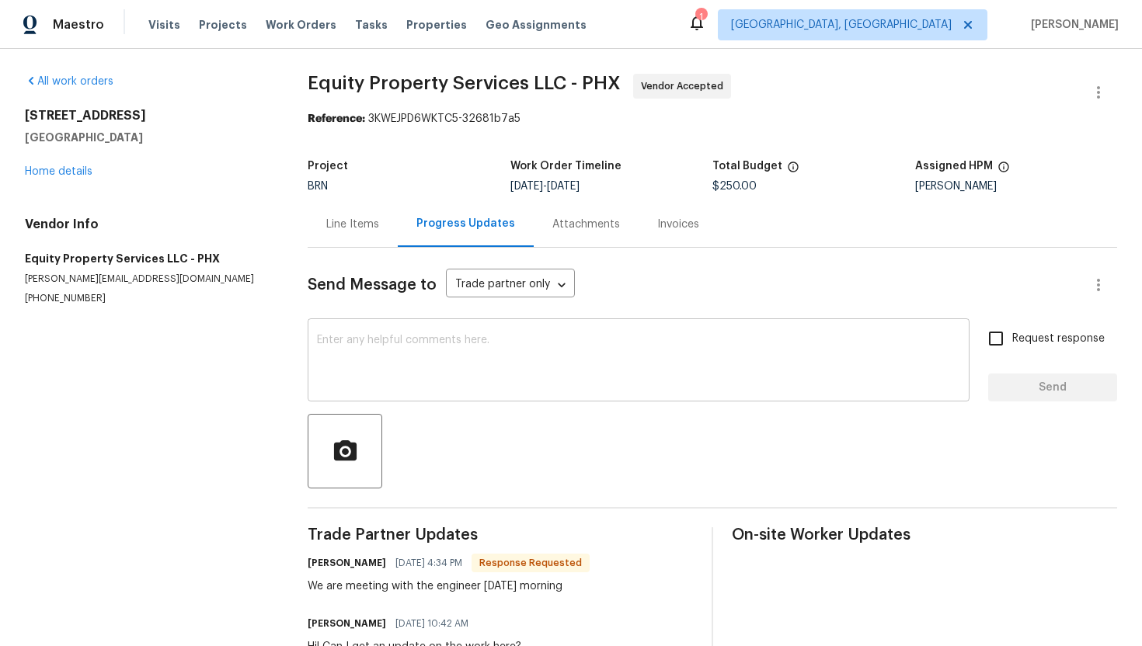
click at [451, 339] on textarea at bounding box center [638, 362] width 643 height 54
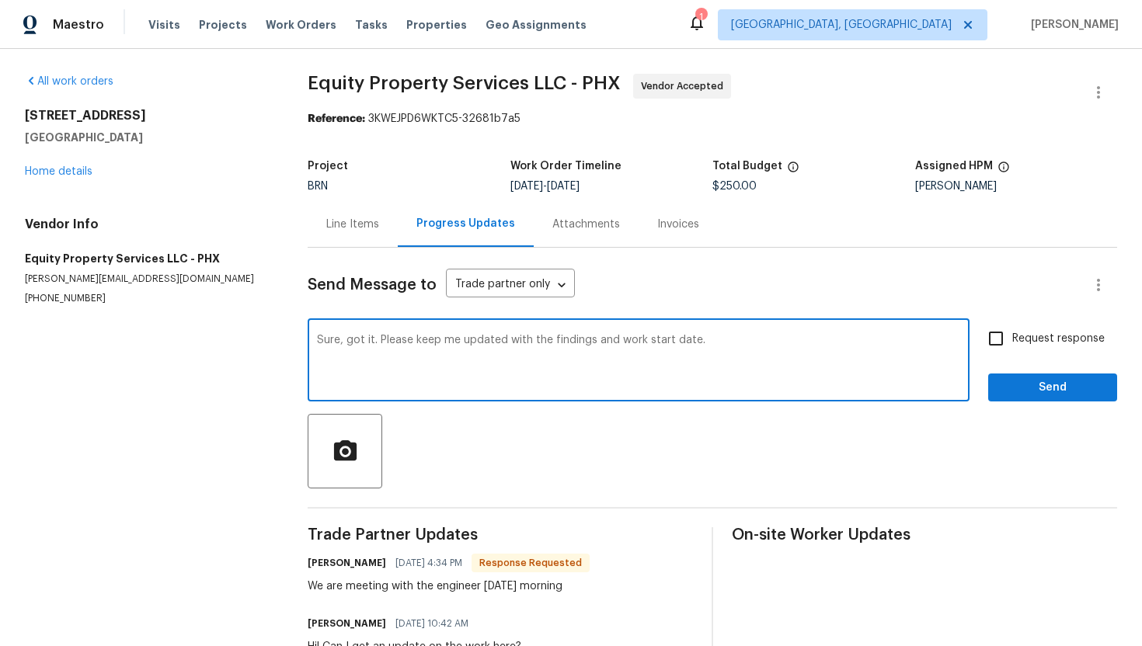
type textarea "Sure, got it. Please keep me updated with the findings and work start date."
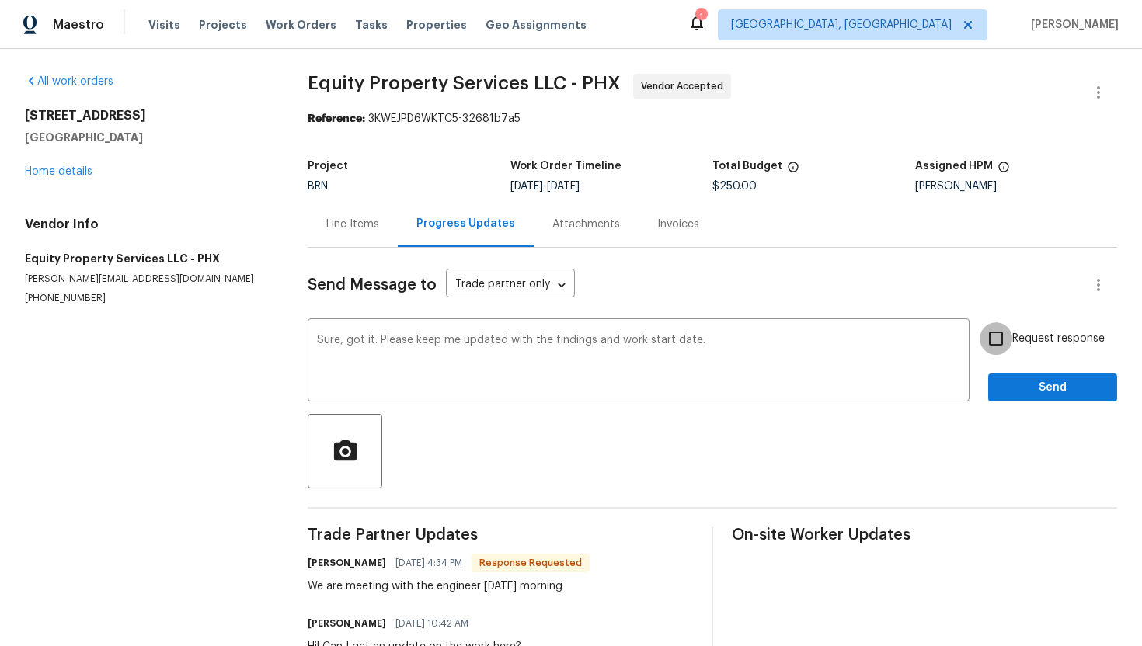
click at [992, 326] on input "Request response" at bounding box center [996, 338] width 33 height 33
checkbox input "true"
click at [1026, 381] on span "Send" at bounding box center [1053, 387] width 104 height 19
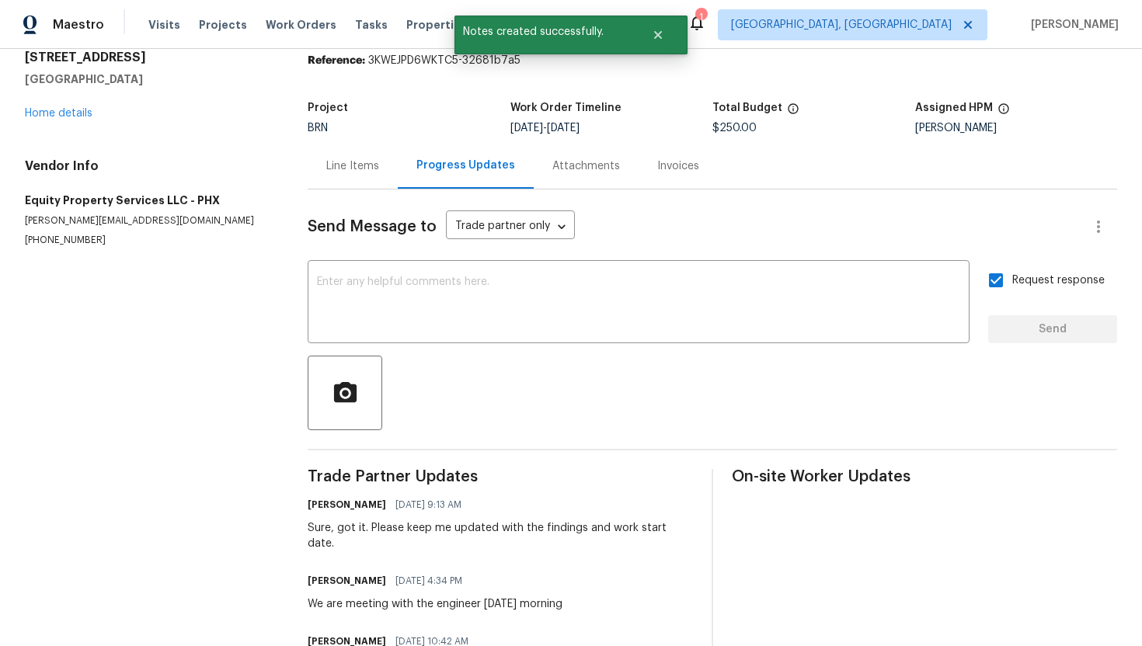
scroll to position [113, 0]
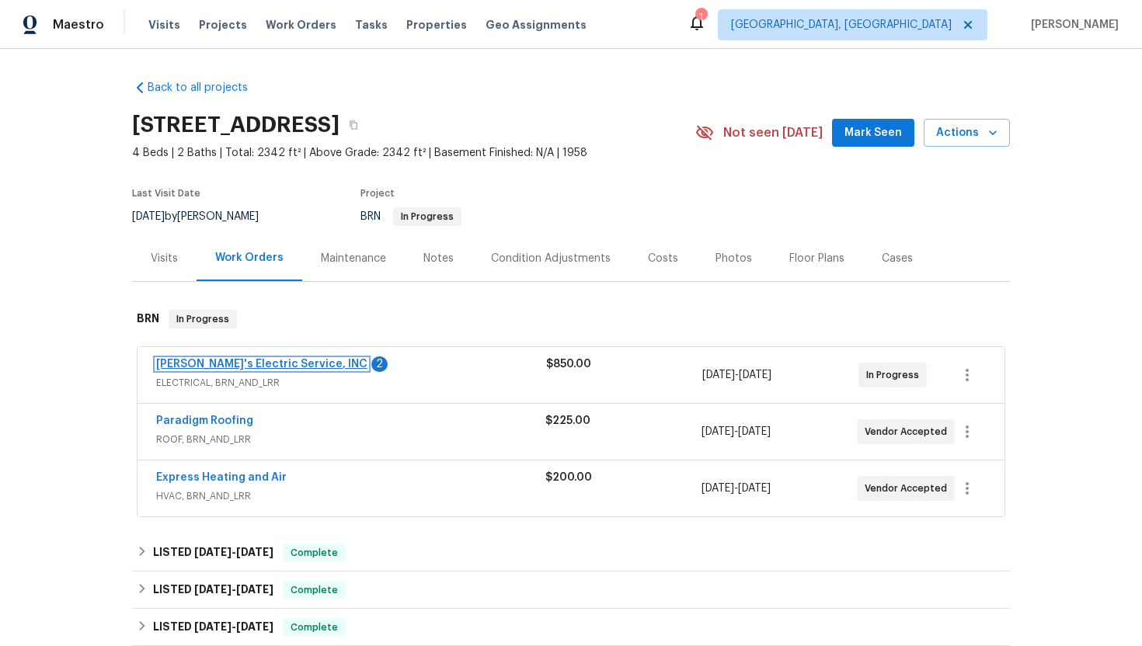
click at [256, 362] on link "[PERSON_NAME]'s Electric Service, INC" at bounding box center [261, 364] width 211 height 11
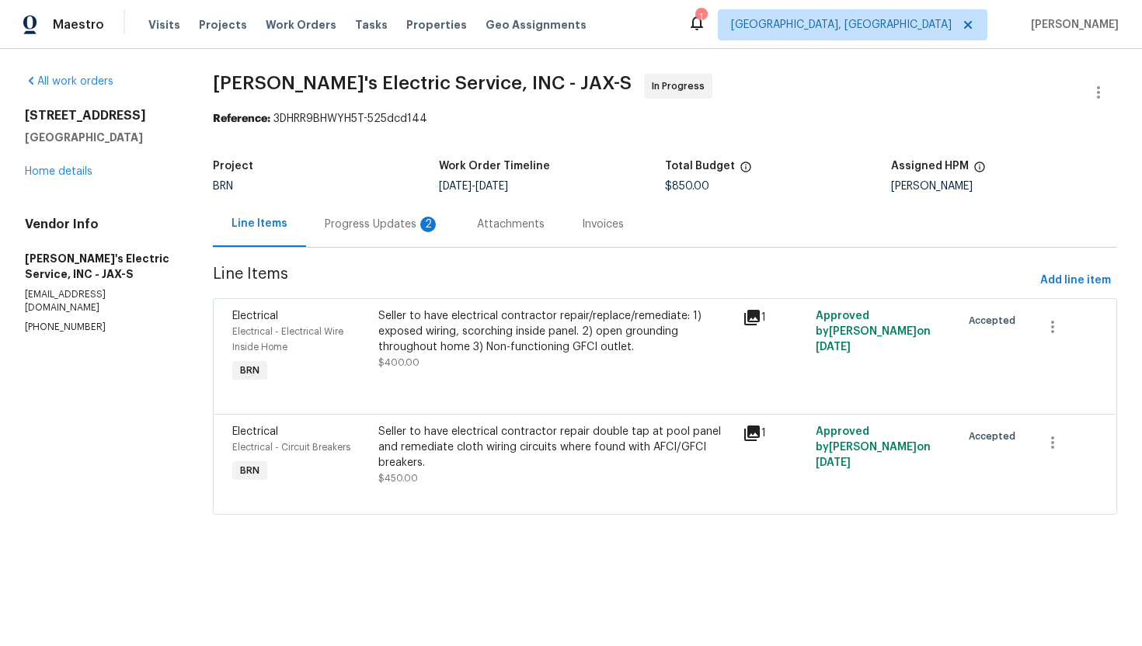
click at [427, 221] on div "2" at bounding box center [428, 225] width 16 height 16
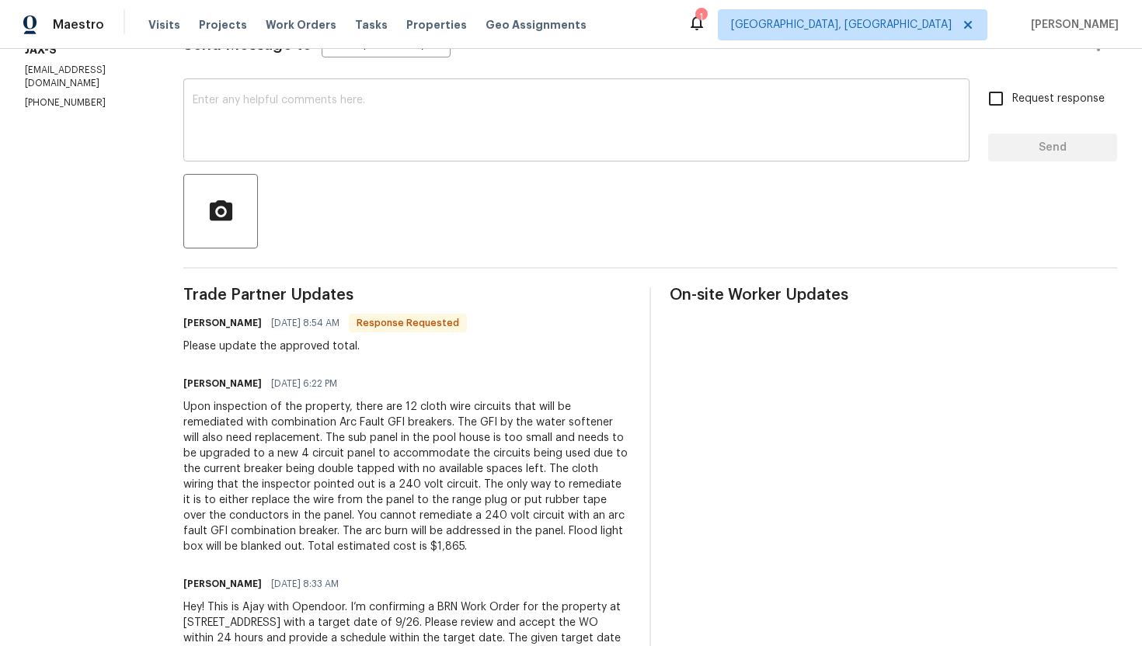
scroll to position [93, 0]
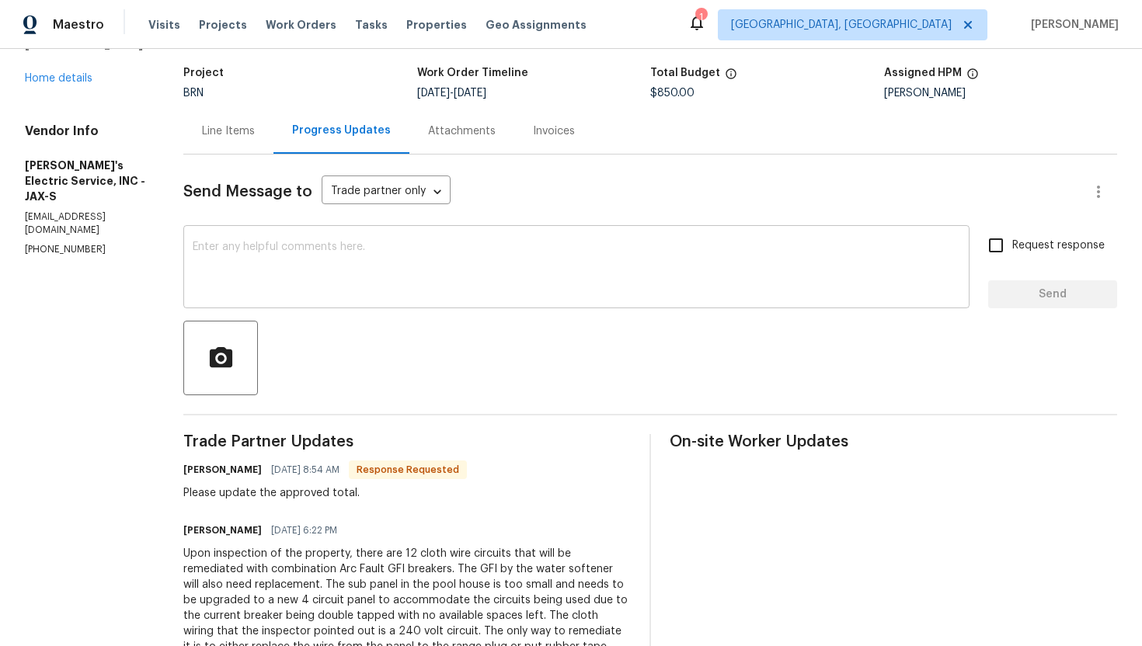
click at [427, 287] on textarea at bounding box center [577, 269] width 768 height 54
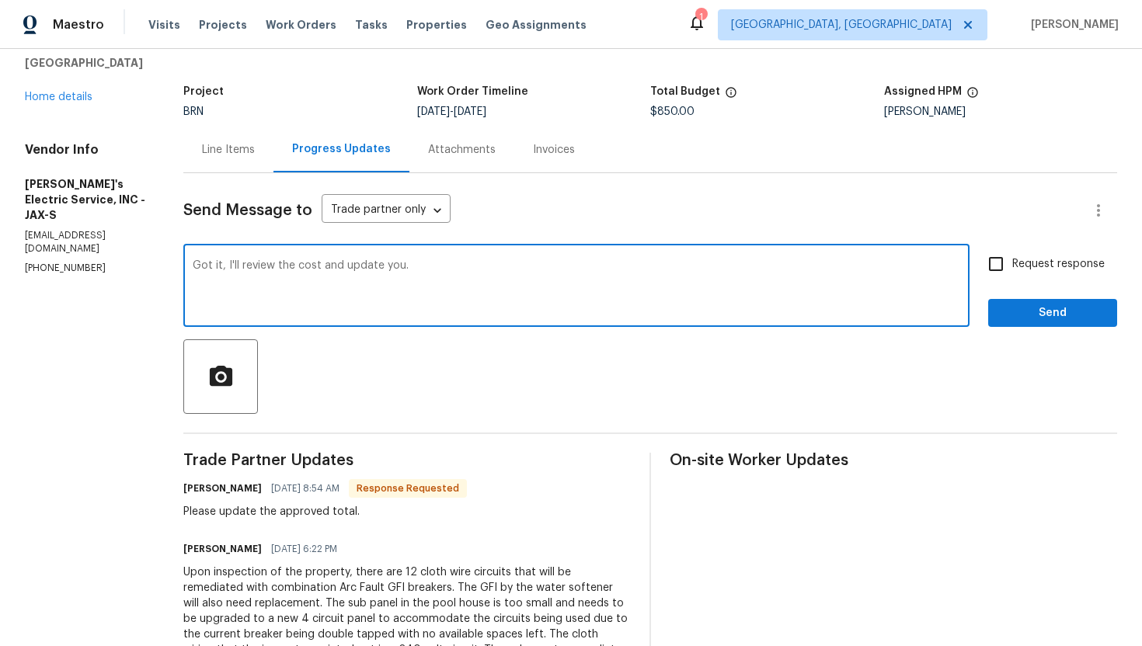
scroll to position [0, 0]
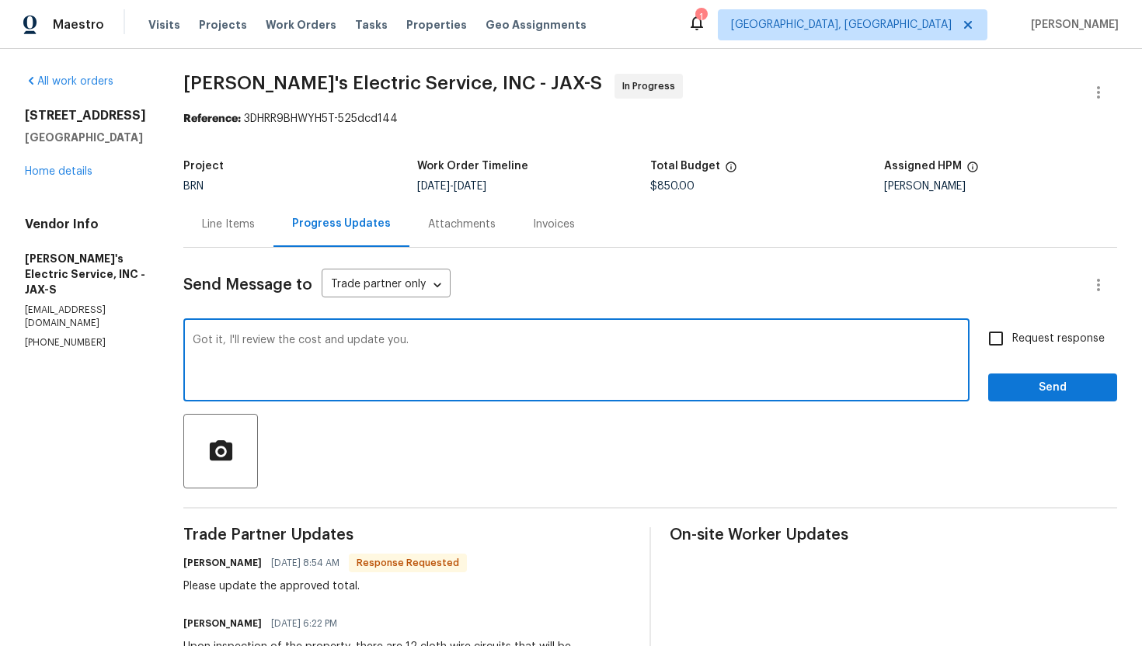
type textarea "Got it, I'll review the cost and update you."
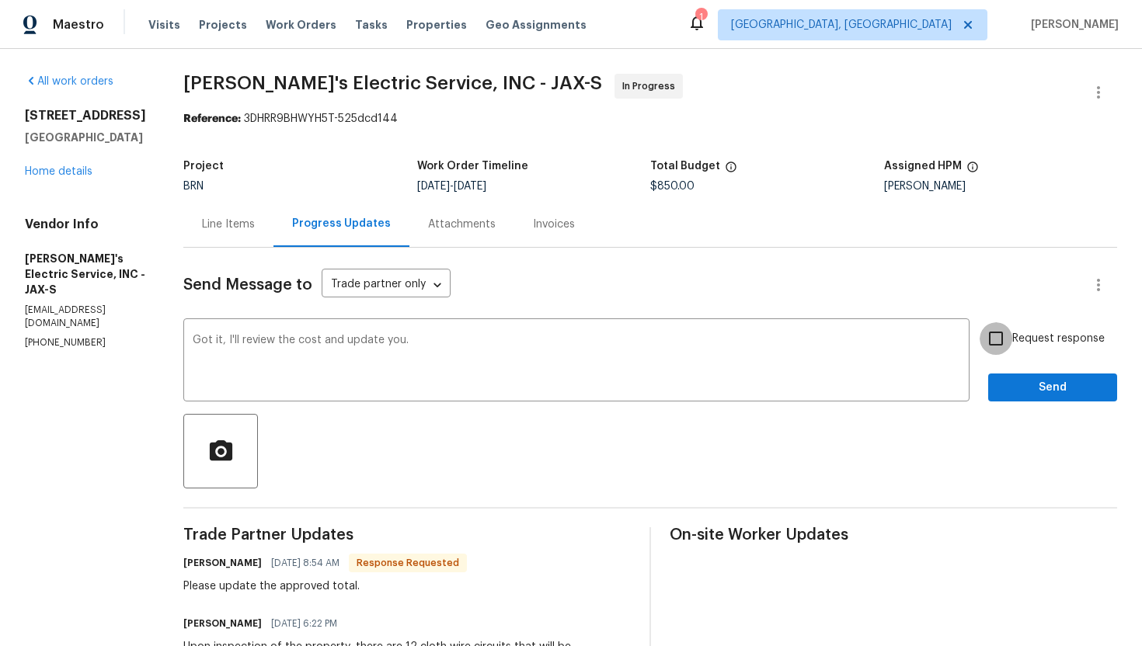
click at [994, 334] on input "Request response" at bounding box center [996, 338] width 33 height 33
checkbox input "true"
click at [1025, 383] on span "Send" at bounding box center [1053, 387] width 104 height 19
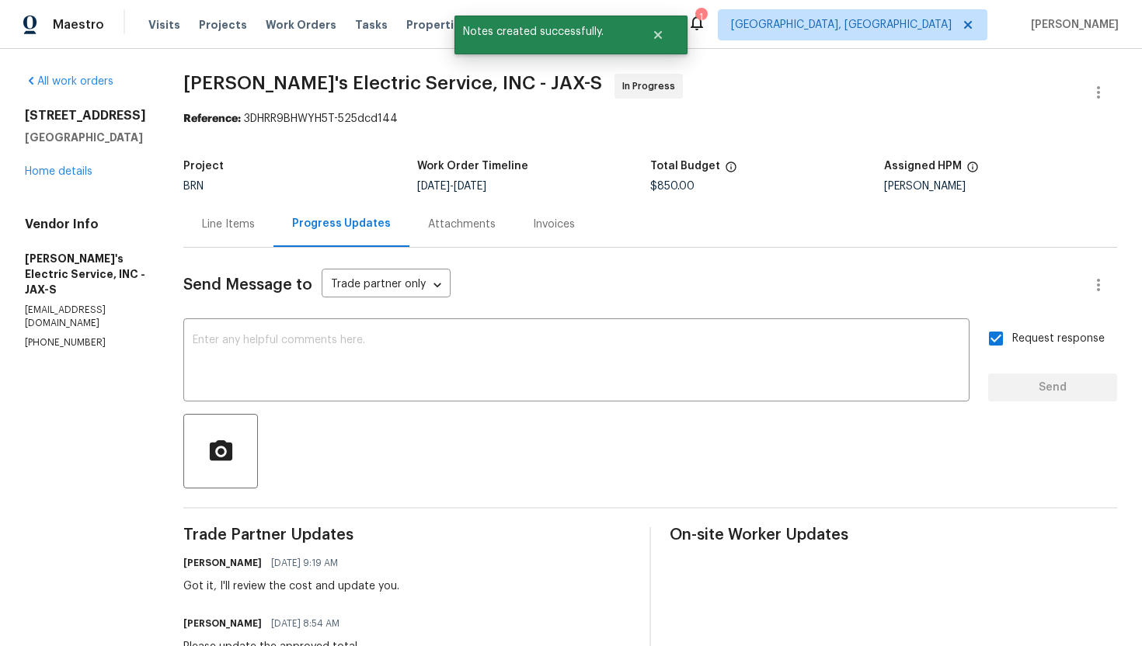
click at [222, 228] on div "Line Items" at bounding box center [228, 225] width 53 height 16
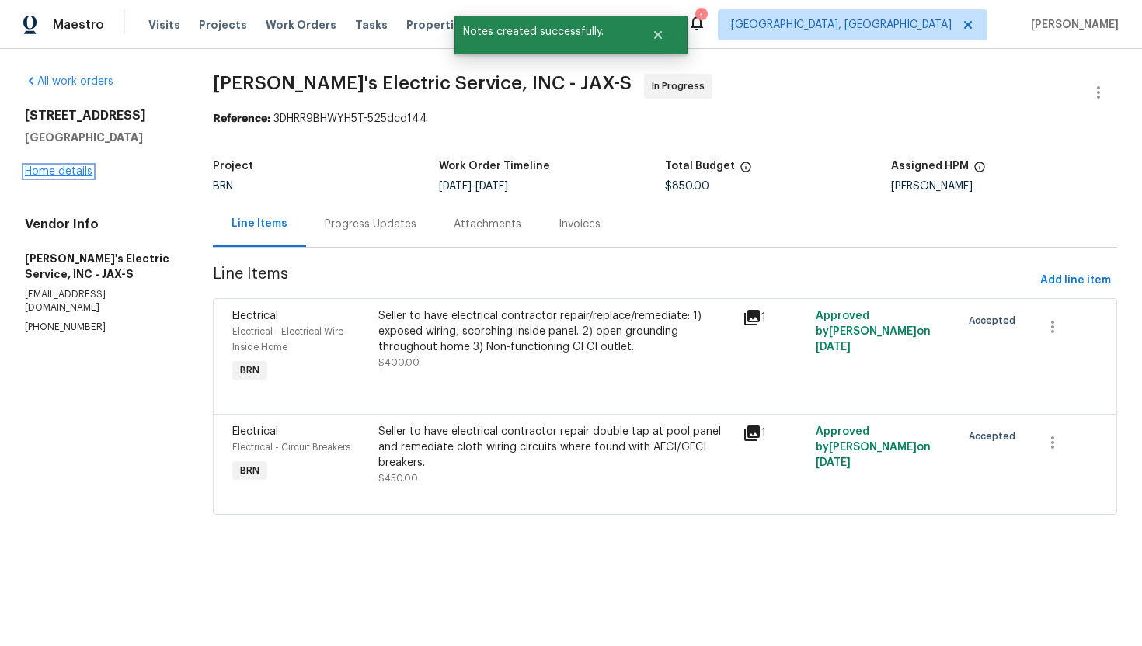
click at [82, 175] on link "Home details" at bounding box center [59, 171] width 68 height 11
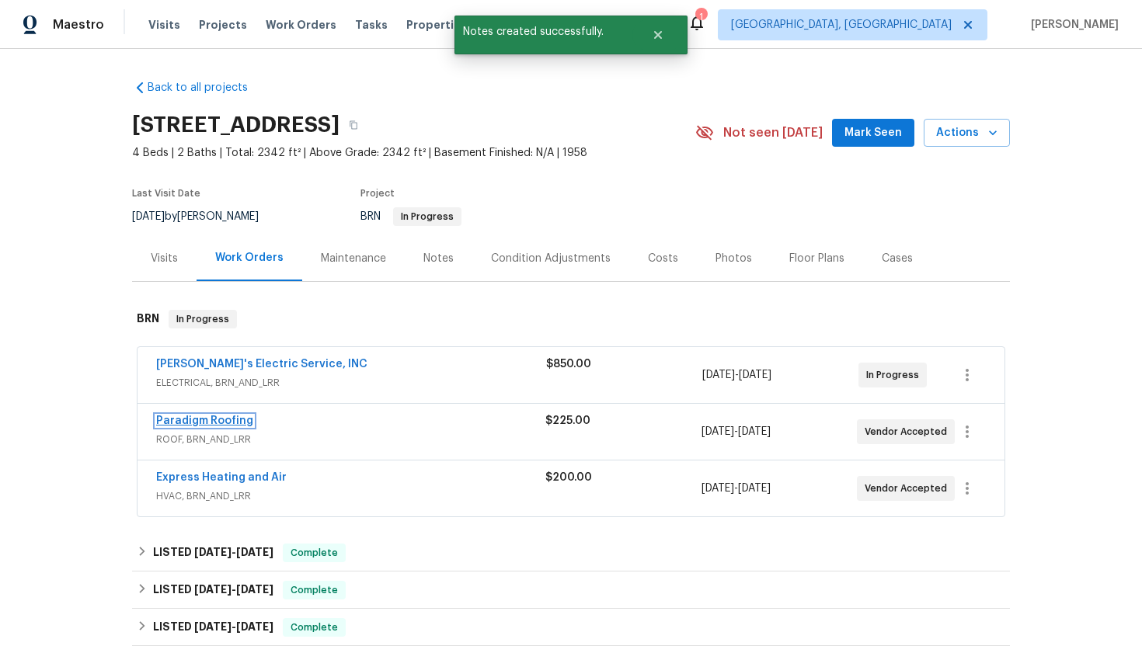
click at [234, 420] on link "Paradigm Roofing" at bounding box center [204, 421] width 97 height 11
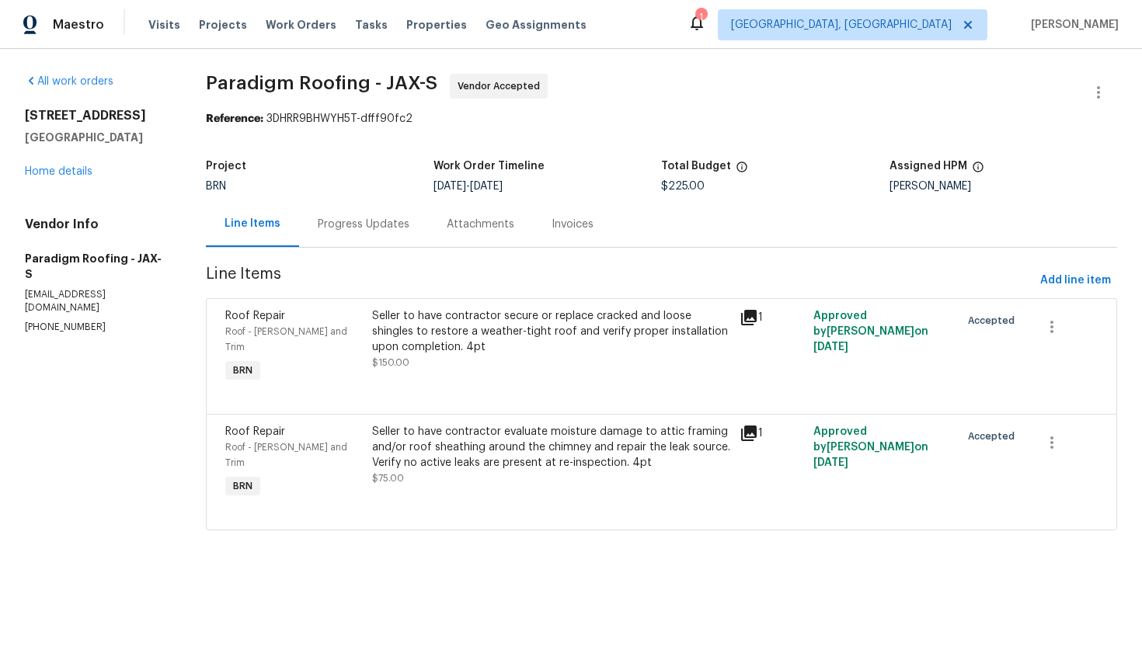
click at [388, 223] on div "Progress Updates" at bounding box center [364, 225] width 92 height 16
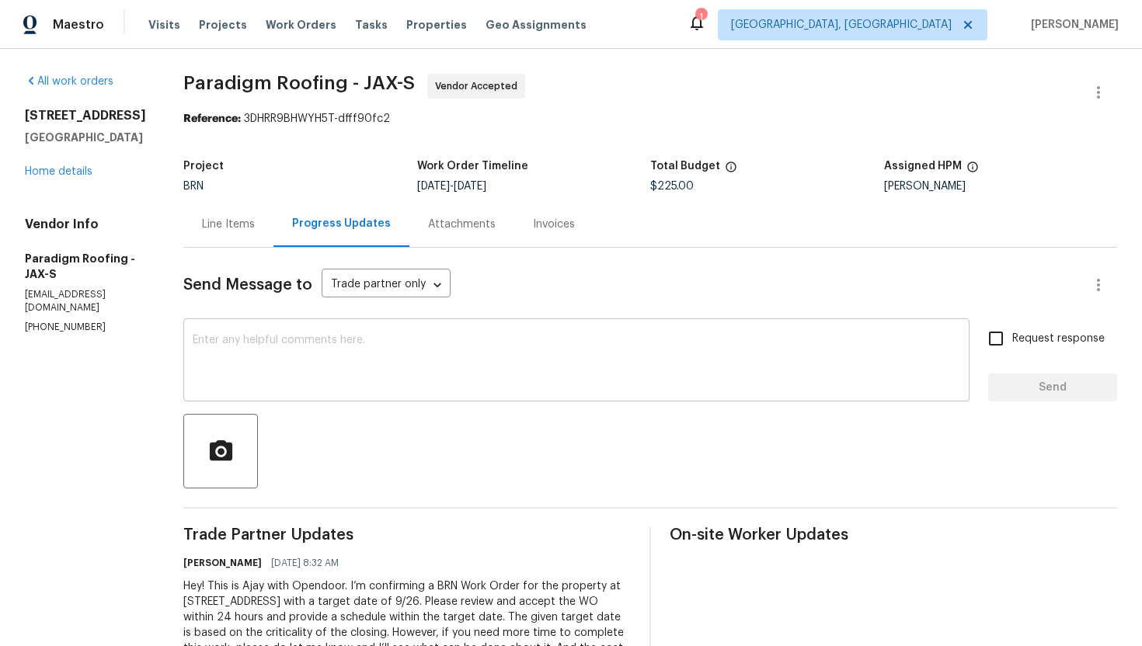
click at [468, 367] on textarea at bounding box center [577, 362] width 768 height 54
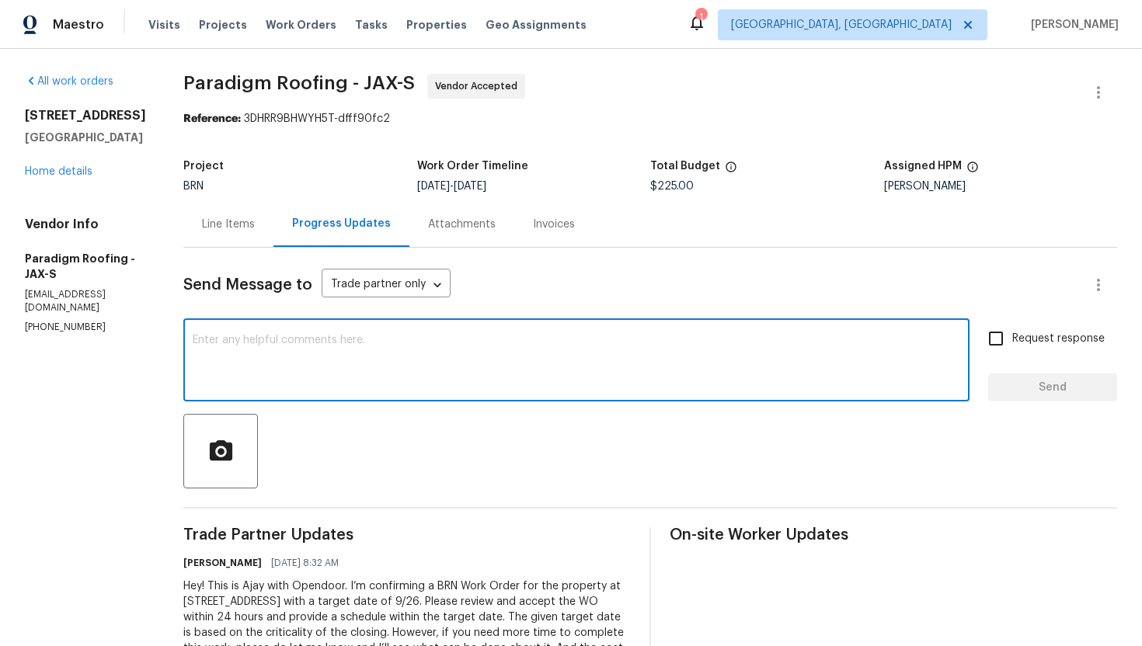
paste textarea "Thank you for accepting the WO! Could you please provide me with the scheduled …"
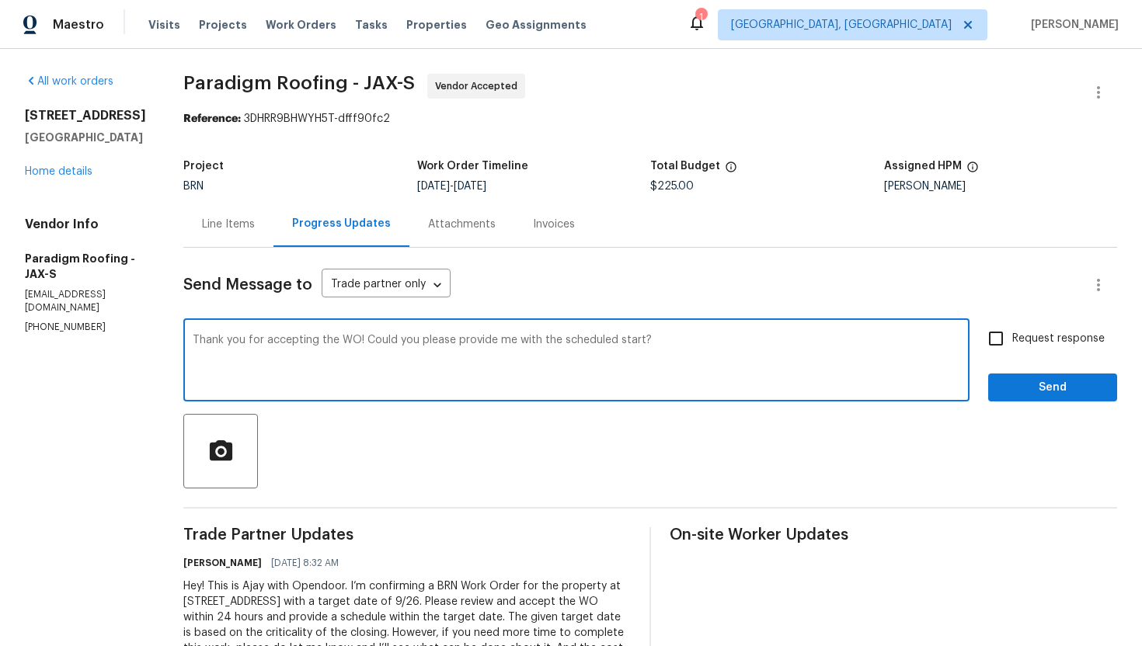
type textarea "Thank you for accepting the WO! Could you please provide me with the scheduled …"
click at [1026, 342] on span "Request response" at bounding box center [1058, 339] width 92 height 16
click at [1012, 342] on input "Request response" at bounding box center [996, 338] width 33 height 33
checkbox input "true"
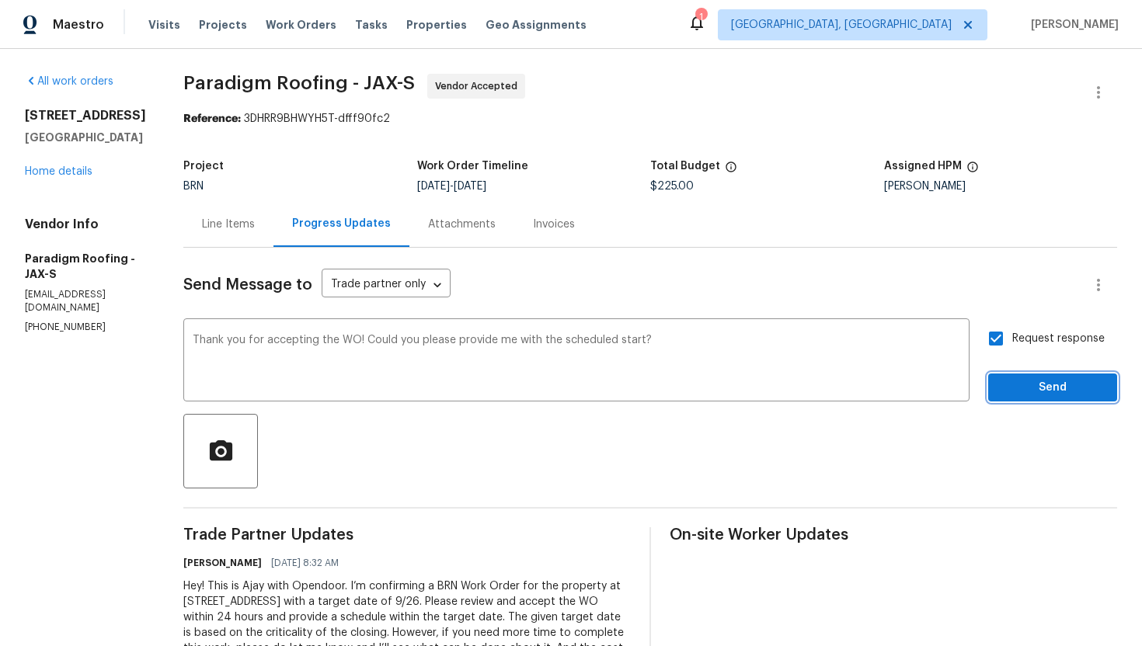
click at [1033, 382] on span "Send" at bounding box center [1053, 387] width 104 height 19
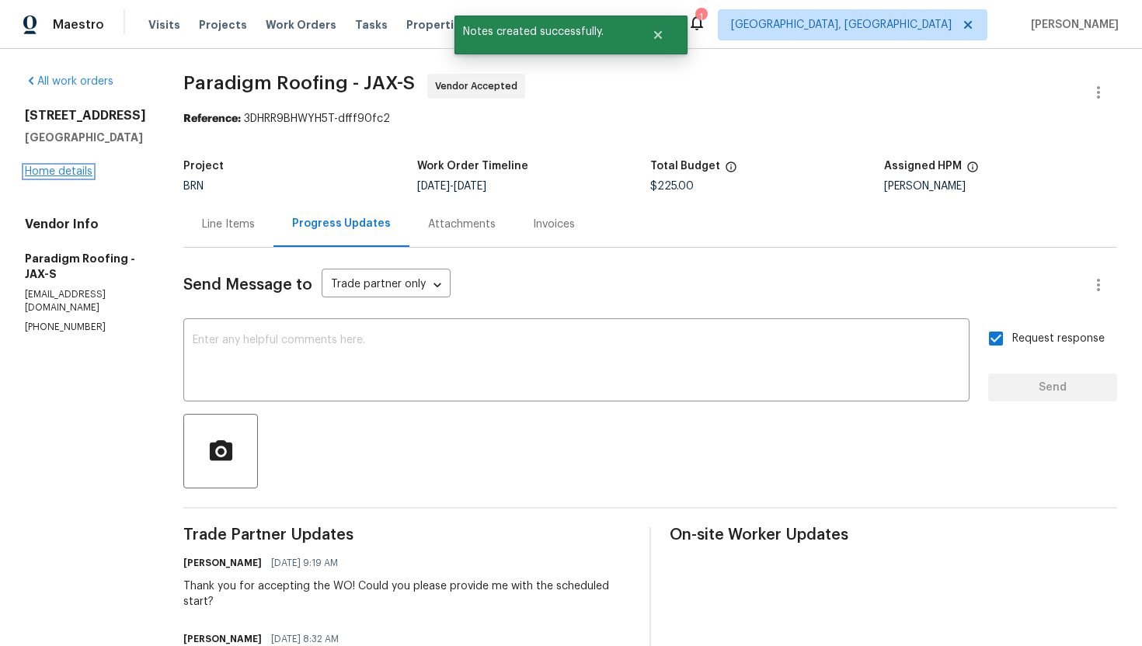
click at [69, 174] on link "Home details" at bounding box center [59, 171] width 68 height 11
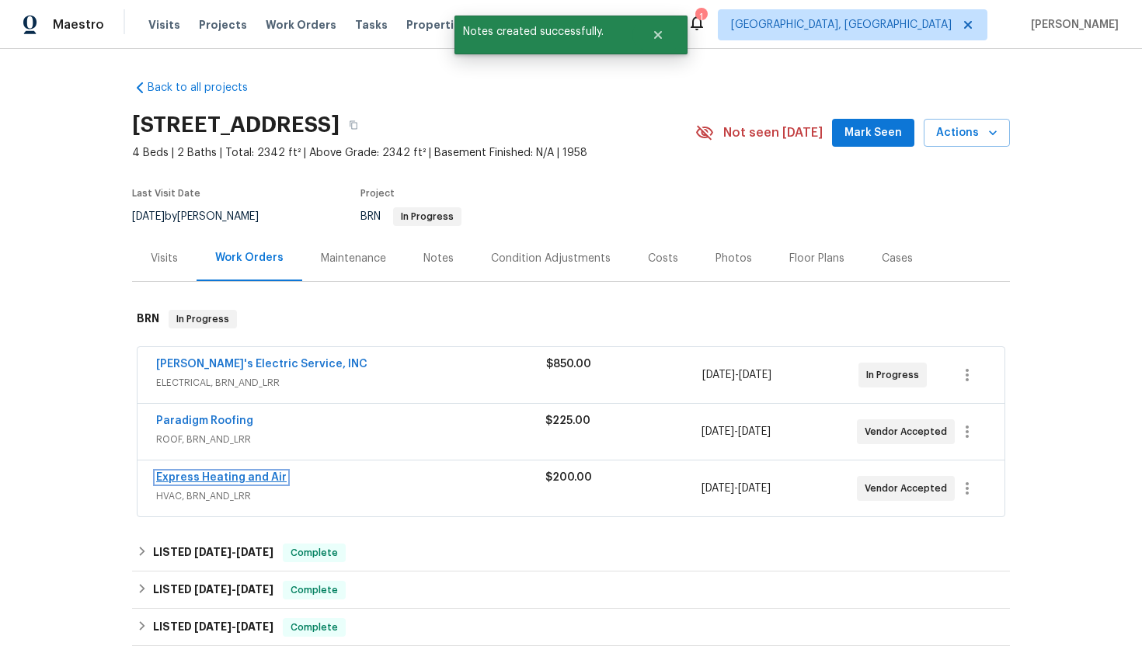
click at [187, 478] on link "Express Heating and Air" at bounding box center [221, 477] width 131 height 11
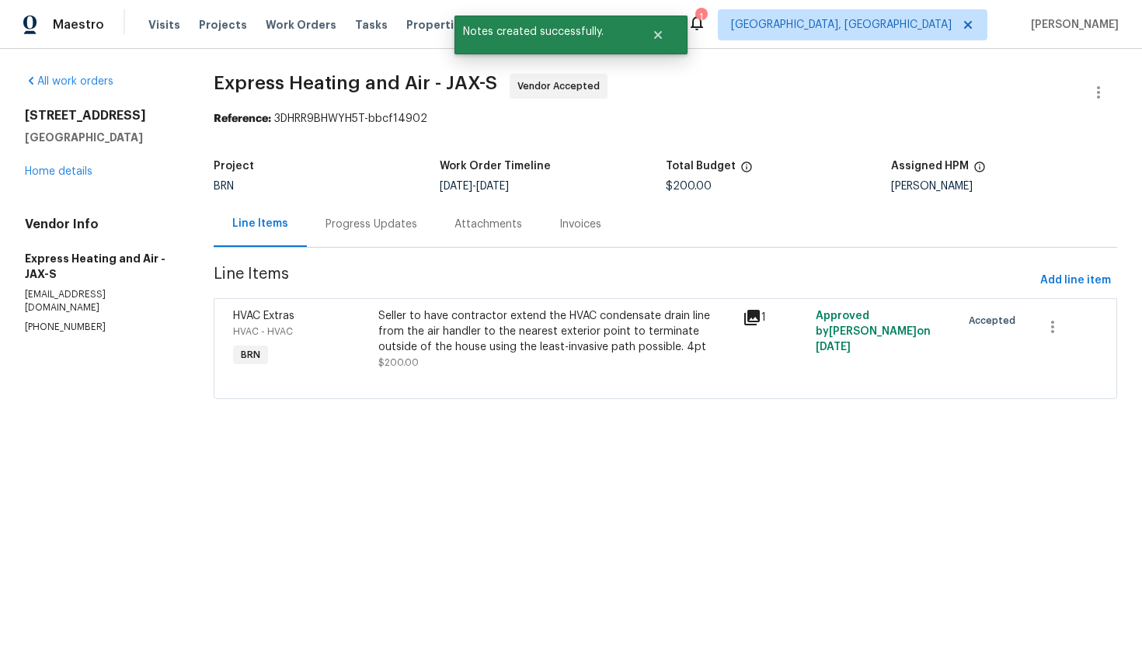
click at [399, 235] on div "Progress Updates" at bounding box center [371, 224] width 129 height 46
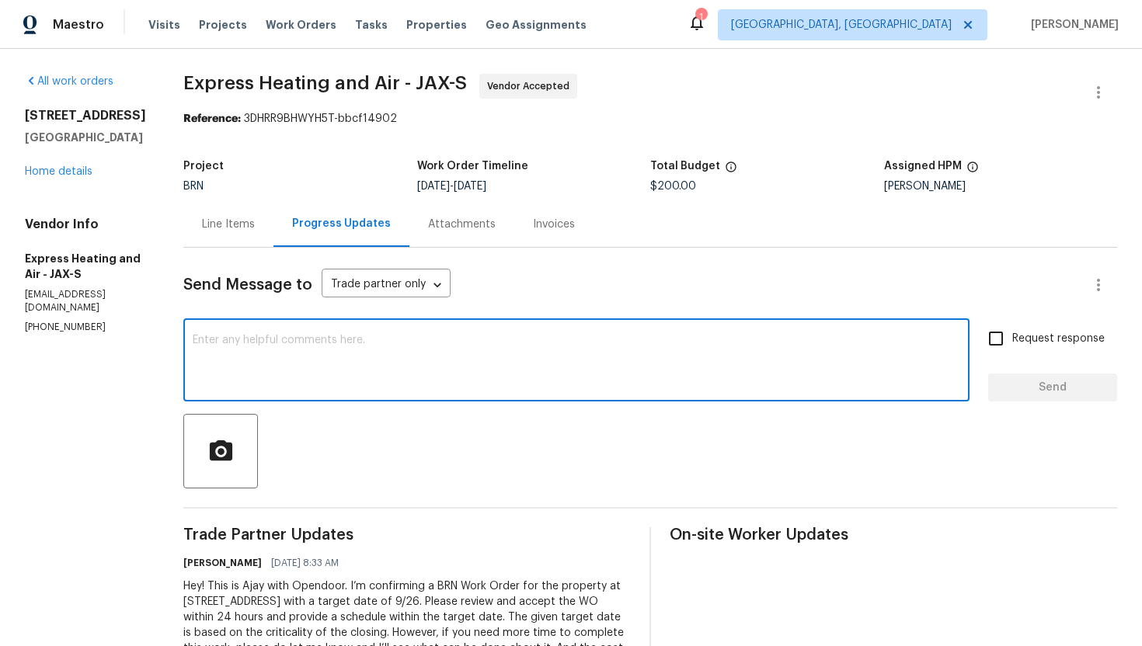
click at [434, 349] on textarea at bounding box center [577, 362] width 768 height 54
paste textarea "Thank you for accepting the WO! Could you please provide me with the scheduled …"
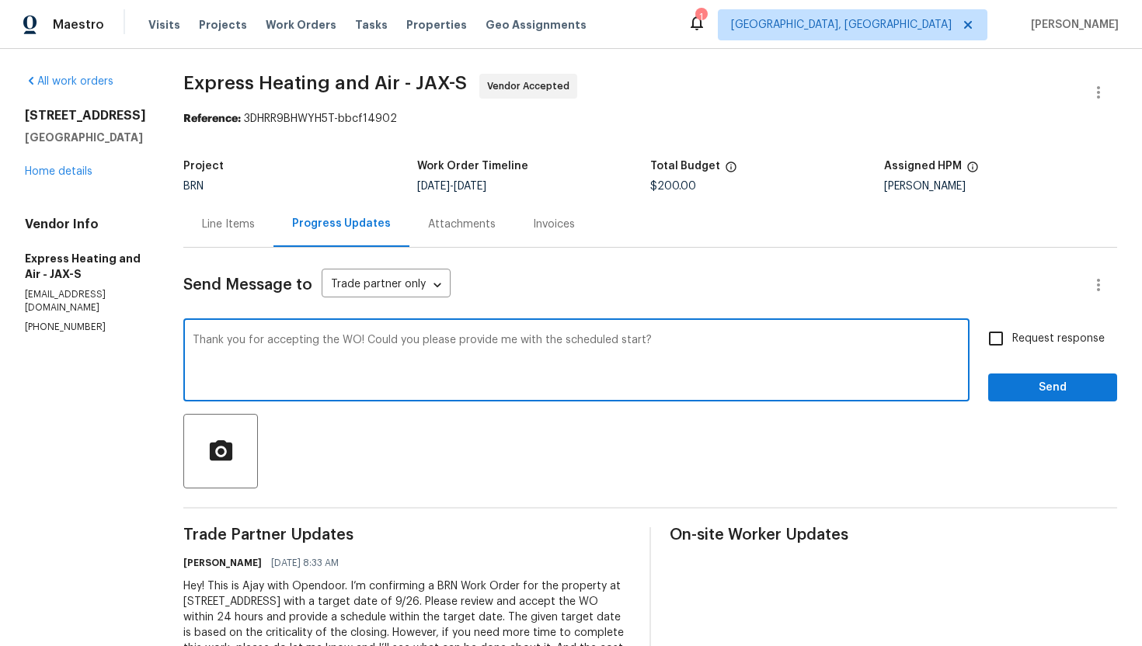
type textarea "Thank you for accepting the WO! Could you please provide me with the scheduled …"
click at [1000, 341] on input "Request response" at bounding box center [996, 338] width 33 height 33
checkbox input "true"
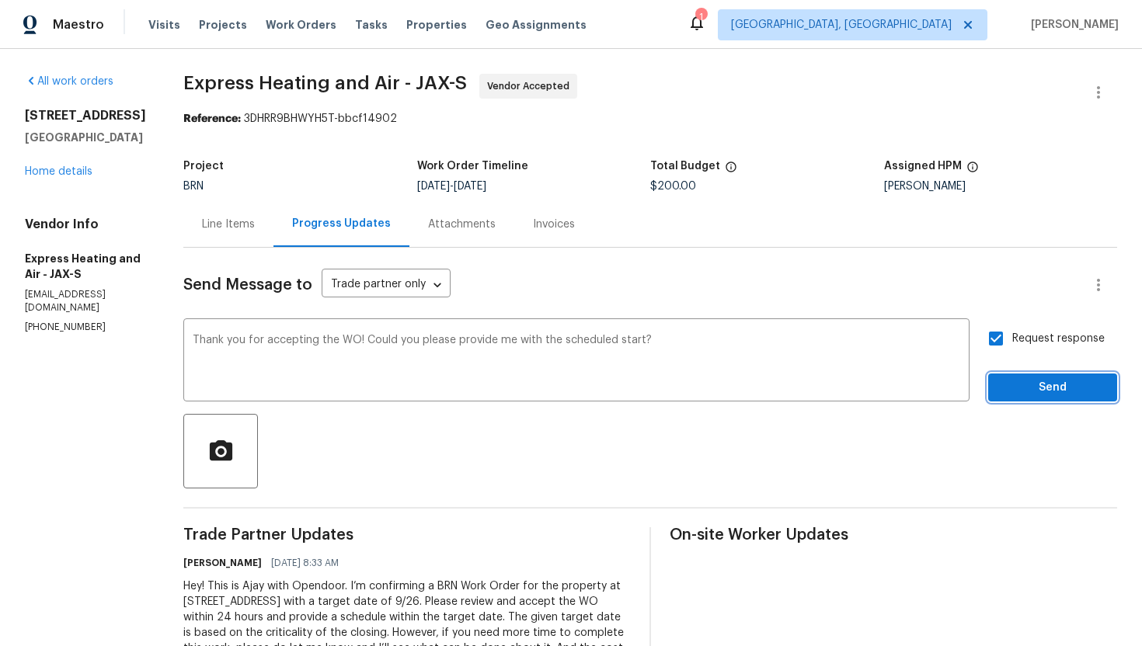
click at [1018, 397] on span "Send" at bounding box center [1053, 387] width 104 height 19
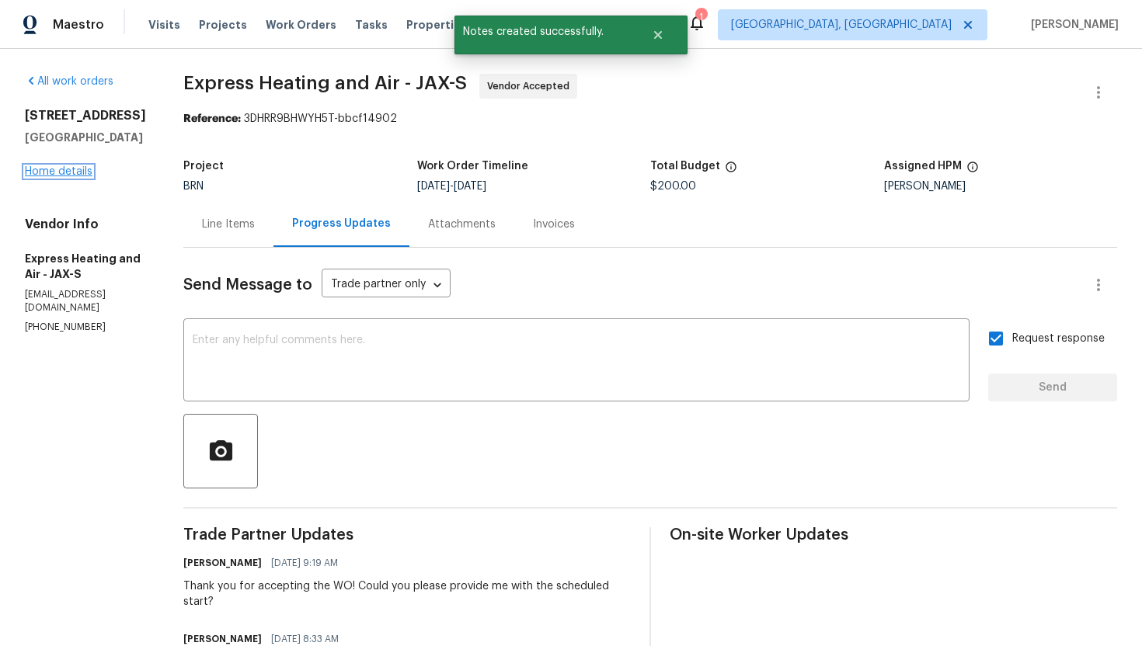
click at [68, 169] on link "Home details" at bounding box center [59, 171] width 68 height 11
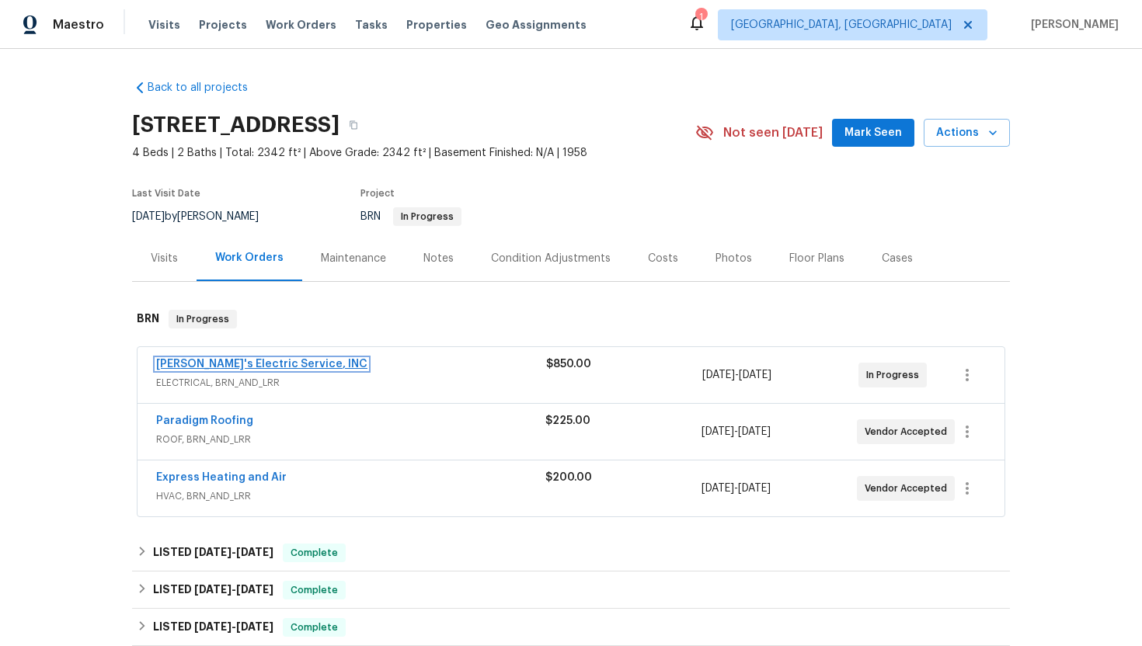
click at [268, 360] on link "[PERSON_NAME]'s Electric Service, INC" at bounding box center [261, 364] width 211 height 11
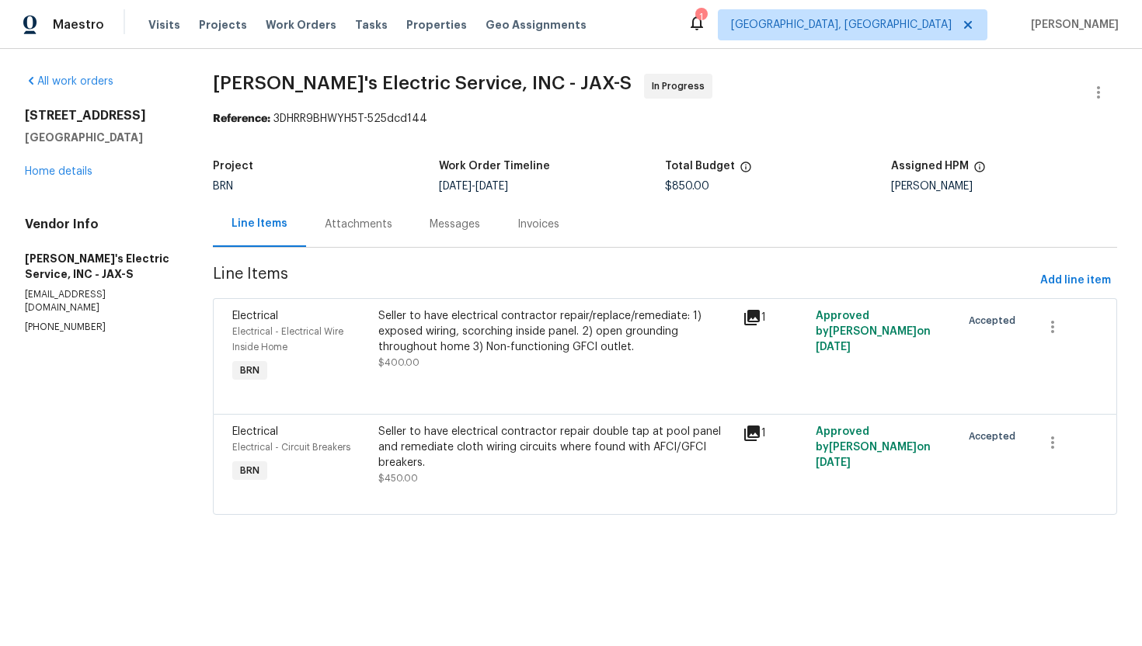
click at [380, 241] on div "Attachments" at bounding box center [358, 224] width 105 height 46
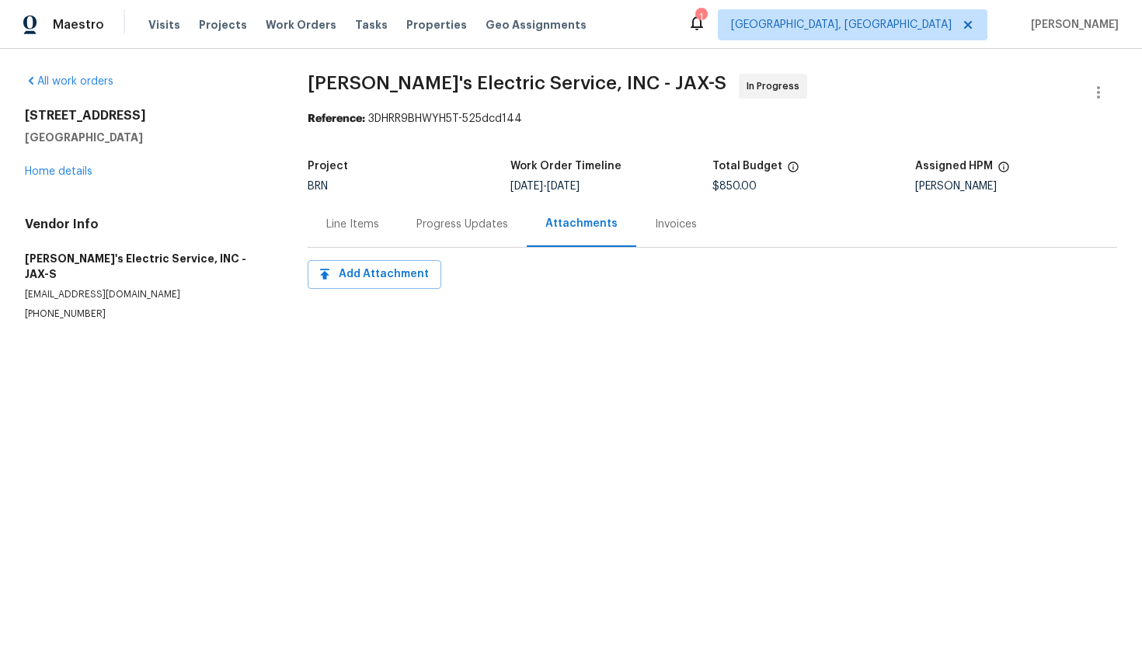
click at [433, 214] on div "Progress Updates" at bounding box center [462, 224] width 129 height 46
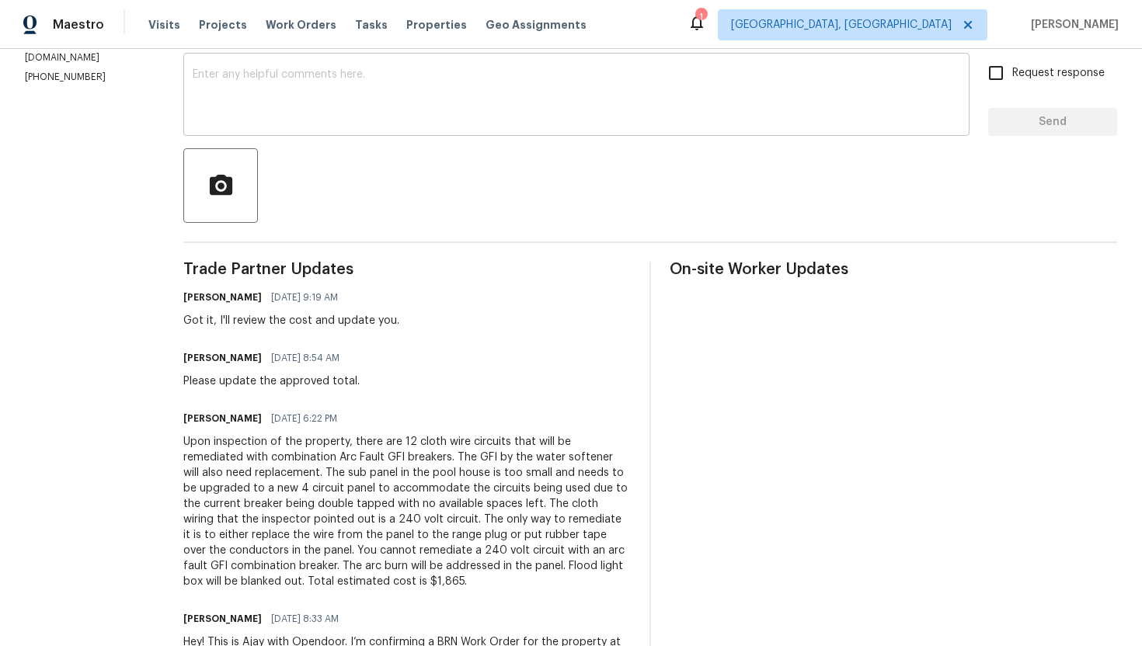
scroll to position [406, 0]
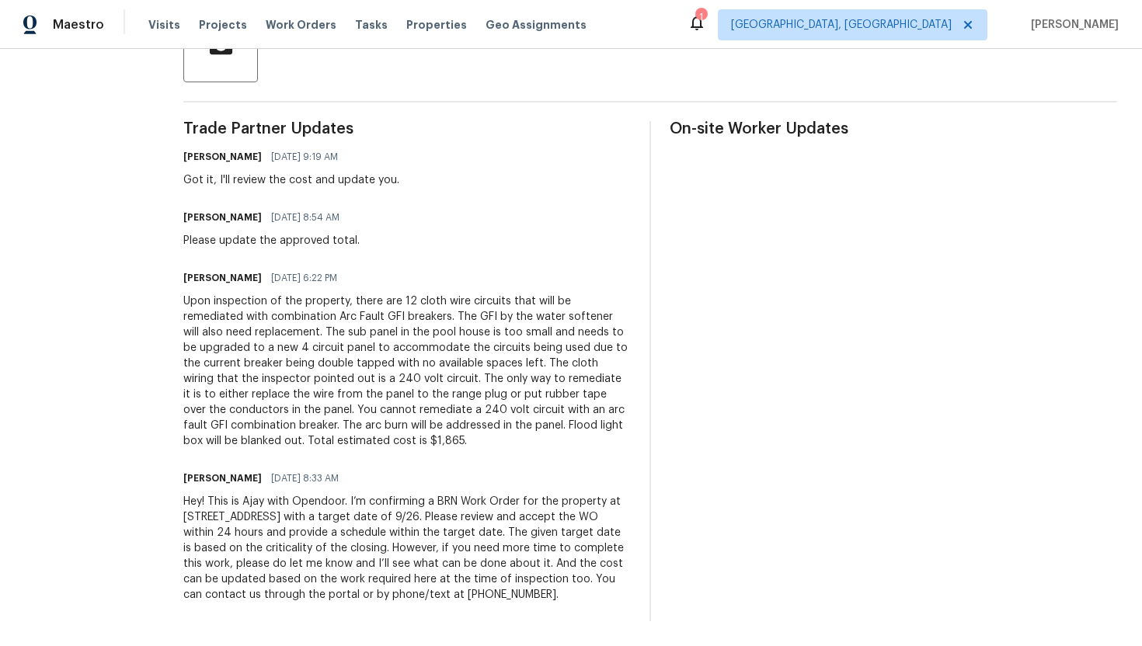
click at [308, 361] on div "Upon inspection of the property, there are 12 cloth wire circuits that will be …" at bounding box center [407, 371] width 448 height 155
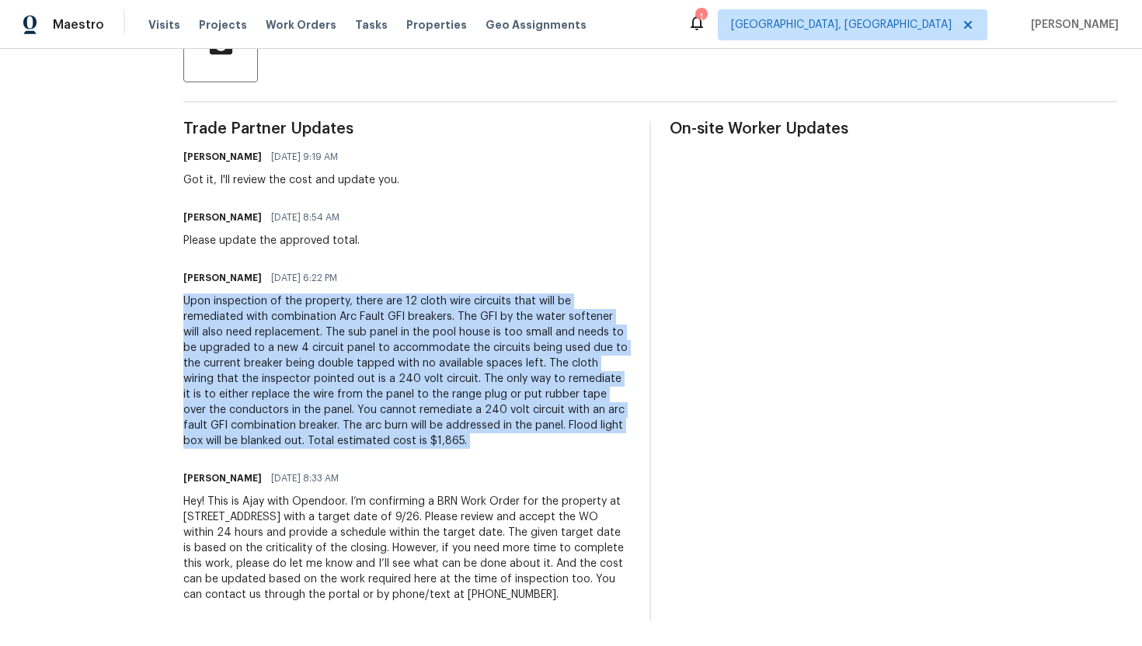
copy div "Upon inspection of the property, there are 12 cloth wire circuits that will be …"
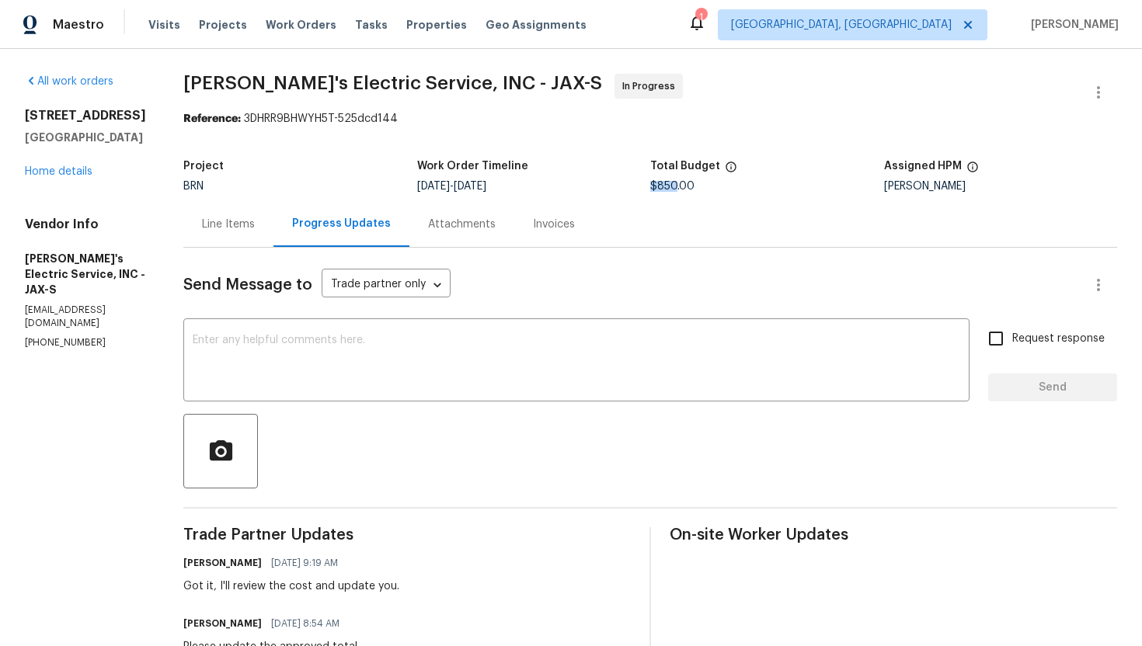
drag, startPoint x: 667, startPoint y: 189, endPoint x: 641, endPoint y: 186, distance: 25.8
click at [650, 186] on span "$850.00" at bounding box center [672, 186] width 44 height 11
copy span "$850"
click at [231, 239] on div "Line Items" at bounding box center [228, 224] width 90 height 46
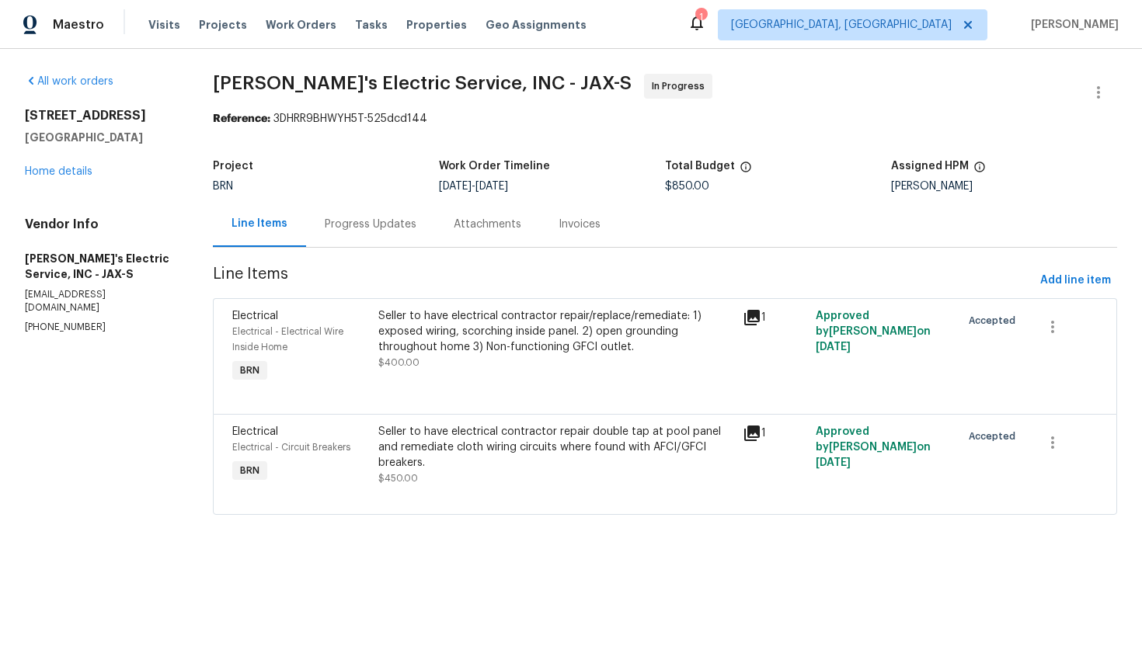
click at [451, 319] on div "Seller to have electrical contractor repair/replace/remediate: 1) exposed wirin…" at bounding box center [555, 331] width 355 height 47
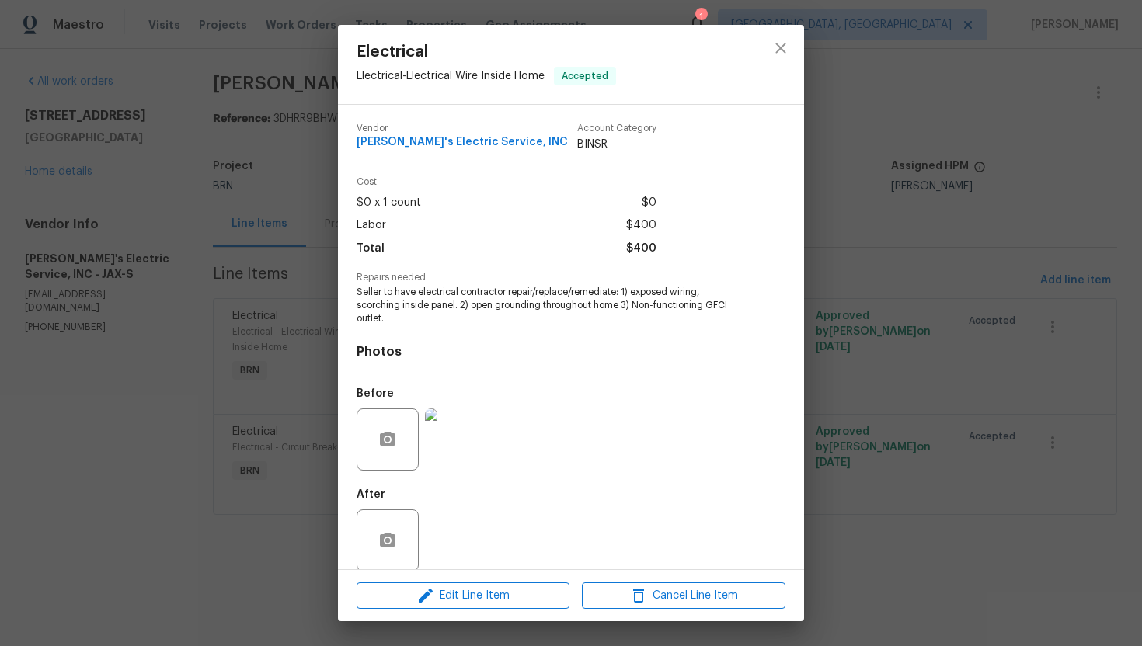
click at [539, 293] on span "Seller to have electrical contractor repair/replace/remediate: 1) exposed wirin…" at bounding box center [550, 305] width 386 height 39
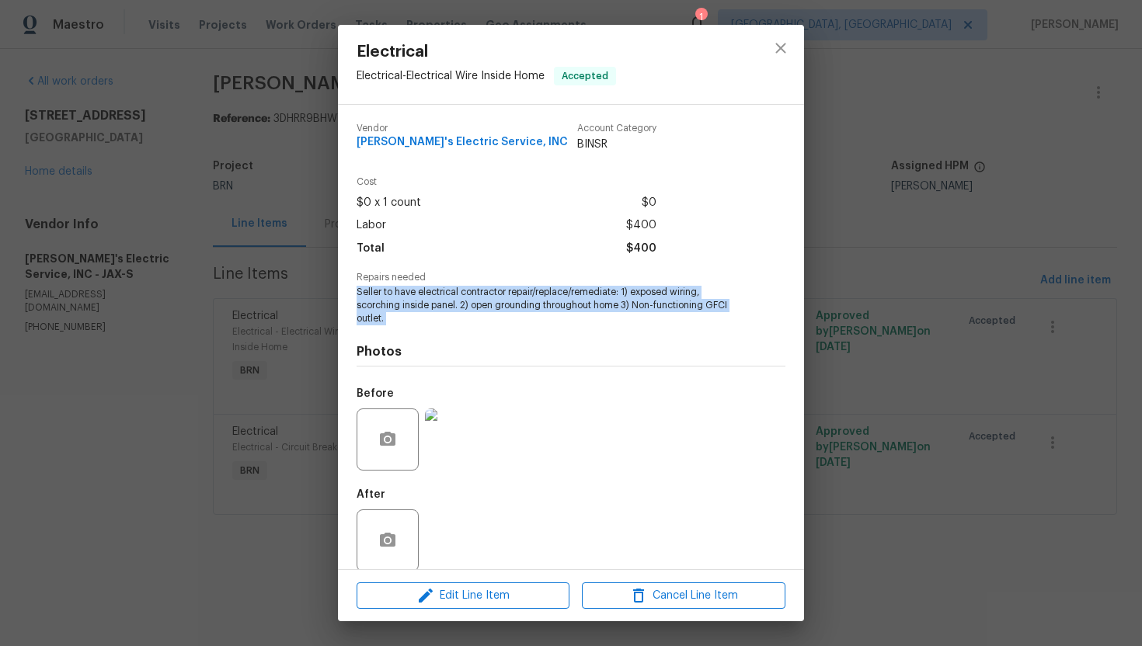
copy span "Seller to have electrical contractor repair/replace/remediate: 1) exposed wirin…"
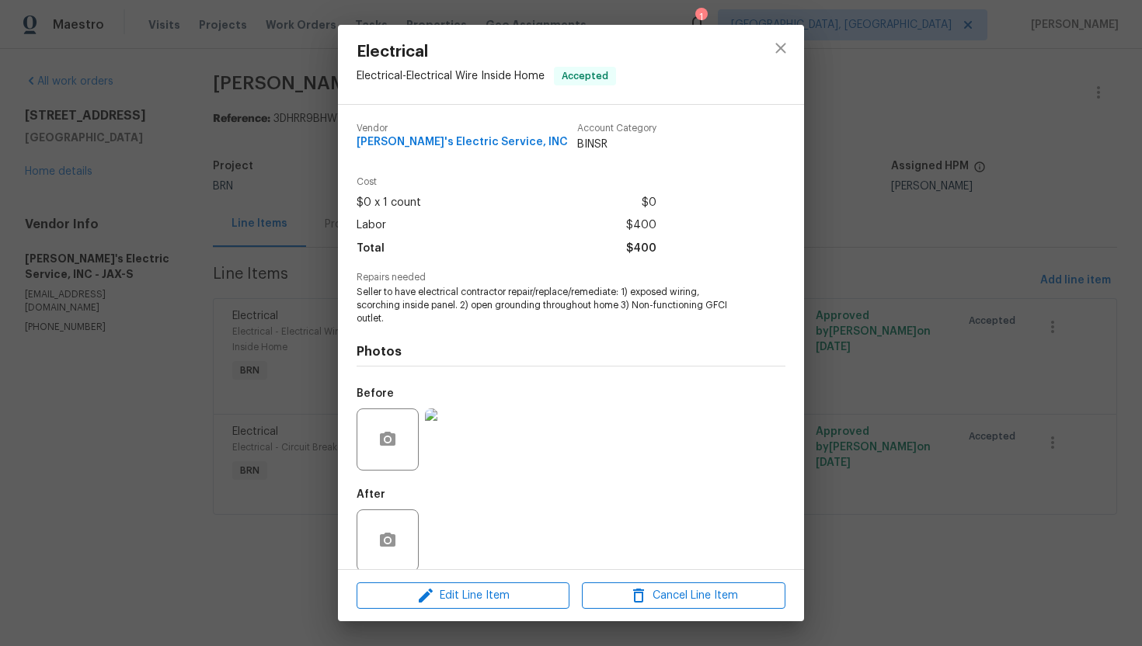
click at [255, 253] on div "Electrical Electrical - Electrical Wire Inside Home Accepted Vendor [PERSON_NAM…" at bounding box center [571, 323] width 1142 height 646
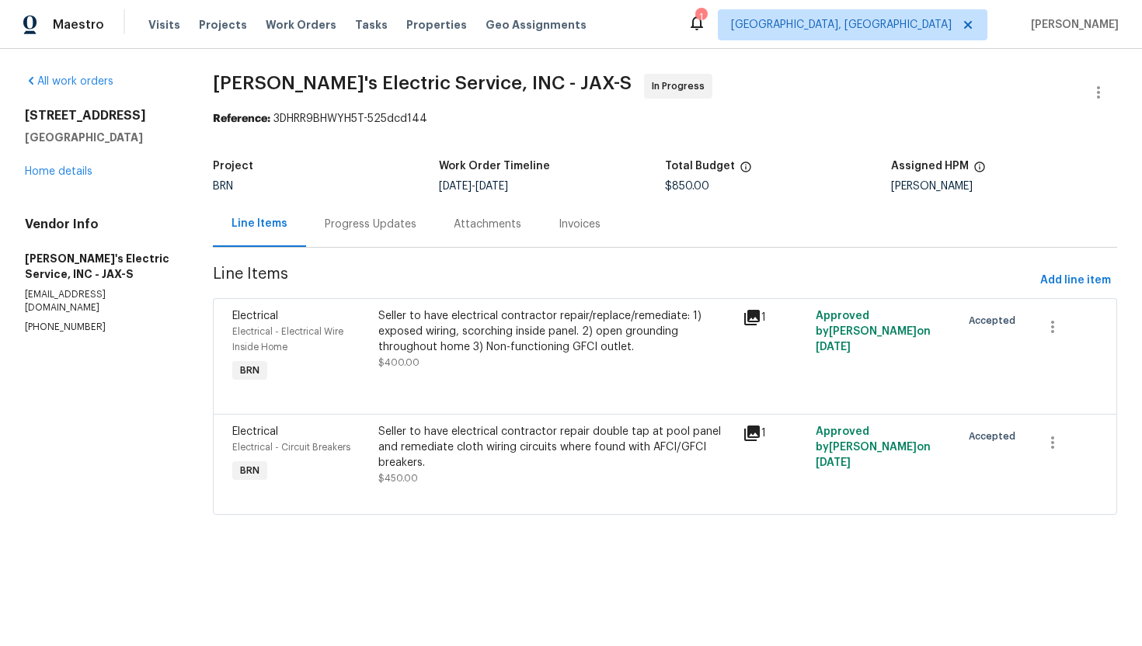
click at [533, 468] on div "Seller to have electrical contractor repair double tap at pool panel and remedi…" at bounding box center [555, 447] width 355 height 47
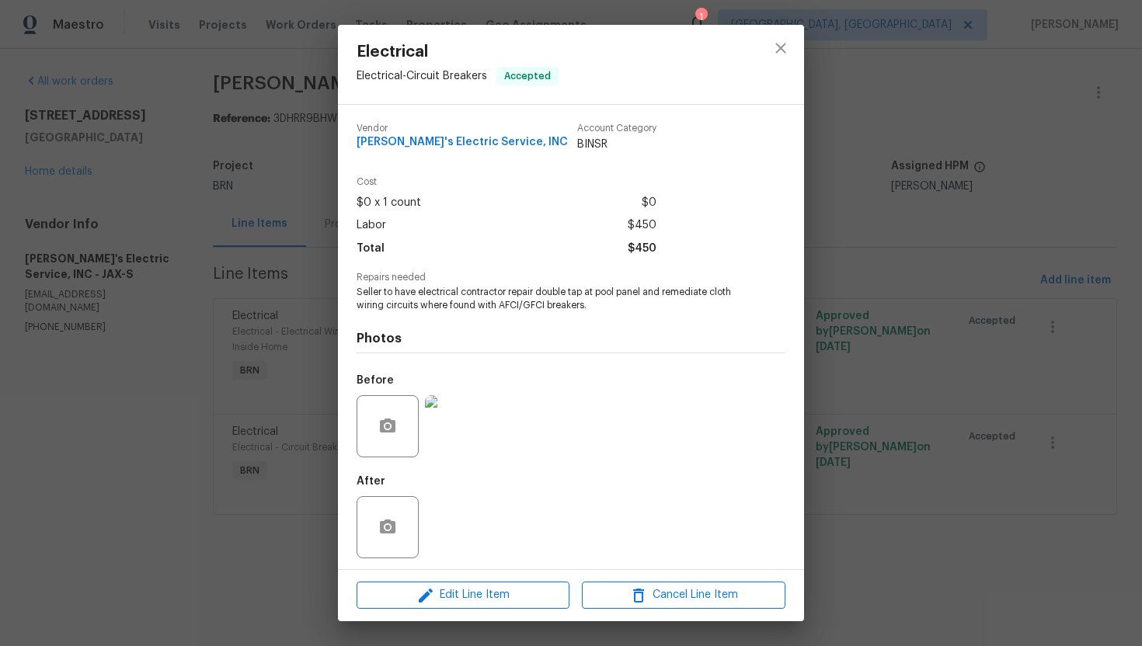
click at [542, 302] on span "Seller to have electrical contractor repair double tap at pool panel and remedi…" at bounding box center [550, 299] width 386 height 26
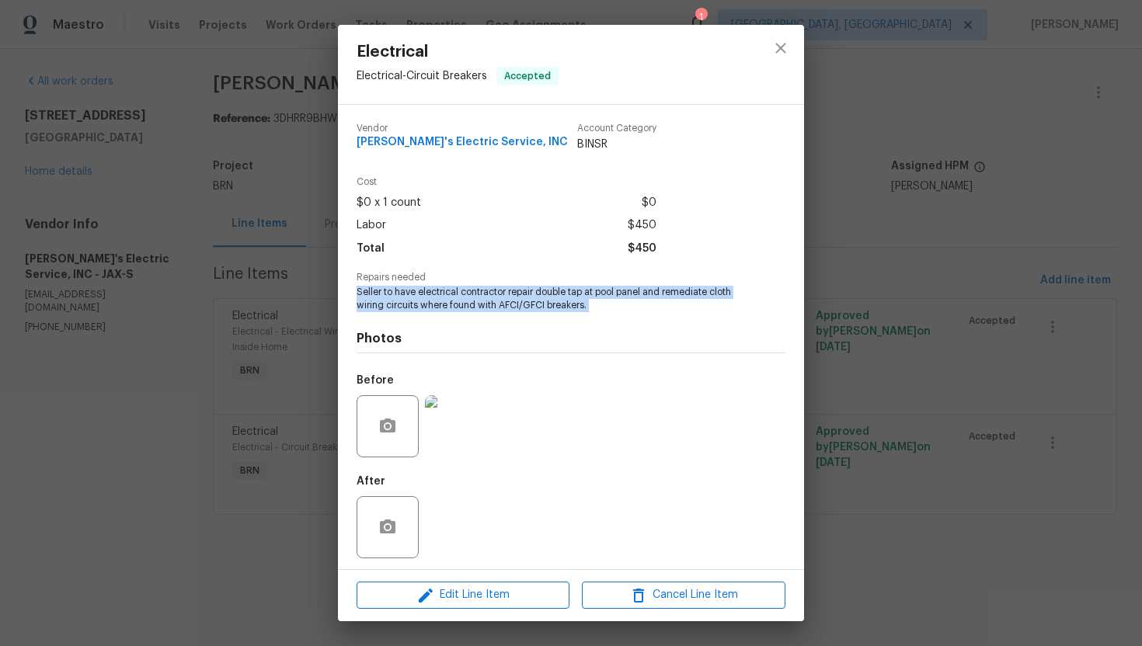
copy span "Seller to have electrical contractor repair double tap at pool panel and remedi…"
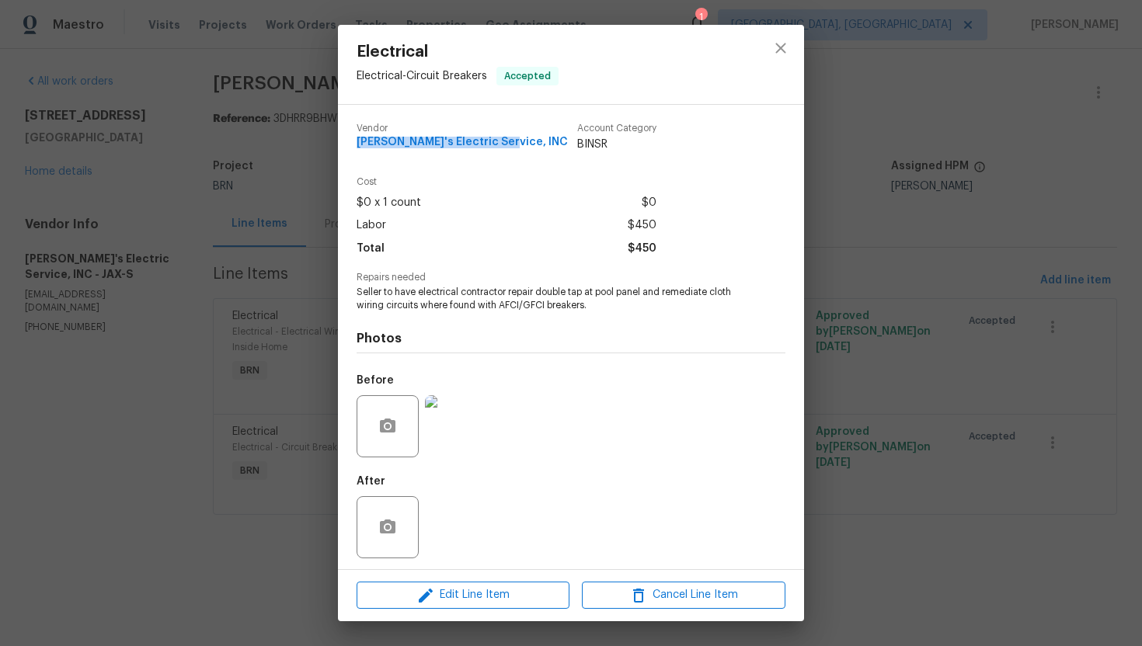
drag, startPoint x: 350, startPoint y: 141, endPoint x: 529, endPoint y: 145, distance: 178.7
click at [529, 145] on div "Vendor [PERSON_NAME]'s Electric Service, INC Account Category BINSR Cost $0 x 1…" at bounding box center [571, 337] width 466 height 465
copy span "[PERSON_NAME]'s Electric Service, INC"
